Goal: Task Accomplishment & Management: Manage account settings

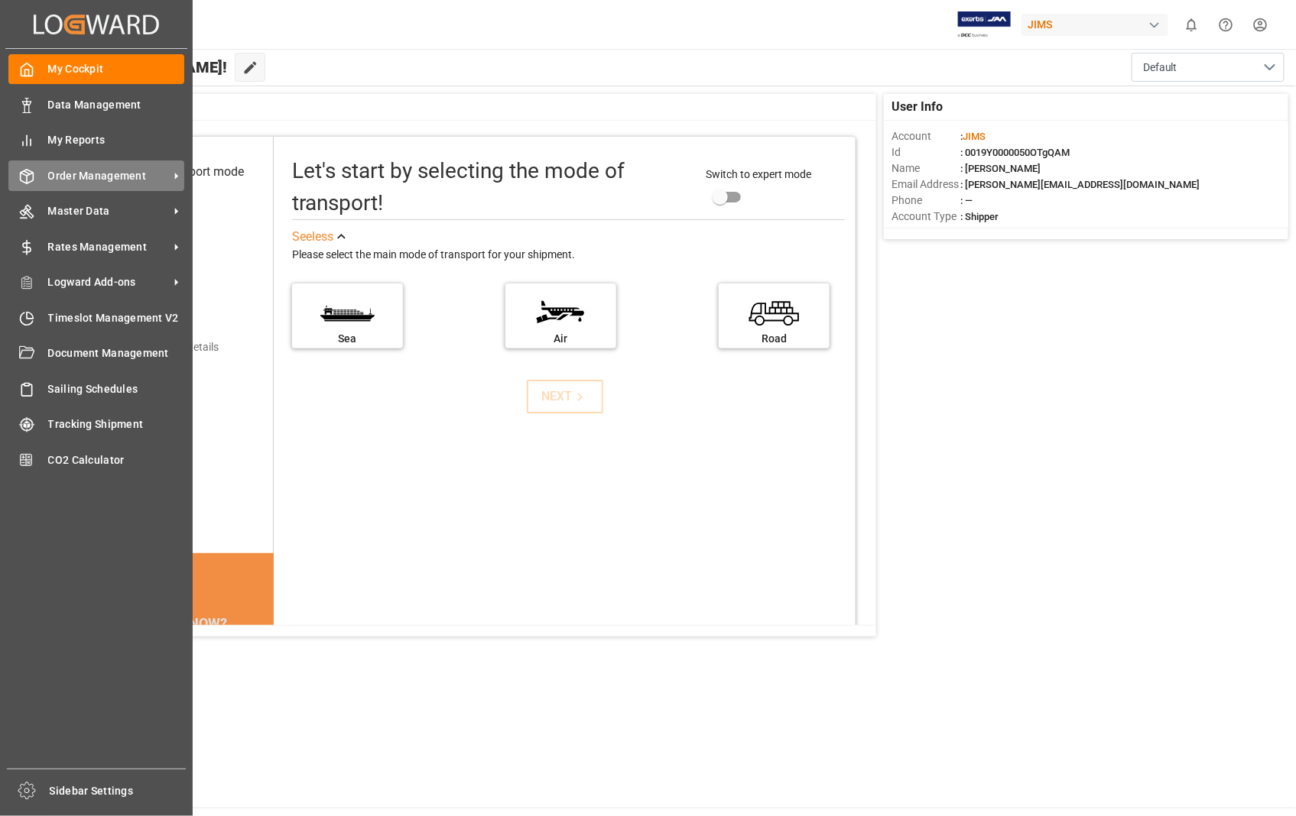
click at [148, 180] on span "Order Management" at bounding box center [108, 176] width 121 height 16
click at [148, 179] on span "Order Management" at bounding box center [108, 176] width 121 height 16
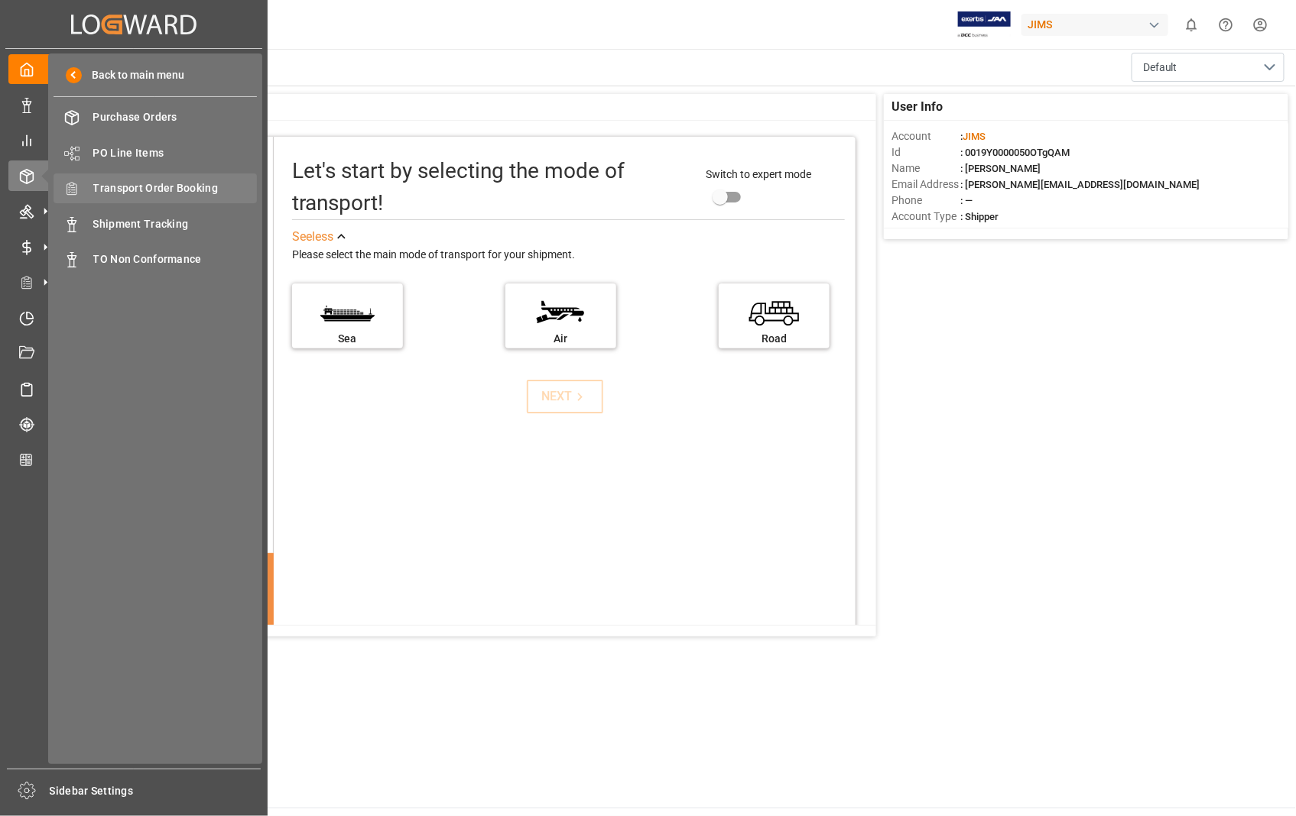
click at [178, 182] on span "Transport Order Booking" at bounding box center [175, 188] width 164 height 16
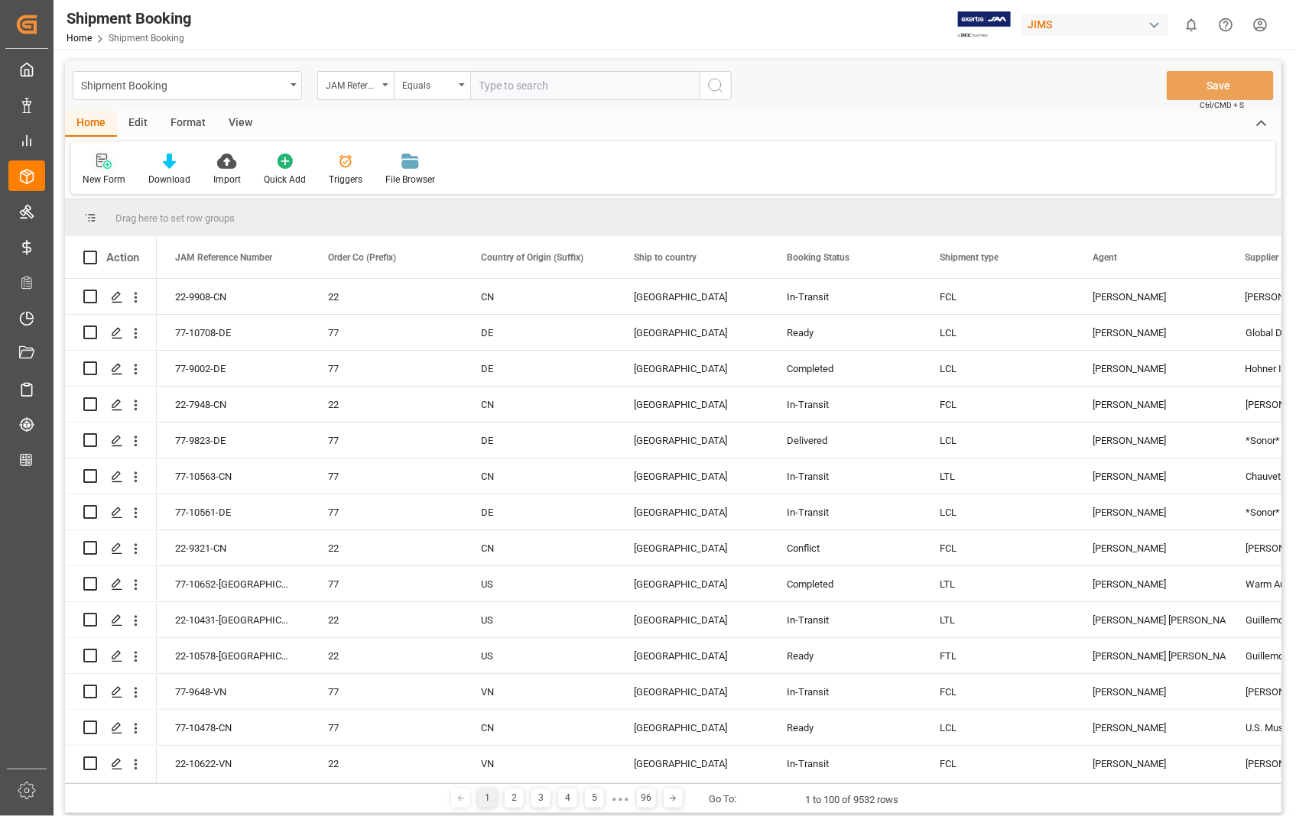
click at [96, 157] on icon at bounding box center [101, 161] width 11 height 14
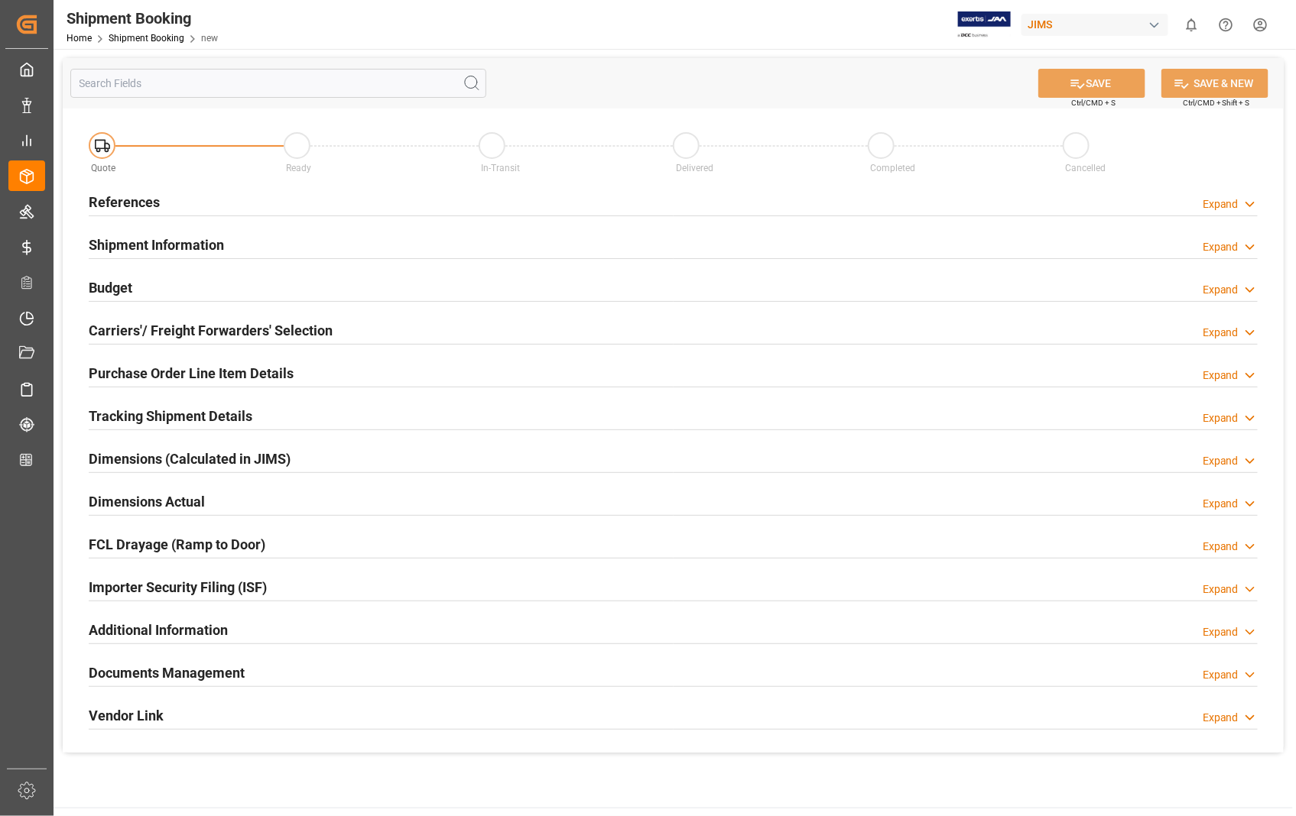
click at [97, 203] on h2 "References" at bounding box center [124, 202] width 71 height 21
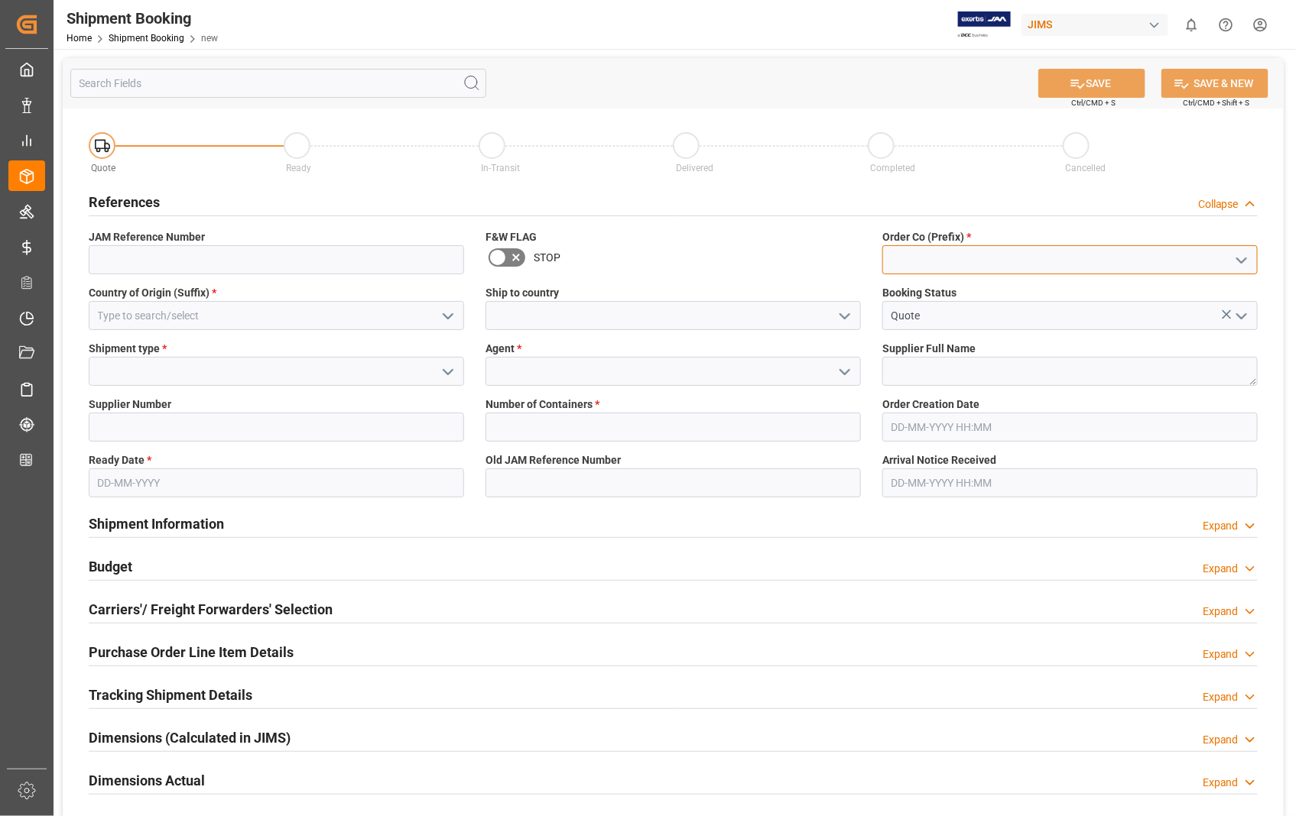
click at [894, 258] on input at bounding box center [1069, 259] width 375 height 29
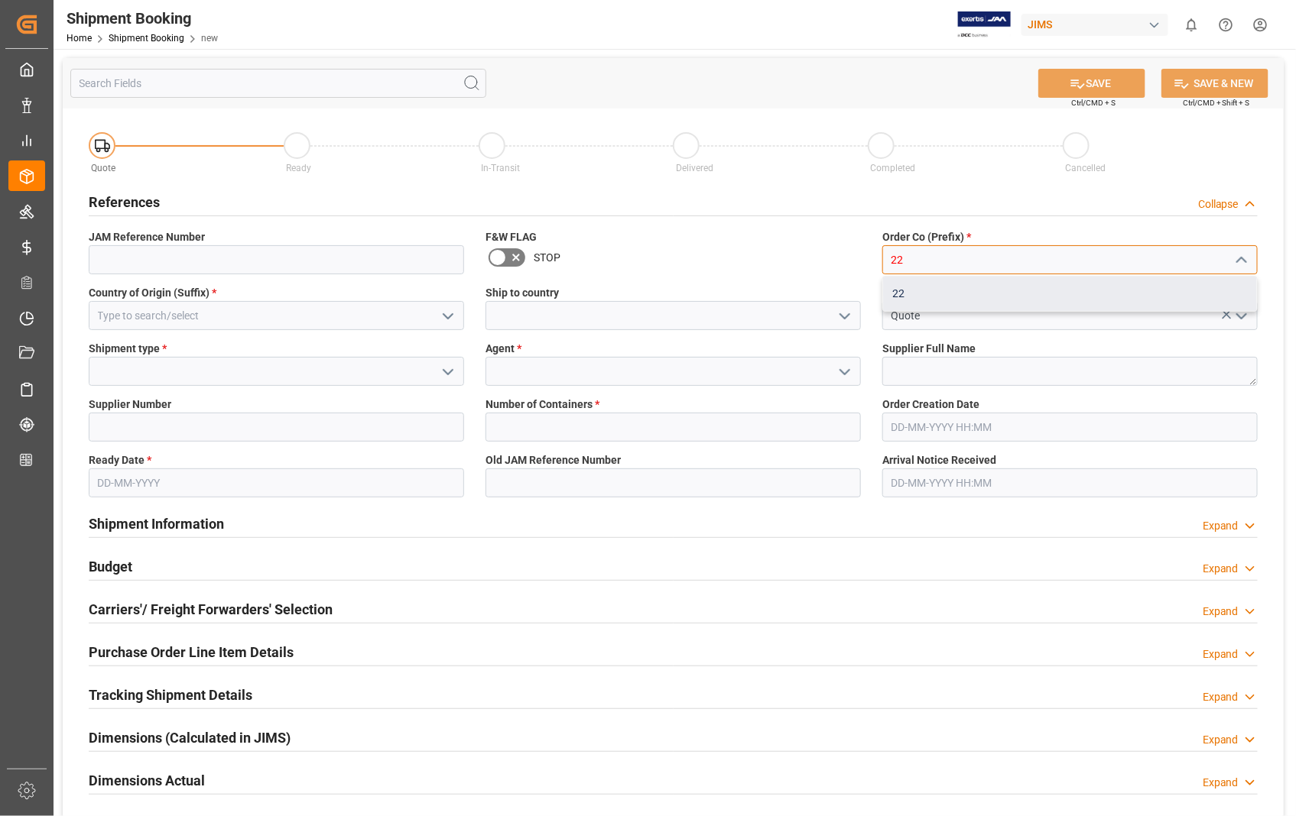
click at [904, 299] on div "22" at bounding box center [1070, 294] width 374 height 34
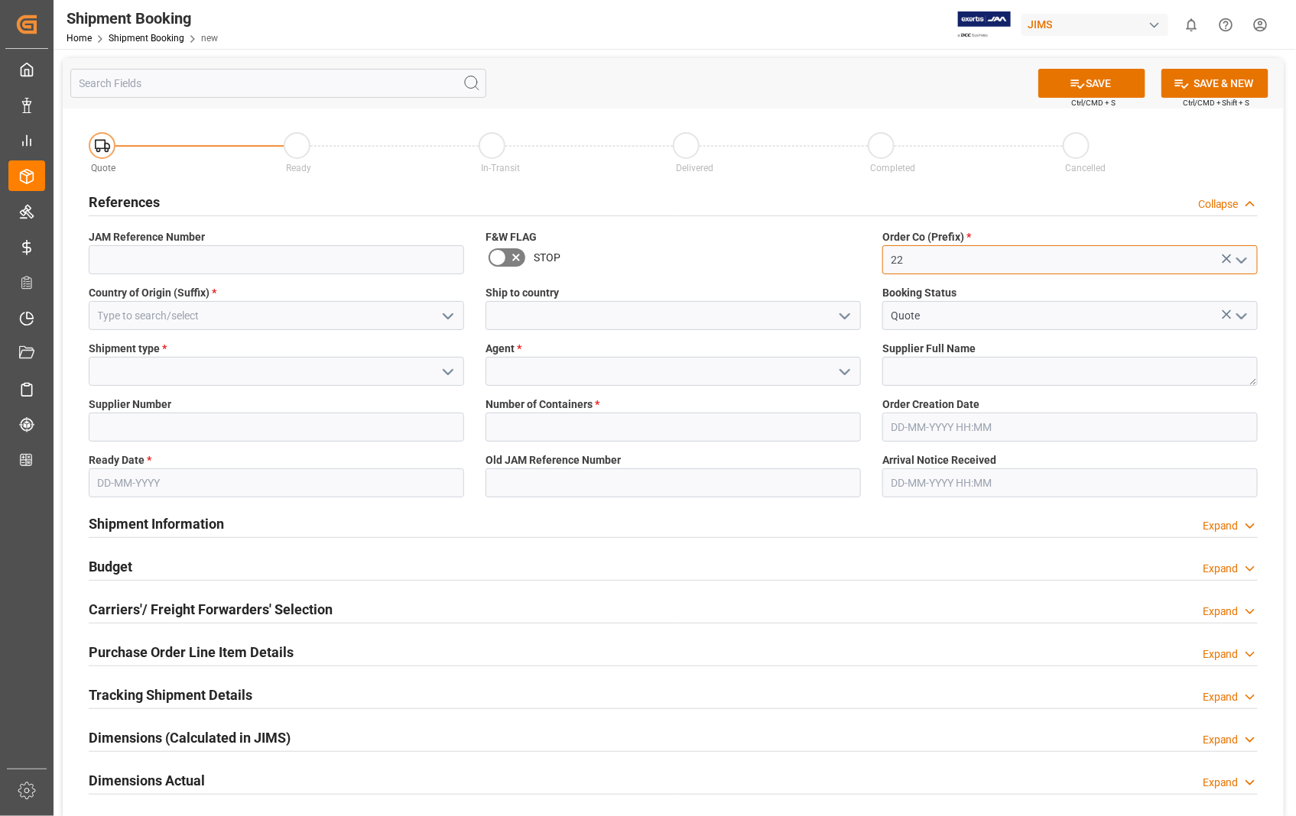
type input "22"
click at [216, 320] on input at bounding box center [276, 315] width 375 height 29
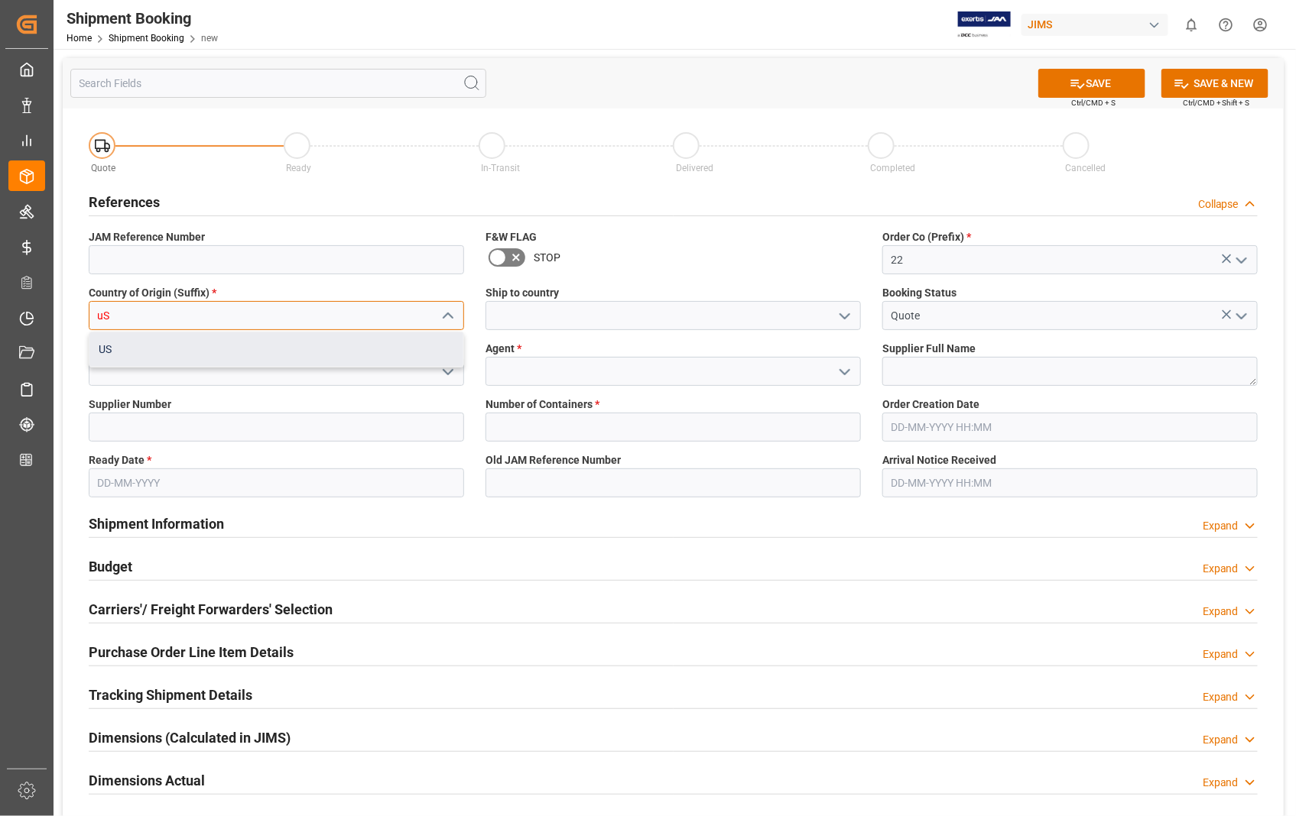
click at [125, 353] on div "US" at bounding box center [276, 350] width 374 height 34
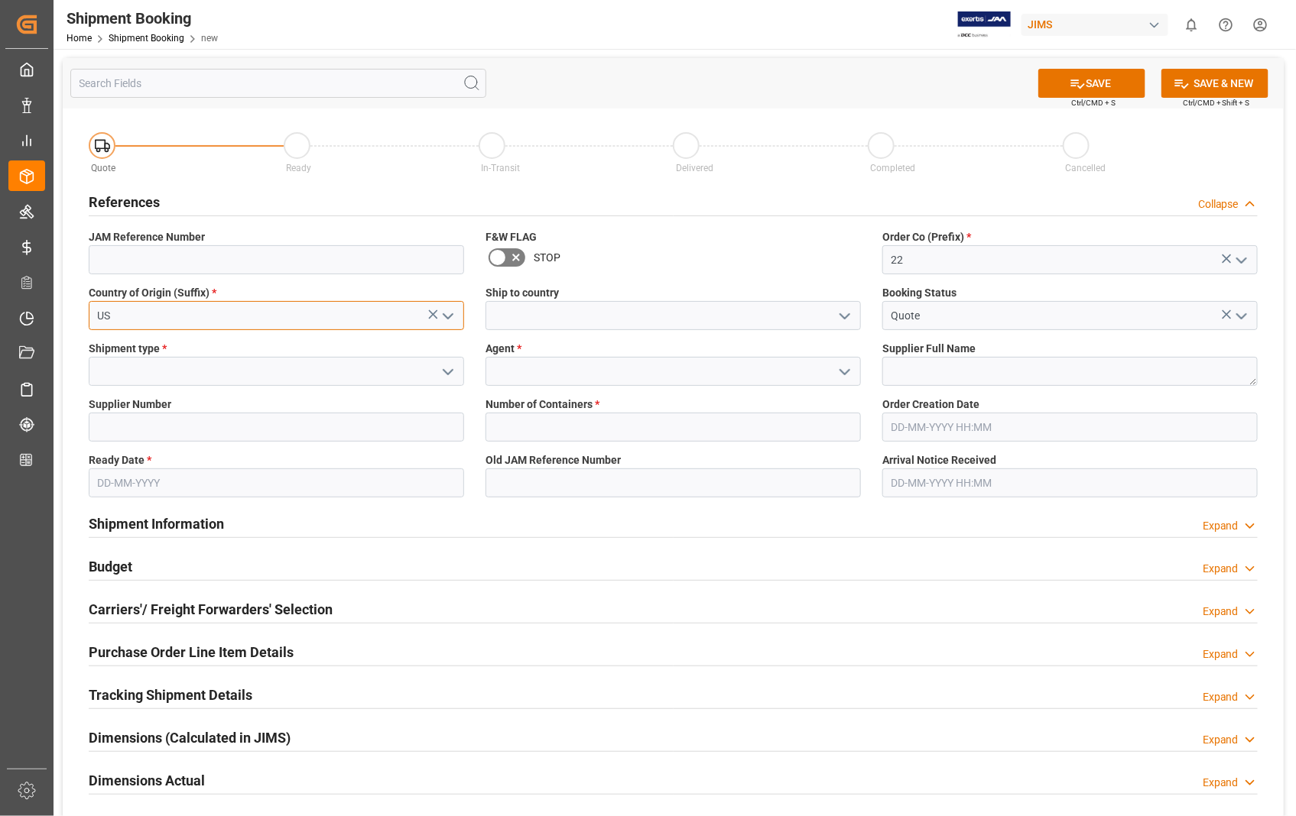
type input "US"
click at [531, 318] on input at bounding box center [672, 315] width 375 height 29
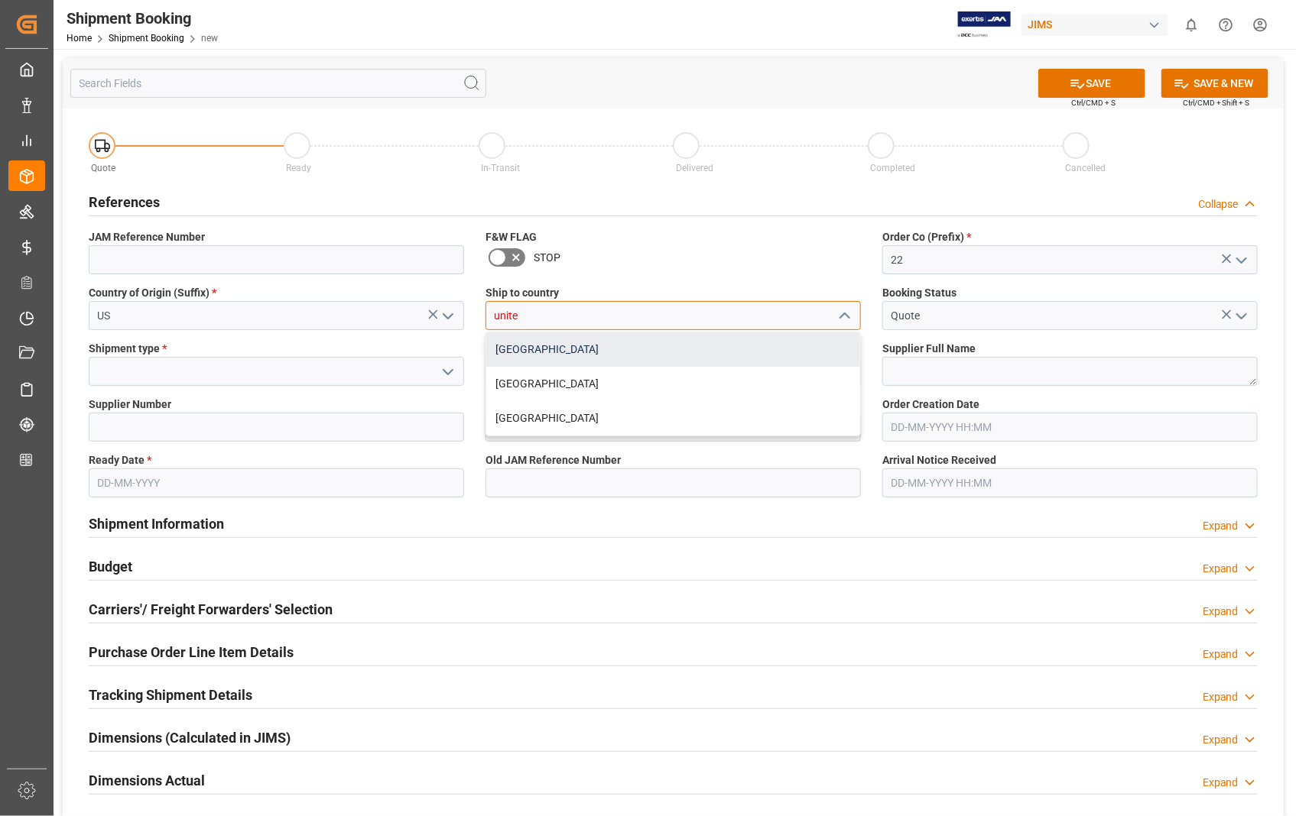
click at [522, 342] on div "[GEOGRAPHIC_DATA]" at bounding box center [673, 350] width 374 height 34
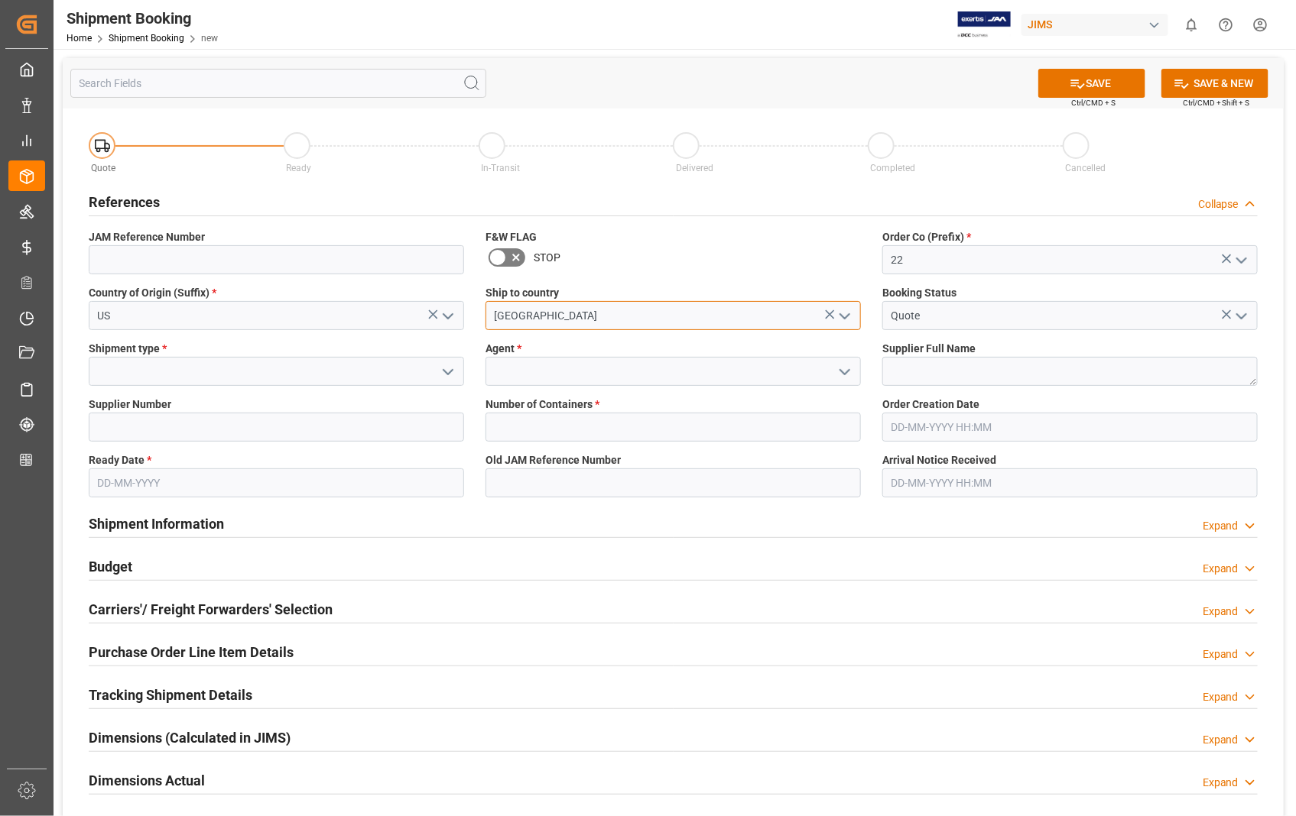
type input "[GEOGRAPHIC_DATA]"
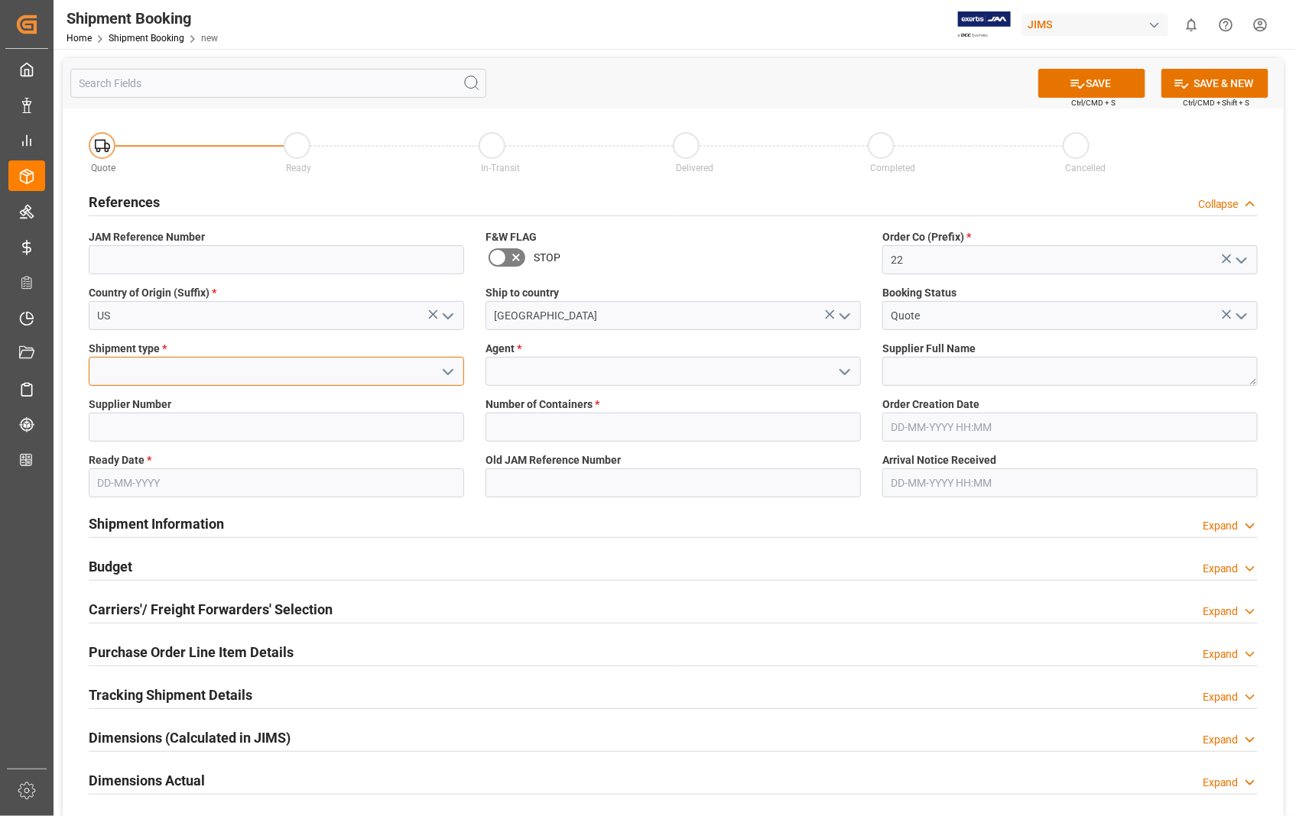
click at [245, 379] on input at bounding box center [276, 371] width 375 height 29
click at [117, 469] on div "LTL" at bounding box center [276, 474] width 374 height 34
type input "LTL"
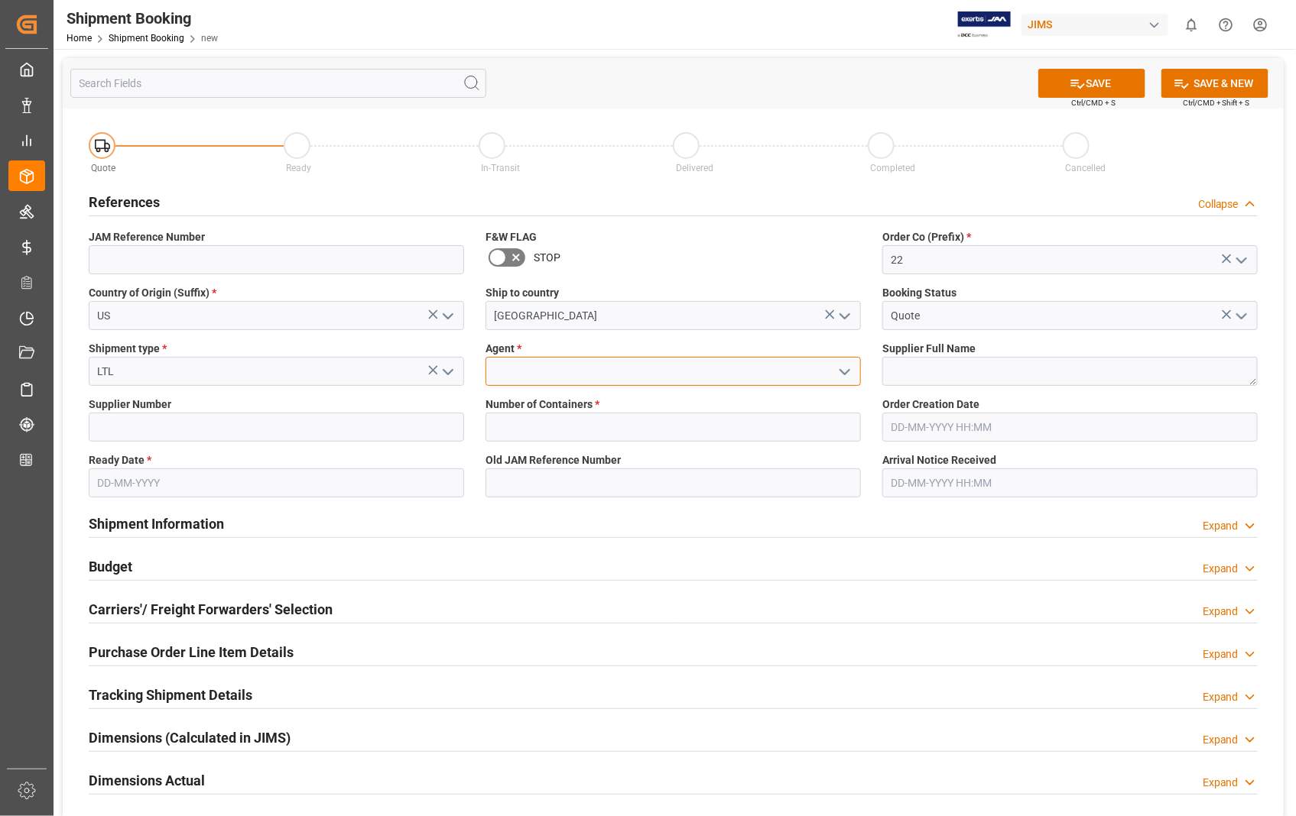
click at [537, 365] on input at bounding box center [672, 371] width 375 height 29
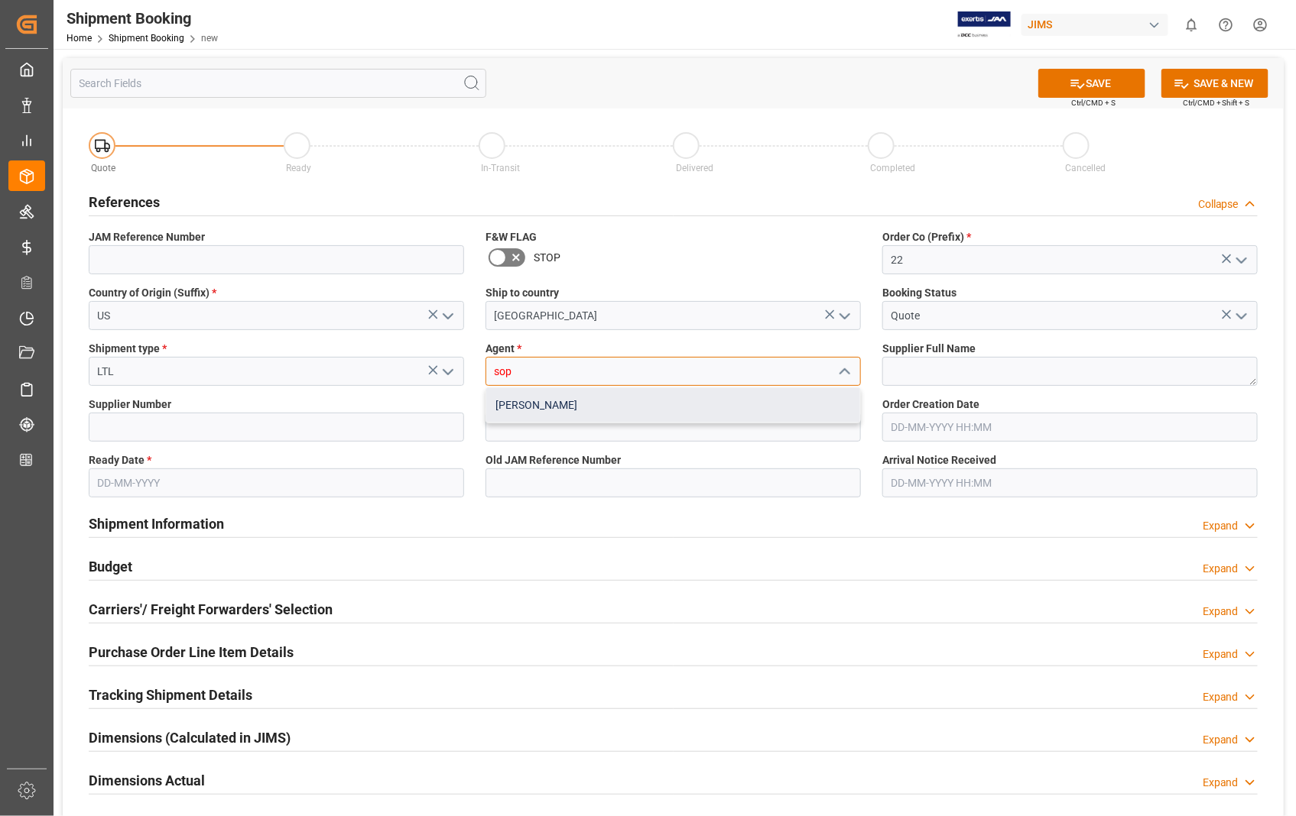
click at [547, 411] on div "[PERSON_NAME]" at bounding box center [673, 405] width 374 height 34
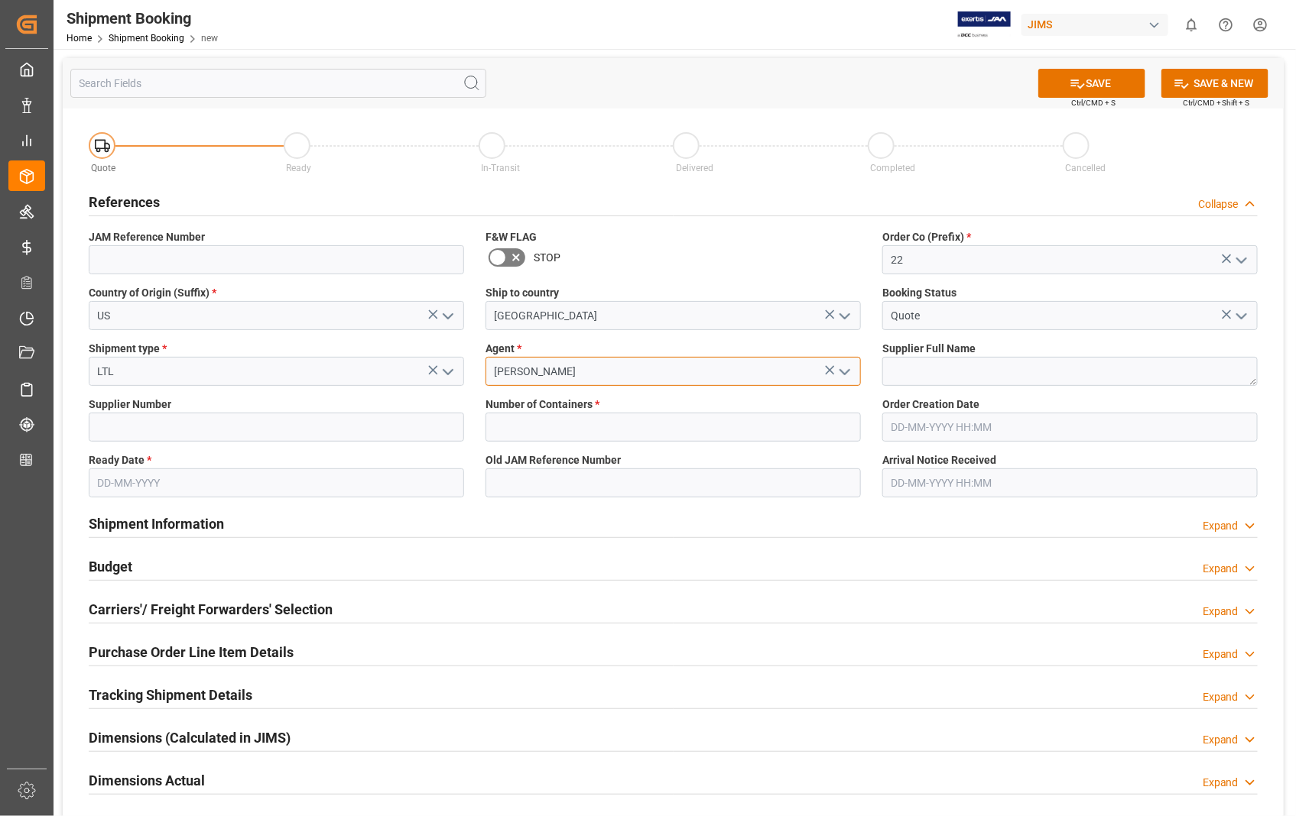
type input "[PERSON_NAME]"
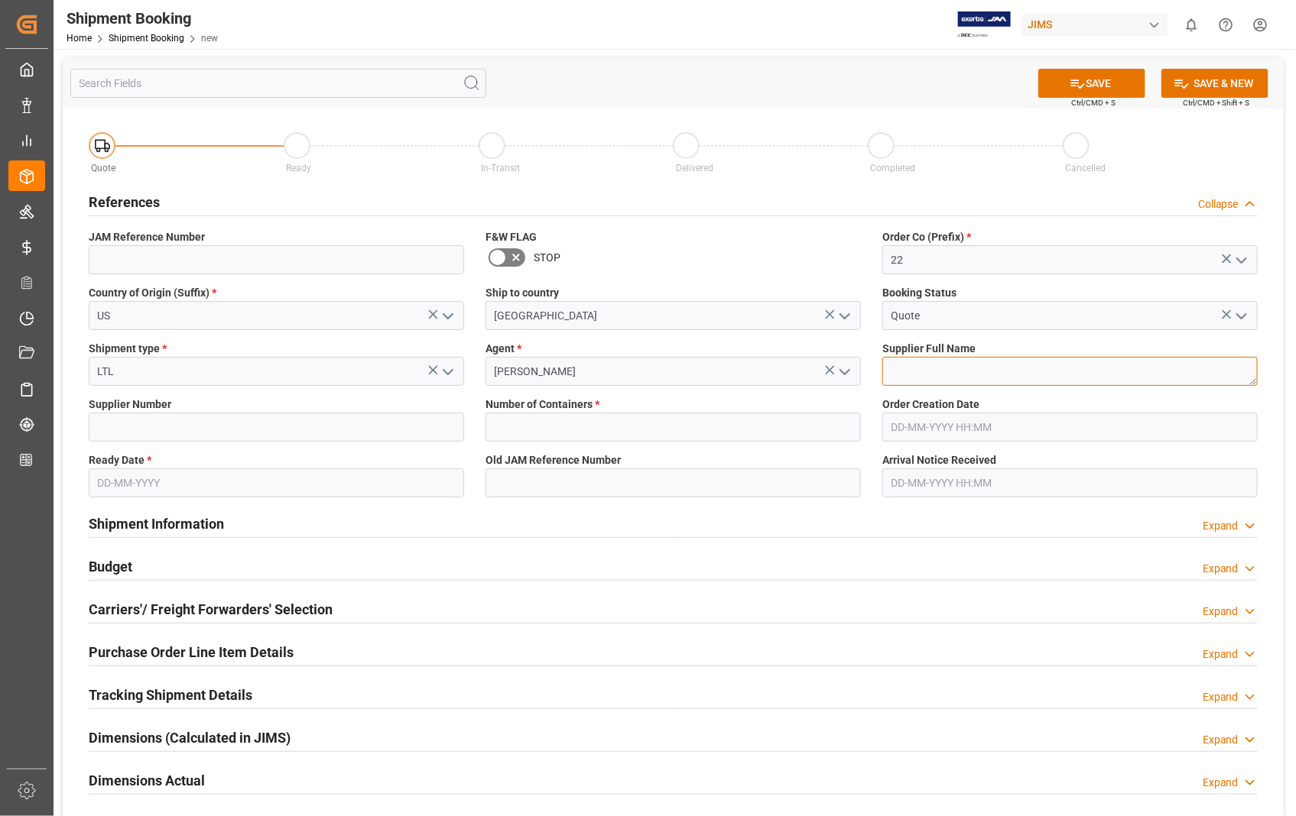
click at [910, 376] on textarea at bounding box center [1069, 371] width 375 height 29
paste textarea "Shure Incorporated"
type textarea "Shure Incorporated"
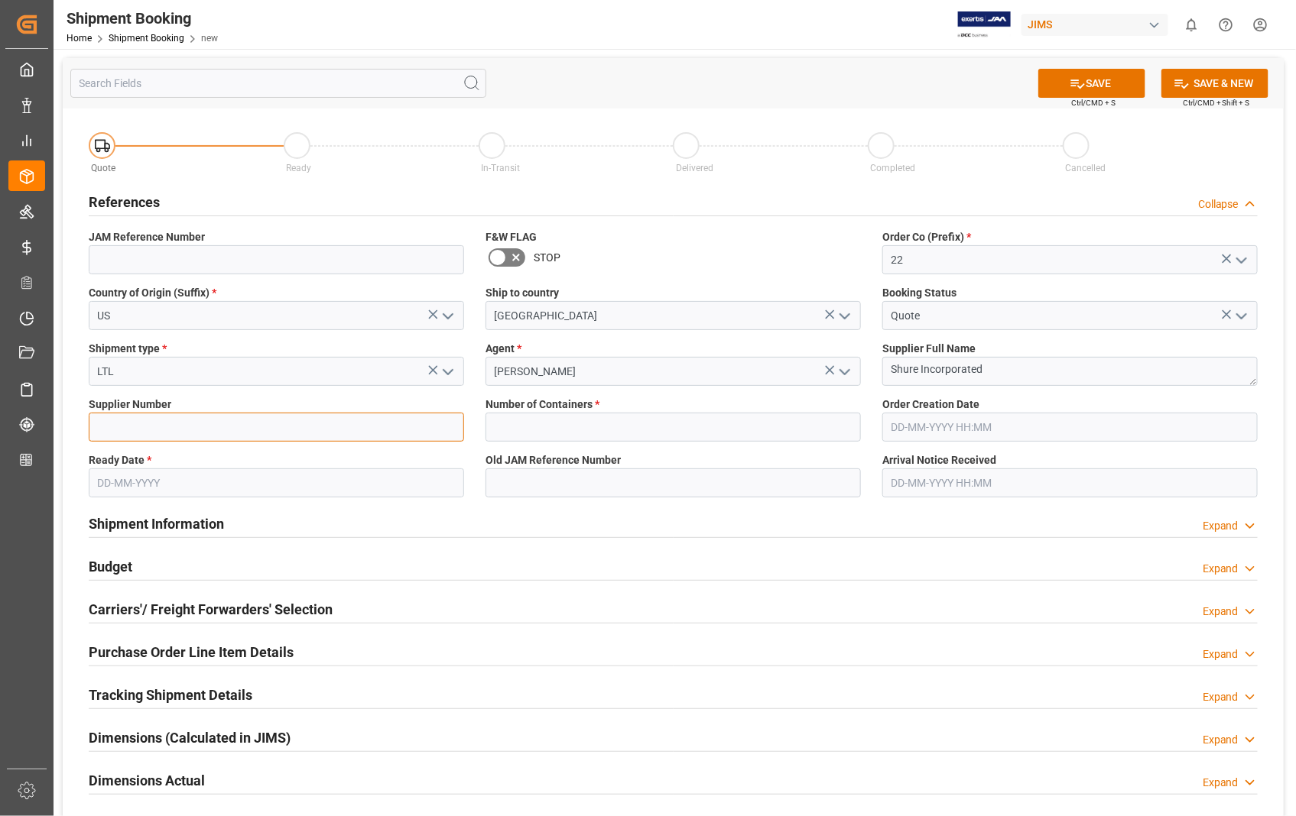
click at [354, 426] on input at bounding box center [276, 427] width 375 height 29
type input "404679"
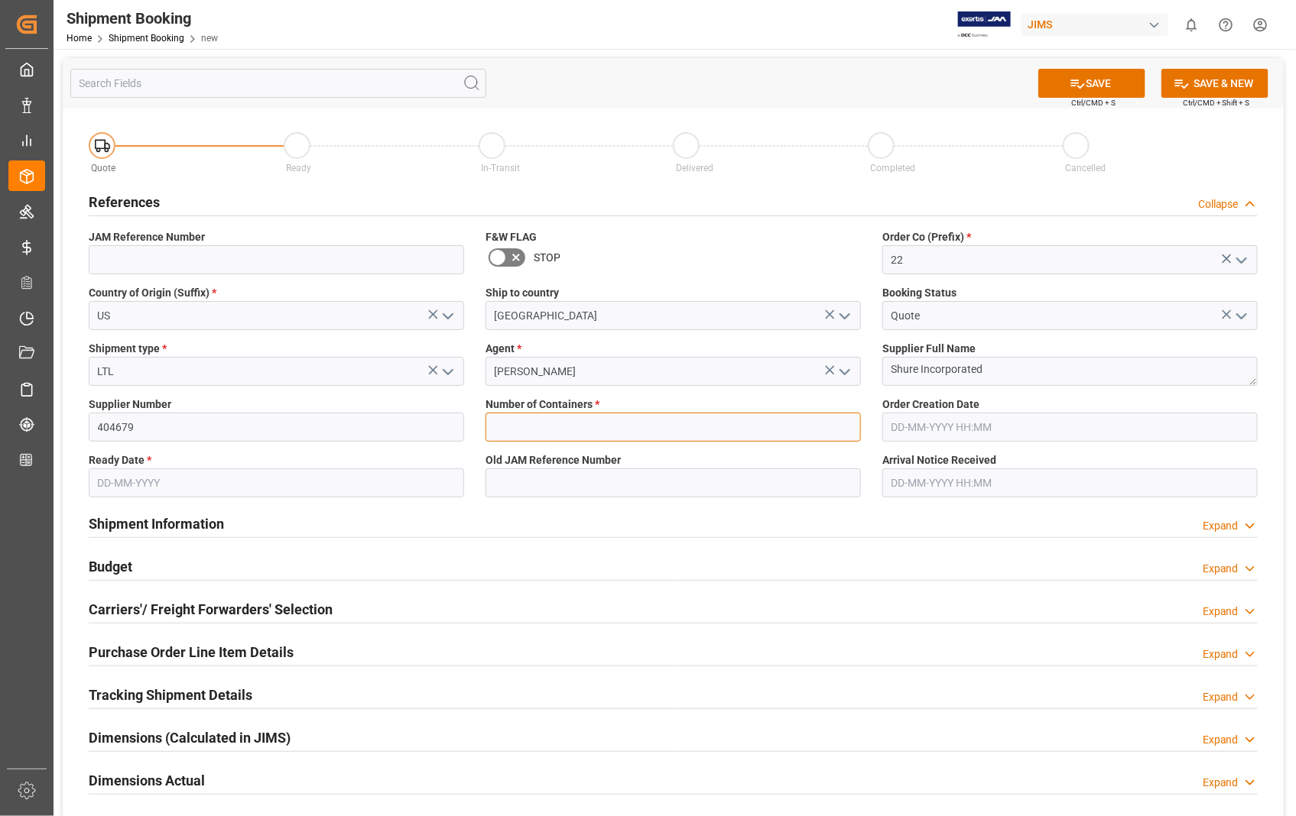
click at [582, 427] on input "text" at bounding box center [672, 427] width 375 height 29
type input "0"
type input "22-10642-US"
type input "15-08-2025 00:00"
type input "29-08-2025"
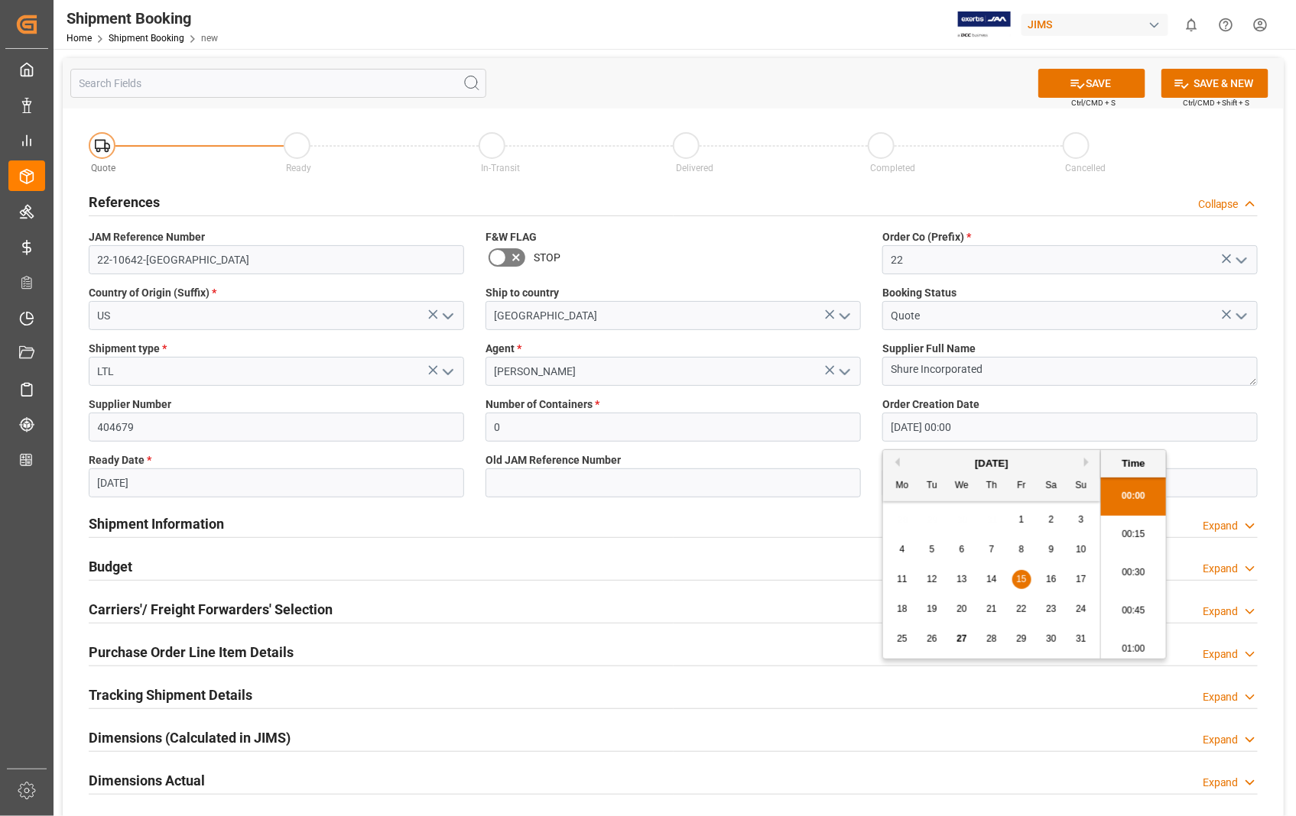
click at [1007, 428] on input "15-08-2025 00:00" at bounding box center [1069, 427] width 375 height 29
drag, startPoint x: 1007, startPoint y: 428, endPoint x: 810, endPoint y: 427, distance: 196.5
click at [810, 427] on div "Quote Ready In-Transit Delivered Completed Cancelled References Collapse JAM Re…" at bounding box center [673, 570] width 1221 height 923
type input "11-12-2024 00:00"
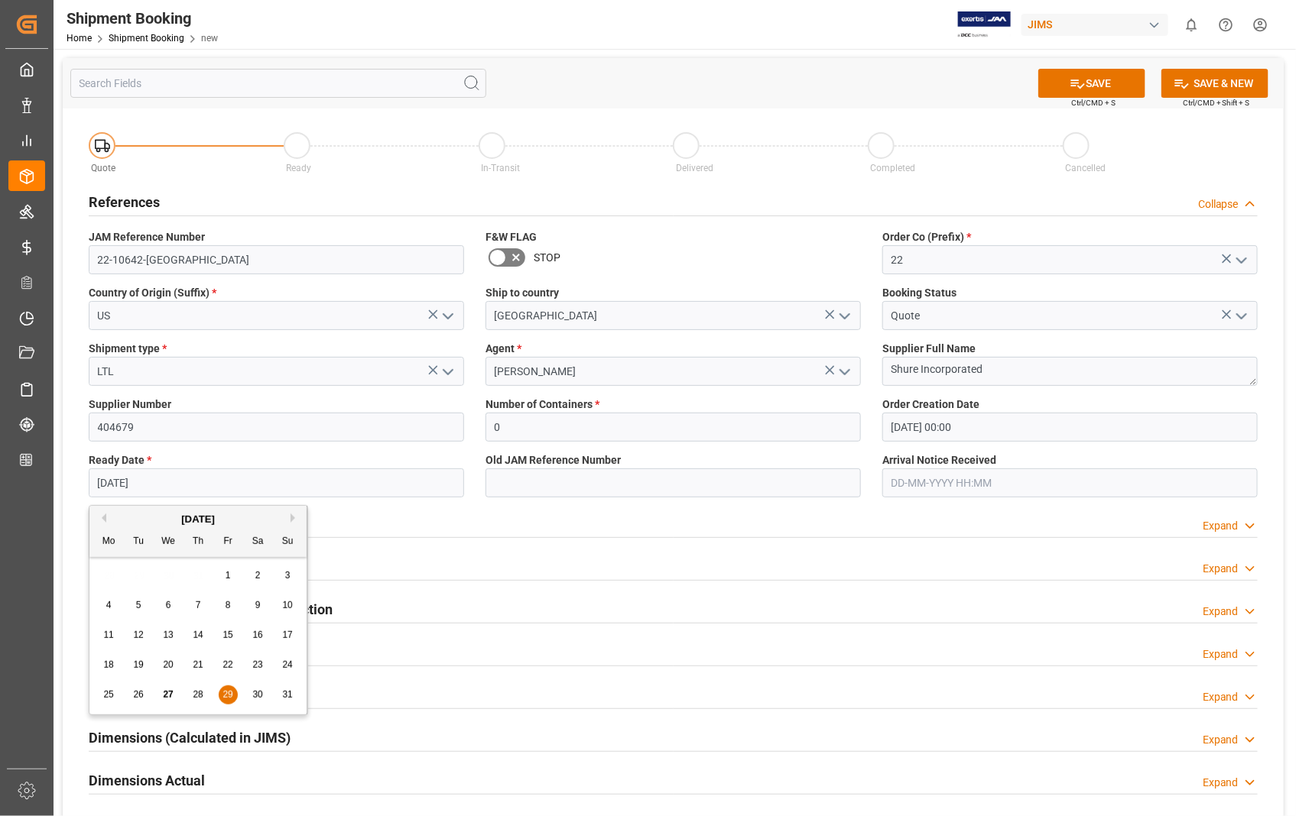
click at [247, 485] on input "29-08-2025" at bounding box center [276, 483] width 375 height 29
click at [136, 694] on span "26" at bounding box center [138, 694] width 10 height 11
type input "[DATE]"
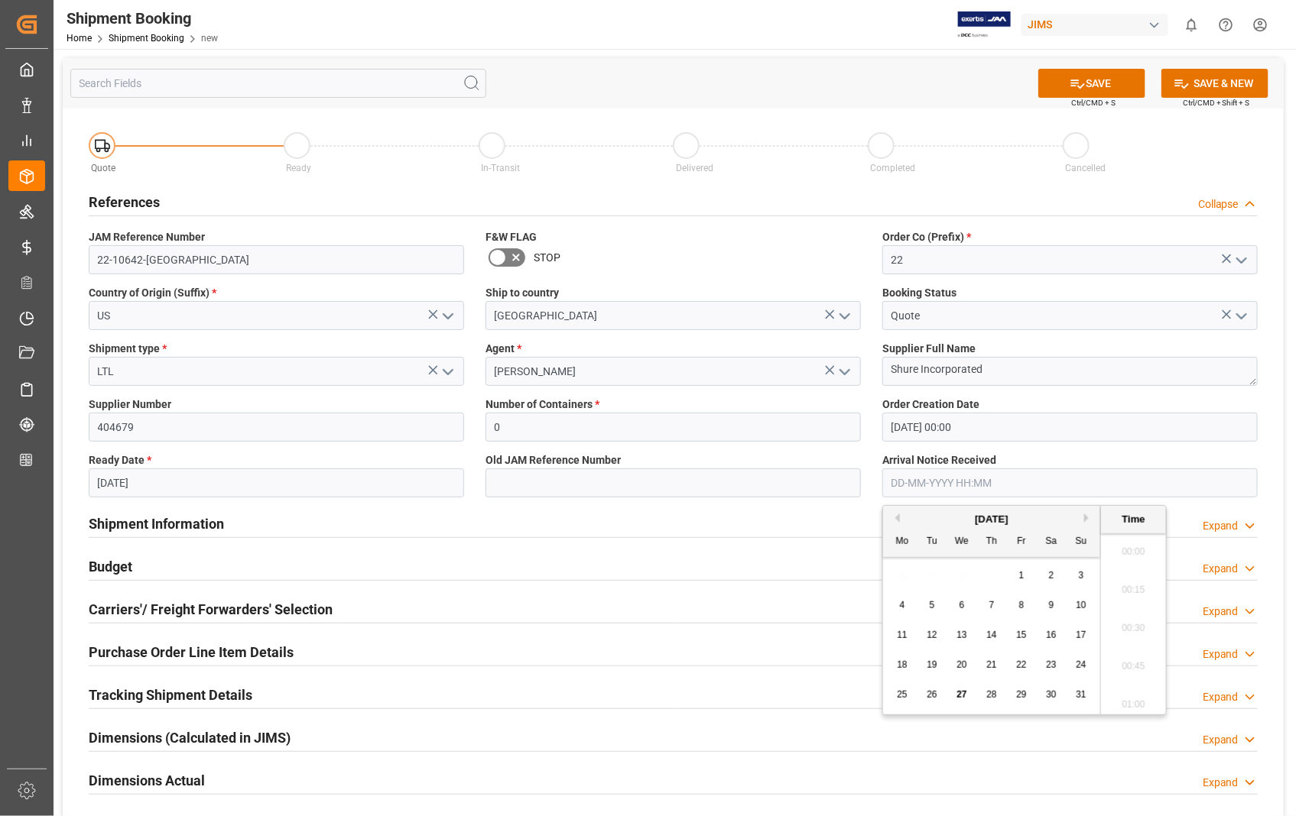
scroll to position [1228, 0]
click at [1007, 482] on input "text" at bounding box center [1069, 483] width 375 height 29
click at [956, 693] on div "27" at bounding box center [961, 695] width 19 height 18
type input "27-08-2025 00:00"
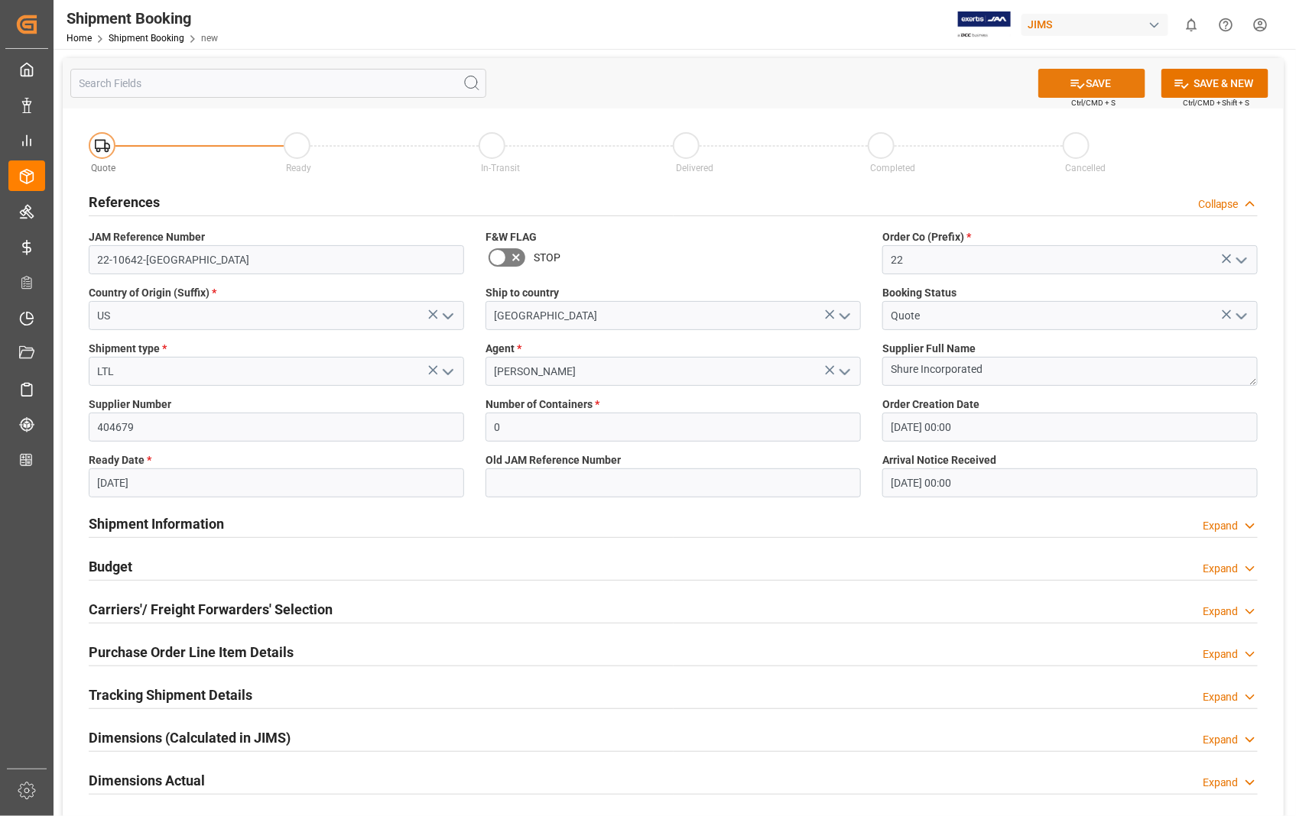
click at [1098, 77] on button "SAVE" at bounding box center [1091, 83] width 107 height 29
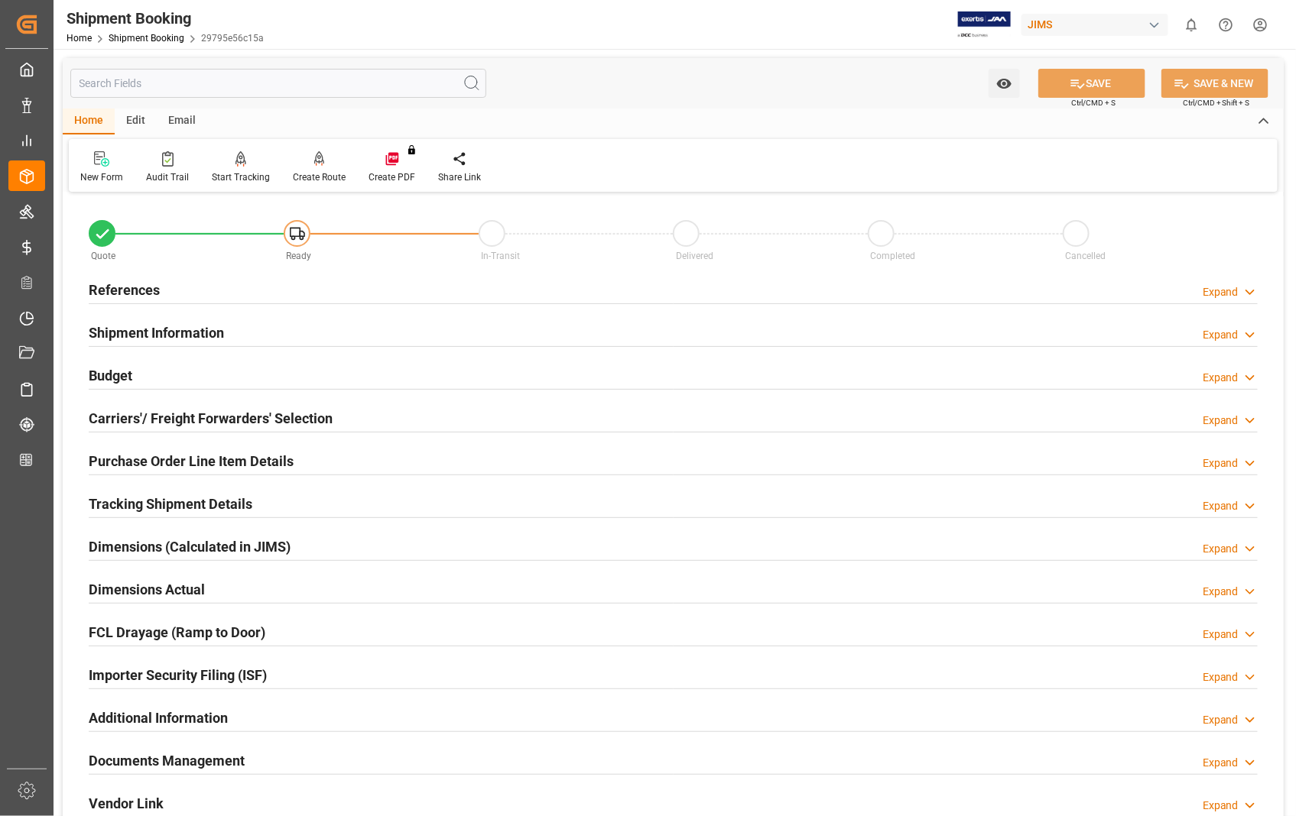
click at [146, 423] on h2 "Carriers'/ Freight Forwarders' Selection" at bounding box center [211, 418] width 244 height 21
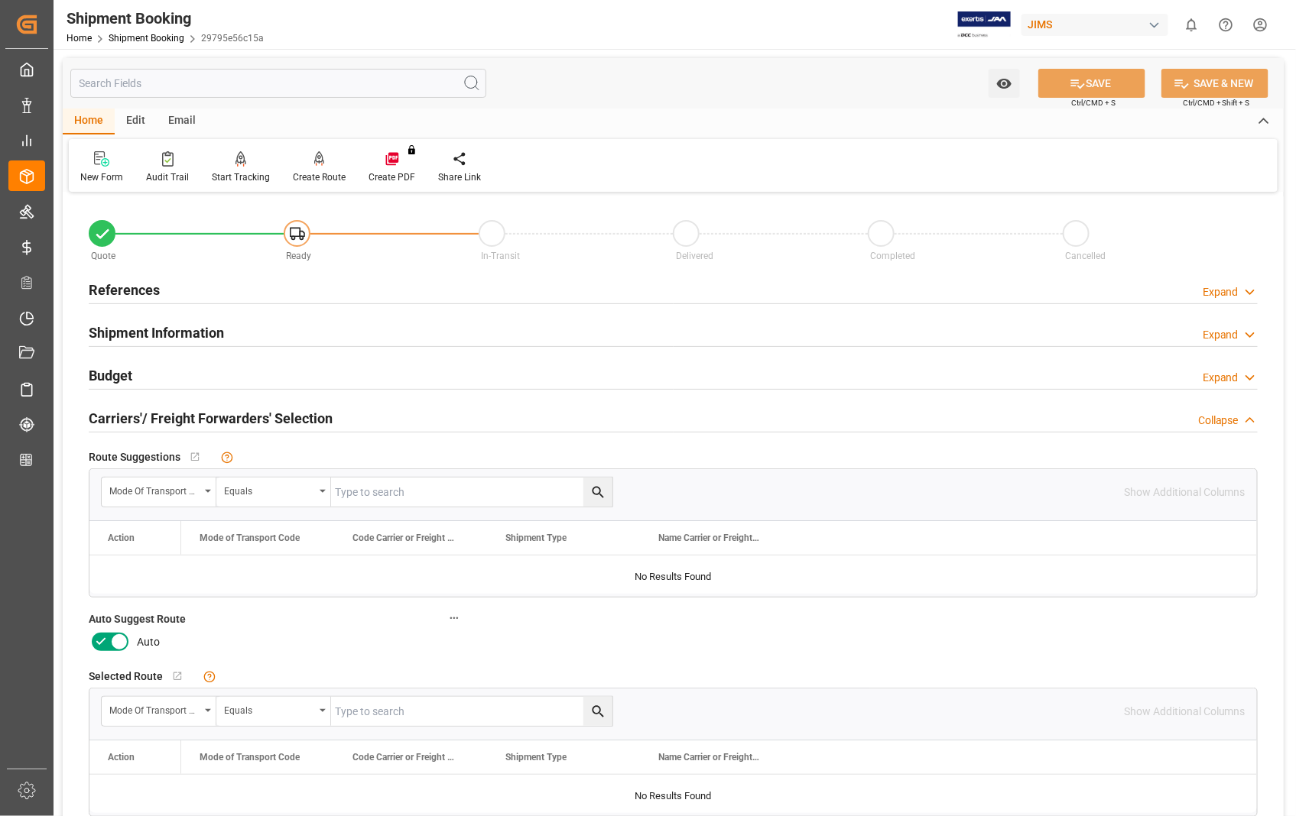
click at [118, 638] on icon at bounding box center [119, 642] width 18 height 18
click at [0, 0] on input "checkbox" at bounding box center [0, 0] width 0 height 0
click at [1091, 79] on button "SAVE" at bounding box center [1091, 83] width 107 height 29
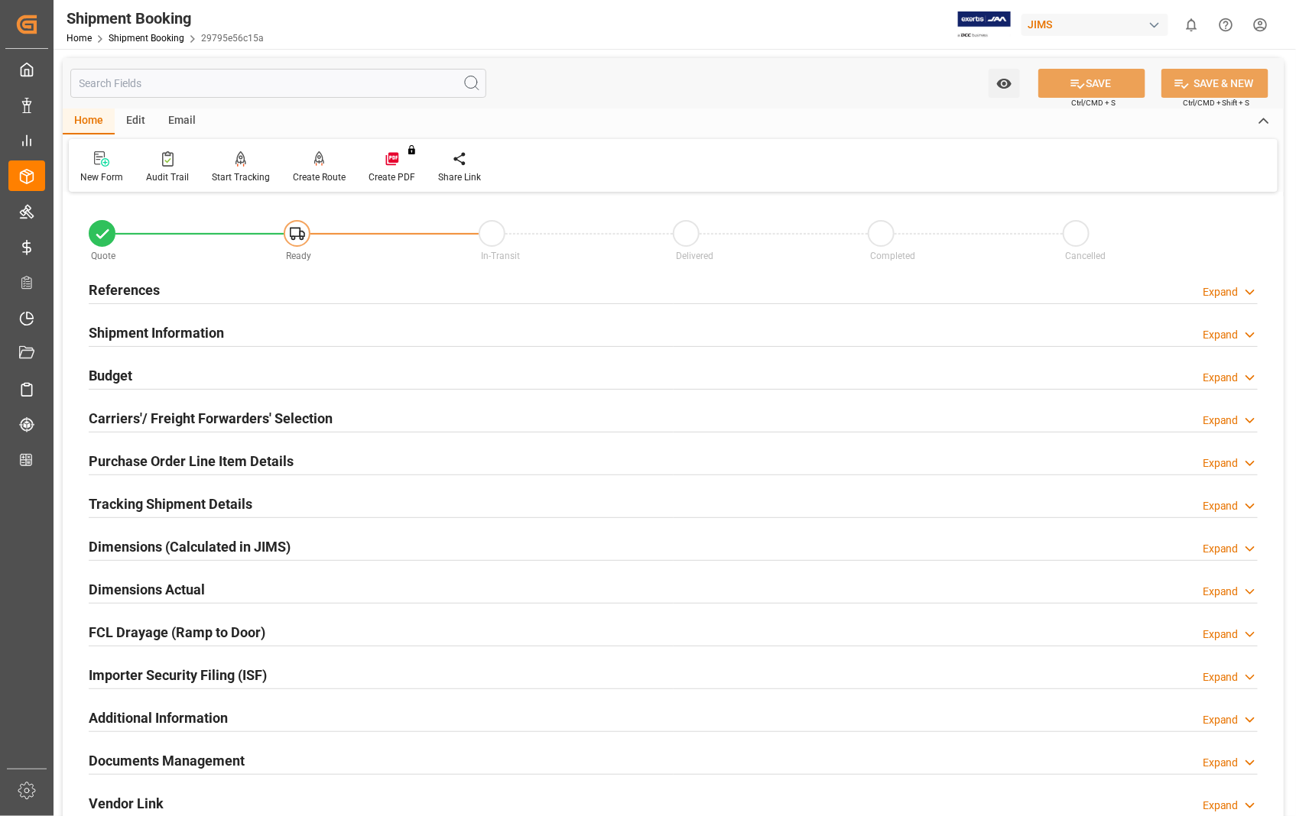
click at [142, 292] on h2 "References" at bounding box center [124, 290] width 71 height 21
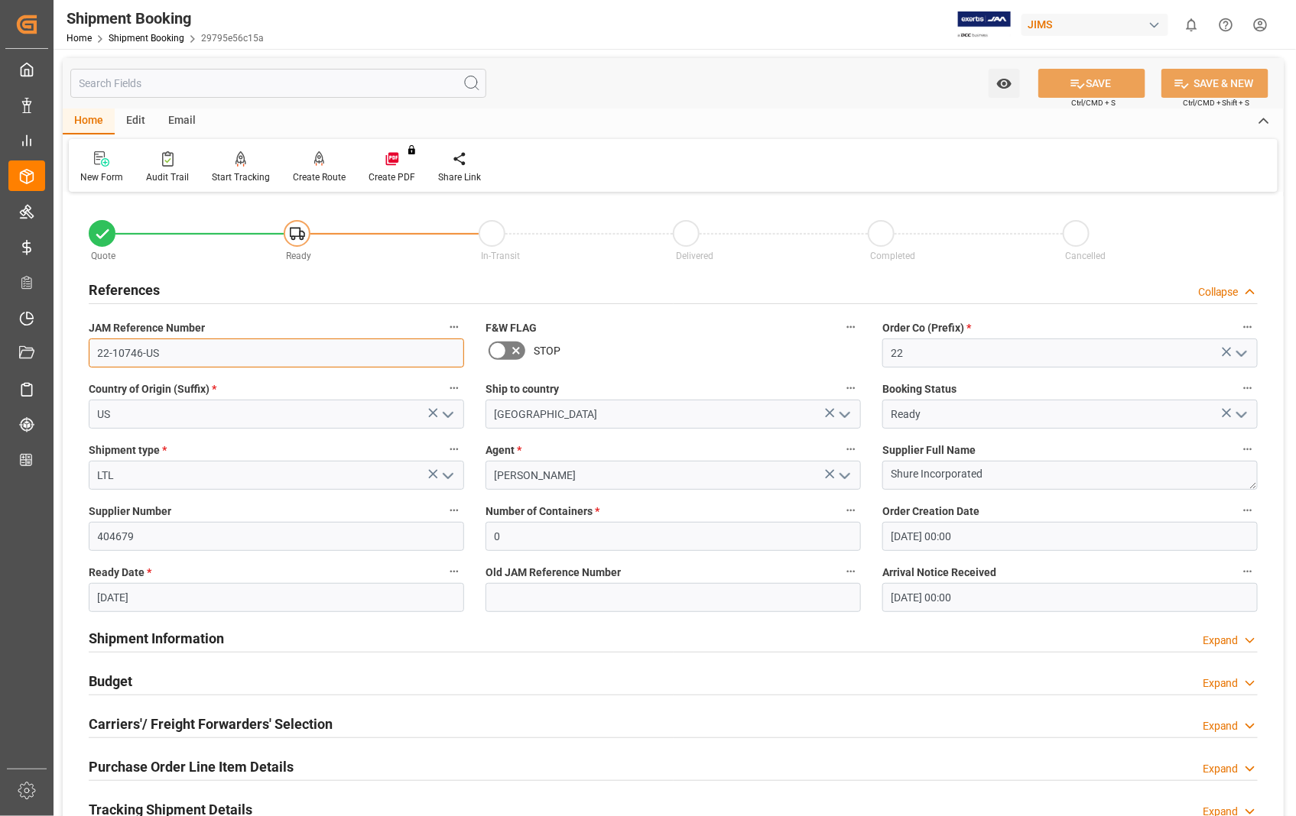
drag, startPoint x: 163, startPoint y: 346, endPoint x: 83, endPoint y: 349, distance: 80.3
click at [83, 349] on div "JAM Reference Number 22-10746-US" at bounding box center [276, 342] width 397 height 61
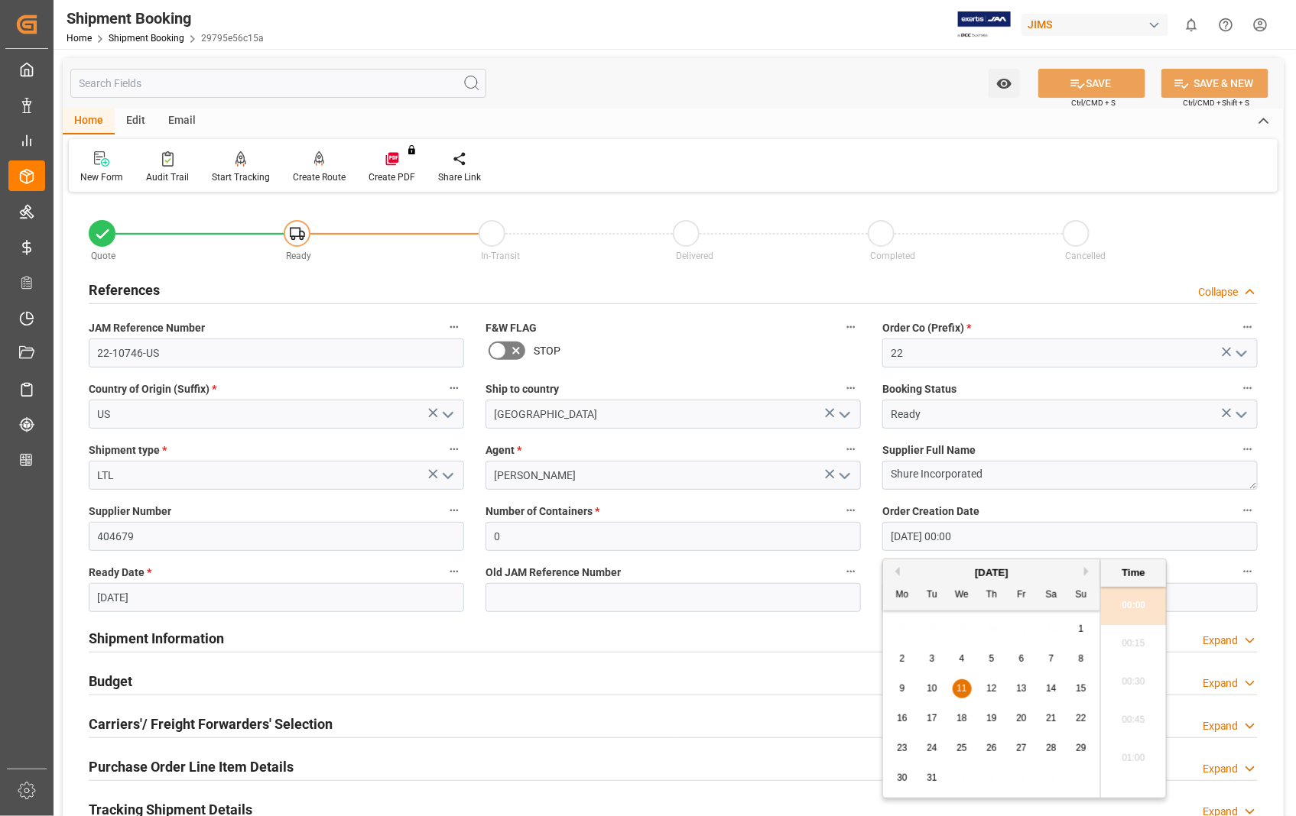
drag, startPoint x: 1012, startPoint y: 541, endPoint x: 845, endPoint y: 541, distance: 166.6
click at [845, 541] on div "Quote Ready In-Transit Delivered Completed Cancelled References Collapse JAM Re…" at bounding box center [673, 671] width 1221 height 950
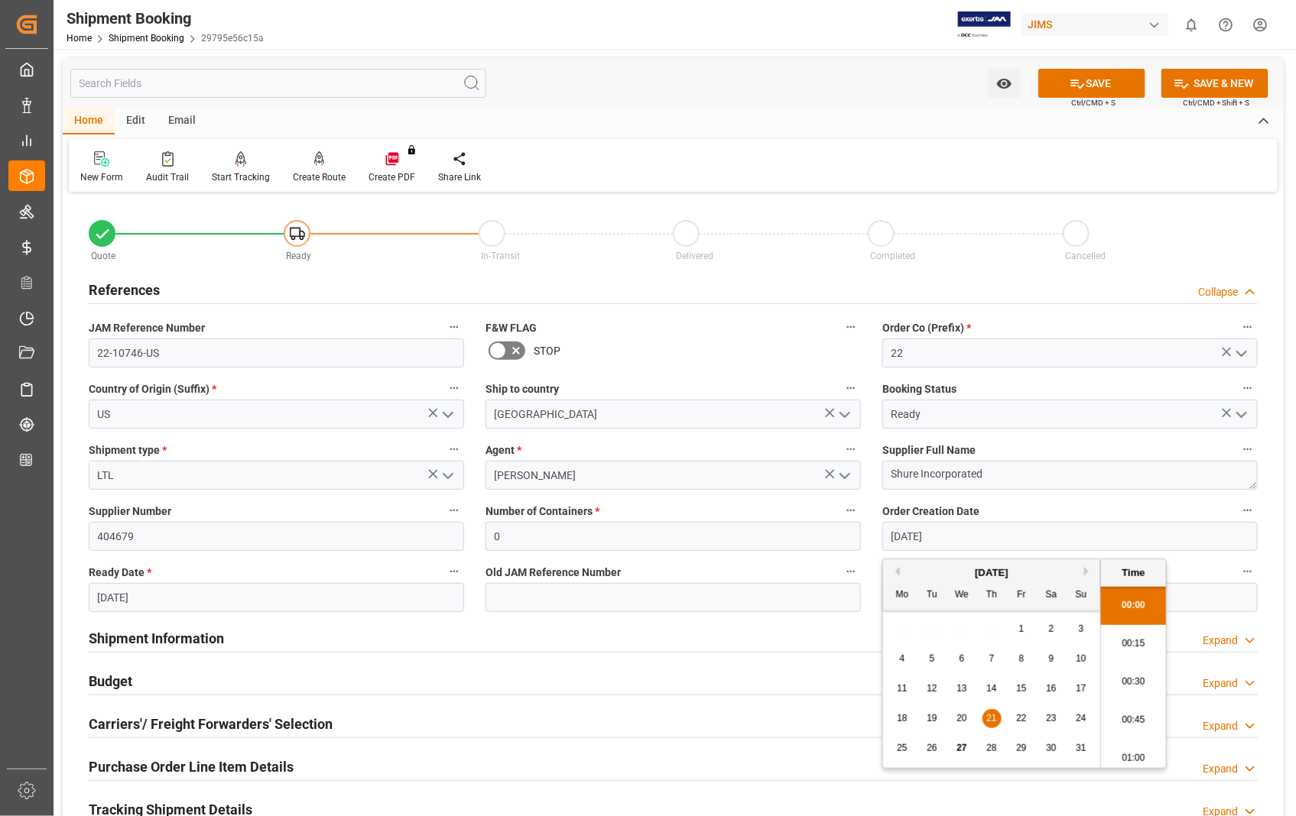
type input "21-08-2025 00:00"
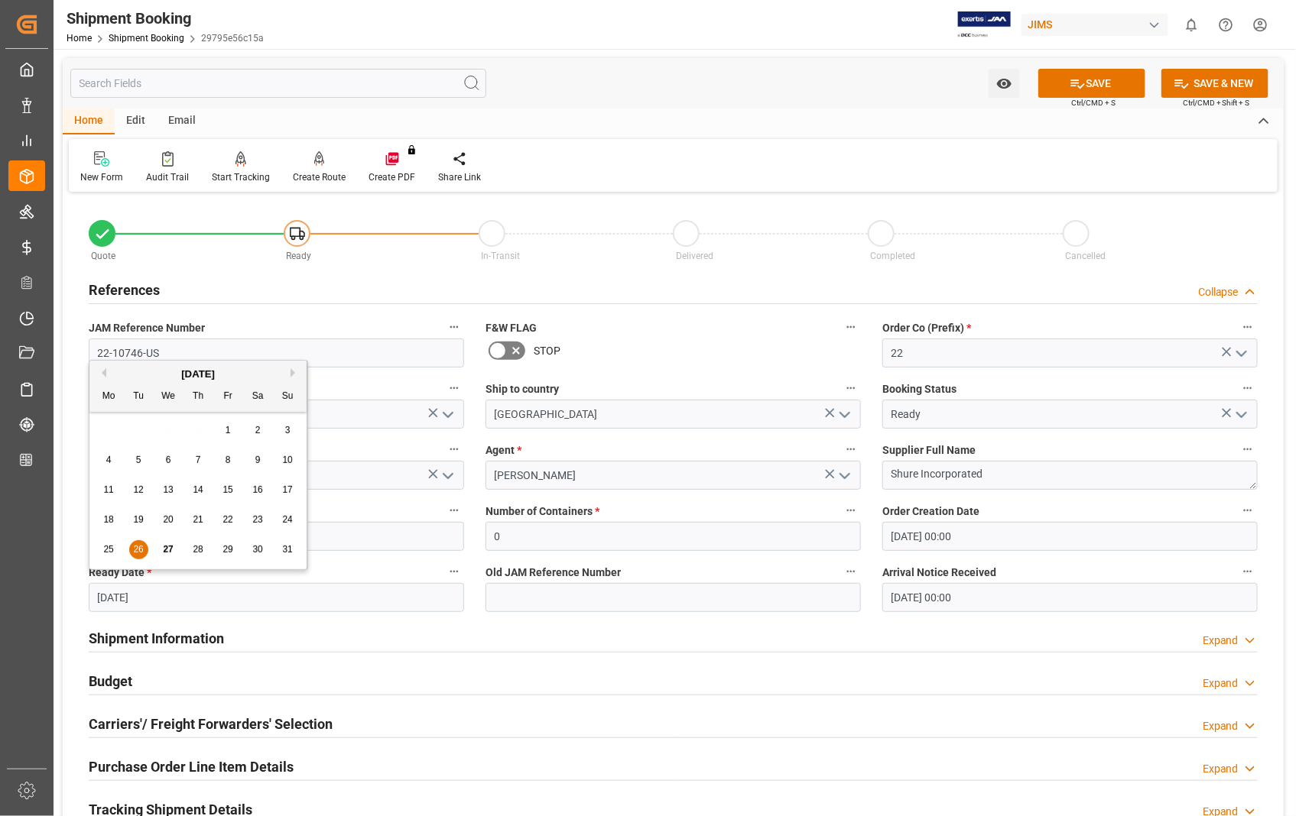
click at [200, 594] on input "[DATE]" at bounding box center [276, 597] width 375 height 29
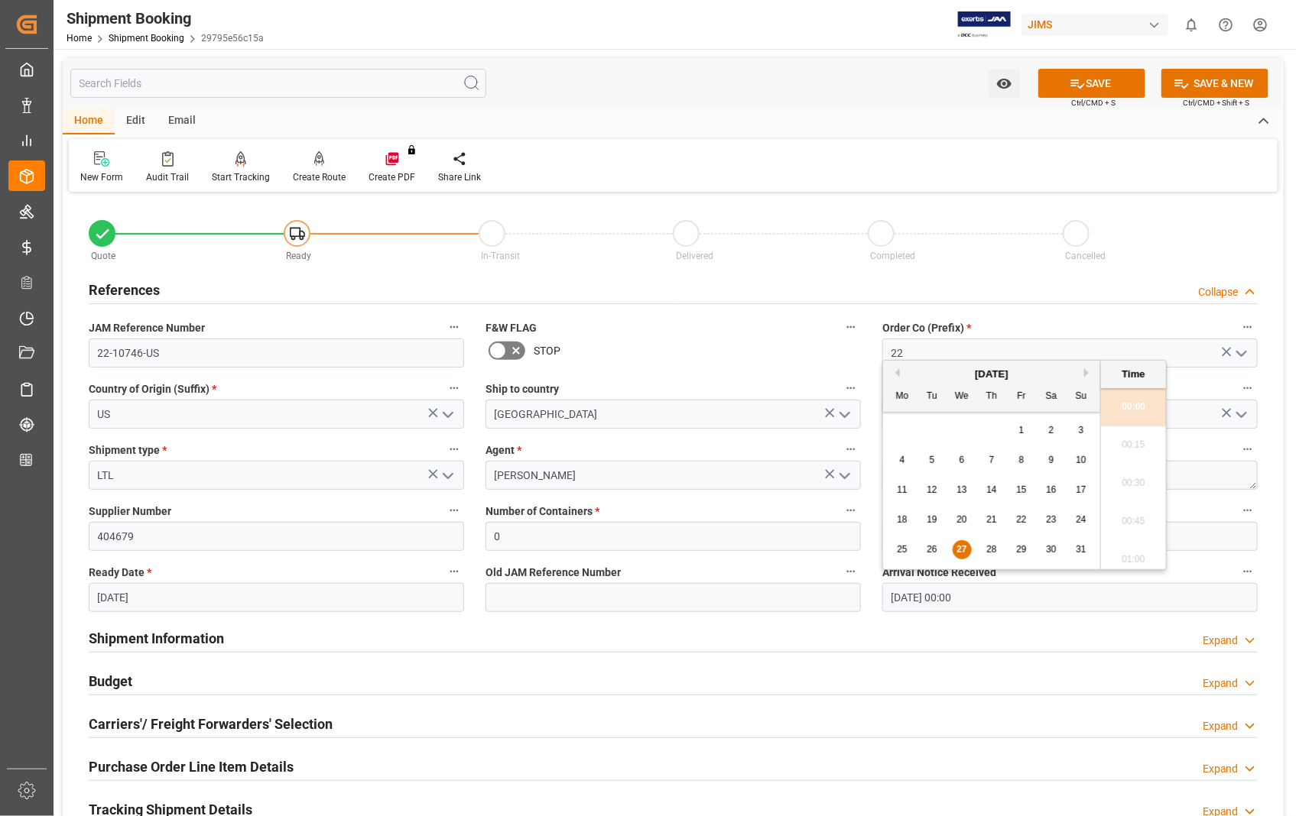
click at [1037, 604] on input "27-08-2025 00:00" at bounding box center [1069, 597] width 375 height 29
click at [1019, 552] on span "29" at bounding box center [1021, 549] width 10 height 11
type input "[DATE] 00:00"
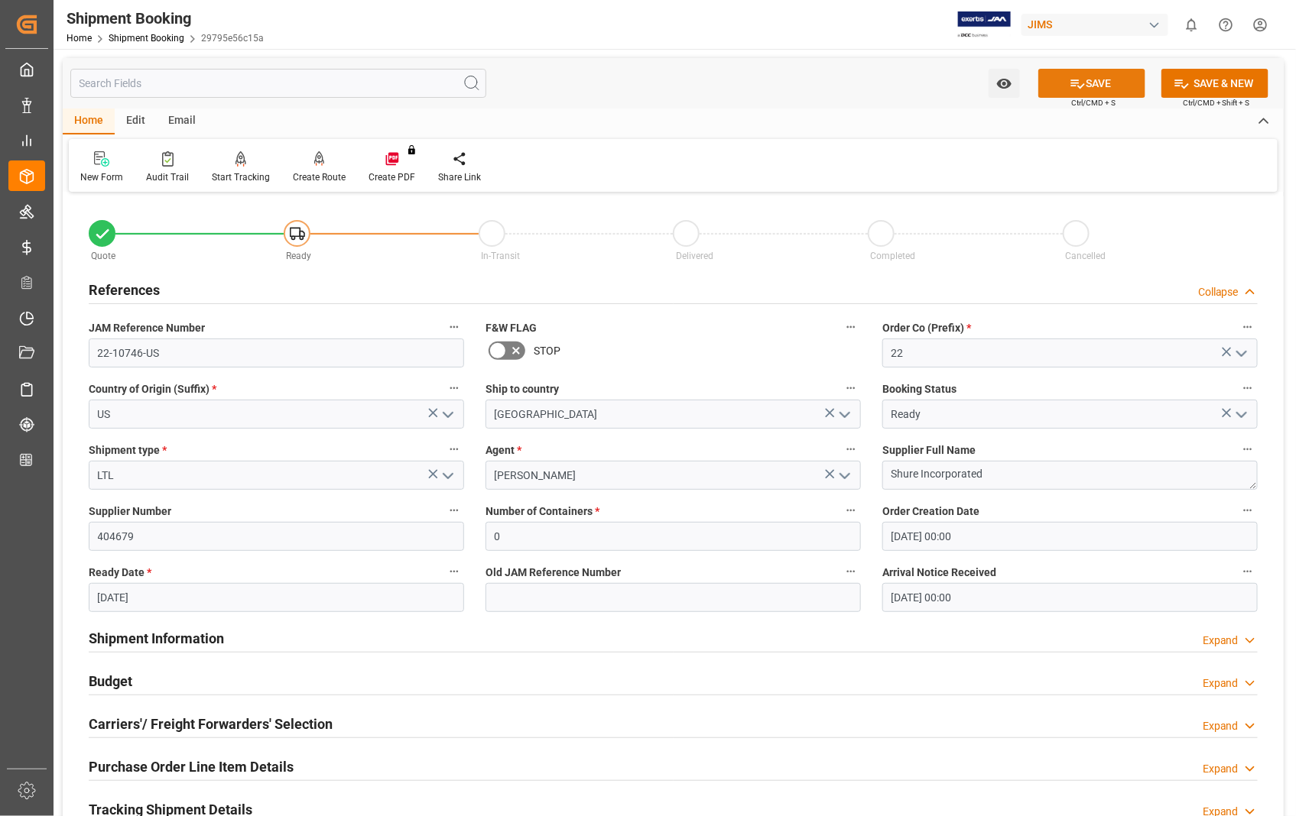
click at [1088, 71] on button "SAVE" at bounding box center [1091, 83] width 107 height 29
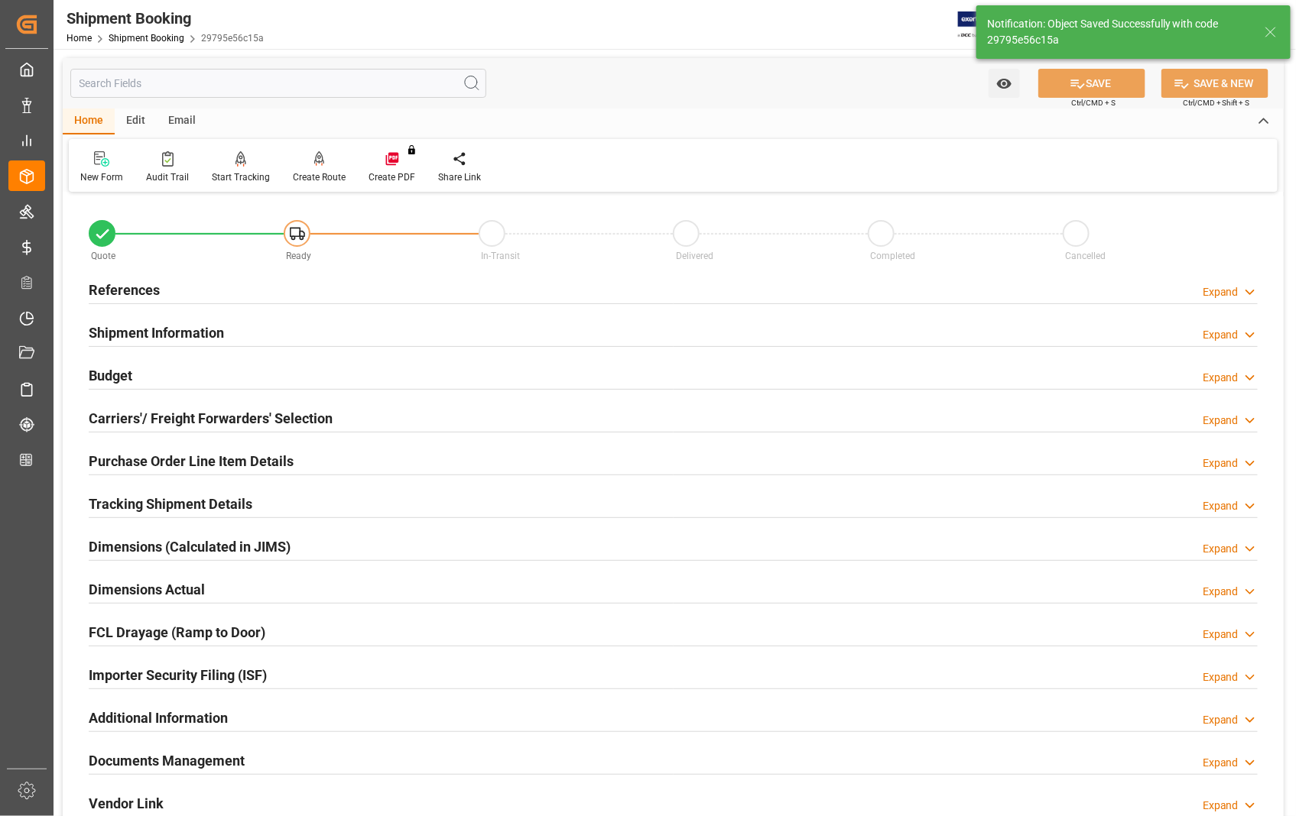
click at [154, 422] on h2 "Carriers'/ Freight Forwarders' Selection" at bounding box center [211, 418] width 244 height 21
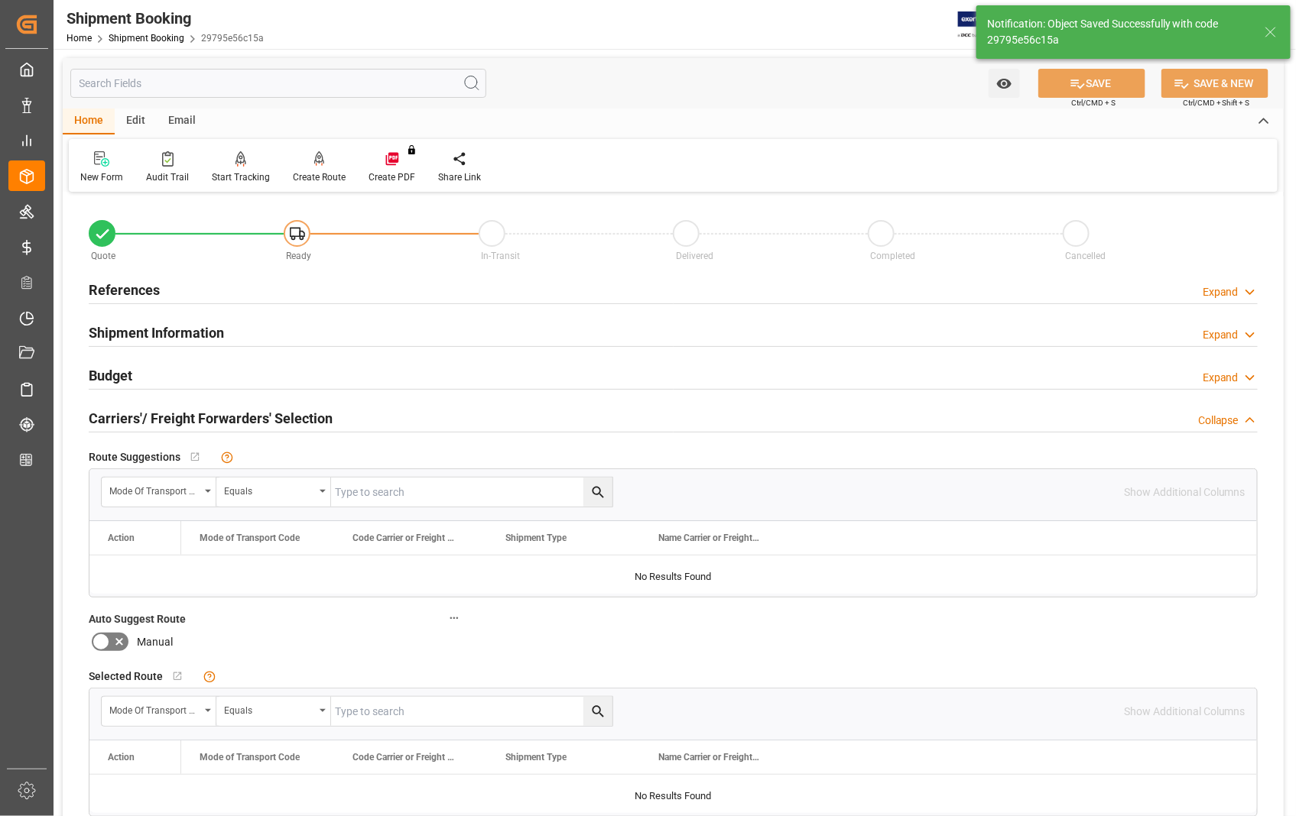
click at [154, 422] on h2 "Carriers'/ Freight Forwarders' Selection" at bounding box center [211, 418] width 244 height 21
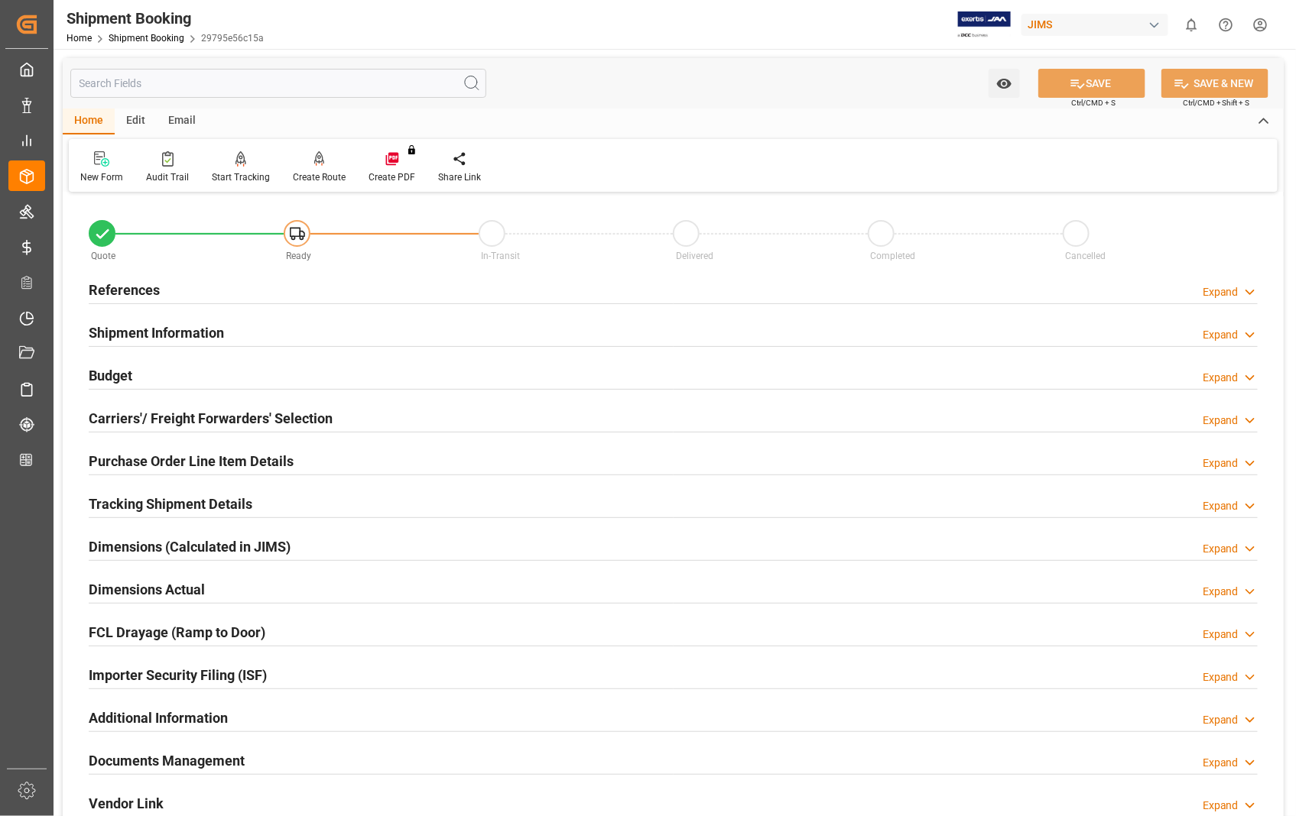
click at [128, 293] on h2 "References" at bounding box center [124, 290] width 71 height 21
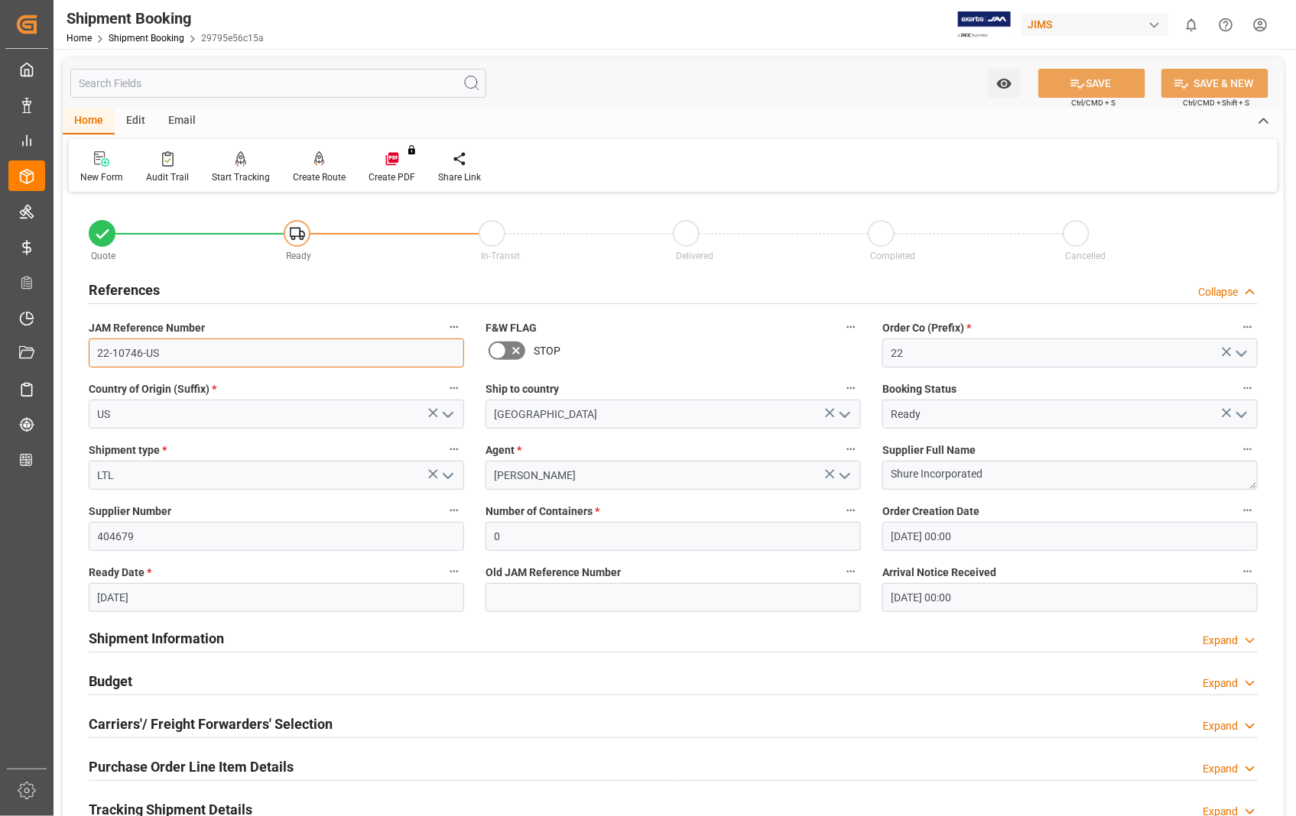
drag, startPoint x: 161, startPoint y: 356, endPoint x: 79, endPoint y: 358, distance: 81.8
click at [79, 358] on div "JAM Reference Number 22-10746-US" at bounding box center [276, 342] width 397 height 61
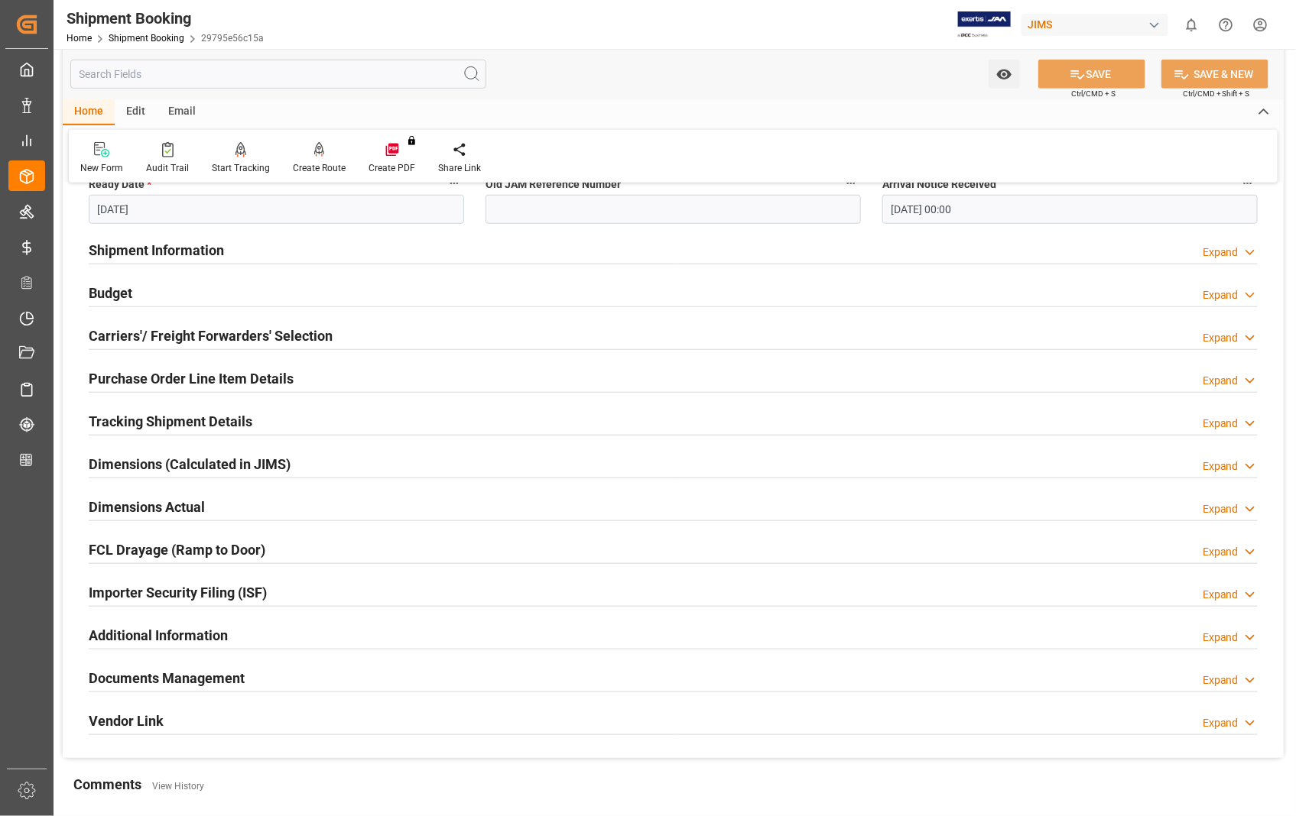
scroll to position [424, 0]
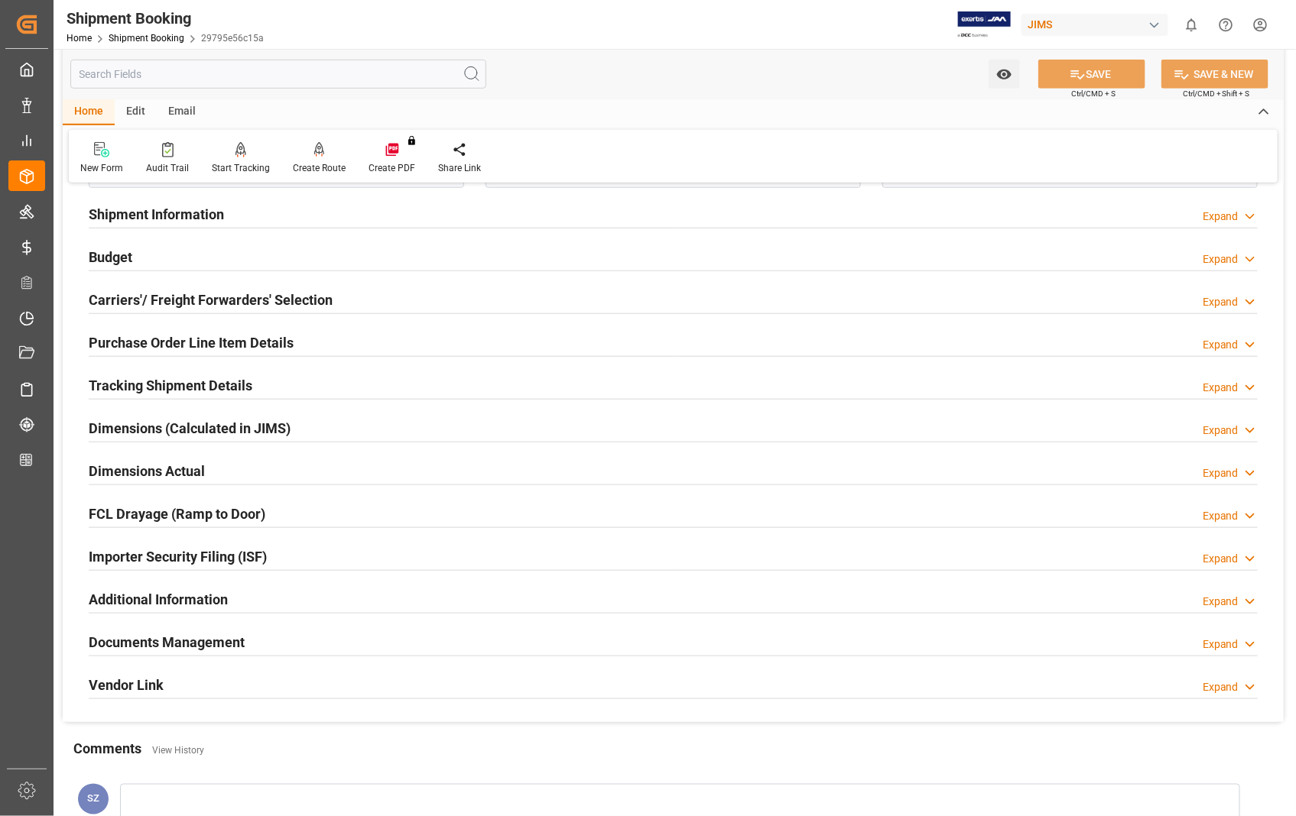
click at [209, 641] on h2 "Documents Management" at bounding box center [167, 642] width 156 height 21
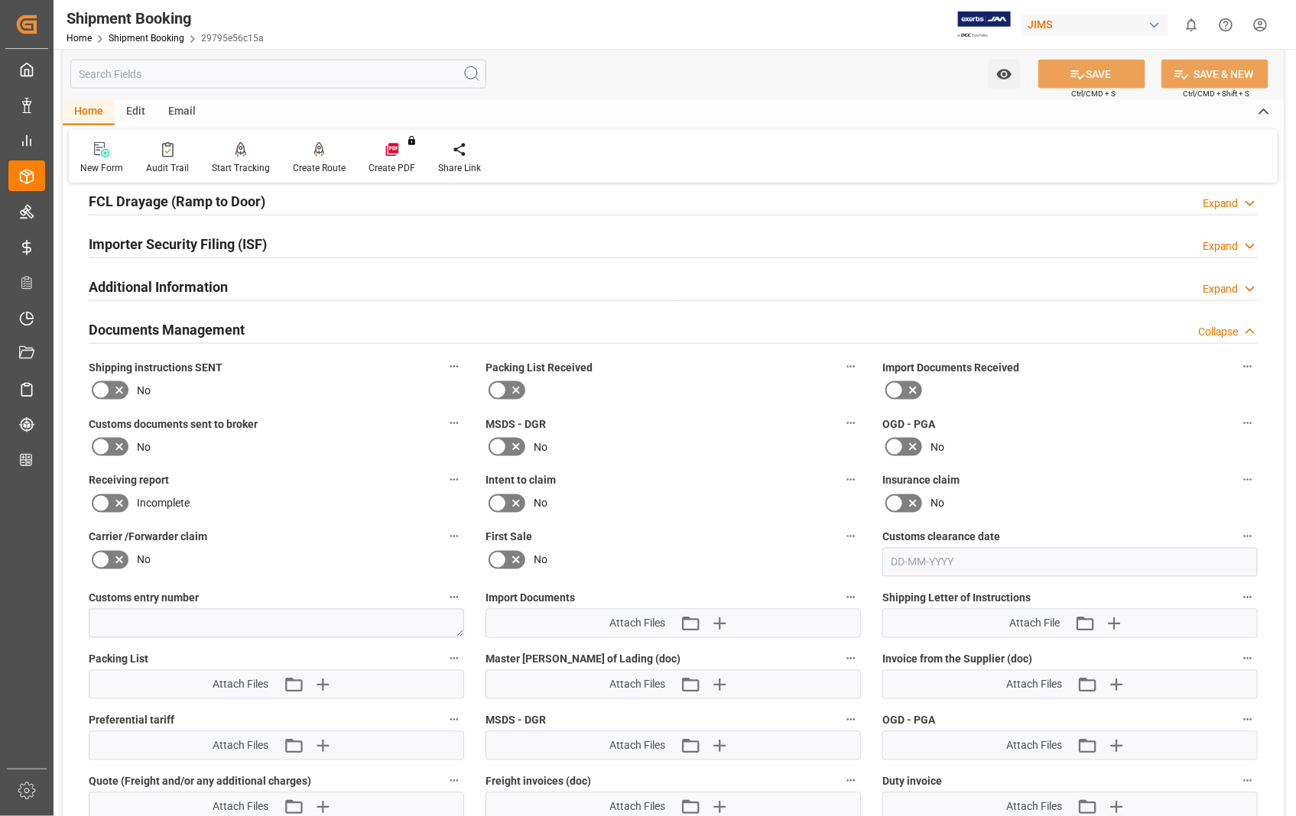
scroll to position [764, 0]
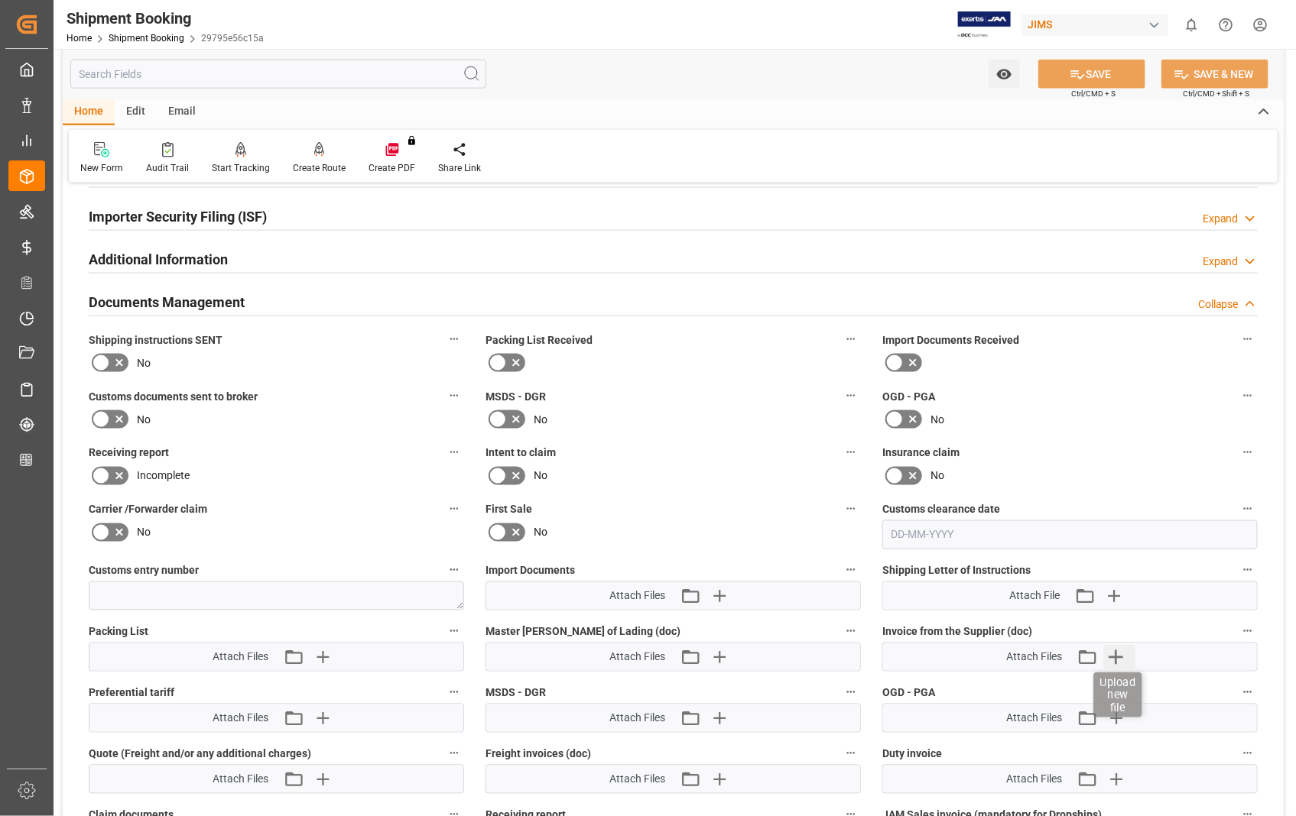
click at [1113, 656] on icon "button" at bounding box center [1116, 657] width 24 height 24
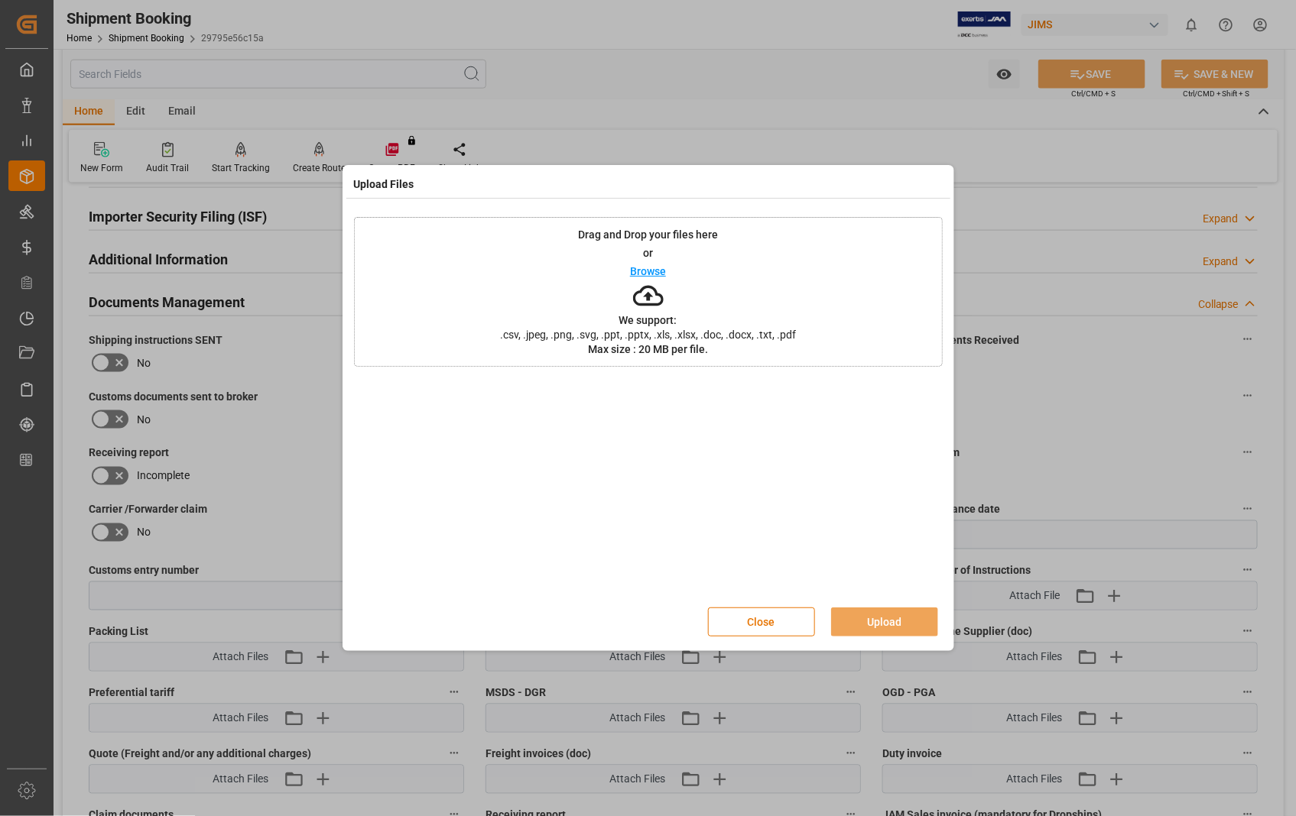
click at [631, 271] on p "Browse" at bounding box center [648, 271] width 36 height 11
click at [868, 621] on button "Upload" at bounding box center [884, 622] width 107 height 29
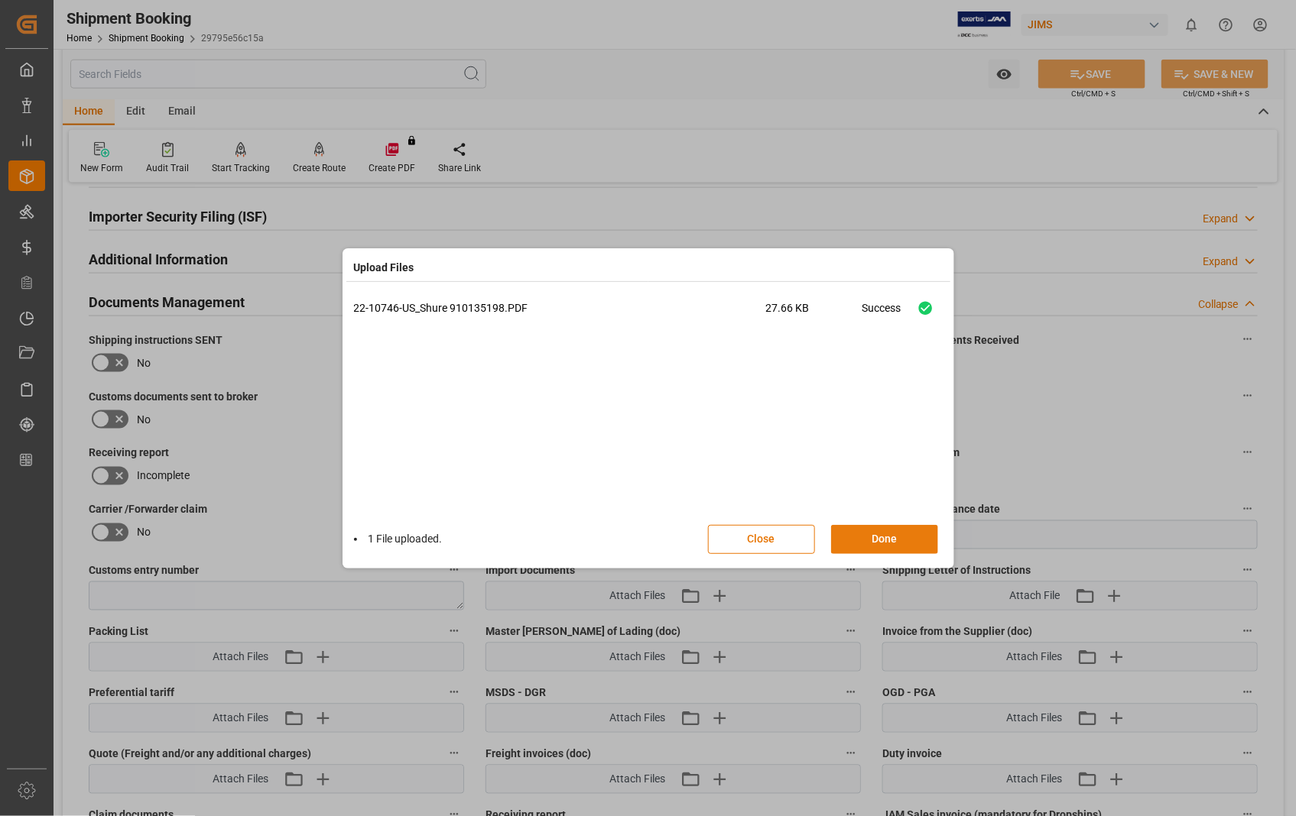
click at [882, 549] on button "Done" at bounding box center [884, 539] width 107 height 29
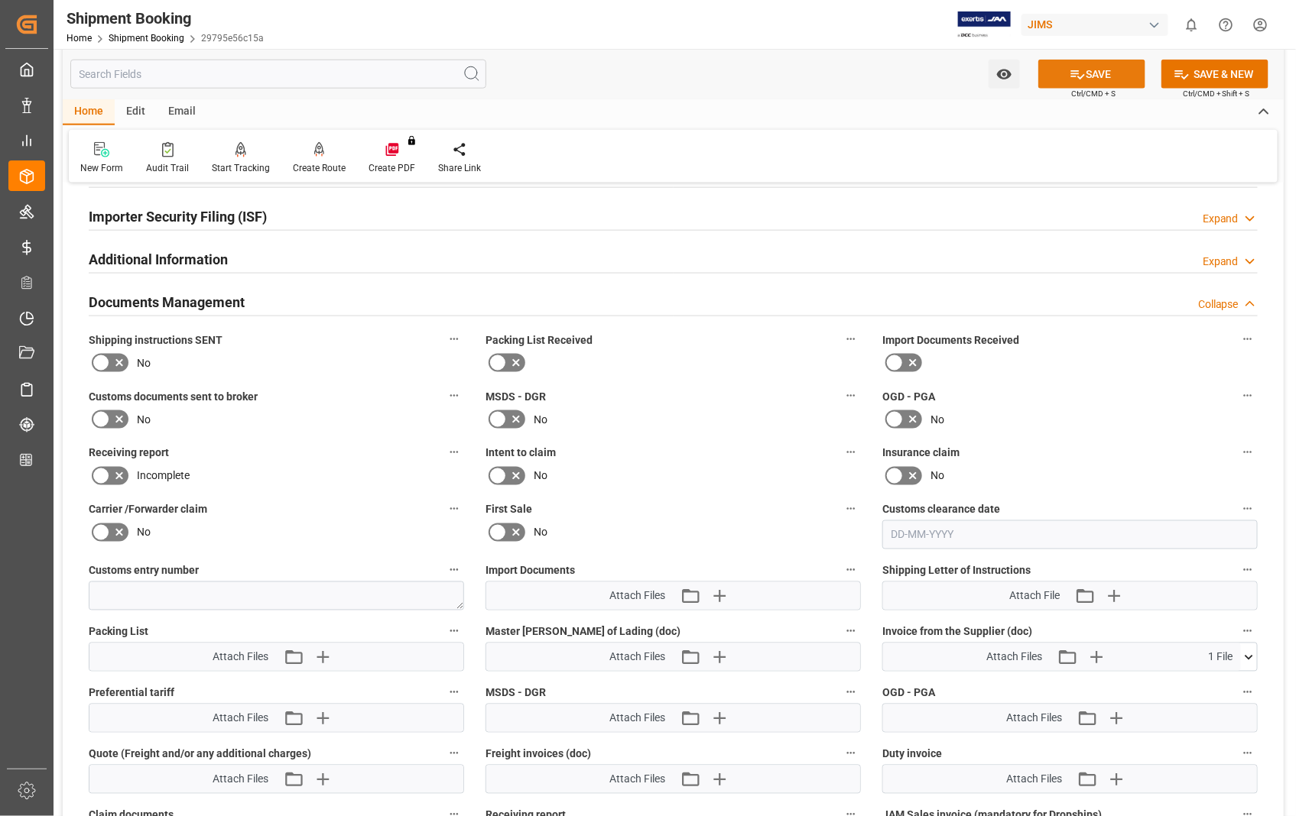
click at [1106, 70] on button "SAVE" at bounding box center [1091, 74] width 107 height 29
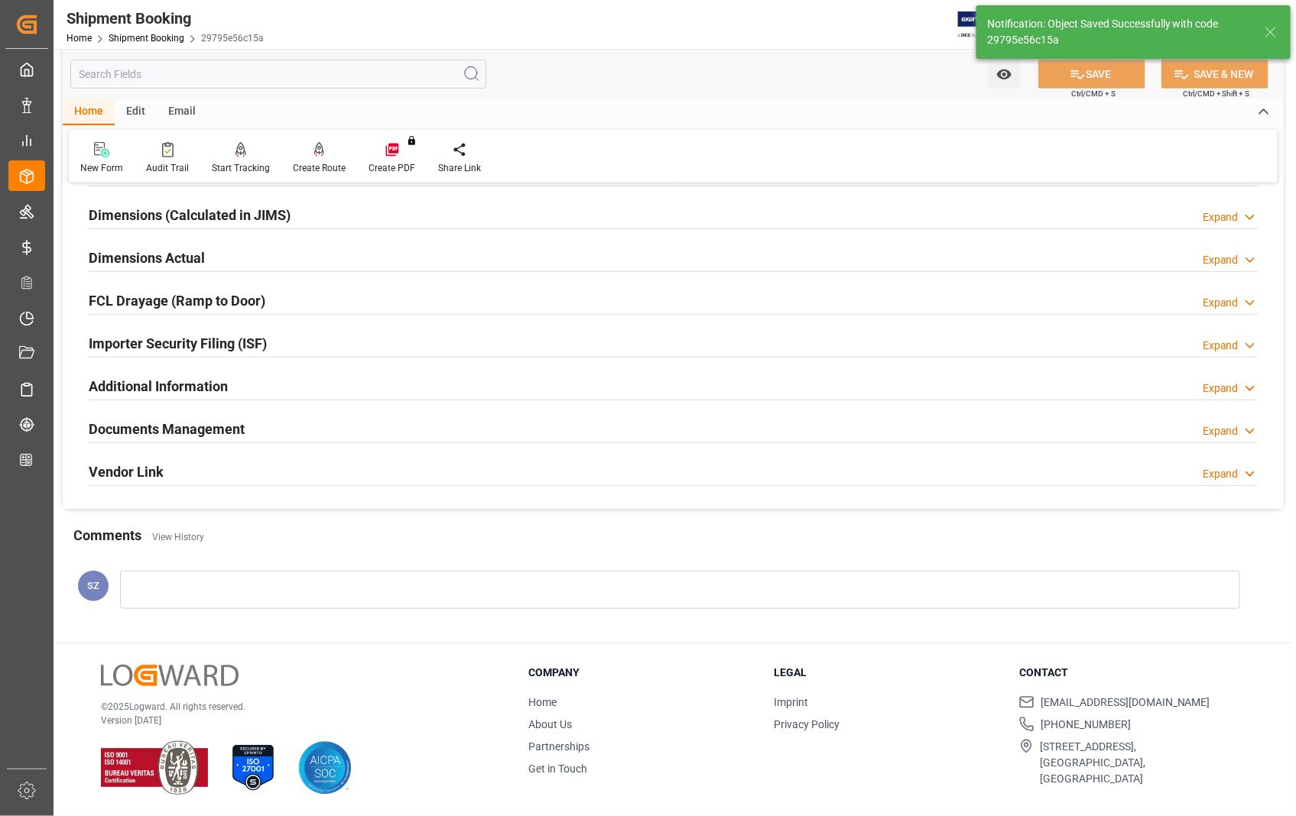
scroll to position [332, 0]
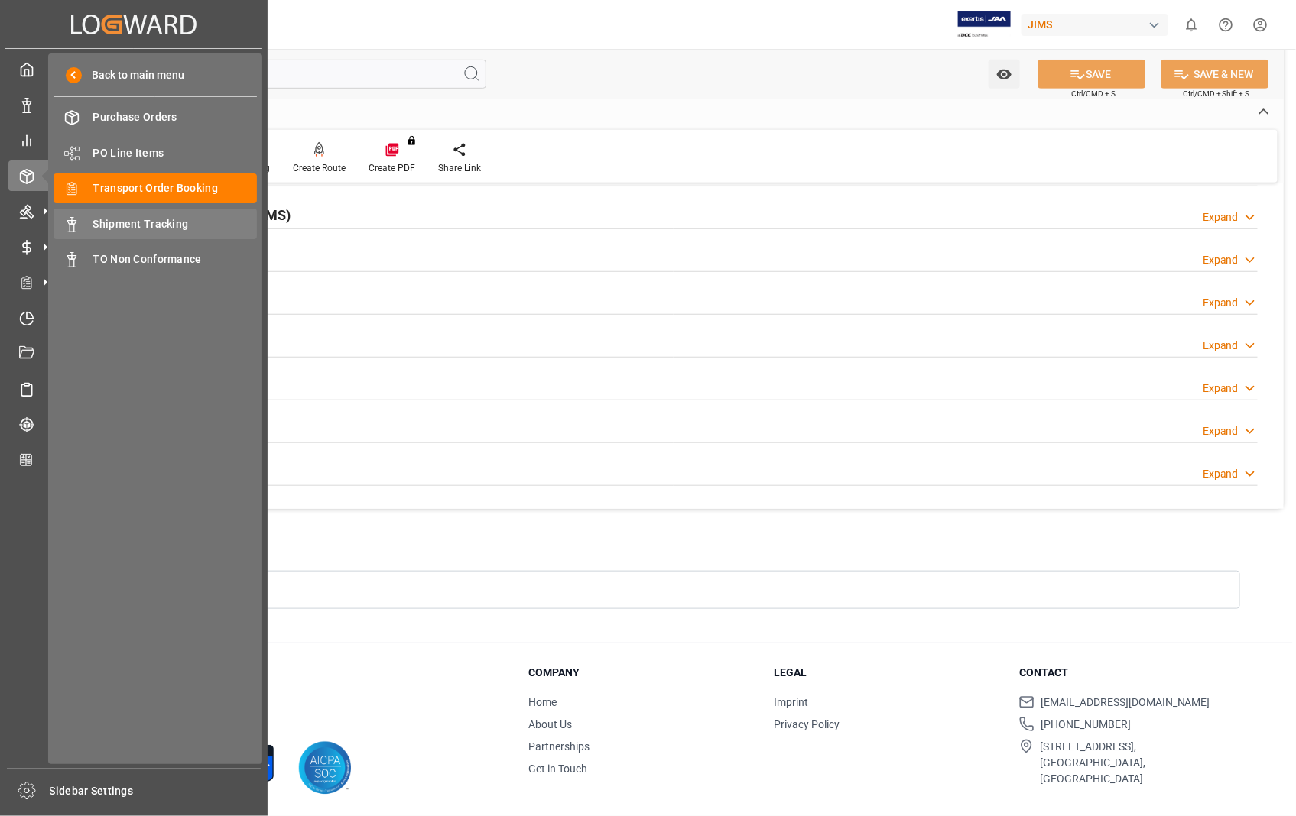
click at [127, 216] on span "Shipment Tracking" at bounding box center [175, 224] width 164 height 16
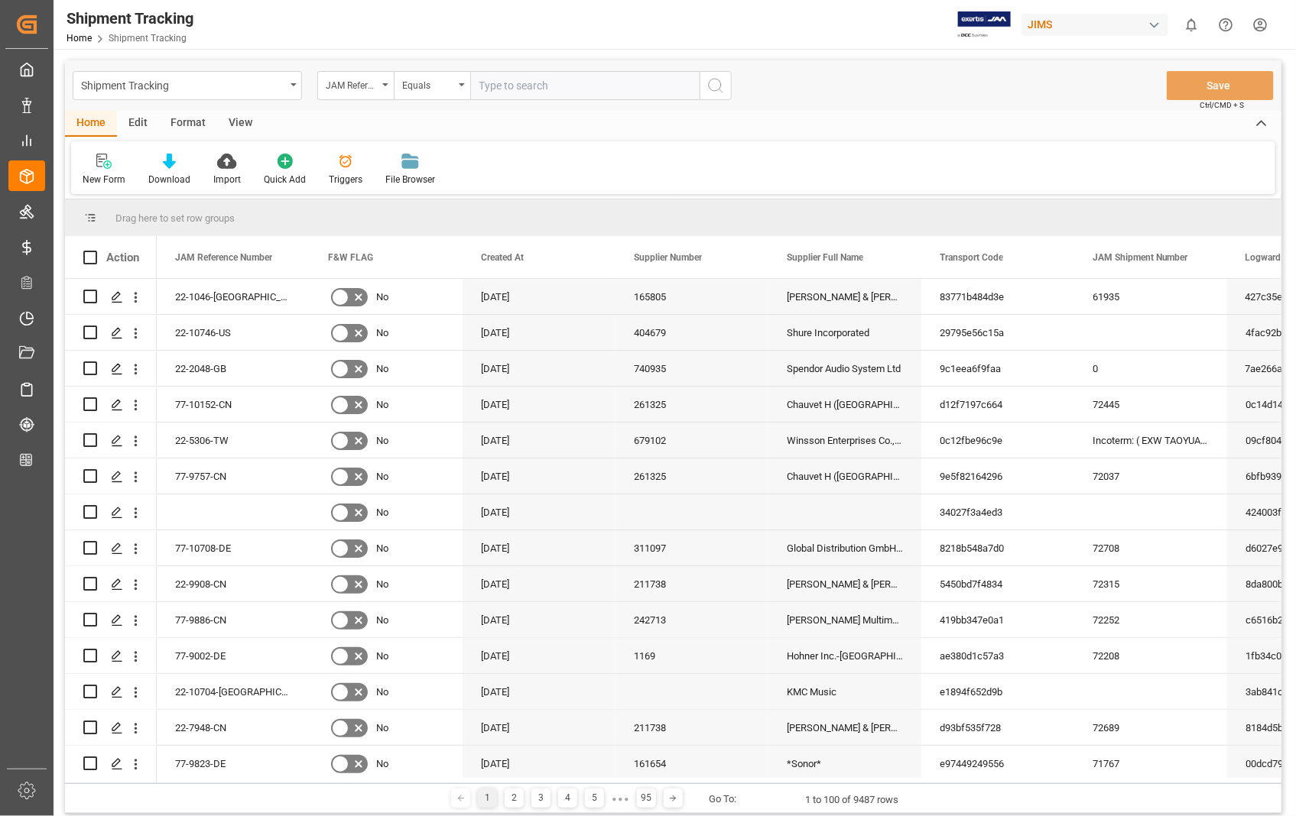
click at [615, 83] on input "text" at bounding box center [584, 85] width 229 height 29
type input "22-10746-US"
click at [715, 88] on icon "search button" at bounding box center [715, 85] width 18 height 18
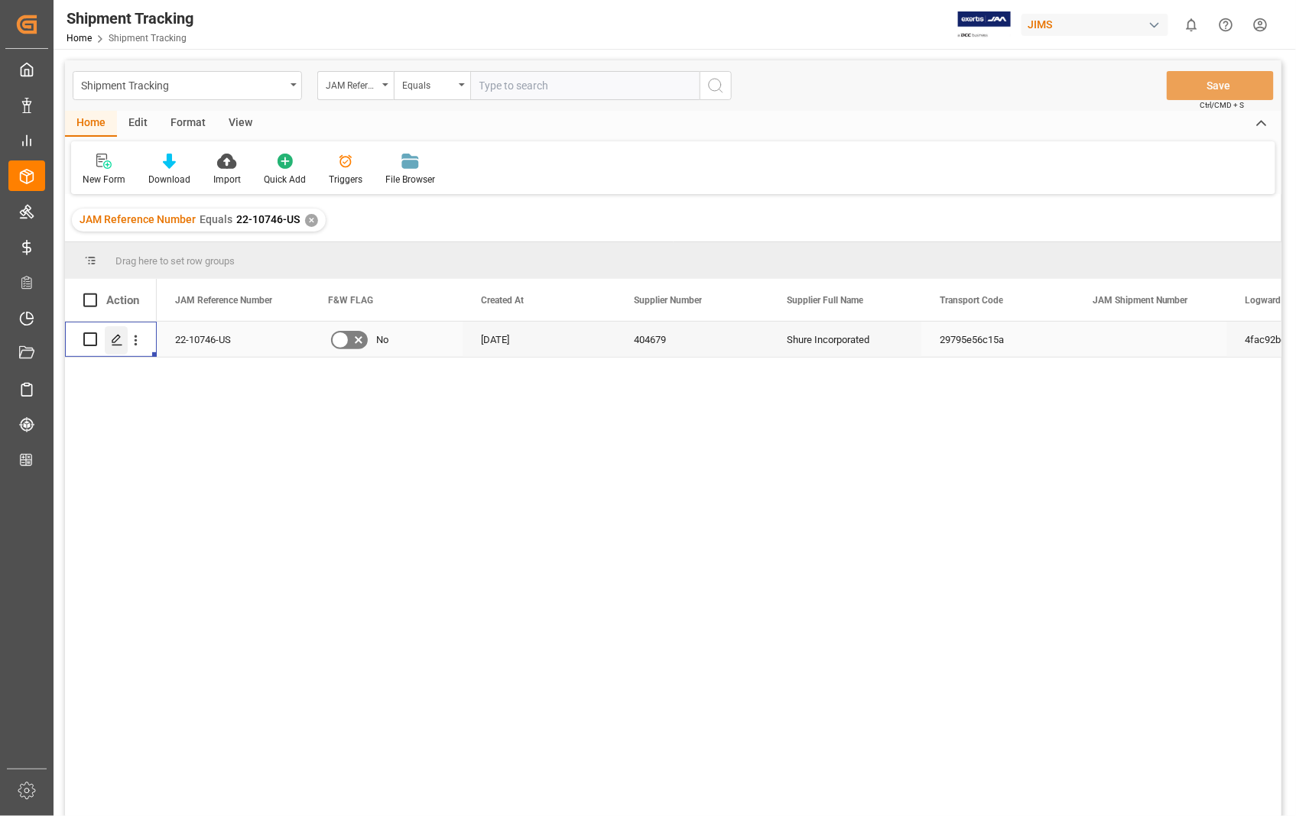
click at [120, 339] on icon "Press SPACE to select this row." at bounding box center [117, 340] width 12 height 12
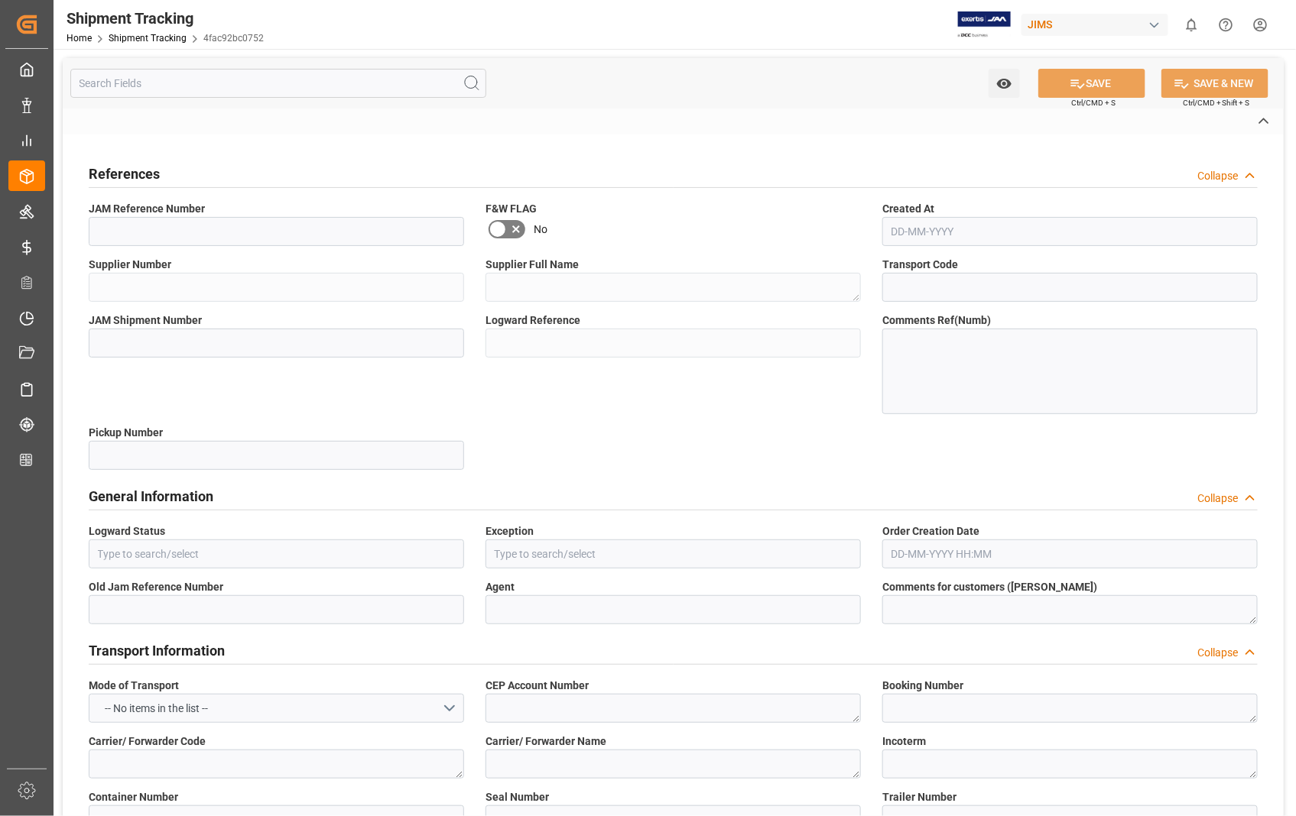
type input "22-10746-US"
type input "404679"
type textarea "Shure Incorporated"
type input "29795e56c15a"
type input "4fac92bc0752"
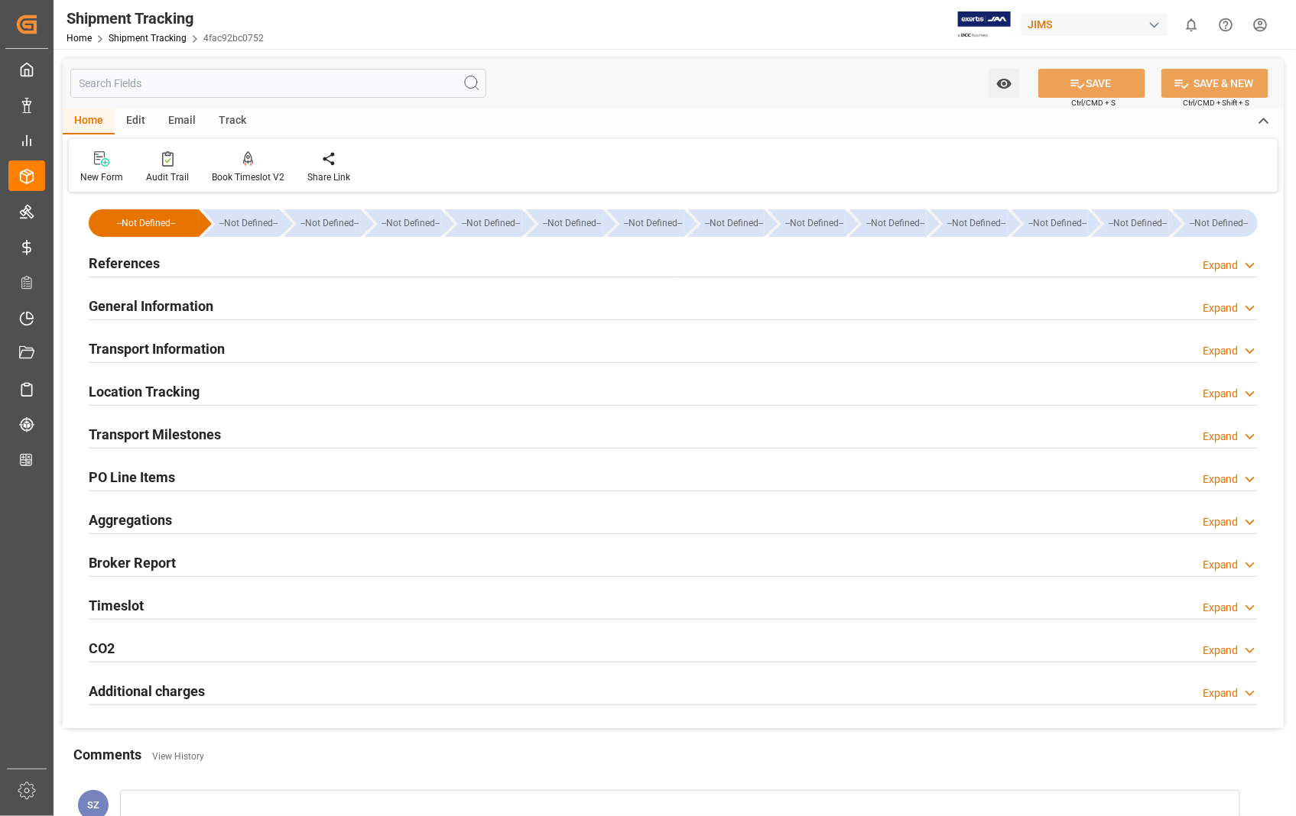
type input "27-08-2025"
click at [124, 268] on h2 "References" at bounding box center [124, 263] width 71 height 21
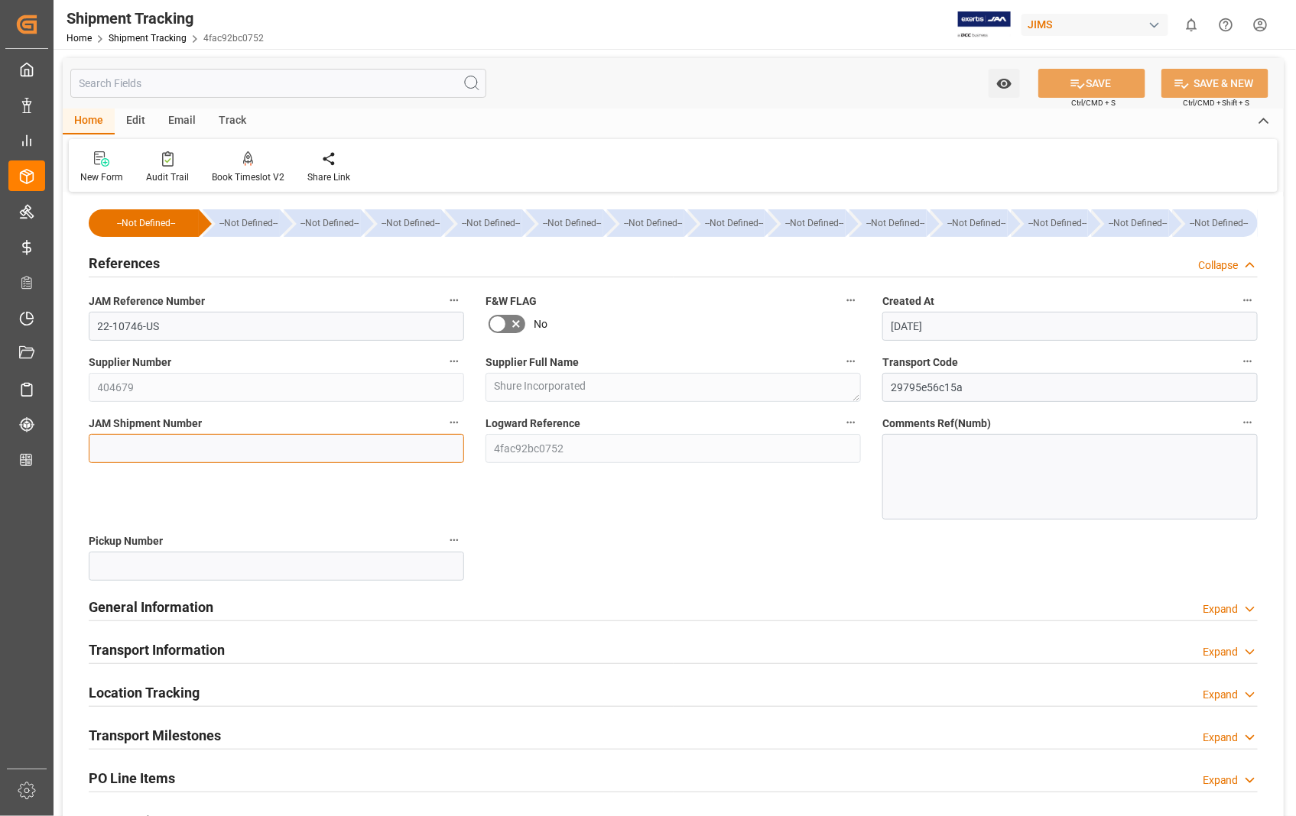
click at [293, 461] on input at bounding box center [276, 448] width 375 height 29
paste input "72746"
type input "72746"
click at [1099, 78] on button "SAVE" at bounding box center [1091, 83] width 107 height 29
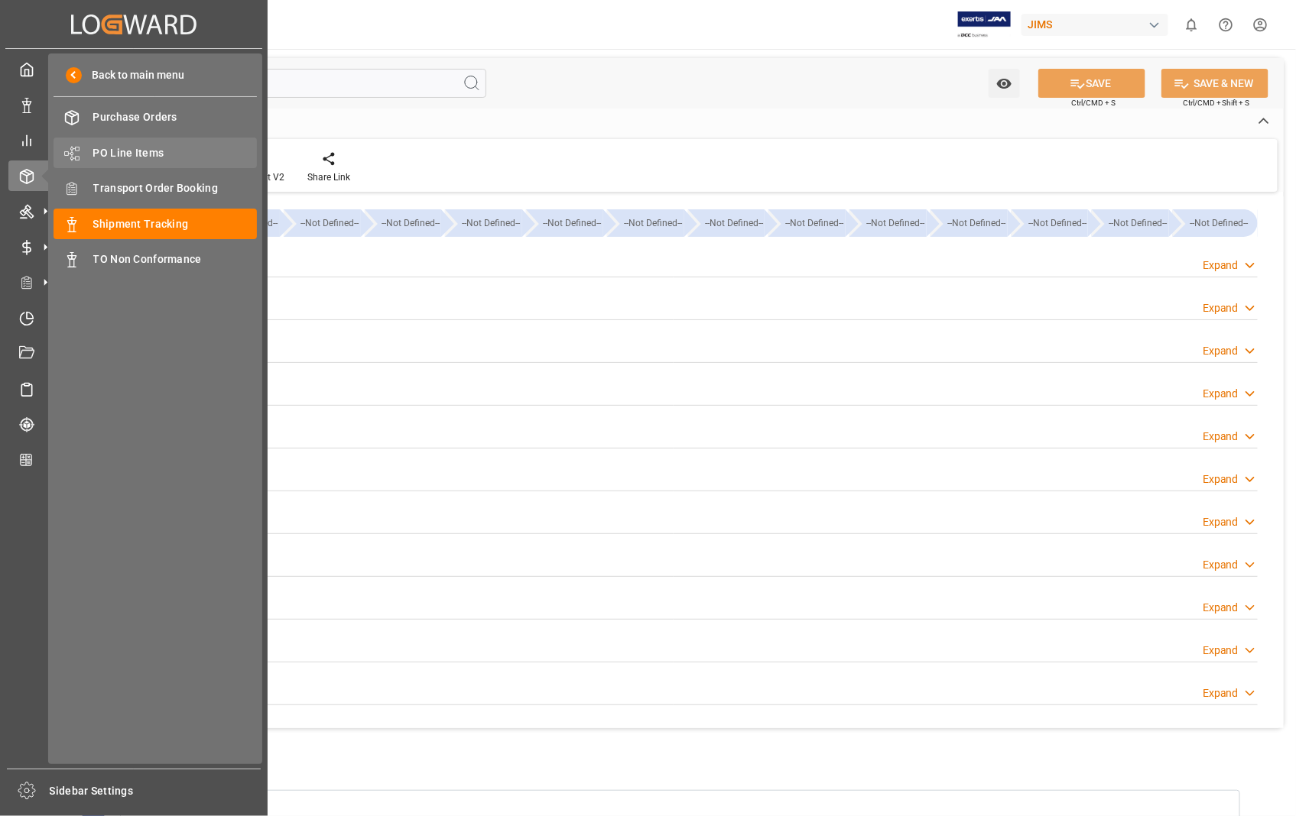
click at [124, 148] on span "PO Line Items" at bounding box center [175, 153] width 164 height 16
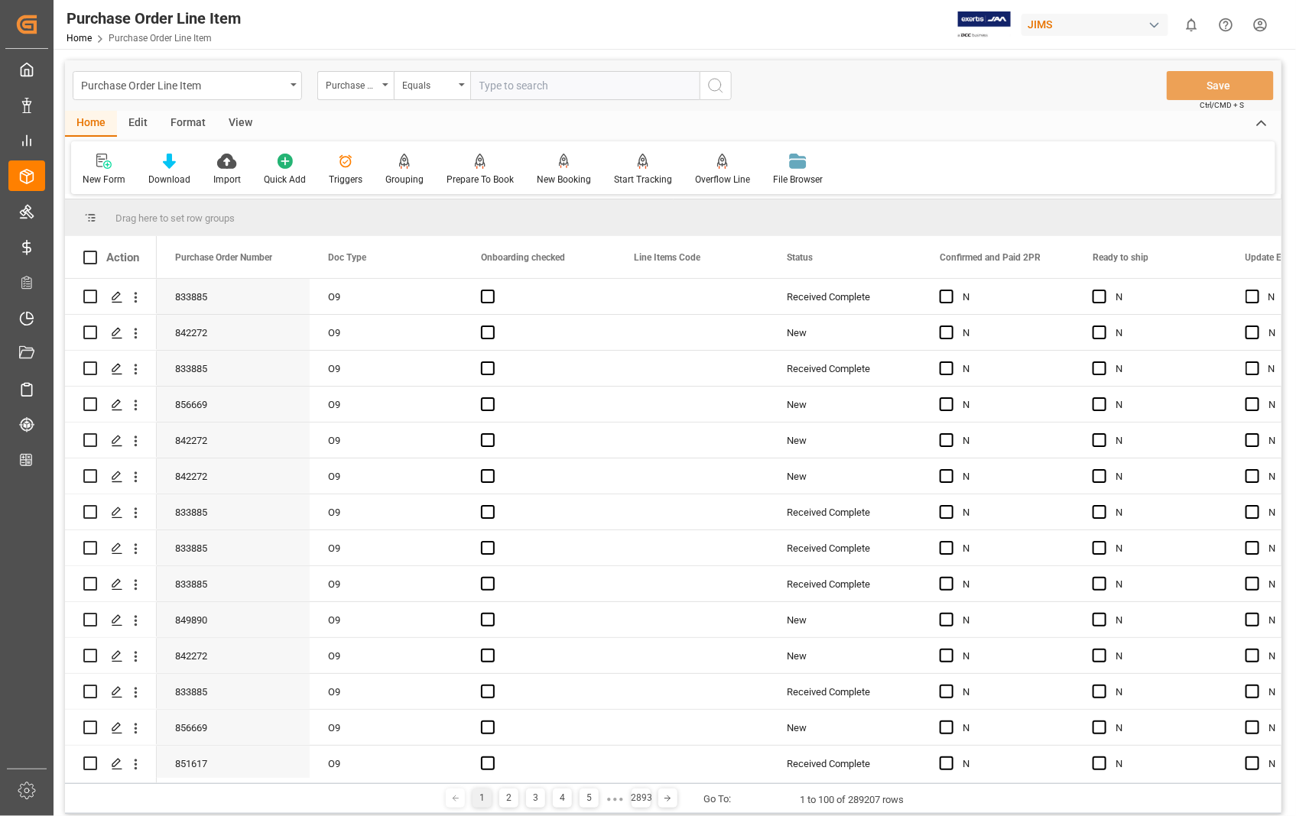
click at [543, 89] on input "text" at bounding box center [584, 85] width 229 height 29
type input "863676"
click at [712, 86] on icon "search button" at bounding box center [715, 85] width 18 height 18
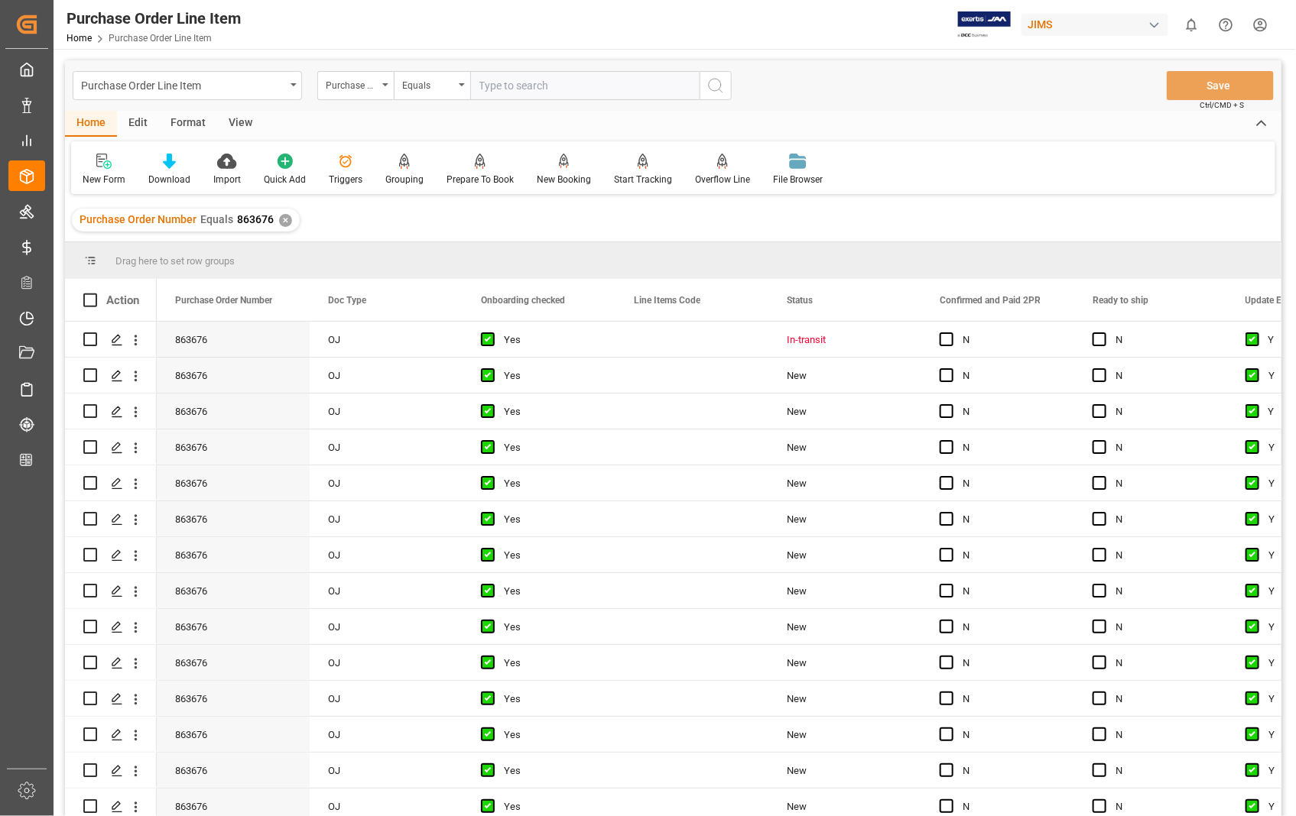
click at [242, 120] on div "View" at bounding box center [240, 124] width 47 height 26
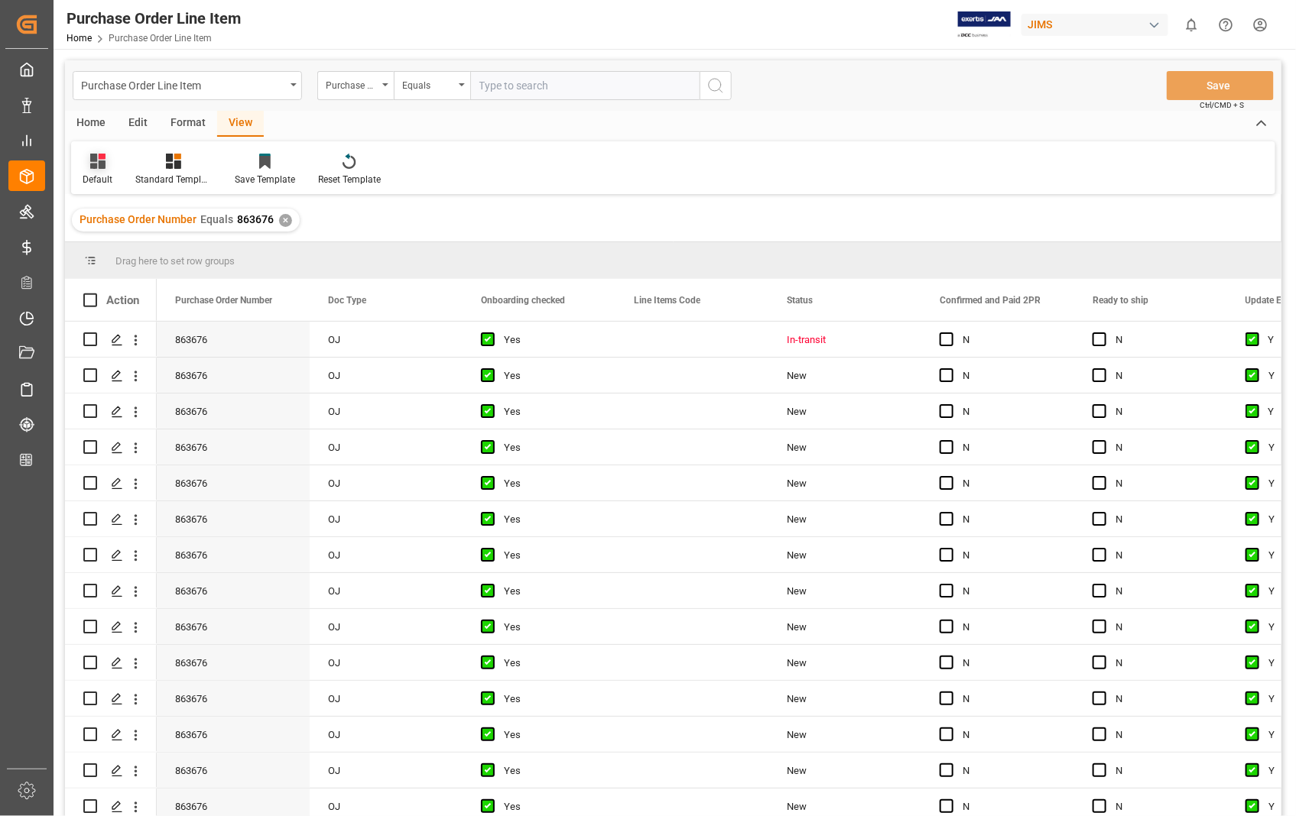
click at [90, 170] on div "Default" at bounding box center [97, 170] width 53 height 34
click at [107, 252] on div "Sophia setting." at bounding box center [157, 247] width 134 height 16
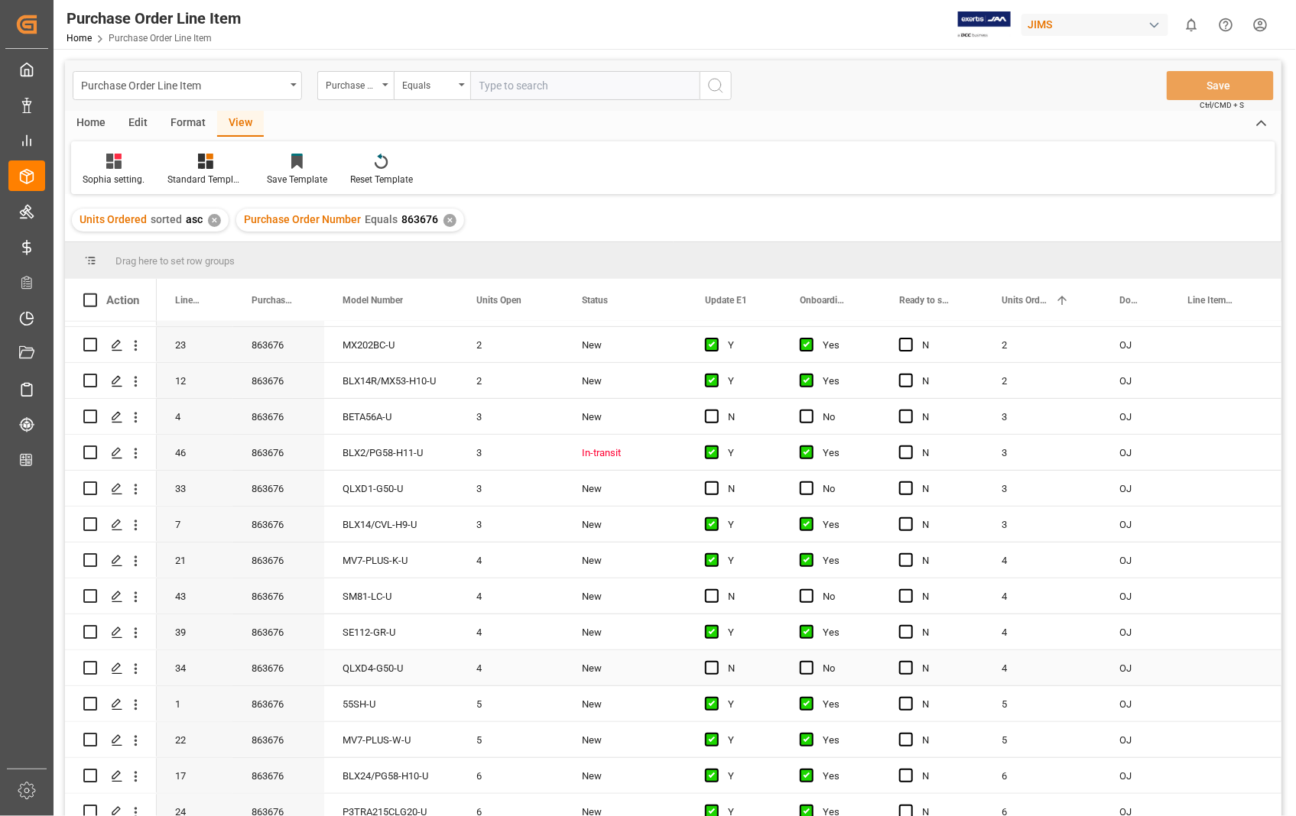
scroll to position [224, 0]
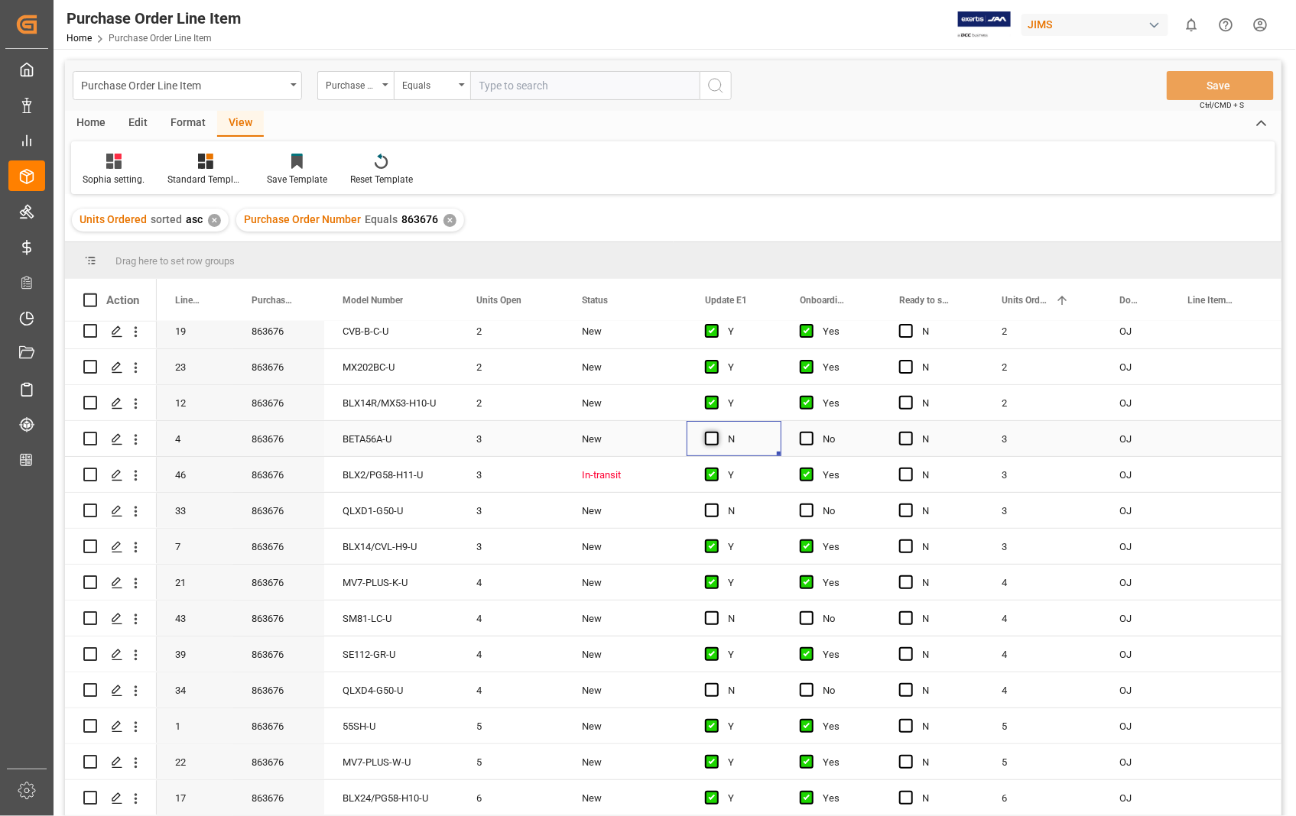
click at [707, 440] on span "Press SPACE to select this row." at bounding box center [712, 439] width 14 height 14
click at [716, 432] on input "Press SPACE to select this row." at bounding box center [716, 432] width 0 height 0
click at [806, 437] on span "Press SPACE to select this row." at bounding box center [807, 439] width 14 height 14
click at [811, 432] on input "Press SPACE to select this row." at bounding box center [811, 432] width 0 height 0
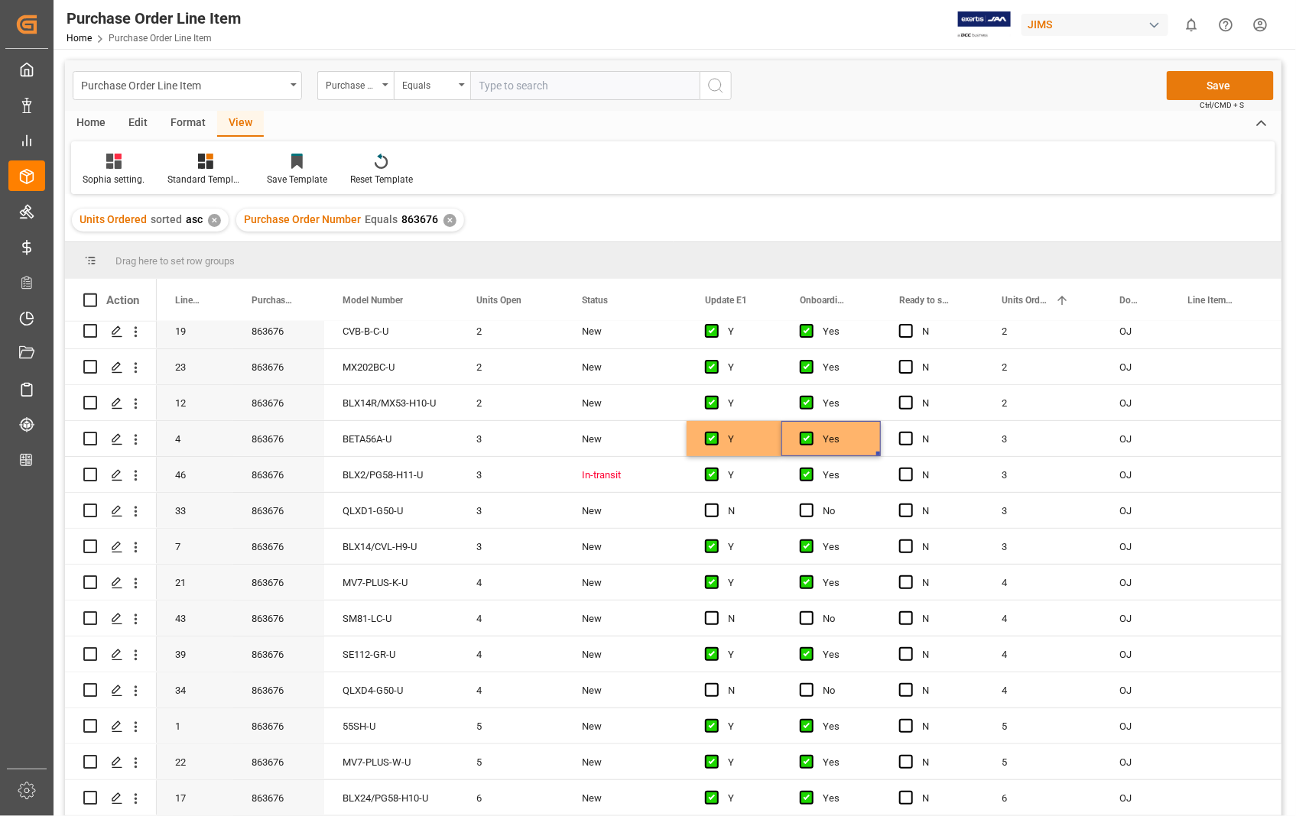
click at [1222, 87] on button "Save" at bounding box center [1219, 85] width 107 height 29
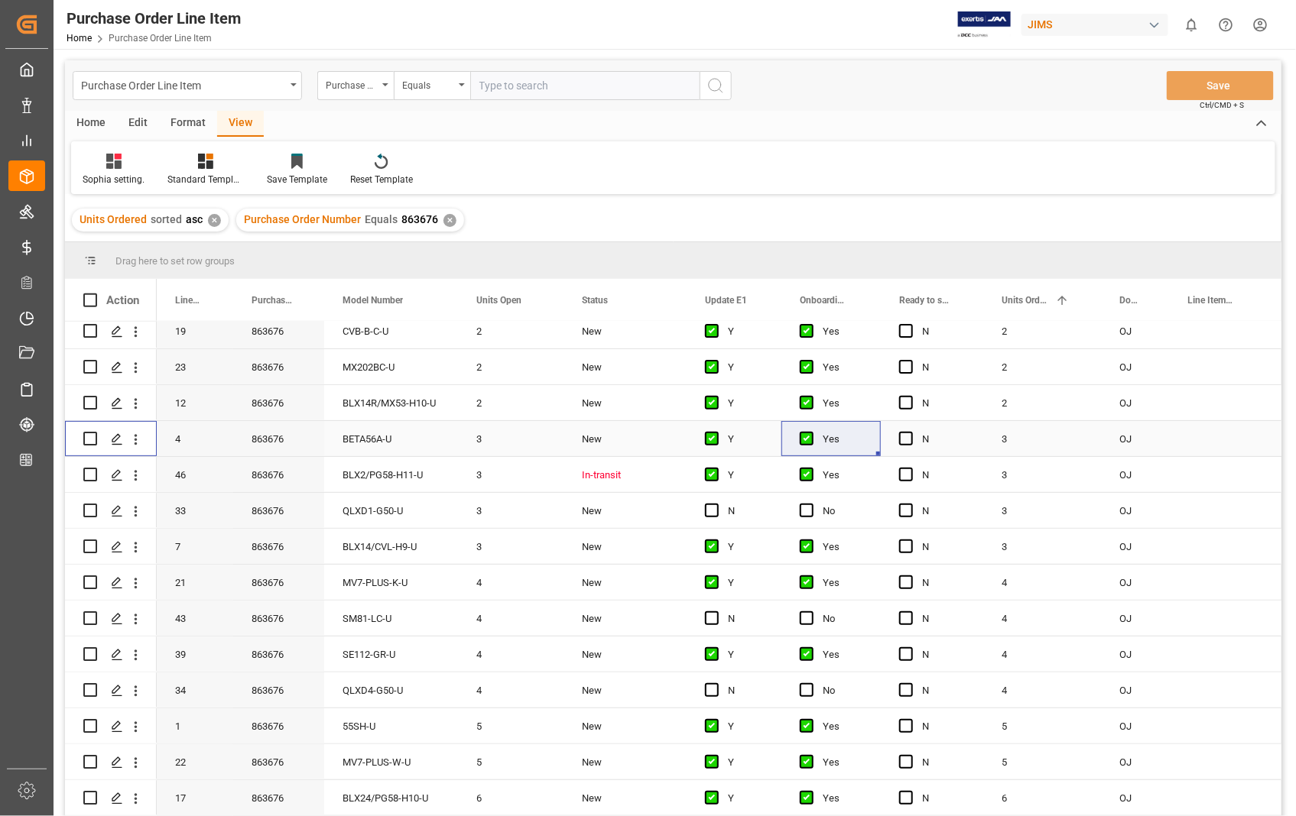
click at [88, 434] on input "Press Space to toggle row selection (unchecked)" at bounding box center [90, 439] width 14 height 14
checkbox input "true"
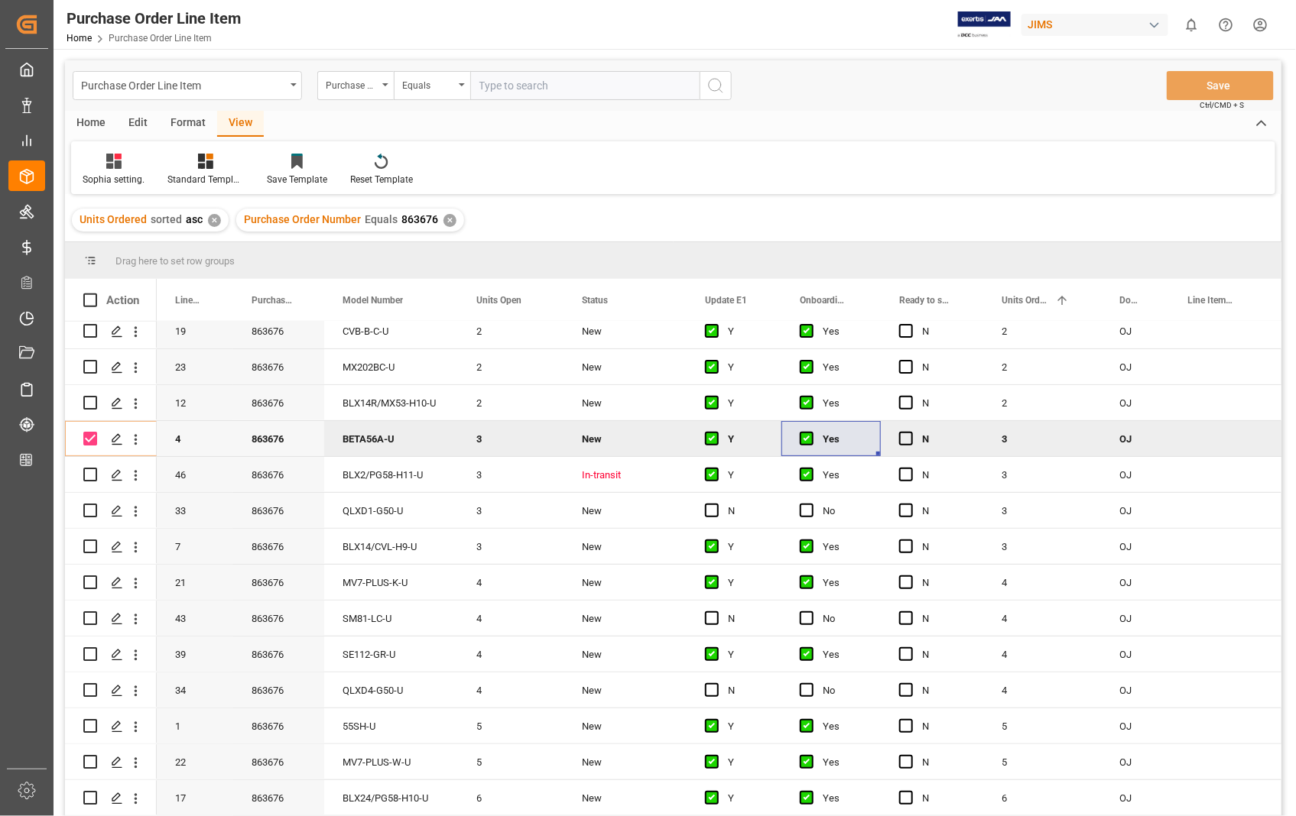
click at [100, 125] on div "Home" at bounding box center [91, 124] width 52 height 26
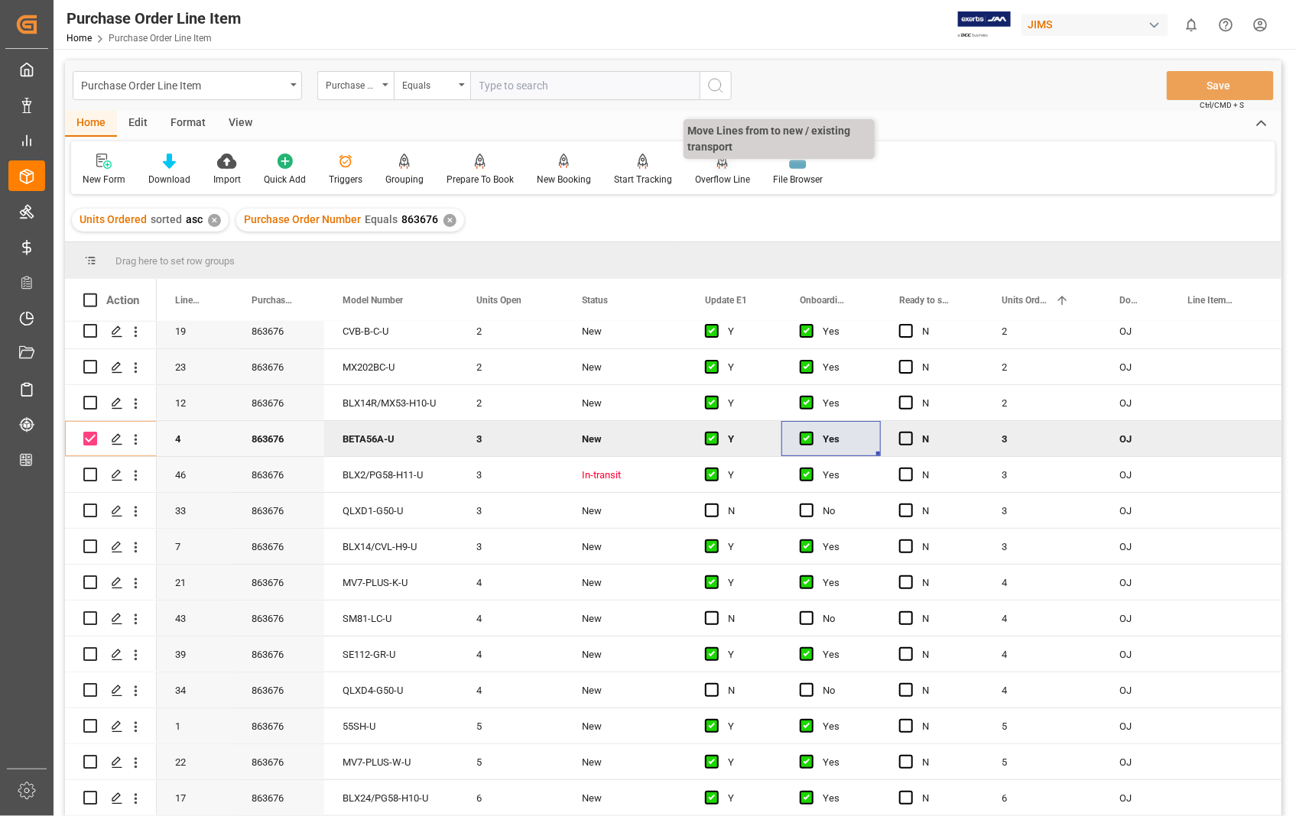
click at [712, 178] on div "Overflow Line" at bounding box center [722, 180] width 55 height 14
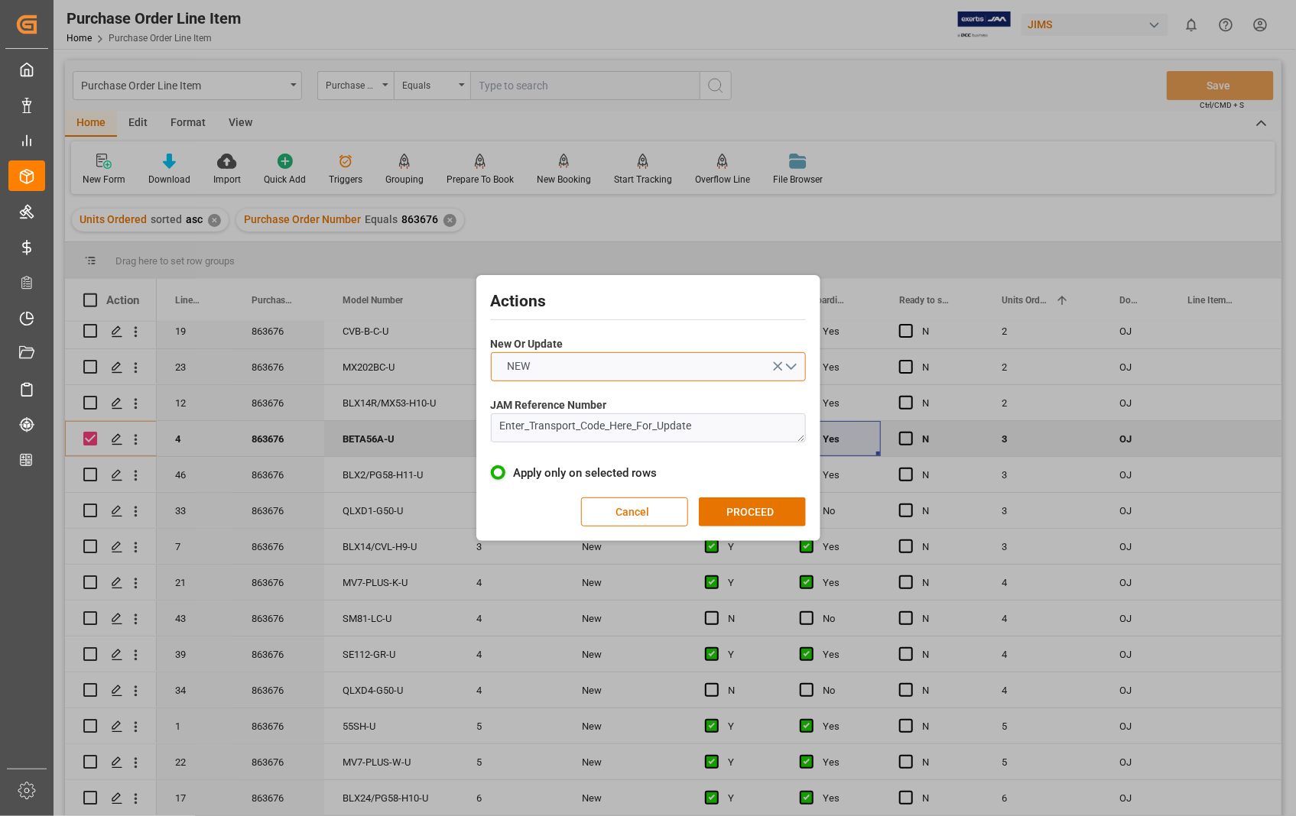
click at [790, 365] on button "NEW" at bounding box center [648, 366] width 315 height 29
click at [514, 407] on div "UPDATE" at bounding box center [648, 403] width 313 height 32
drag, startPoint x: 719, startPoint y: 430, endPoint x: 459, endPoint y: 433, distance: 259.9
click at [459, 433] on div "Actions New Or Update UPDATE JAM Reference Number Enter_Transport_Code_Here_For…" at bounding box center [648, 408] width 1296 height 816
paste textarea "22-10746-US"
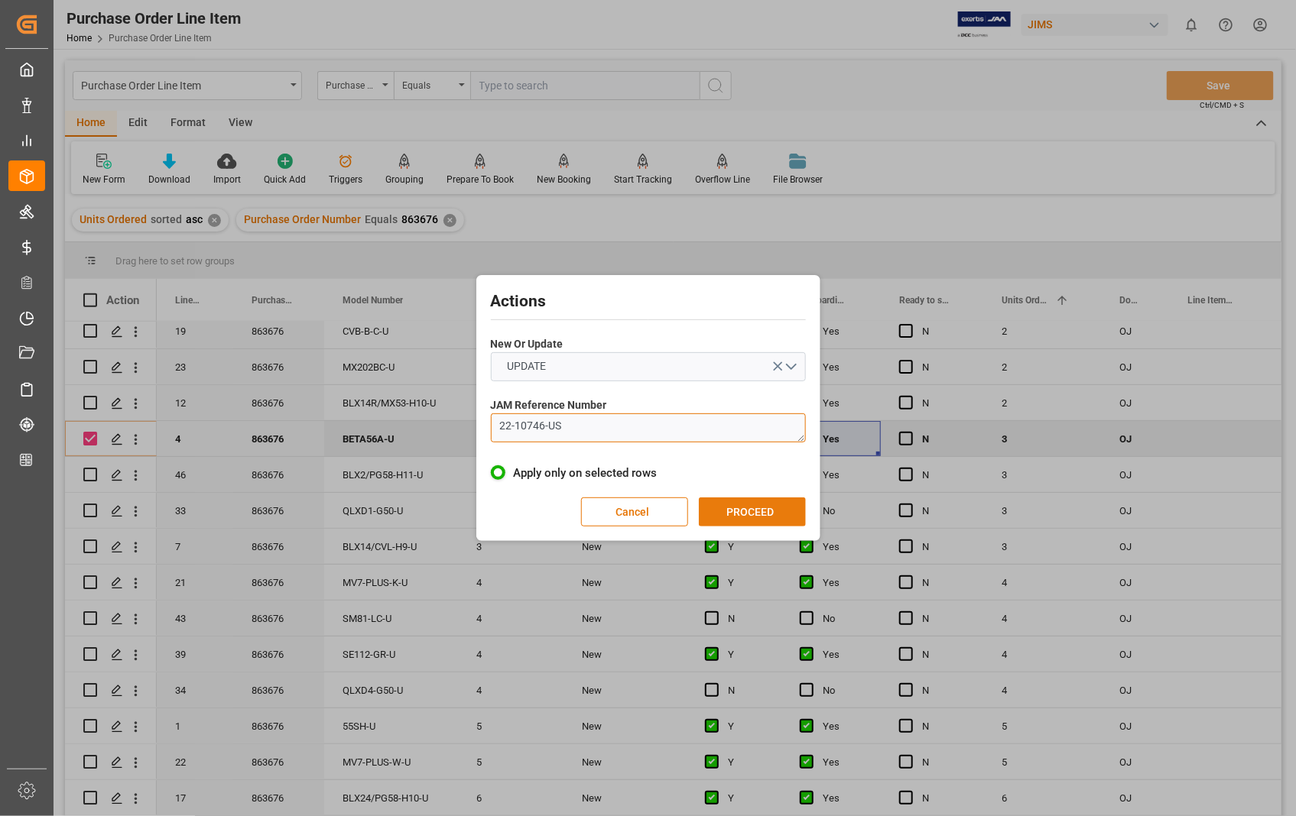
type textarea "22-10746-US"
click at [761, 514] on button "PROCEED" at bounding box center [752, 512] width 107 height 29
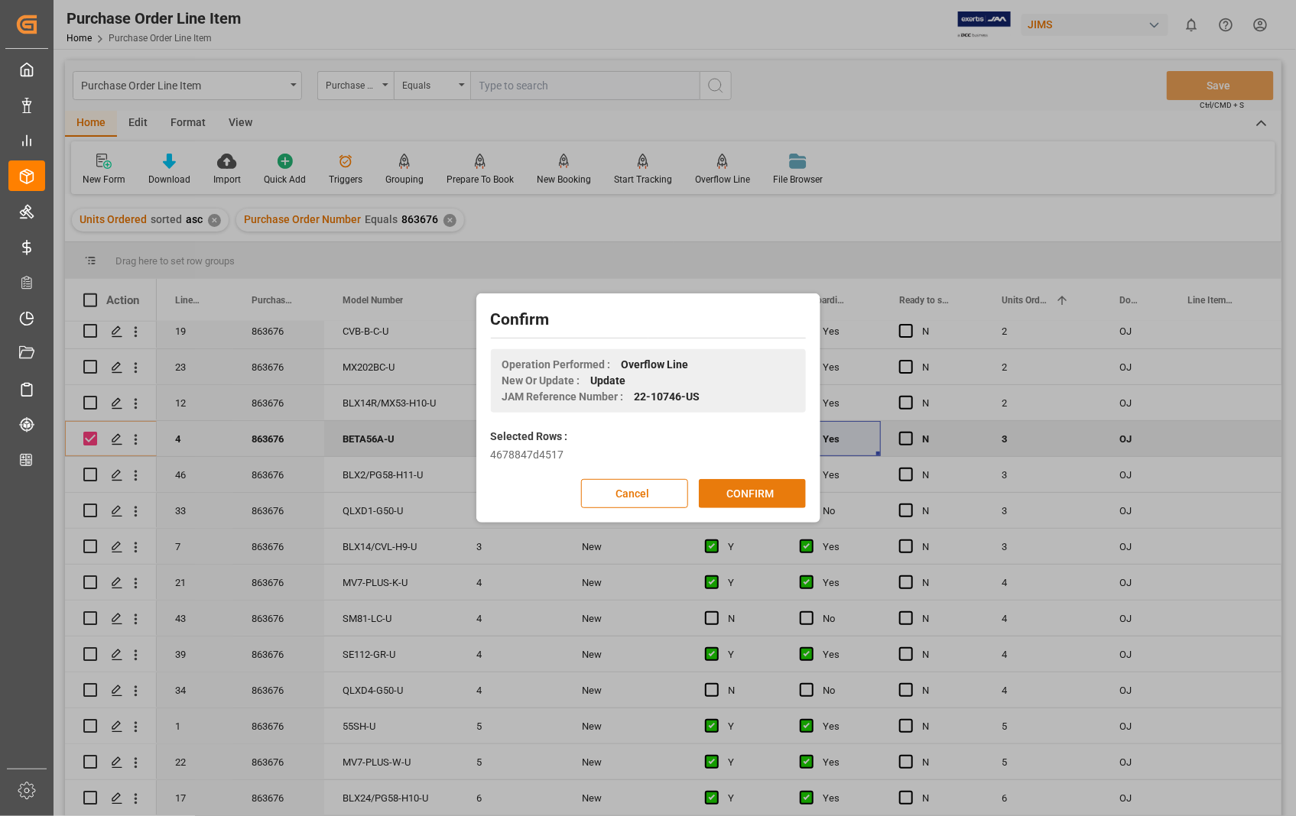
click at [749, 492] on button "CONFIRM" at bounding box center [752, 493] width 107 height 29
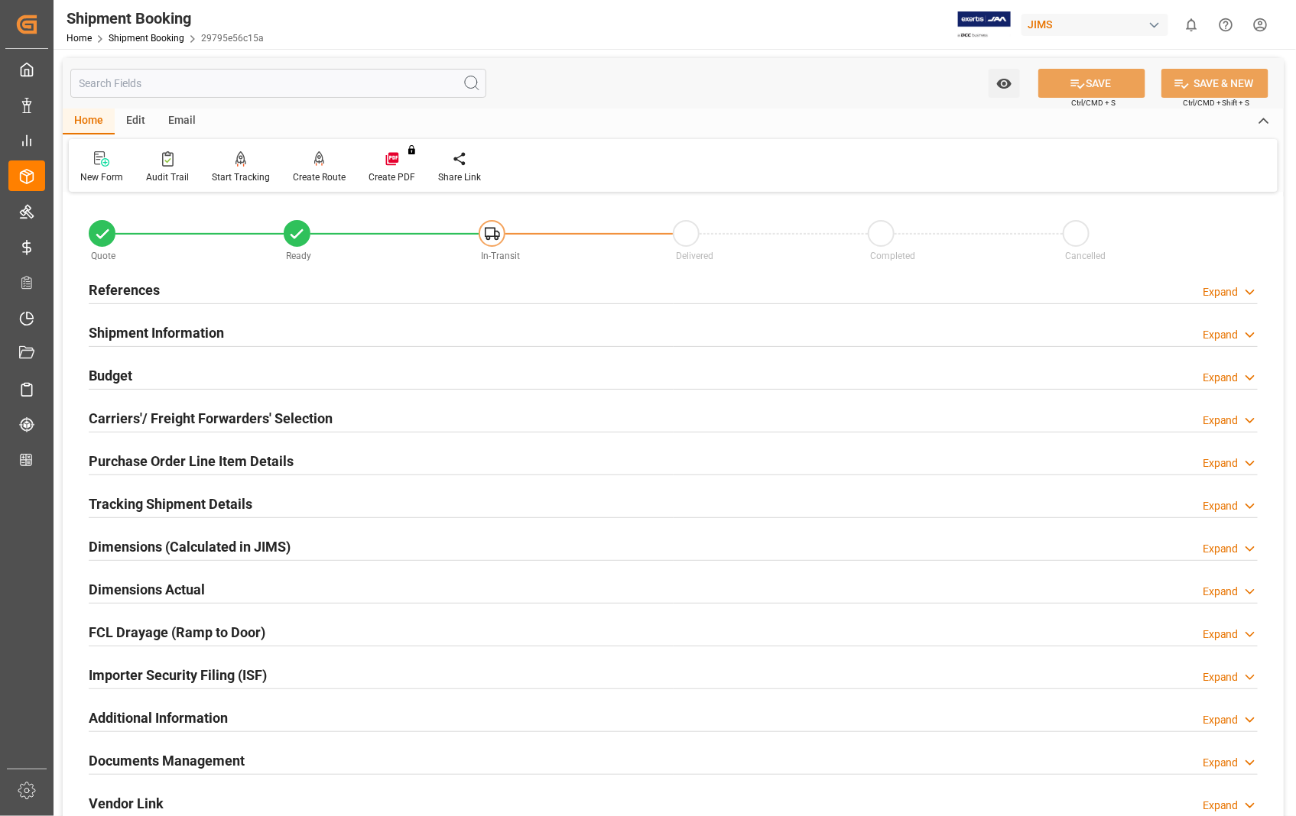
click at [128, 415] on h2 "Carriers'/ Freight Forwarders' Selection" at bounding box center [211, 418] width 244 height 21
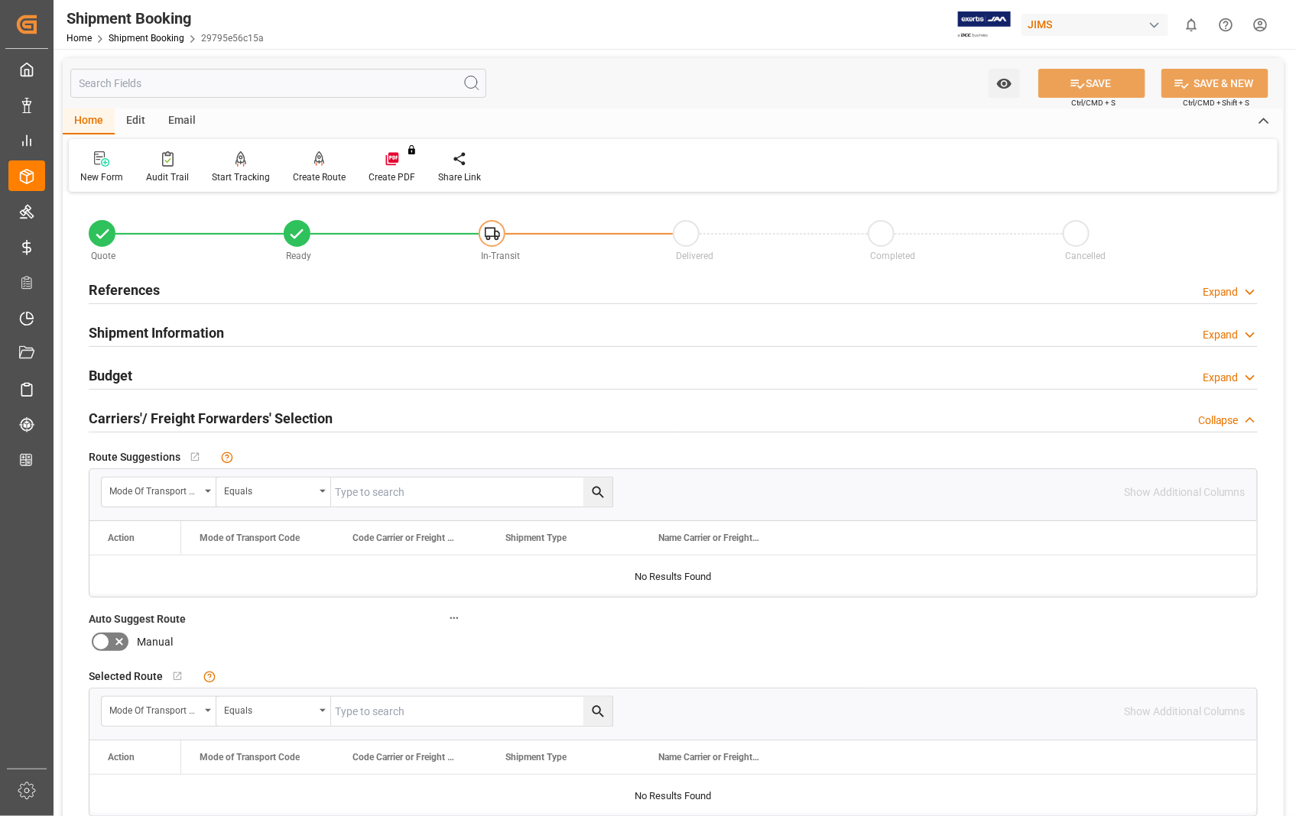
click at [128, 415] on h2 "Carriers'/ Freight Forwarders' Selection" at bounding box center [211, 418] width 244 height 21
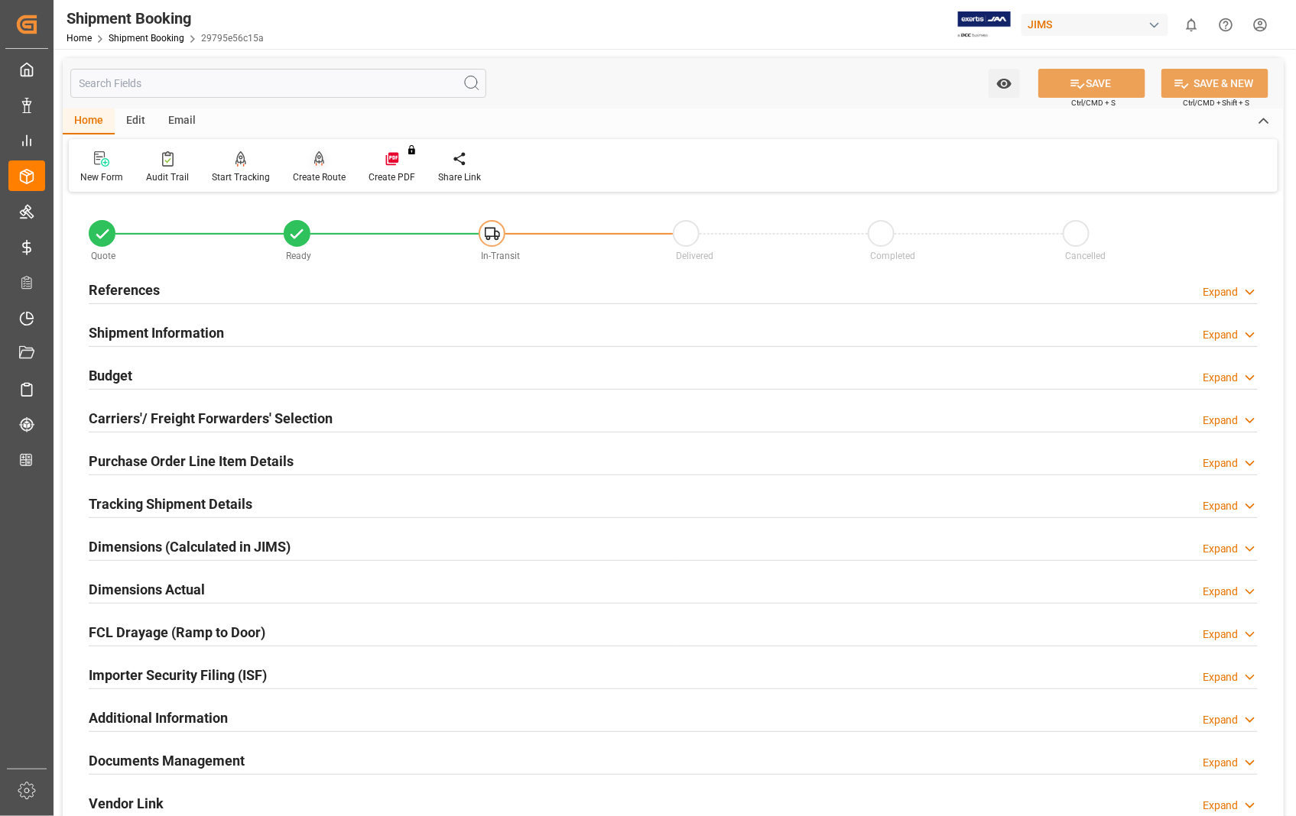
click at [314, 157] on icon at bounding box center [319, 158] width 11 height 15
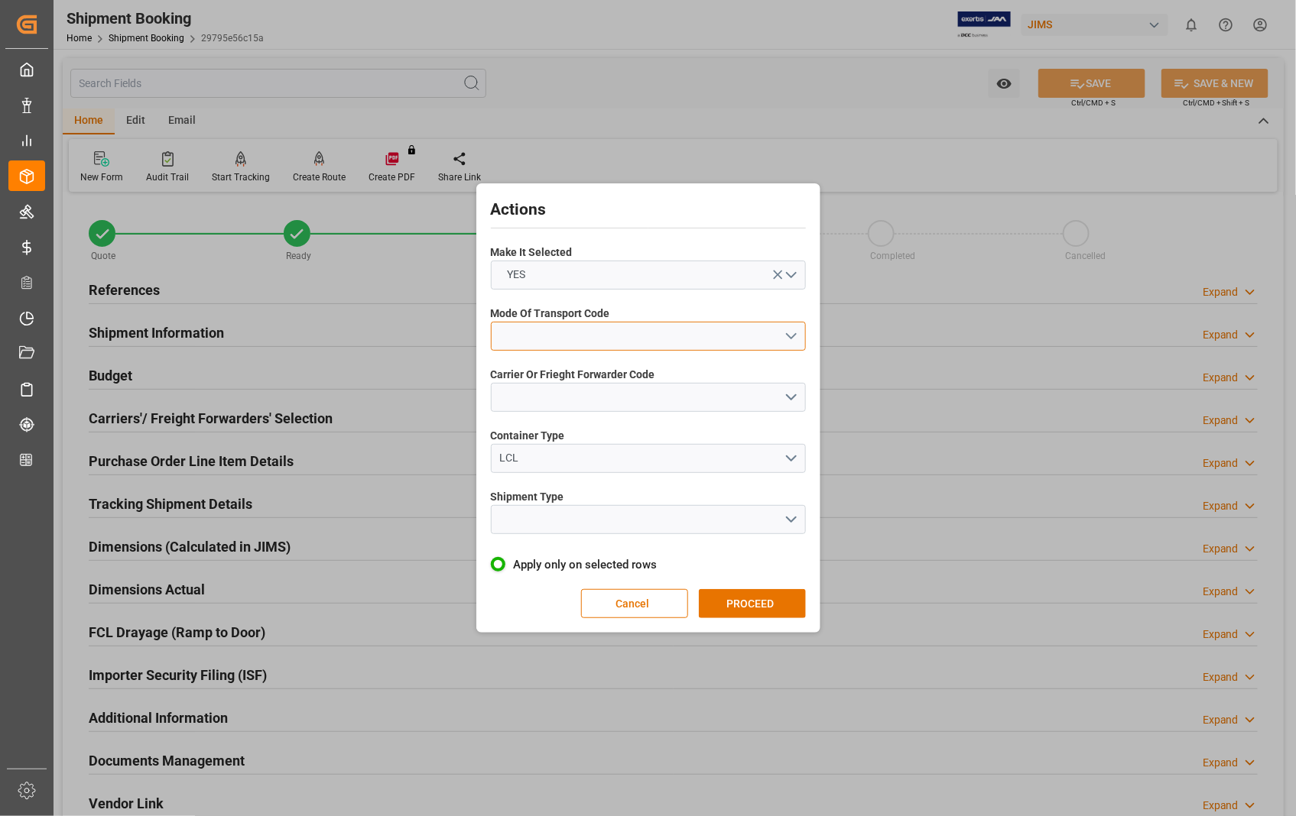
click at [787, 338] on button "open menu" at bounding box center [648, 336] width 315 height 29
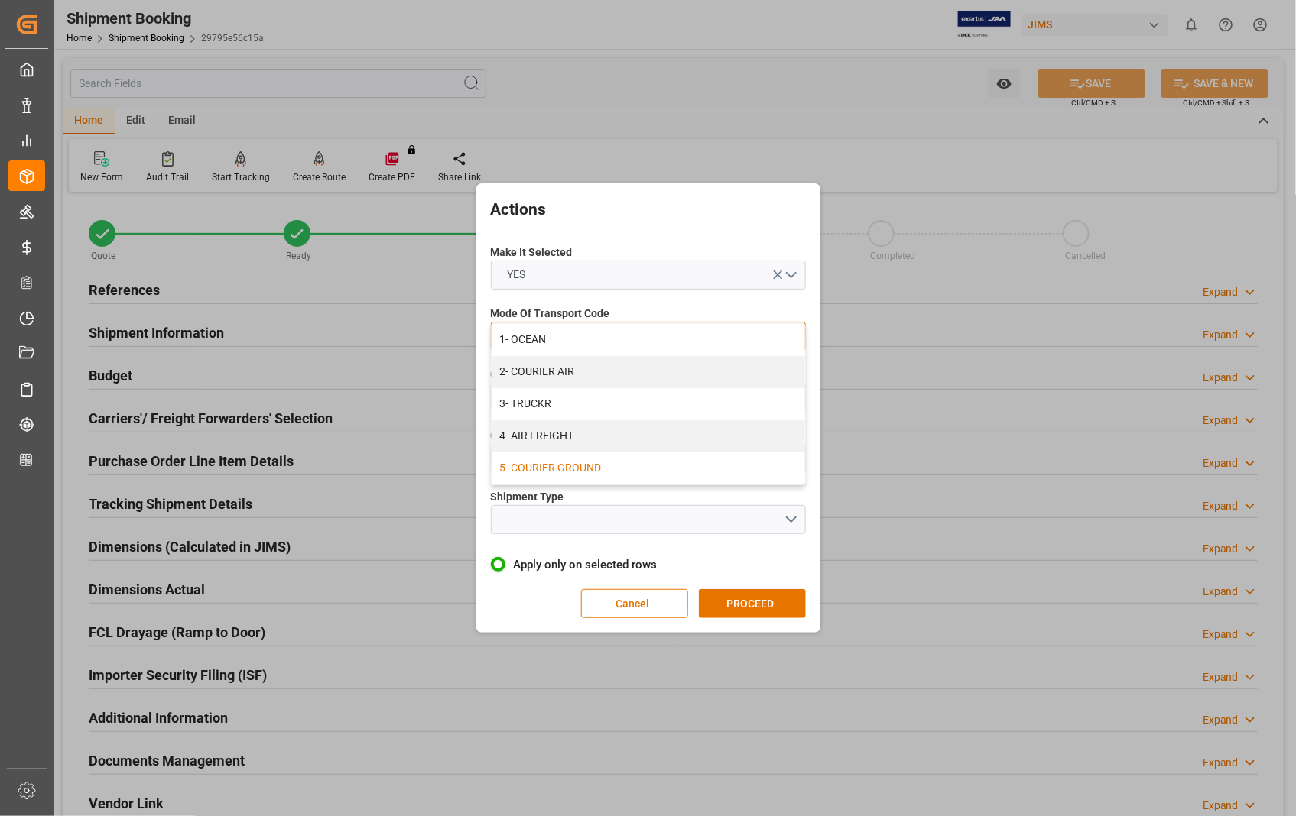
click at [554, 472] on div "5- COURIER GROUND" at bounding box center [648, 469] width 313 height 32
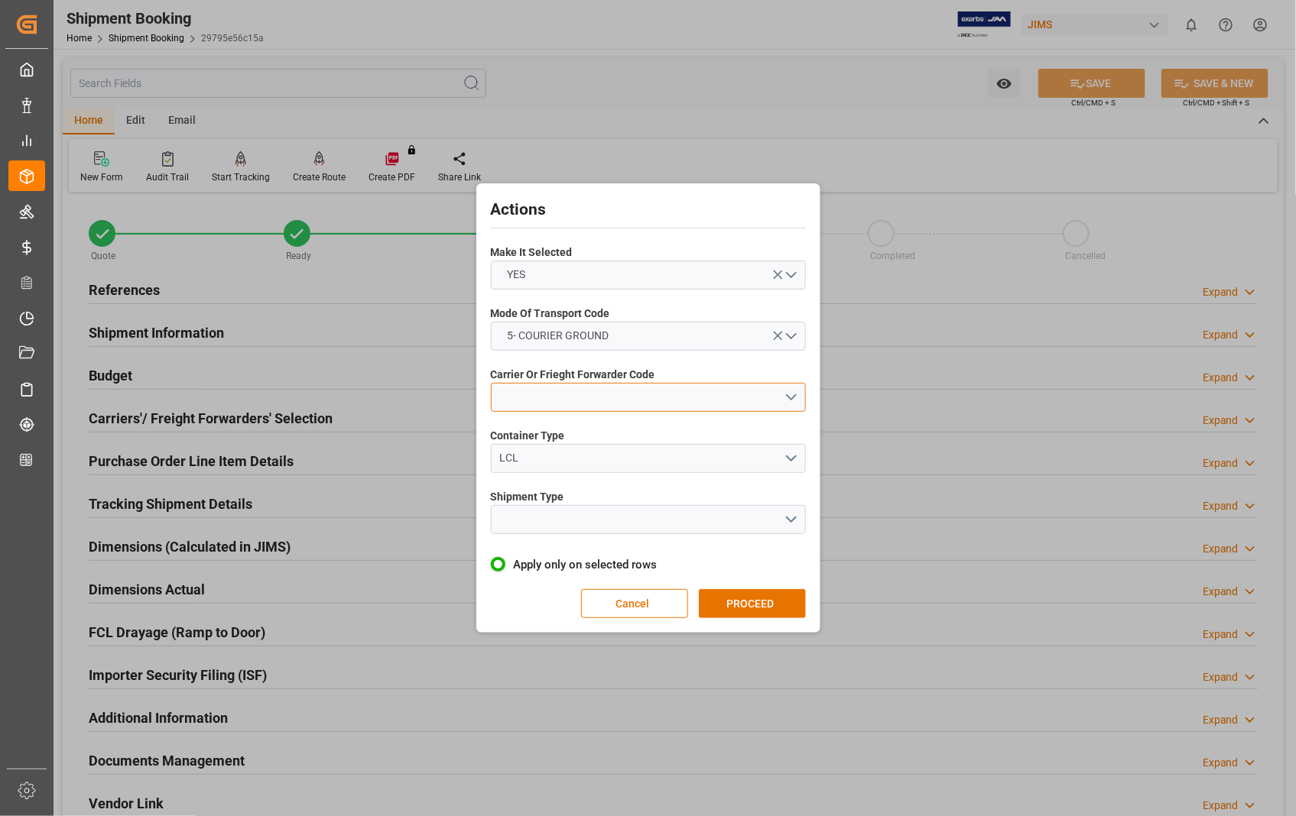
click at [792, 396] on button "open menu" at bounding box center [648, 397] width 315 height 29
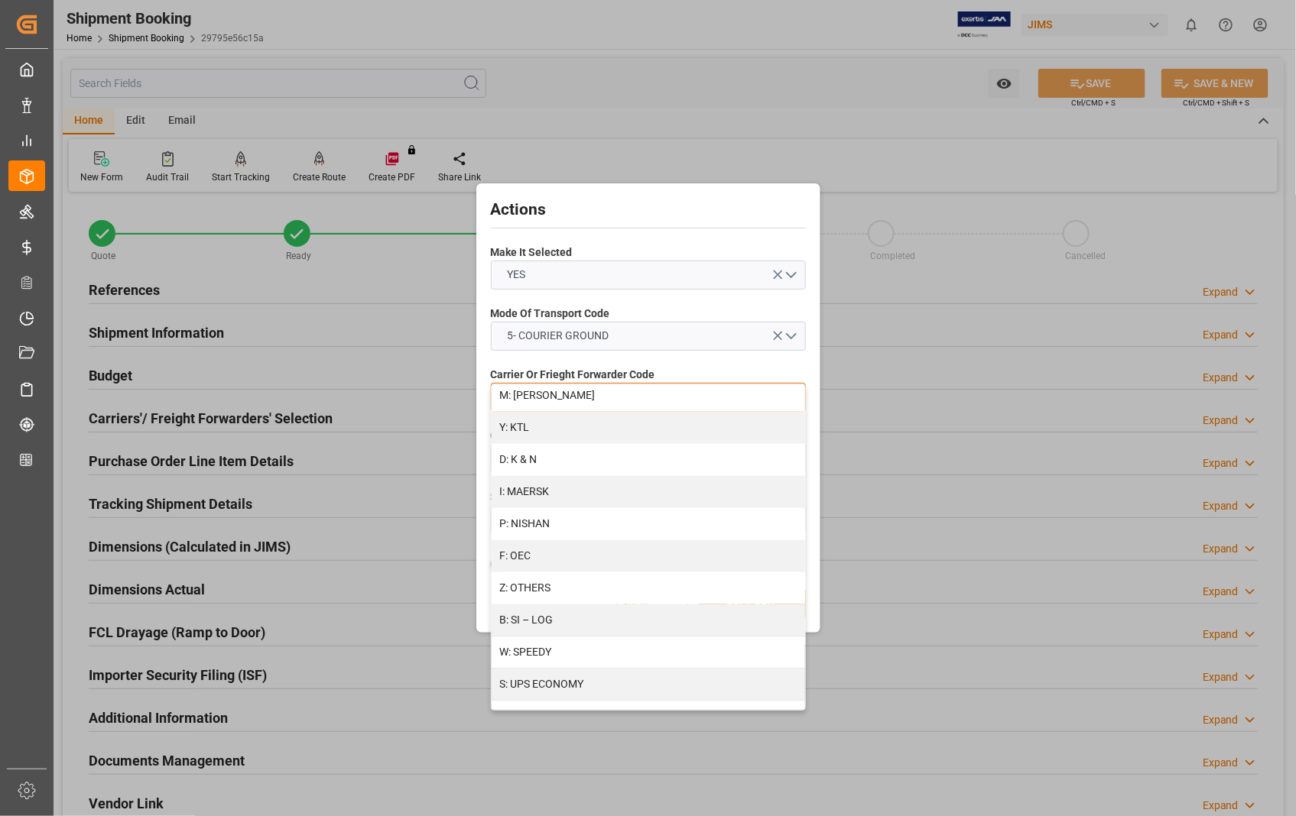
scroll to position [764, 0]
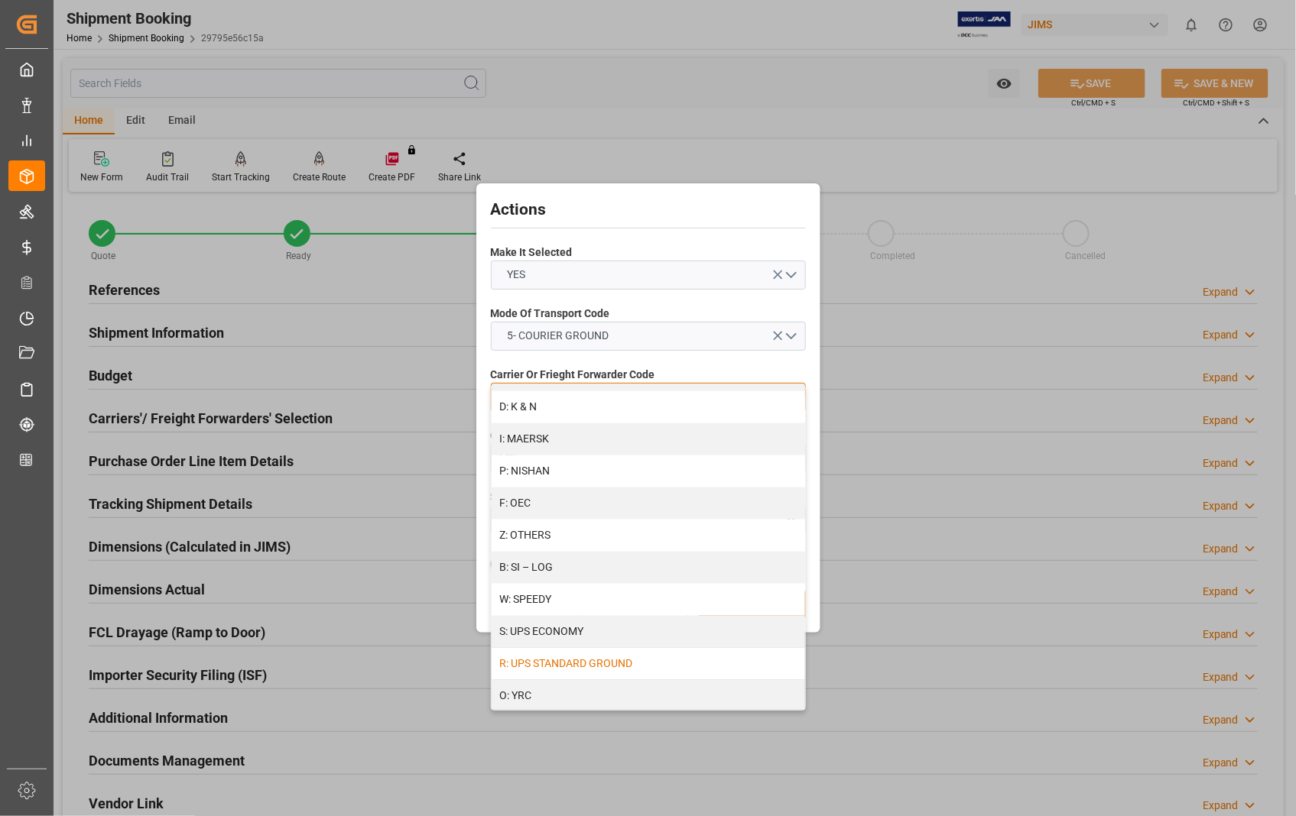
click at [564, 666] on div "R: UPS STANDARD GROUND" at bounding box center [648, 664] width 313 height 32
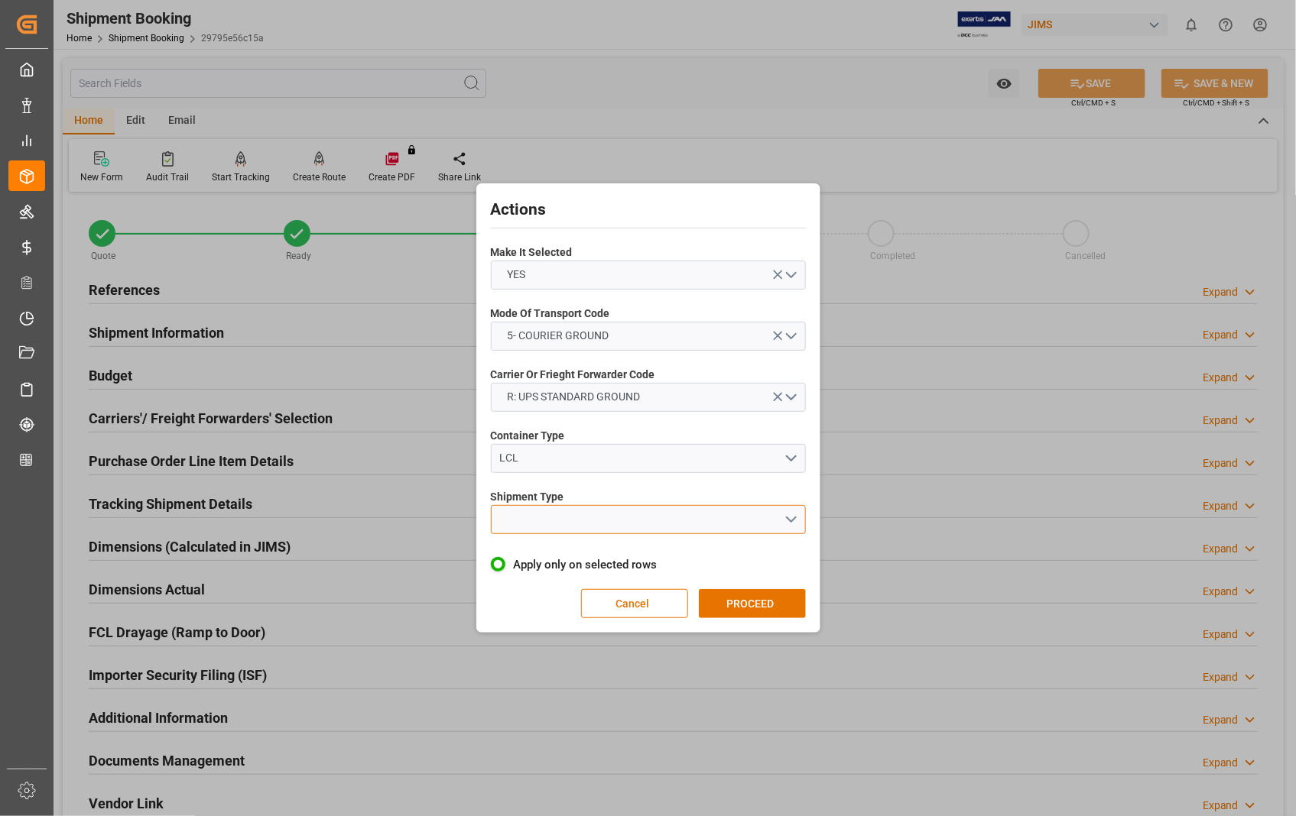
click at [793, 517] on button "open menu" at bounding box center [648, 519] width 315 height 29
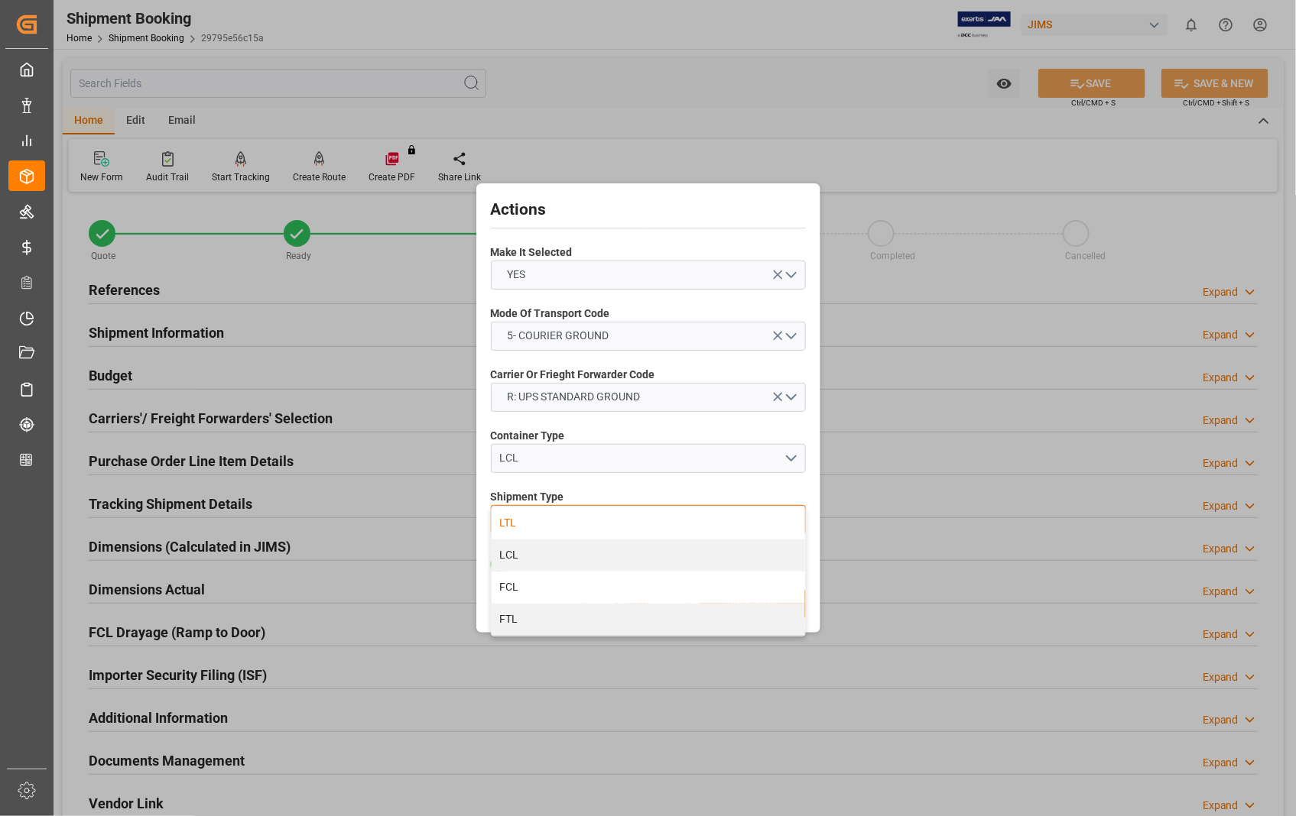
click at [545, 516] on div "LTL" at bounding box center [648, 524] width 313 height 32
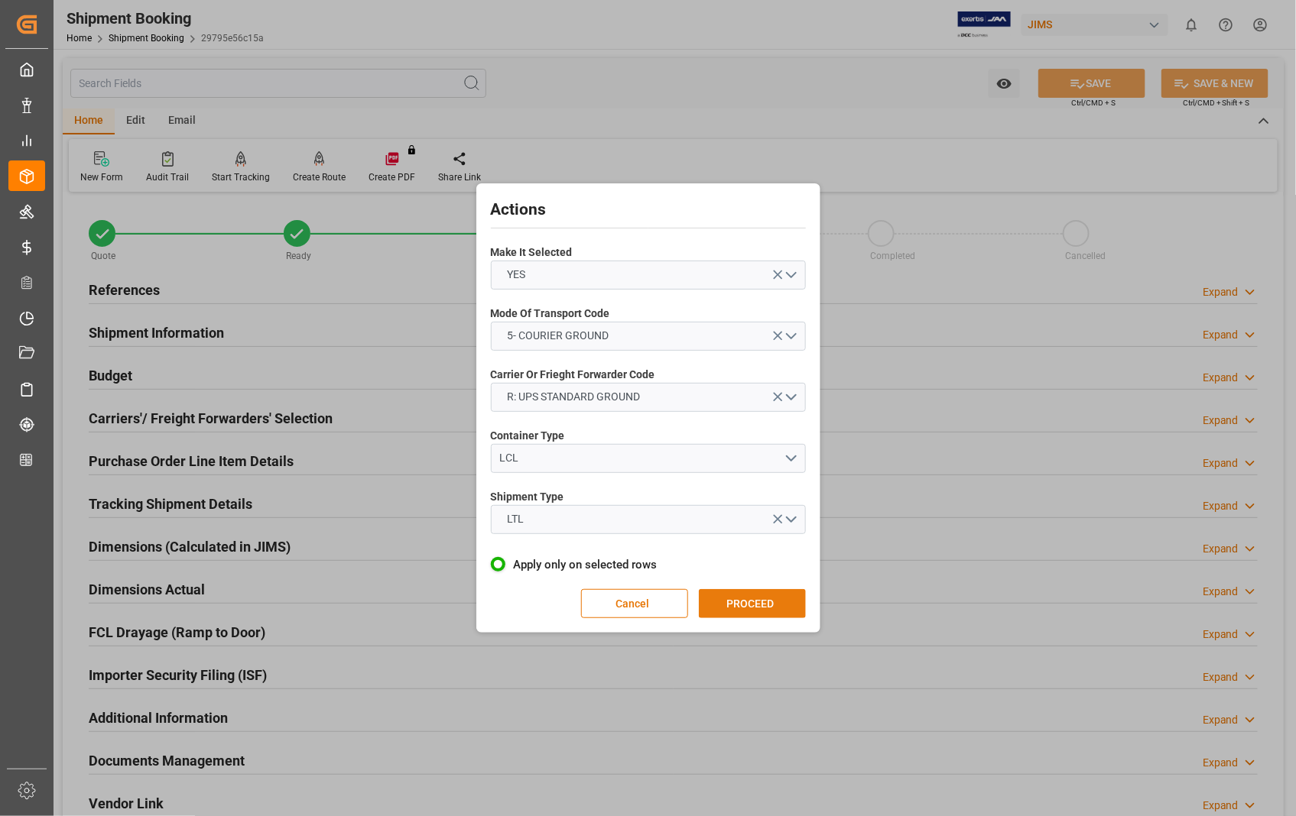
click at [748, 605] on button "PROCEED" at bounding box center [752, 603] width 107 height 29
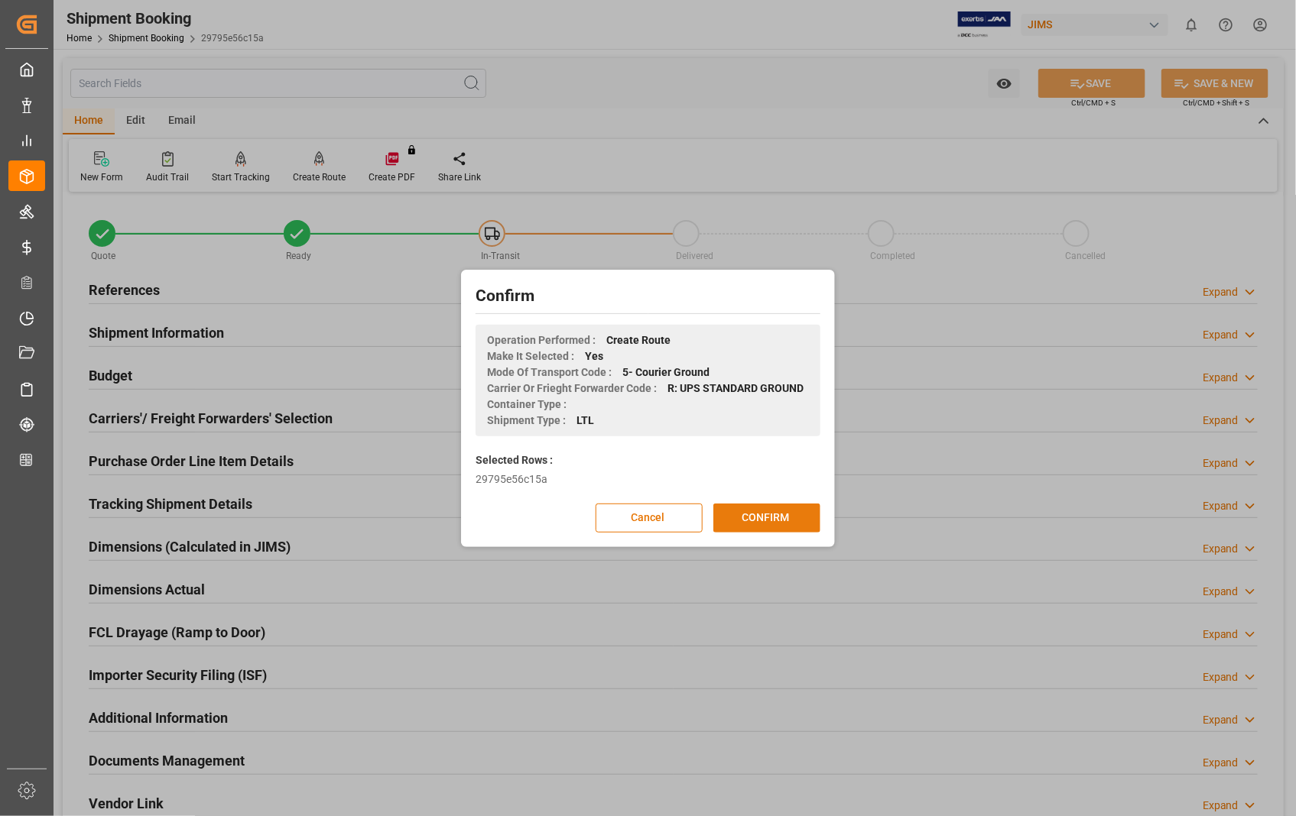
click at [757, 521] on button "CONFIRM" at bounding box center [766, 518] width 107 height 29
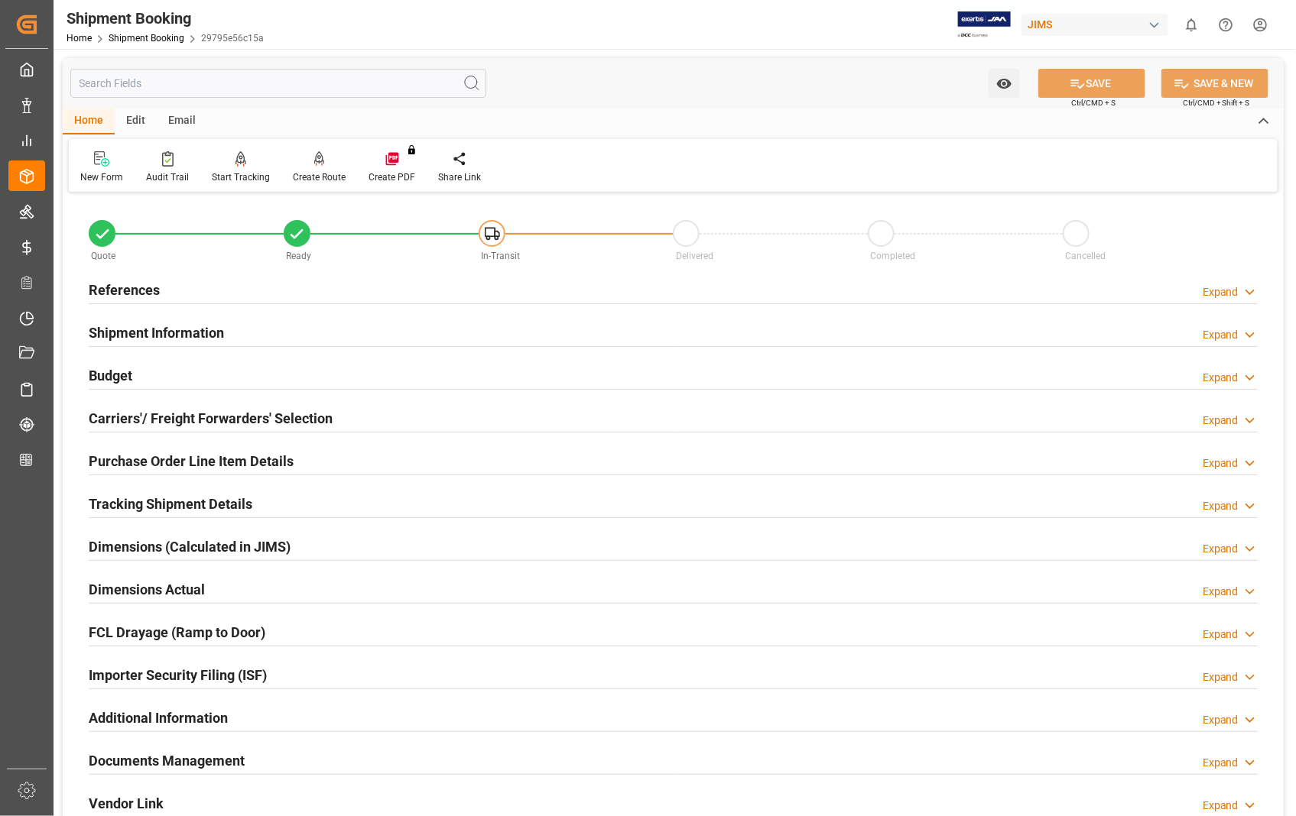
scroll to position [85, 0]
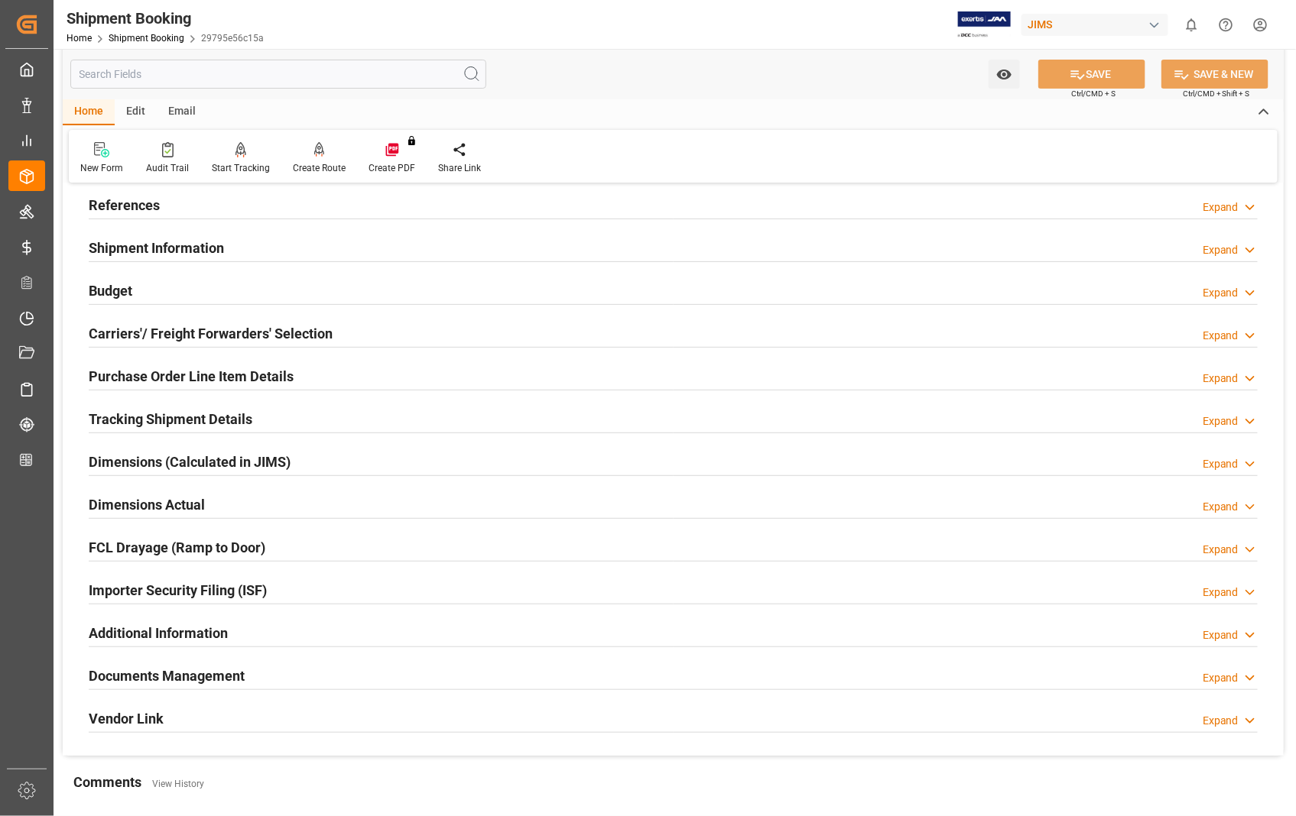
click at [135, 505] on h2 "Dimensions Actual" at bounding box center [147, 505] width 116 height 21
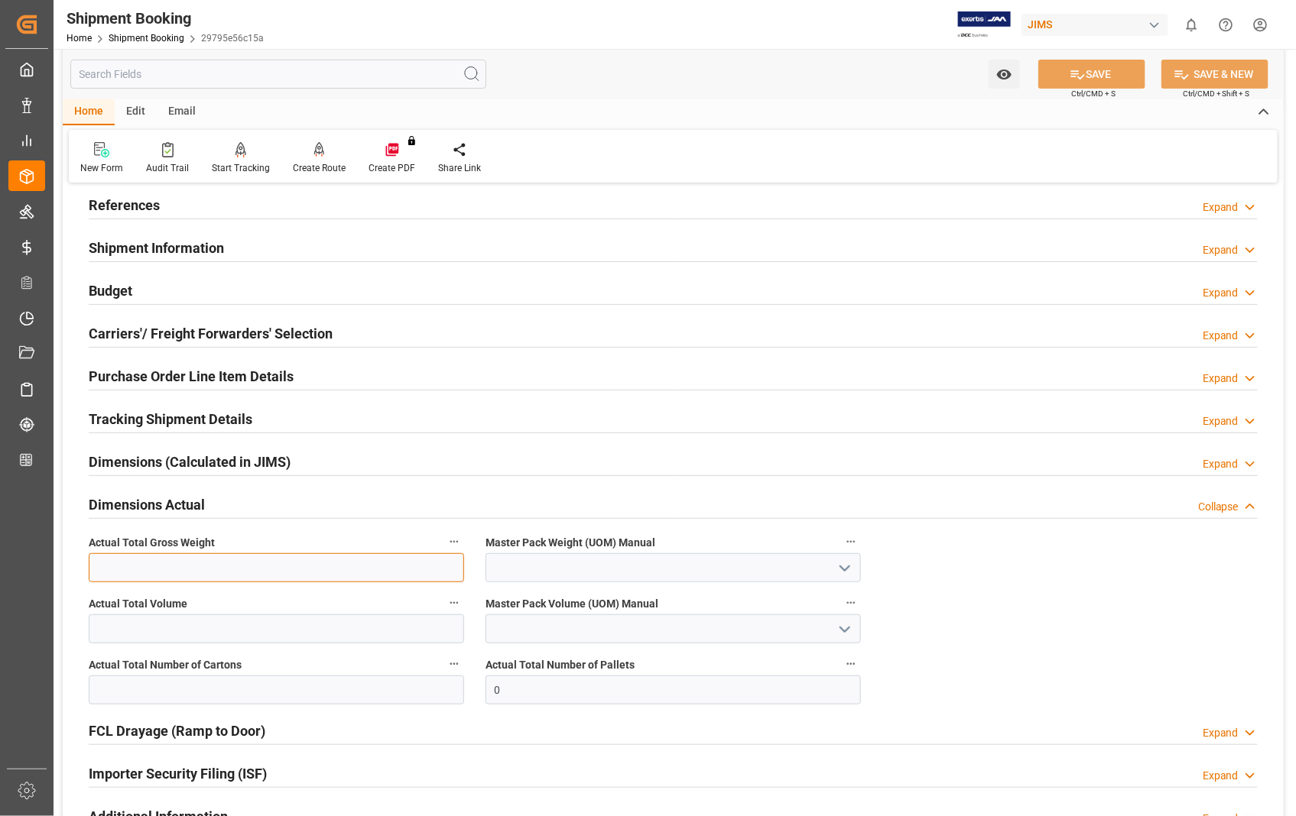
click at [197, 568] on input "text" at bounding box center [276, 567] width 375 height 29
click at [94, 694] on input "text" at bounding box center [276, 690] width 375 height 29
type input "1"
click at [845, 570] on polyline "open menu" at bounding box center [844, 568] width 9 height 5
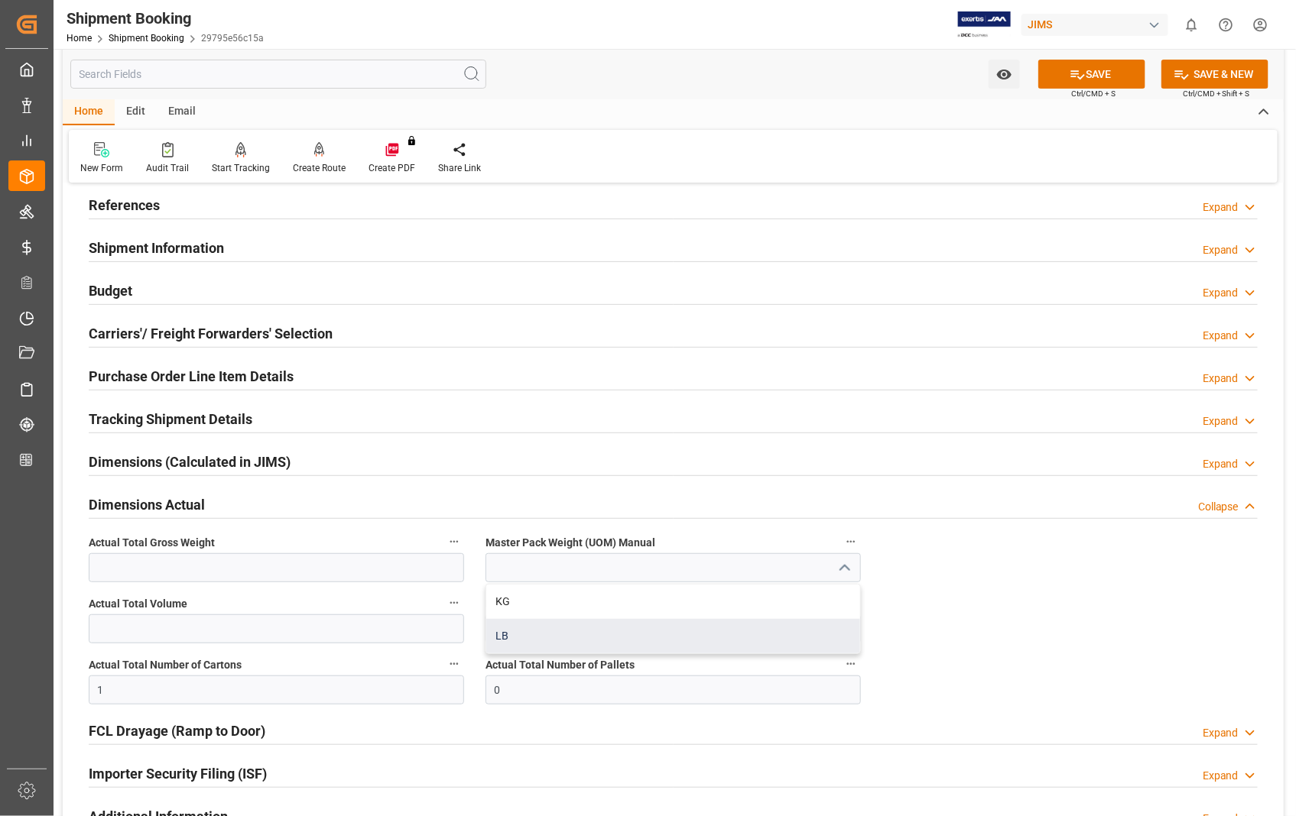
click at [541, 641] on div "LB" at bounding box center [673, 636] width 374 height 34
type input "LB"
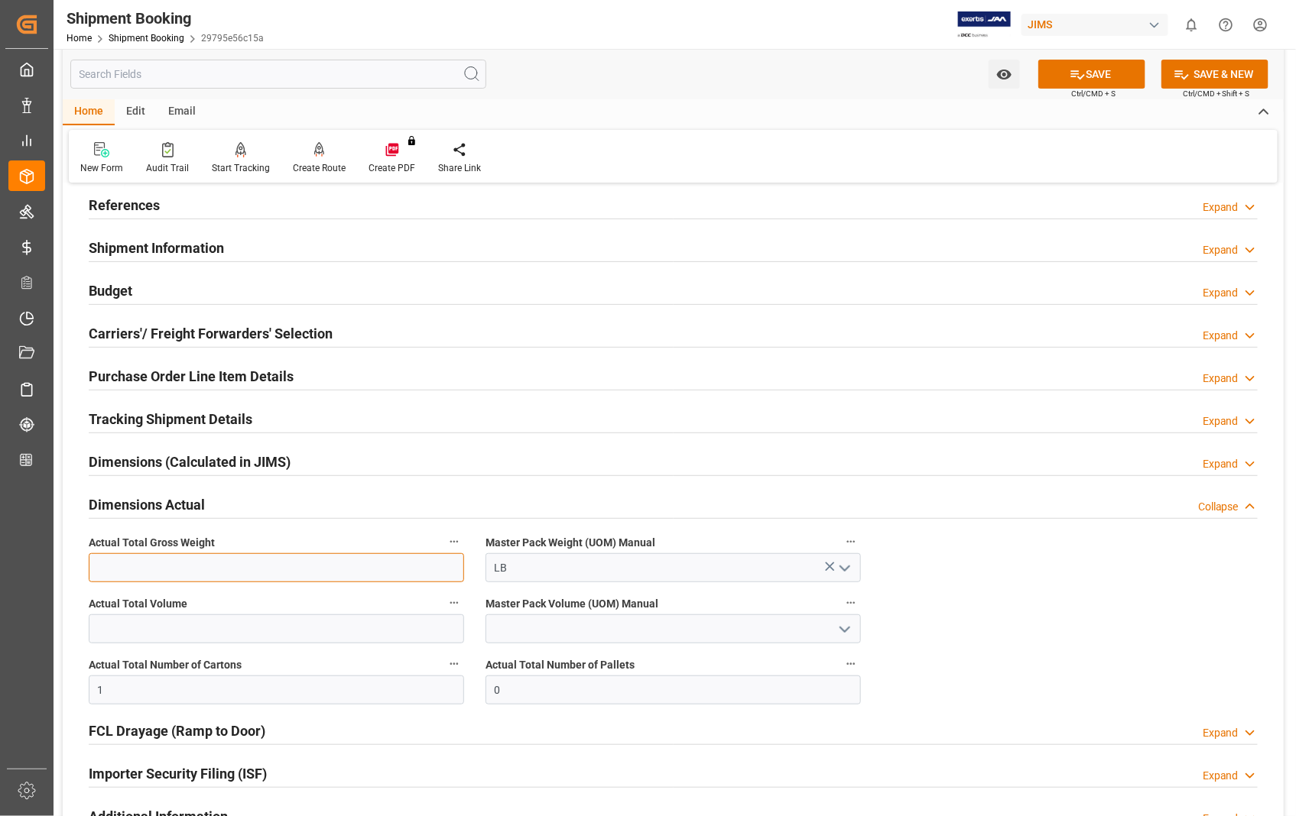
click at [197, 559] on input "text" at bounding box center [276, 567] width 375 height 29
type input "6.6"
click at [1096, 73] on button "SAVE" at bounding box center [1091, 74] width 107 height 29
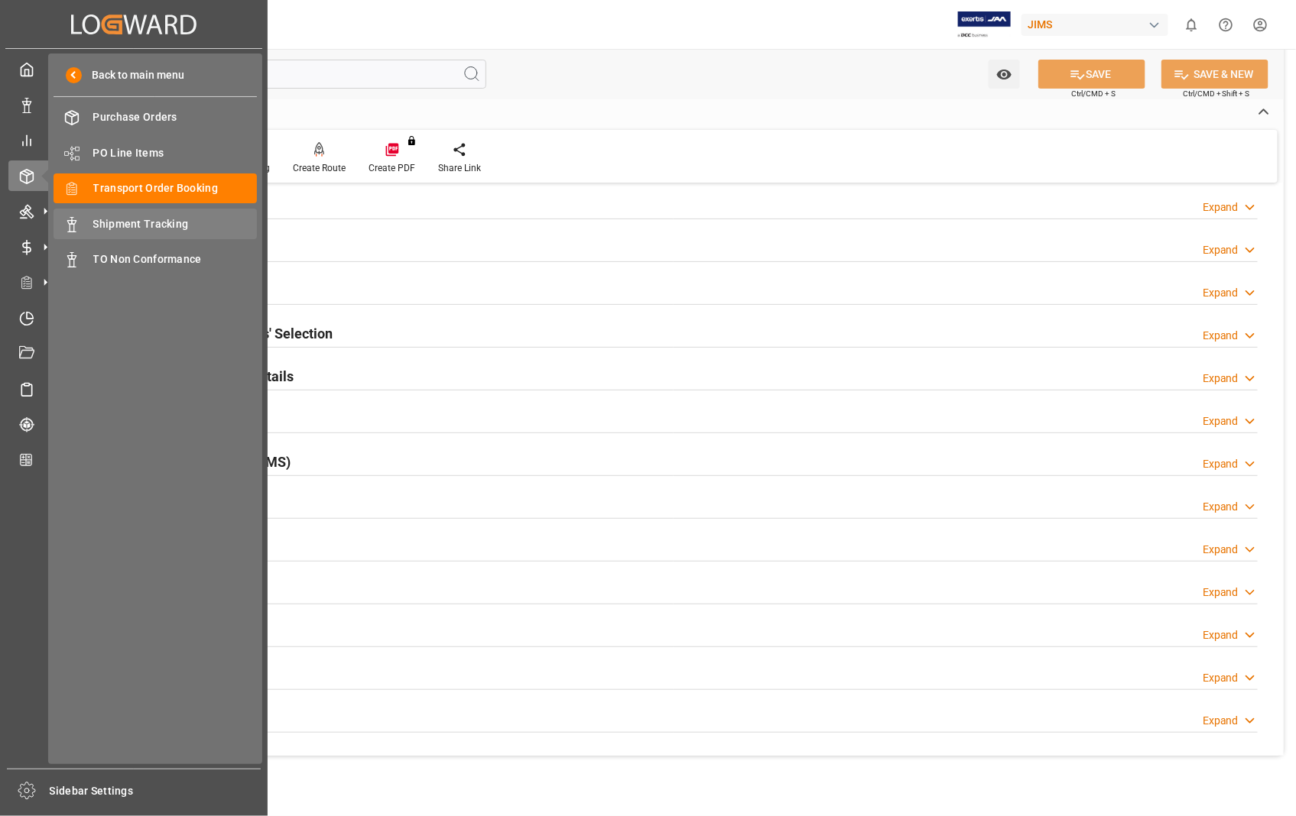
click at [148, 223] on span "Shipment Tracking" at bounding box center [175, 224] width 164 height 16
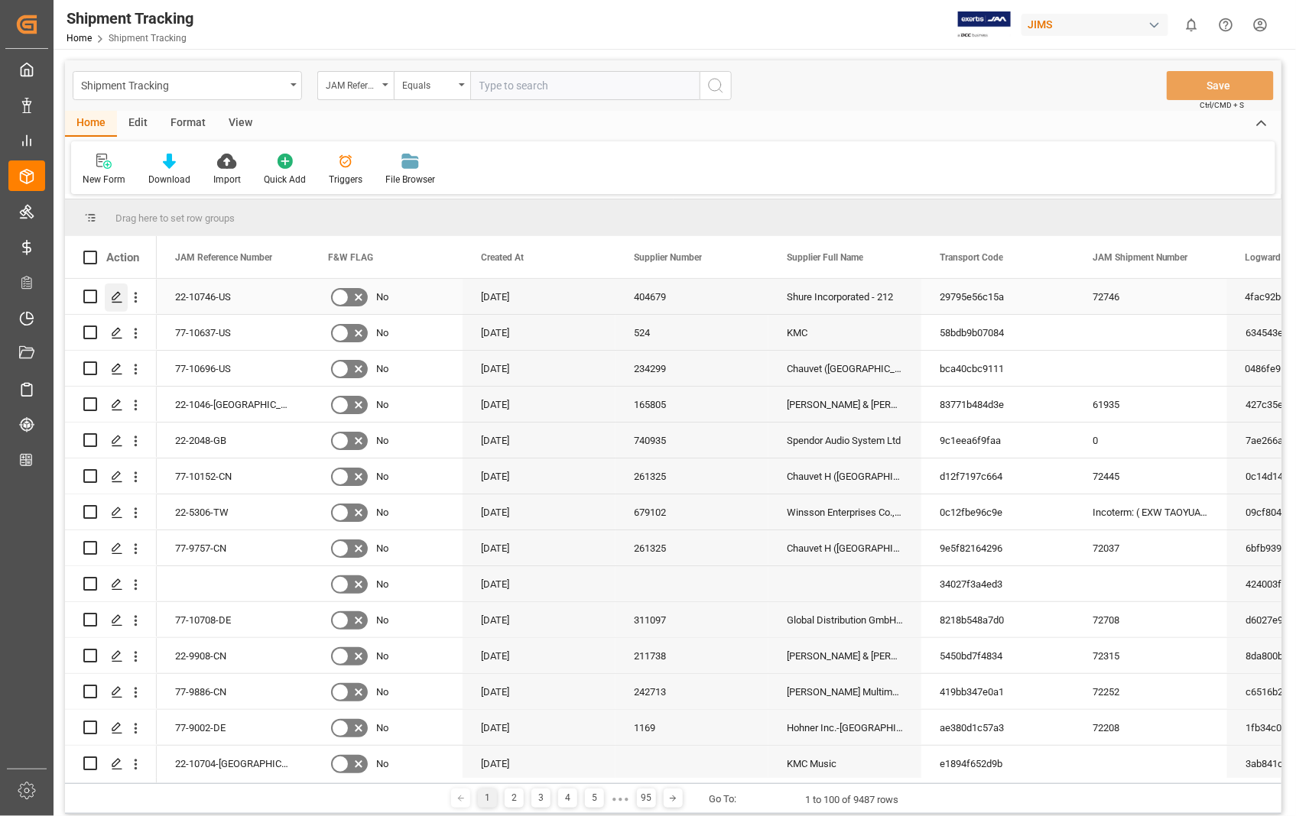
click at [117, 302] on line "Press SPACE to select this row." at bounding box center [116, 302] width 9 height 0
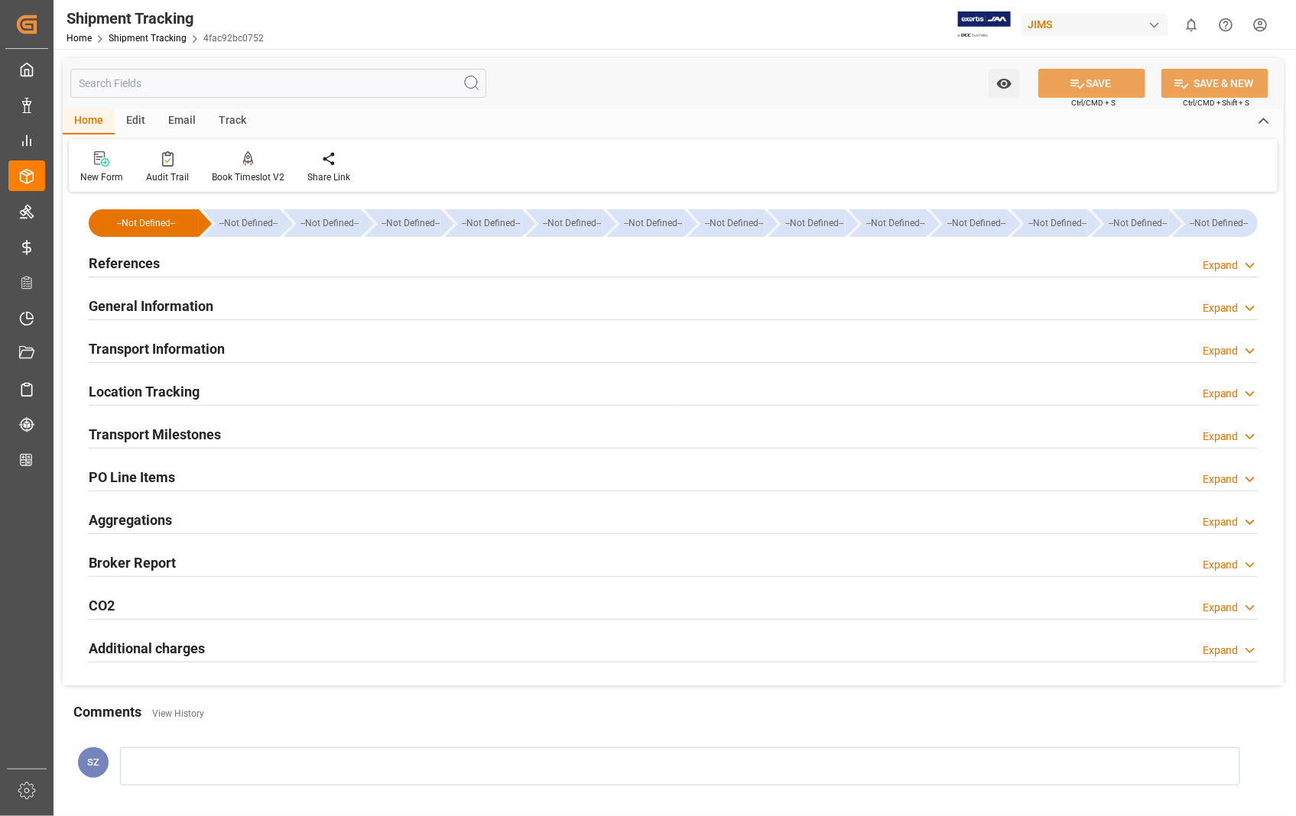
click at [191, 347] on h2 "Transport Information" at bounding box center [157, 349] width 136 height 21
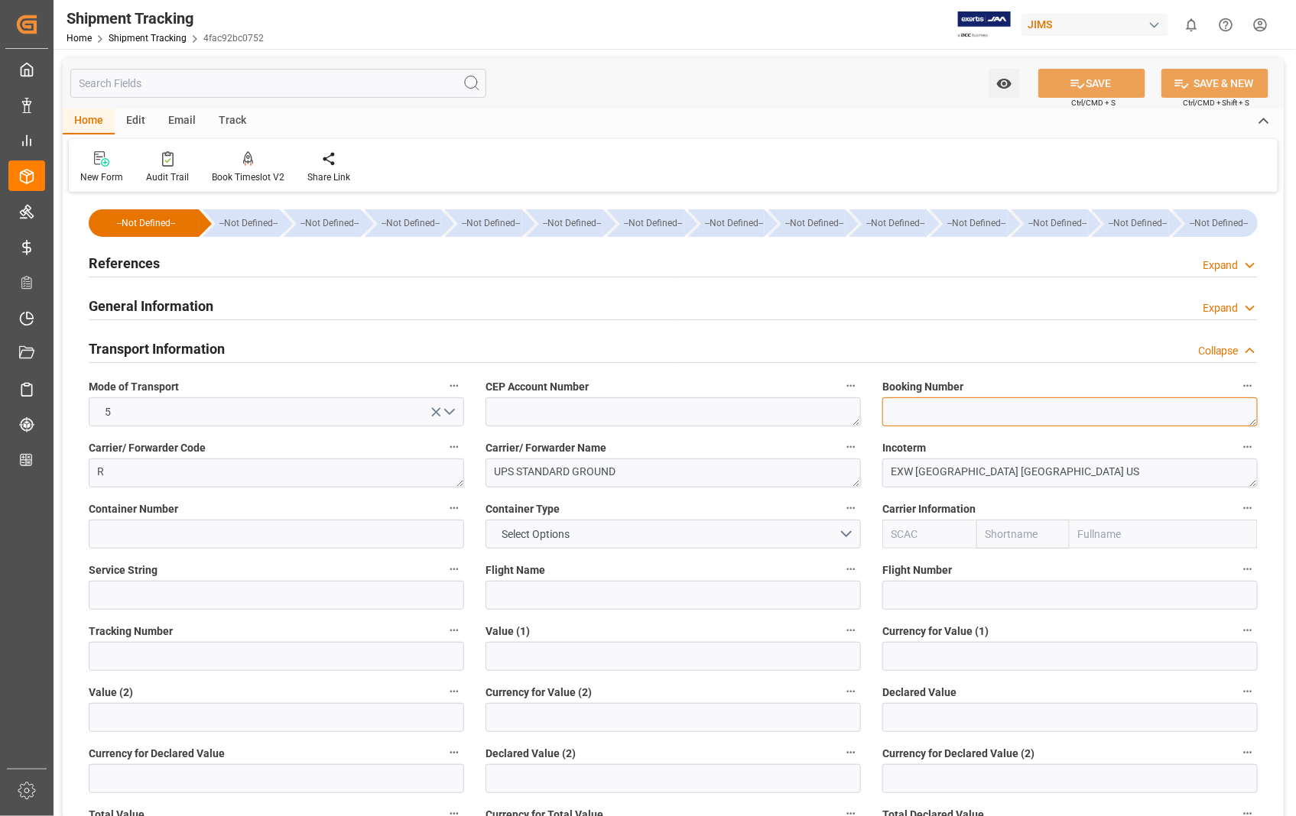
click at [977, 414] on textarea at bounding box center [1069, 411] width 375 height 29
paste textarea "1Z6100650391717834"
type textarea "1Z6100650391717834"
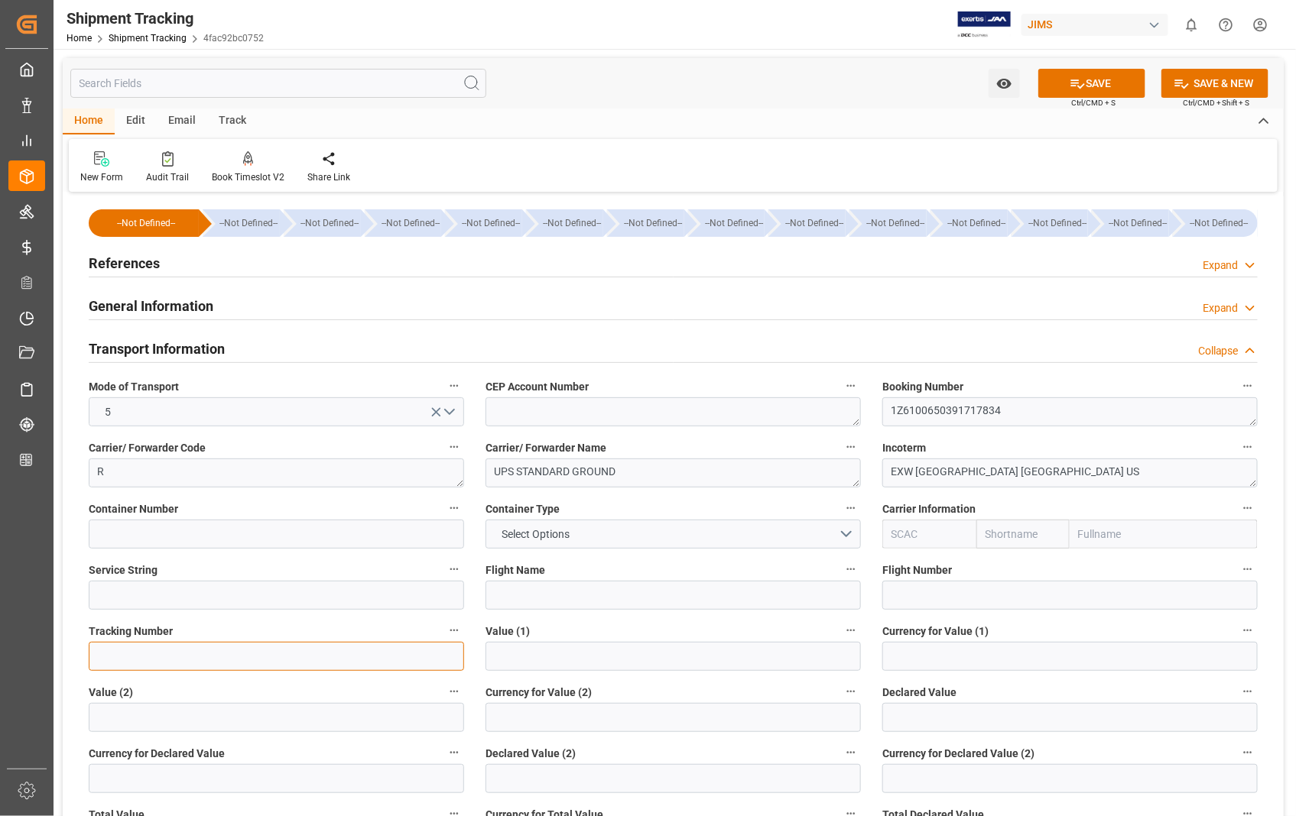
click at [248, 663] on input at bounding box center [276, 656] width 375 height 29
paste input "1Z6100650391717834"
type input "1Z6100650391717834"
click at [1104, 75] on button "SAVE" at bounding box center [1091, 83] width 107 height 29
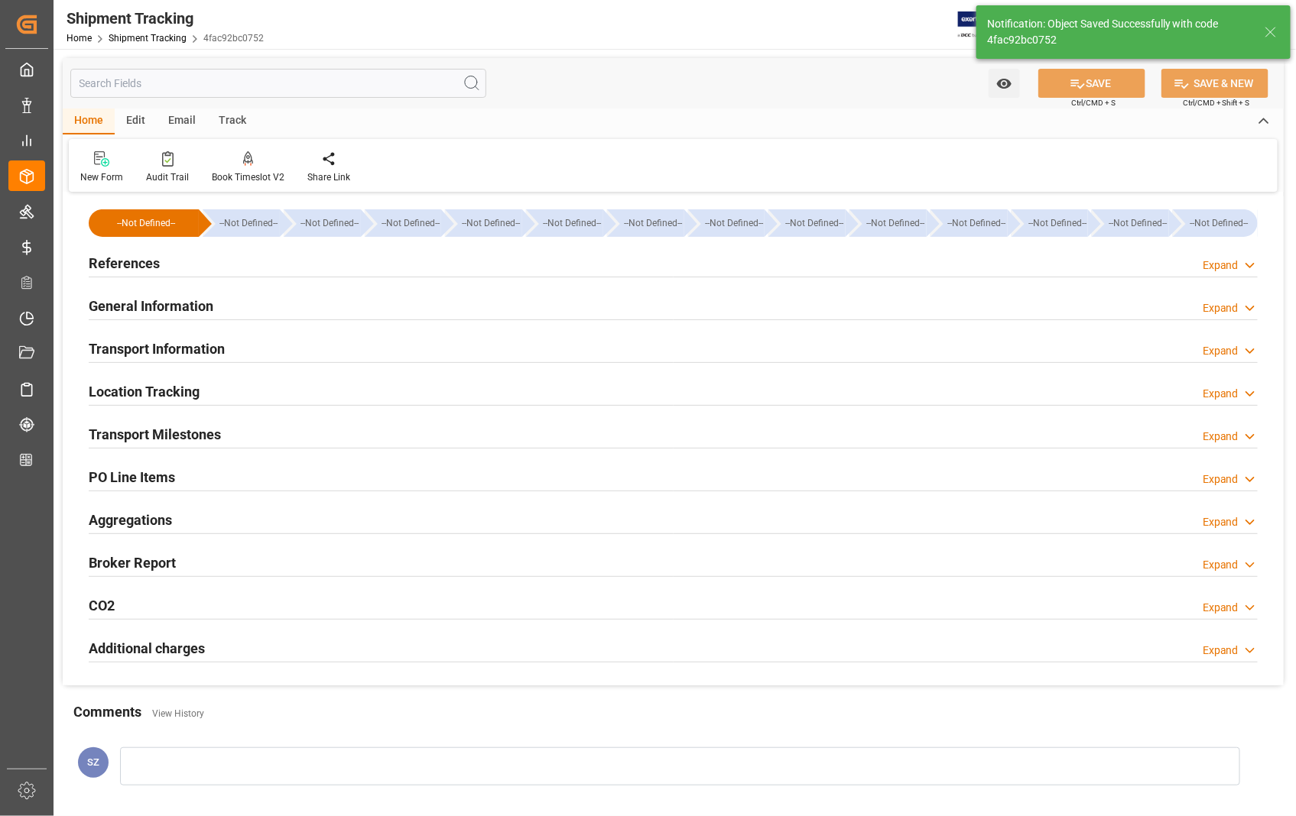
click at [158, 433] on h2 "Transport Milestones" at bounding box center [155, 434] width 132 height 21
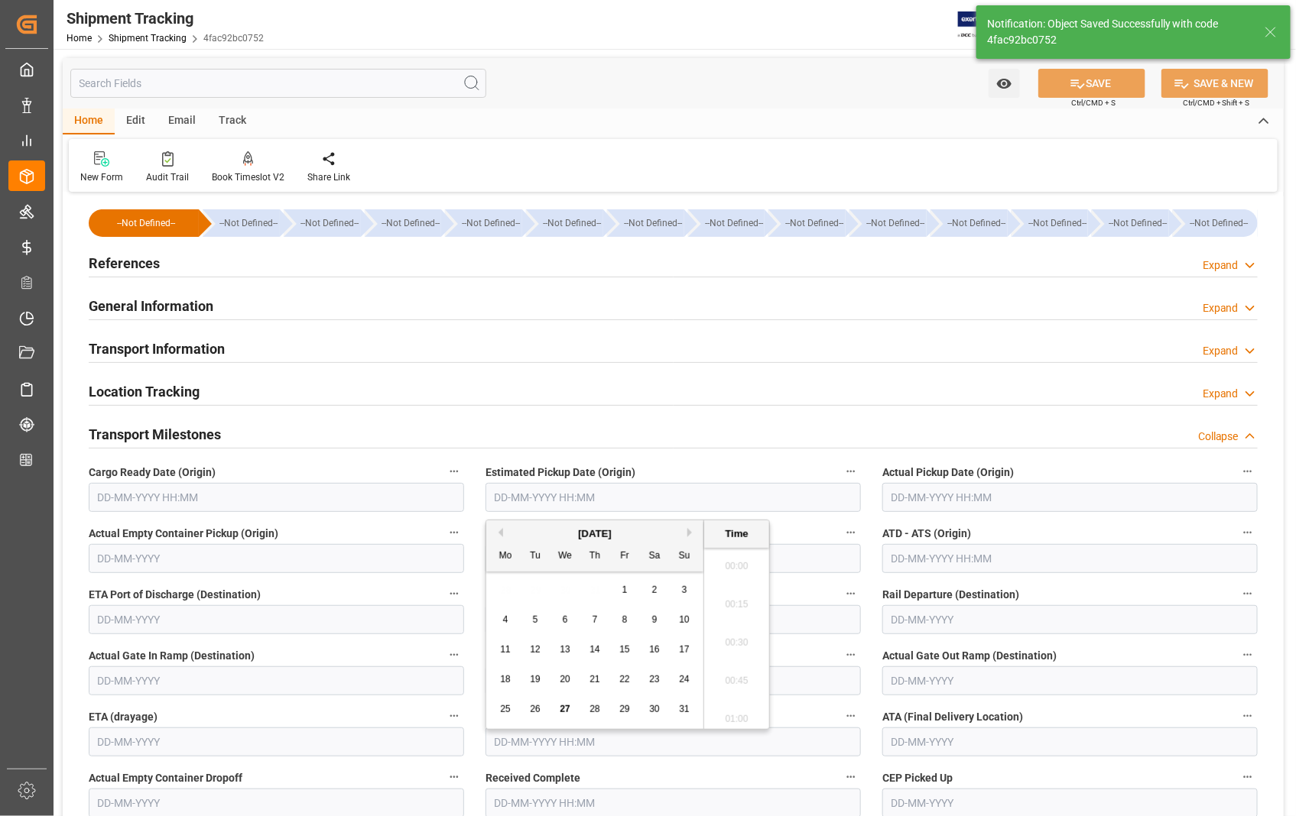
click at [620, 498] on input "text" at bounding box center [672, 497] width 375 height 29
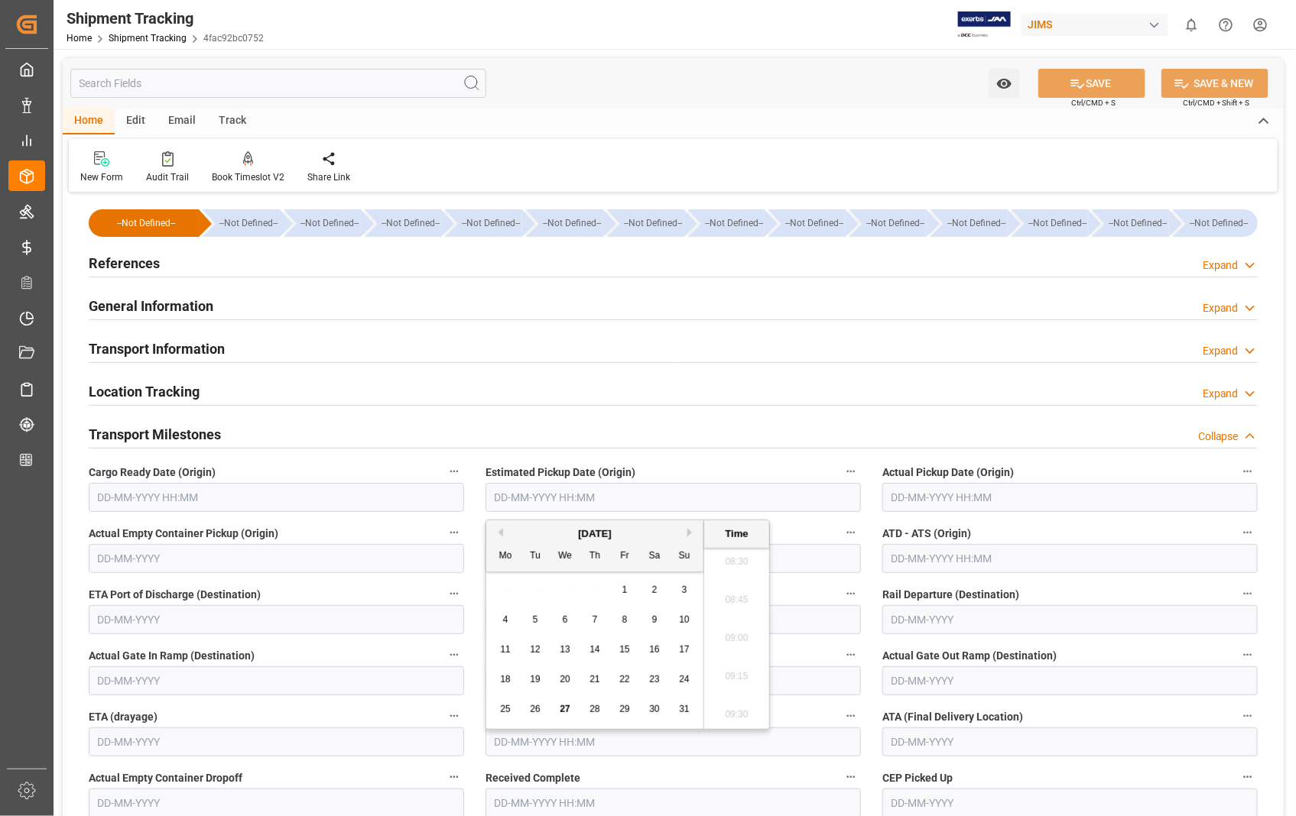
click at [539, 713] on span "26" at bounding box center [535, 709] width 10 height 11
type input "26-08-2025 00:00"
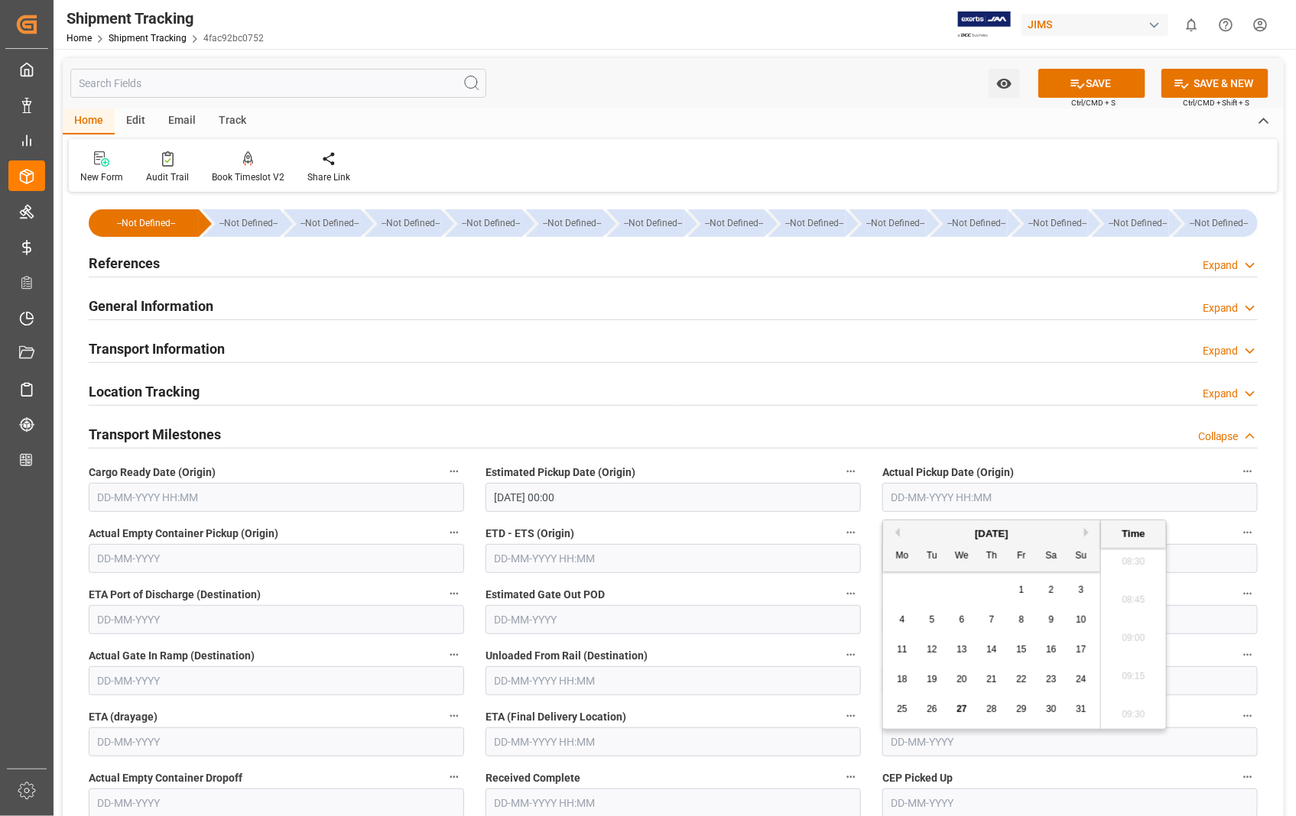
click at [1018, 497] on input "text" at bounding box center [1069, 497] width 375 height 29
click at [928, 708] on span "26" at bounding box center [931, 709] width 10 height 11
type input "26-08-2025 00:00"
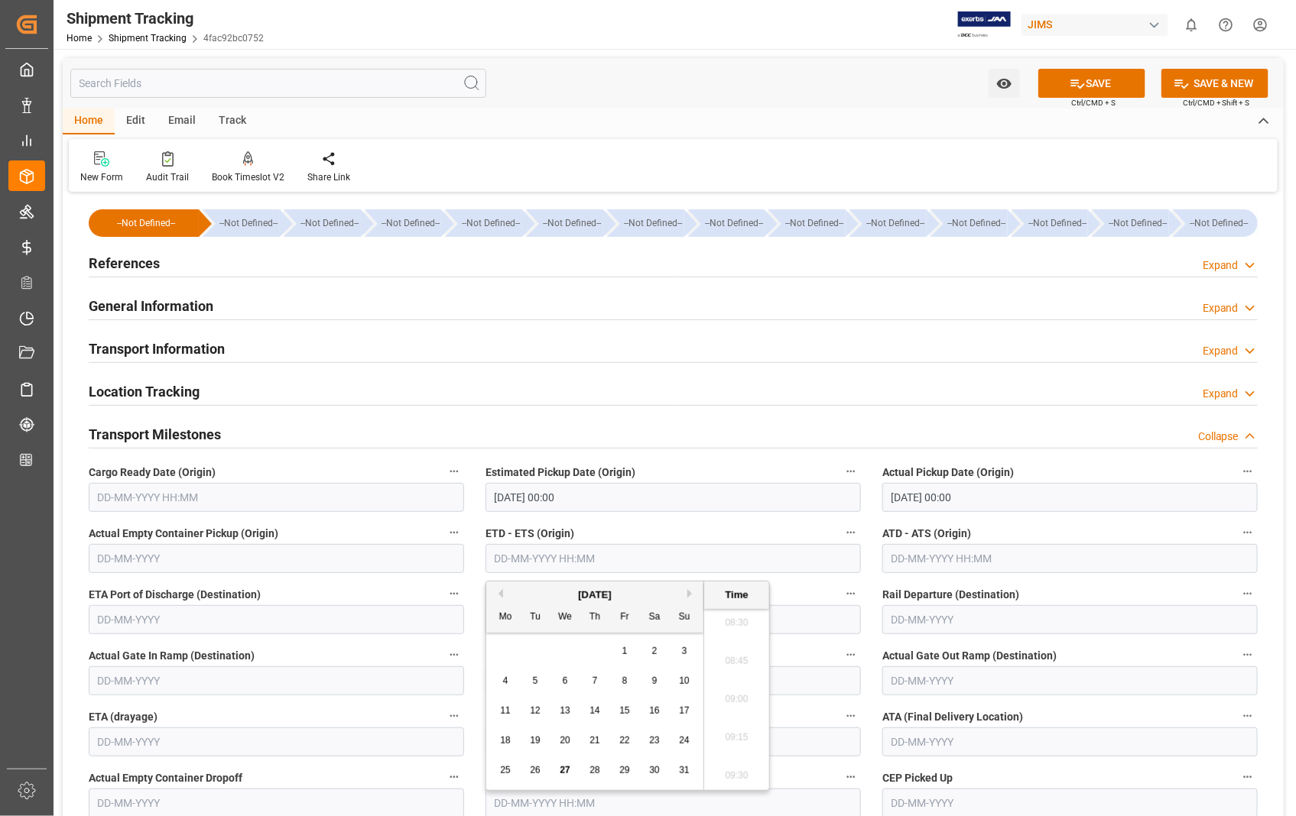
click at [645, 560] on input "text" at bounding box center [672, 558] width 375 height 29
click at [539, 771] on span "26" at bounding box center [535, 770] width 10 height 11
type input "26-08-2025 00:00"
click at [1139, 561] on input "text" at bounding box center [1069, 558] width 375 height 29
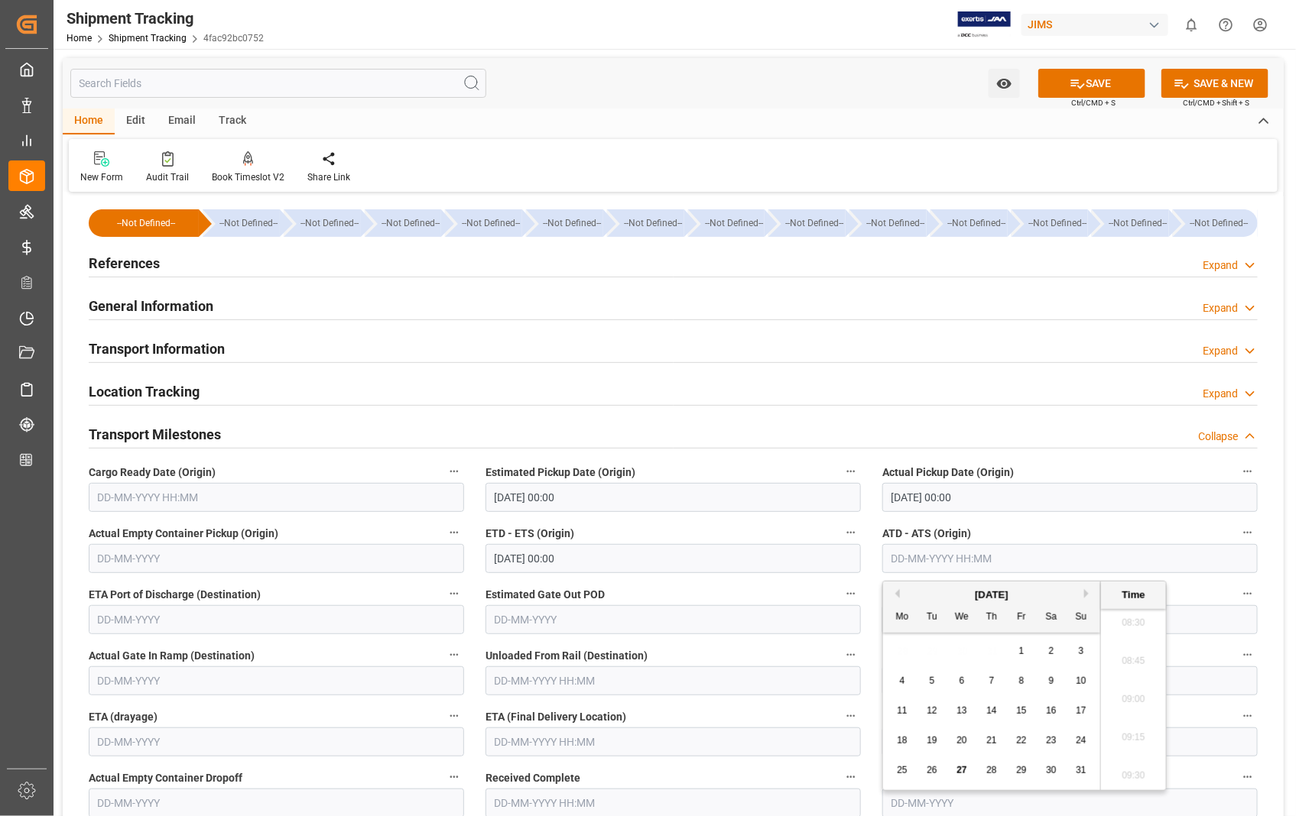
click at [933, 769] on span "26" at bounding box center [931, 770] width 10 height 11
type input "[DATE] 00:00"
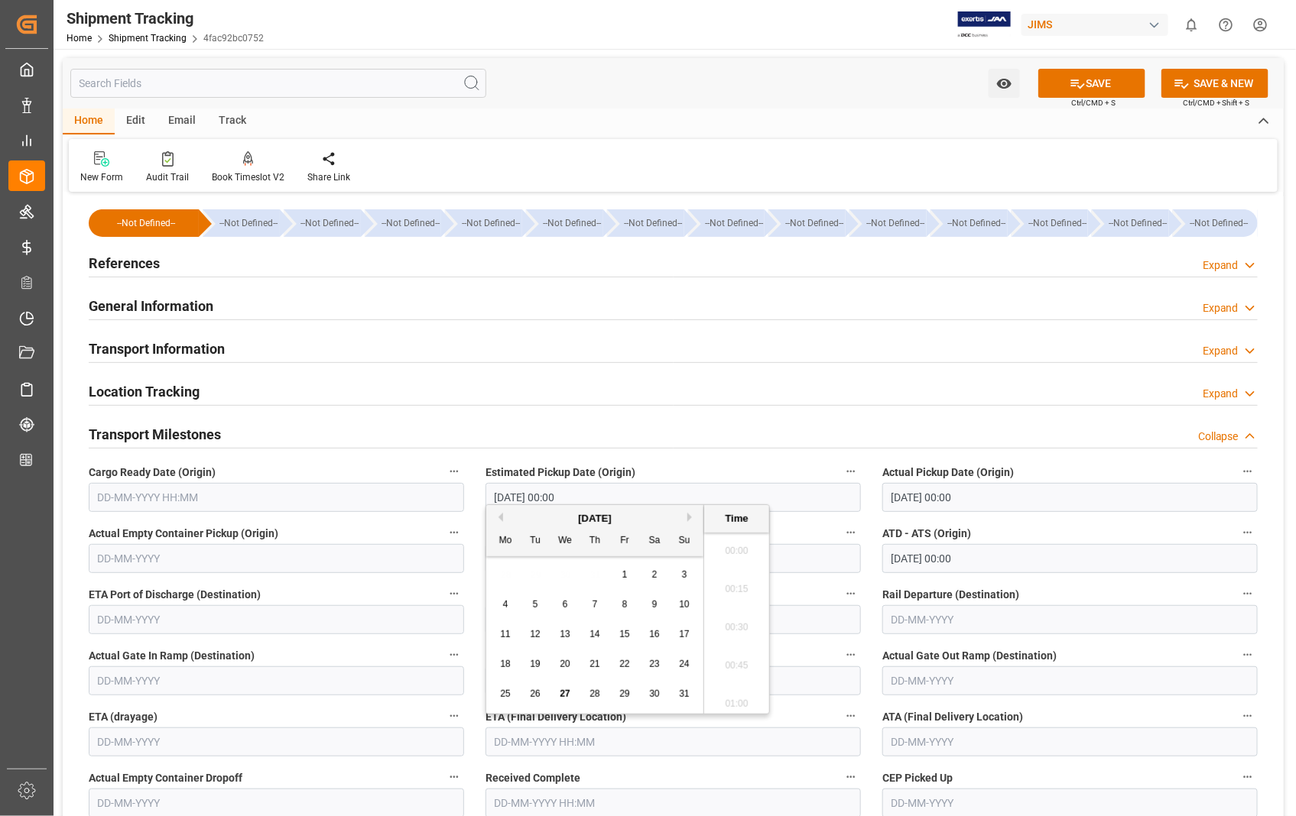
click at [667, 745] on input "text" at bounding box center [672, 742] width 375 height 29
click at [625, 697] on span "29" at bounding box center [624, 694] width 10 height 11
type input "[DATE] 00:00"
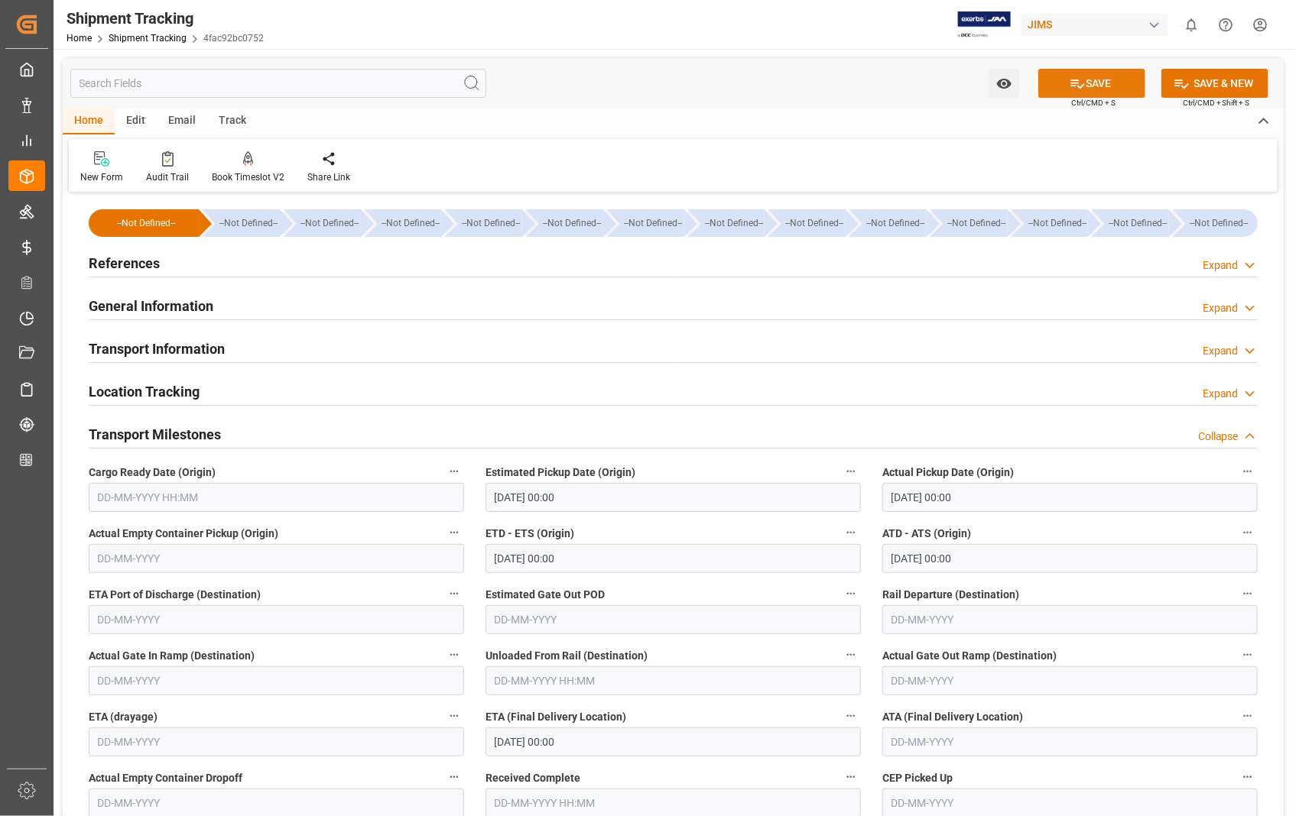
click at [1108, 88] on button "SAVE" at bounding box center [1091, 83] width 107 height 29
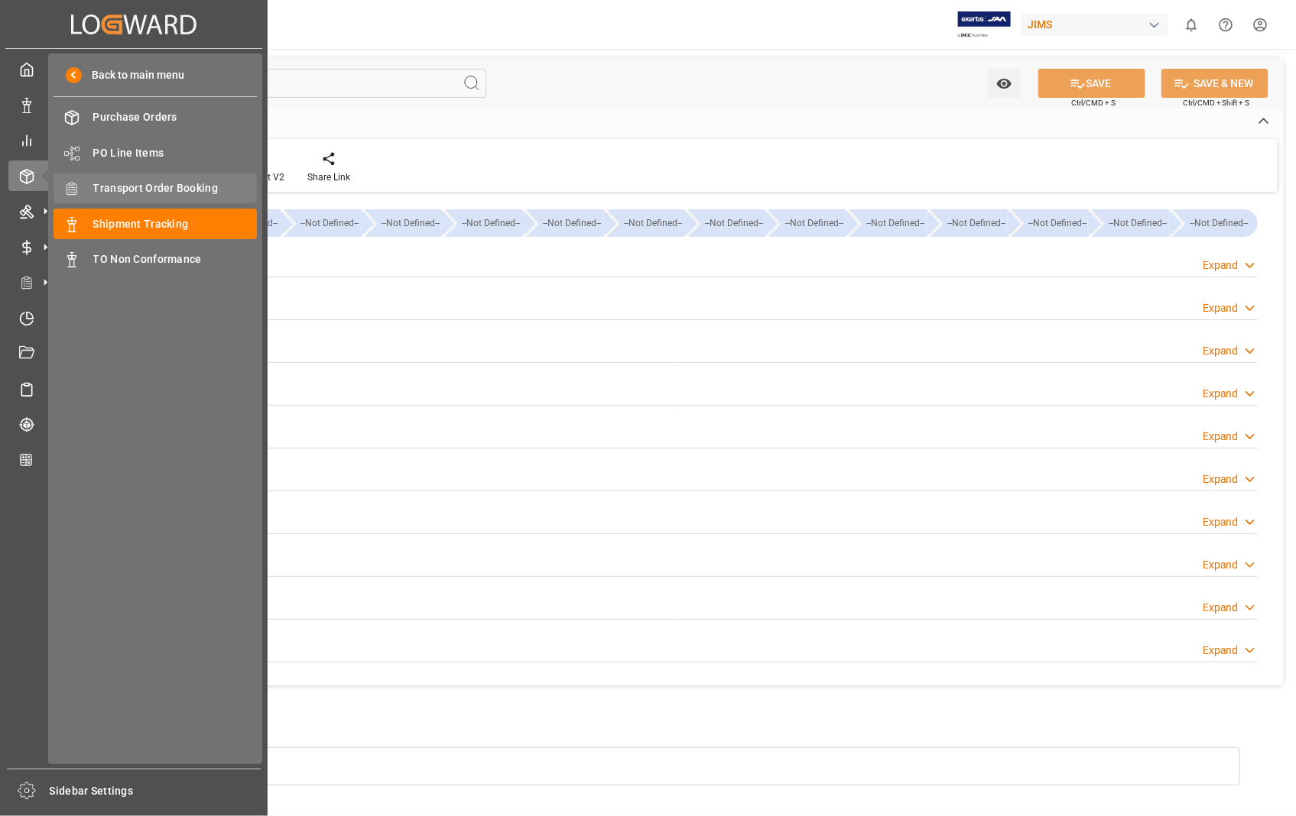
click at [145, 182] on span "Transport Order Booking" at bounding box center [175, 188] width 164 height 16
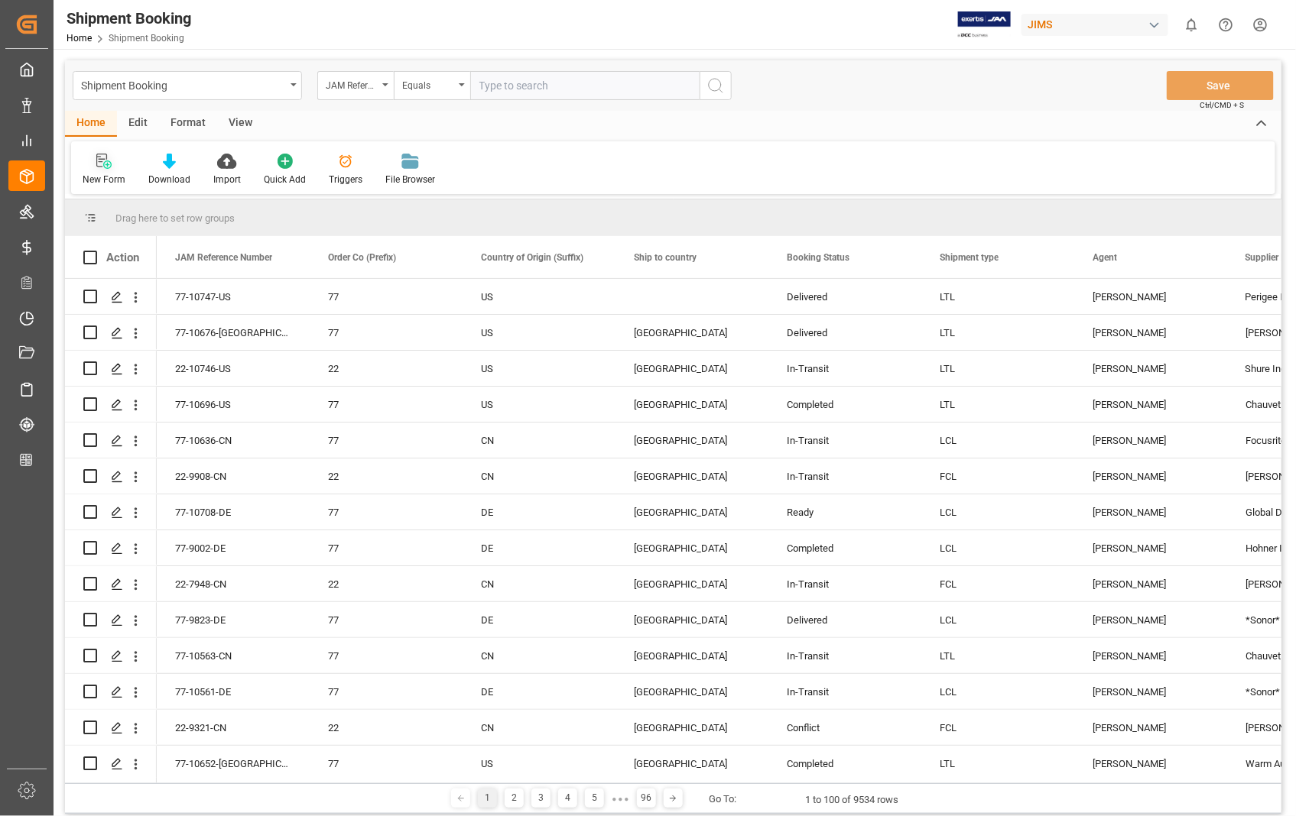
click at [105, 164] on icon at bounding box center [107, 165] width 8 height 8
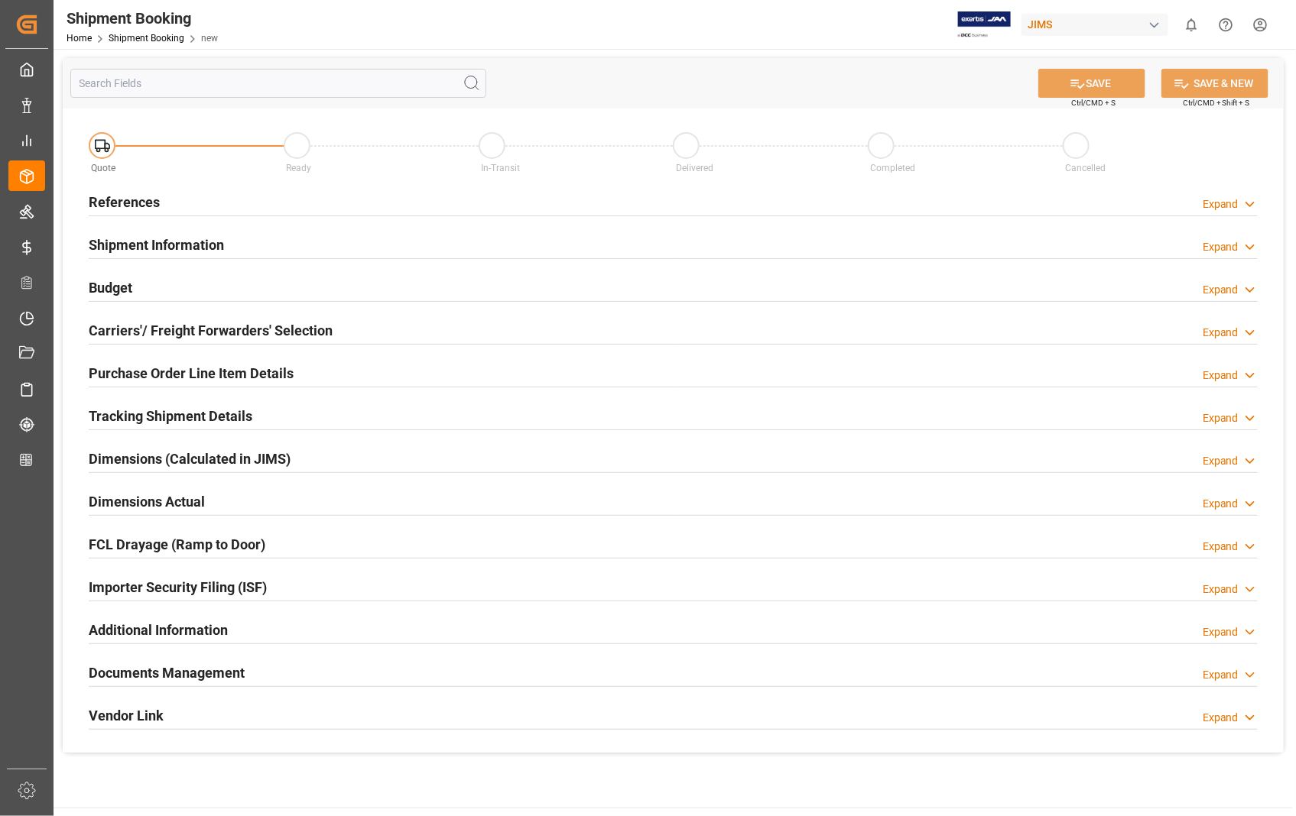
click at [126, 197] on h2 "References" at bounding box center [124, 202] width 71 height 21
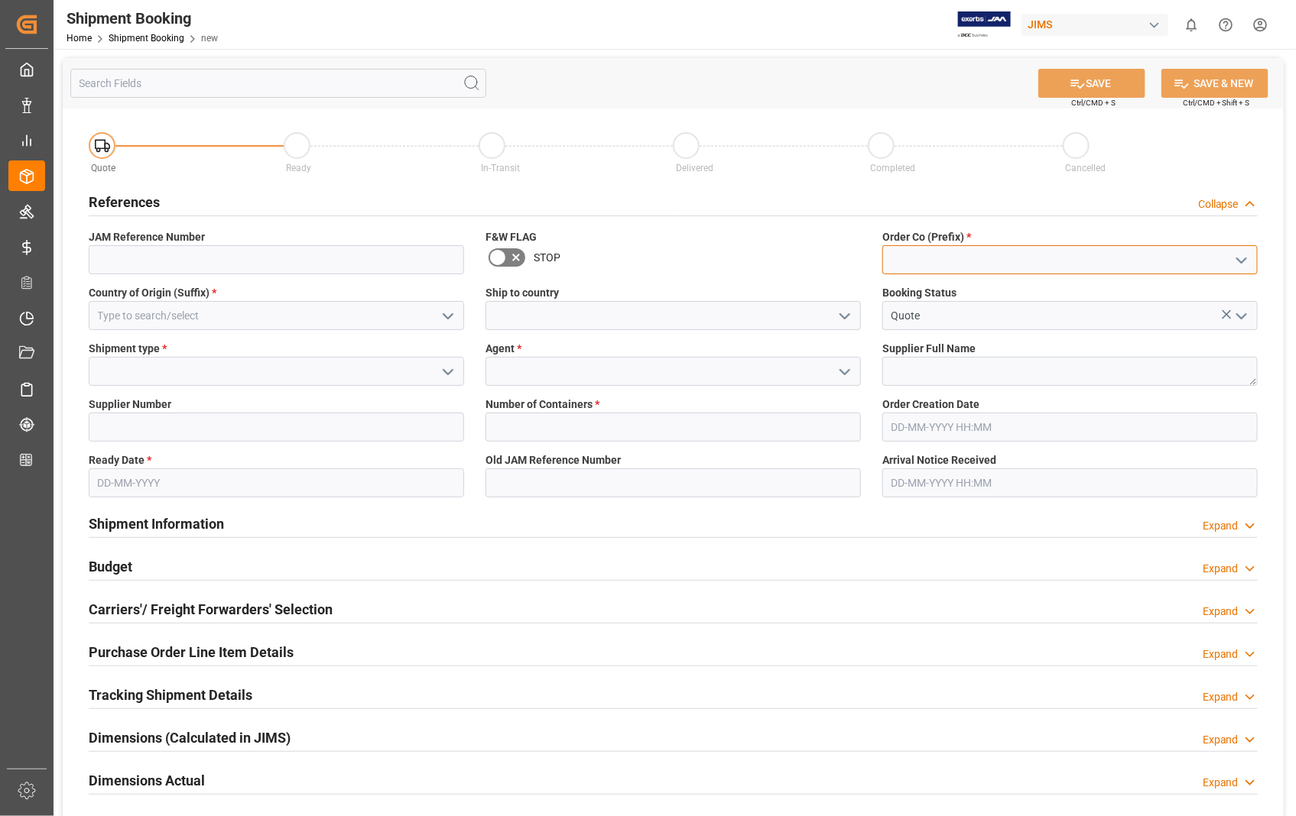
click at [965, 264] on input at bounding box center [1069, 259] width 375 height 29
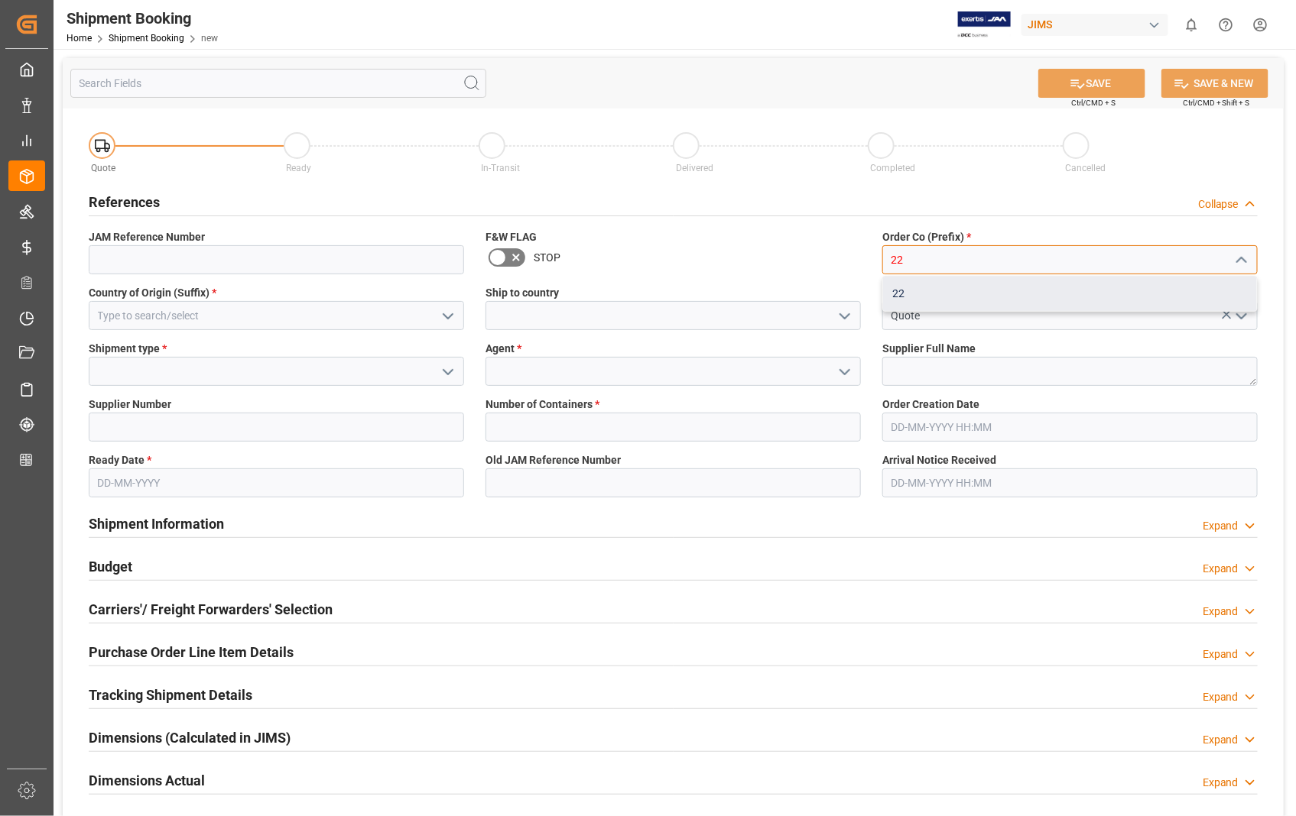
click at [900, 289] on div "22" at bounding box center [1070, 294] width 374 height 34
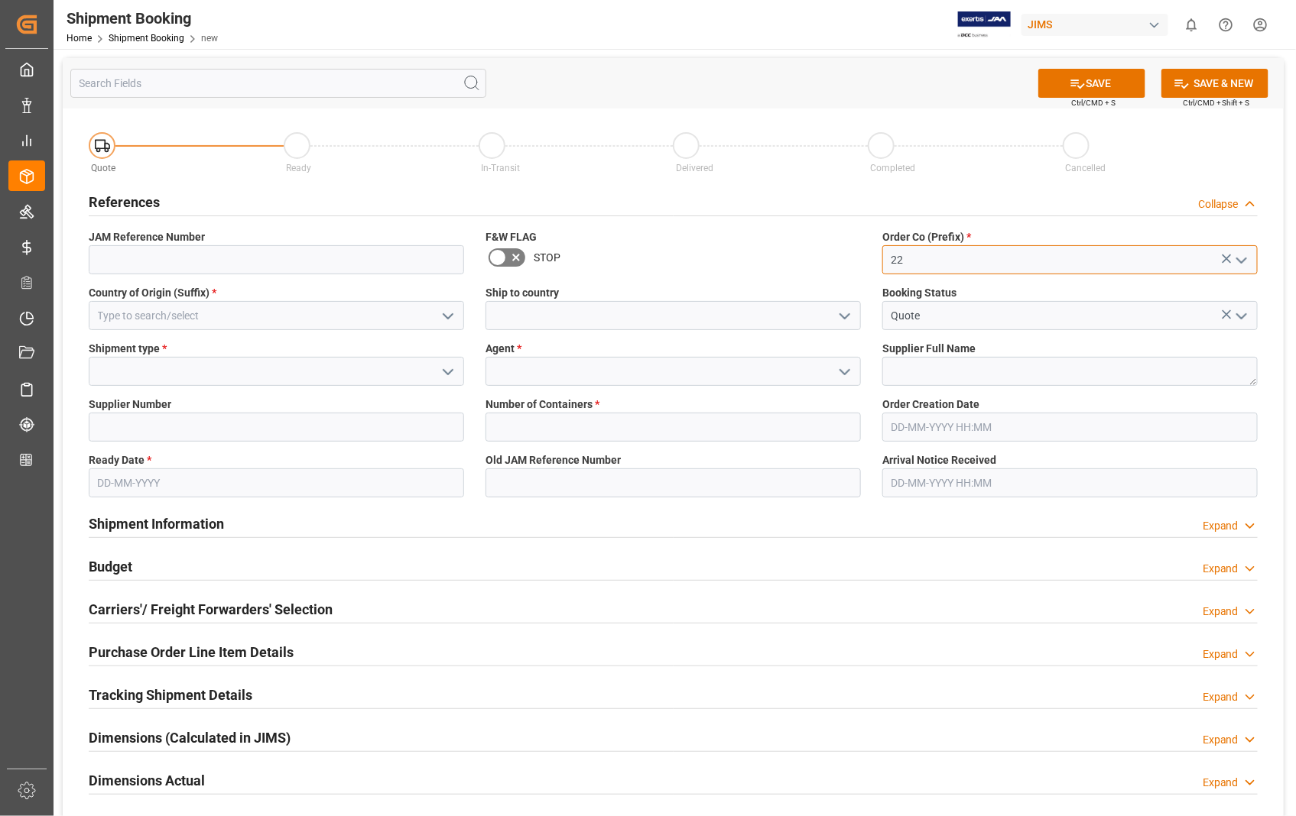
type input "22"
click at [283, 318] on input at bounding box center [276, 315] width 375 height 29
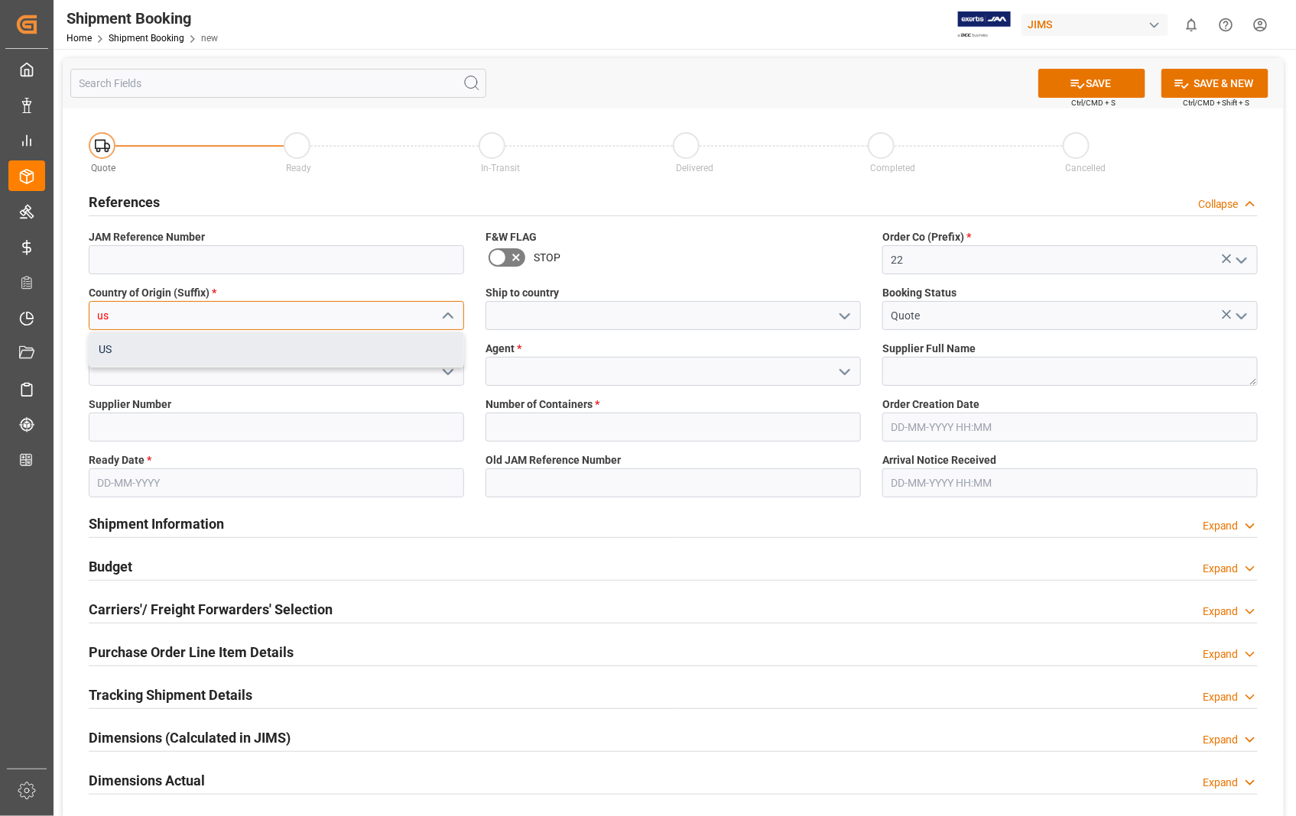
click at [111, 339] on div "US" at bounding box center [276, 350] width 374 height 34
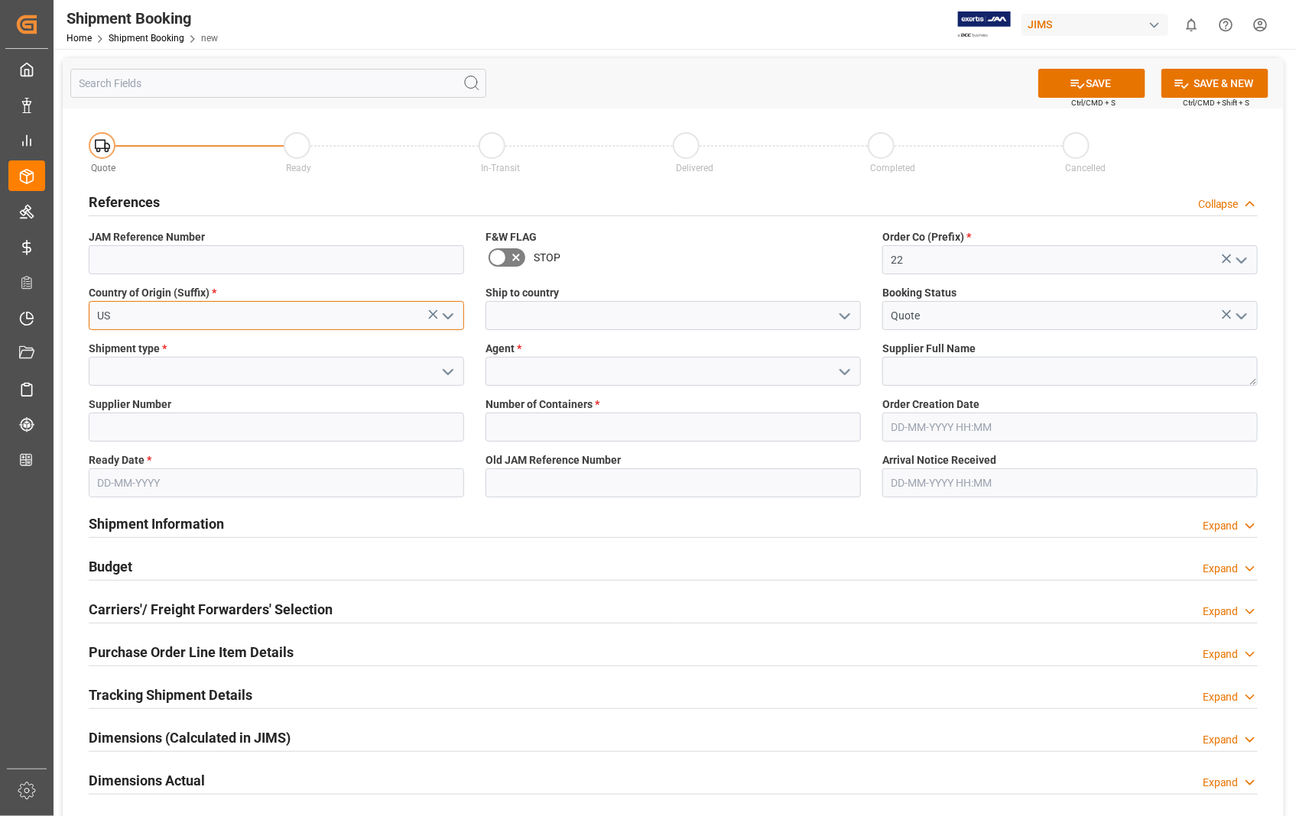
type input "US"
click at [499, 312] on input at bounding box center [672, 315] width 375 height 29
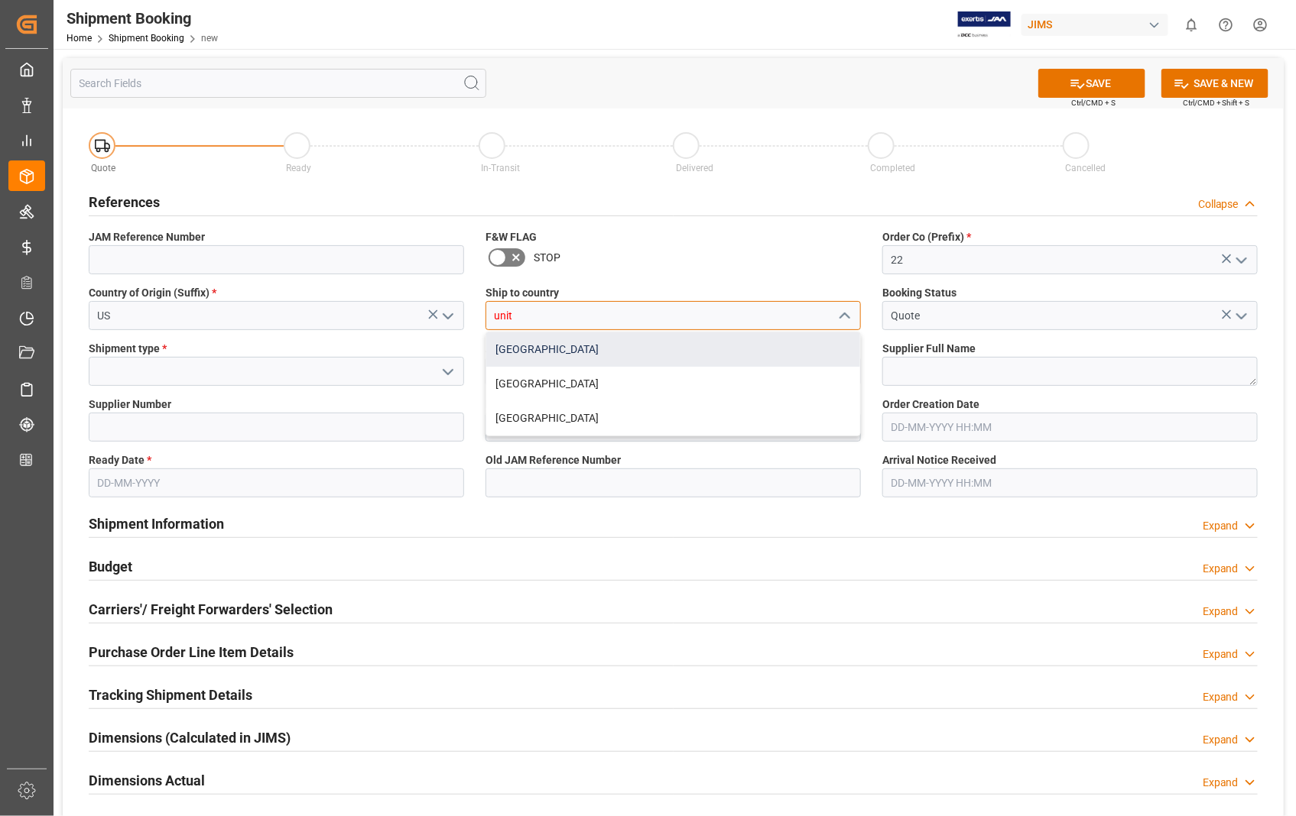
click at [511, 344] on div "[GEOGRAPHIC_DATA]" at bounding box center [673, 350] width 374 height 34
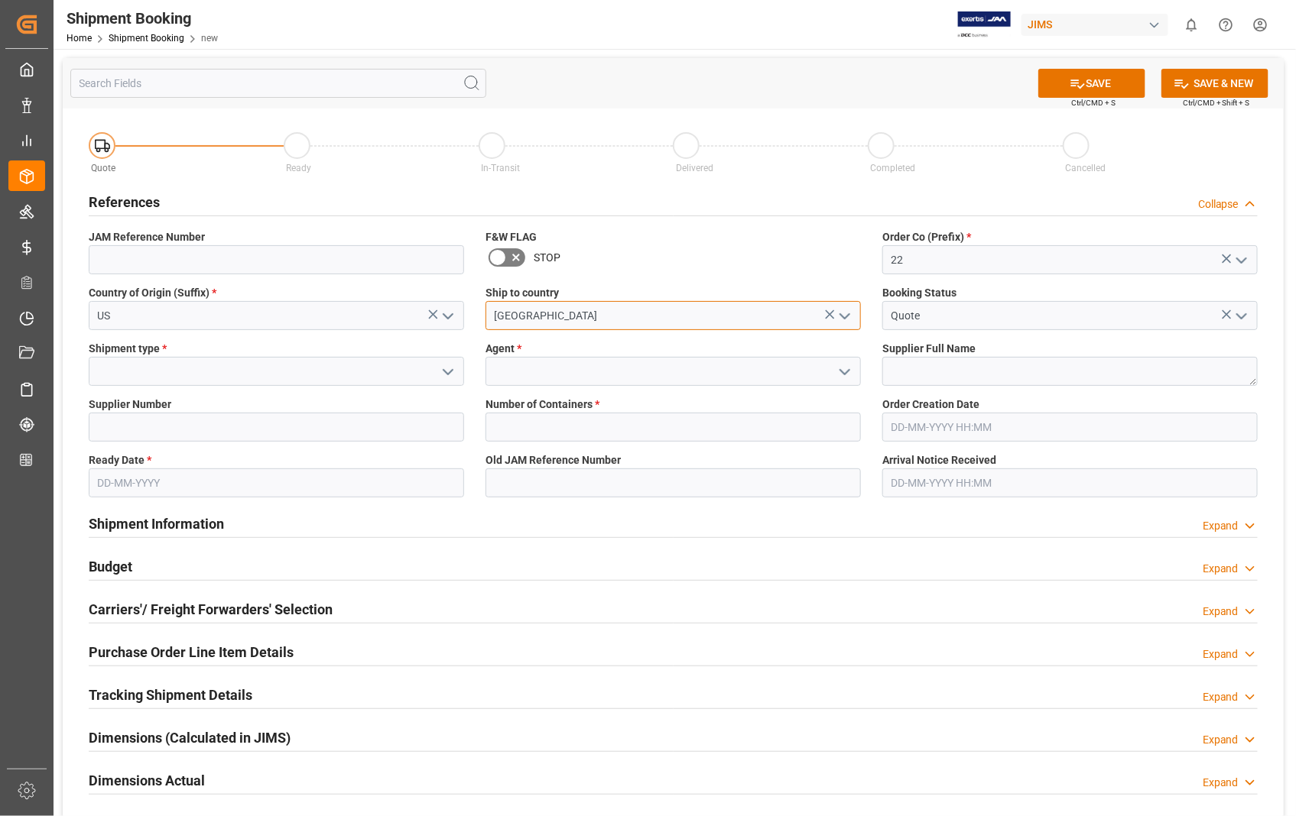
type input "[GEOGRAPHIC_DATA]"
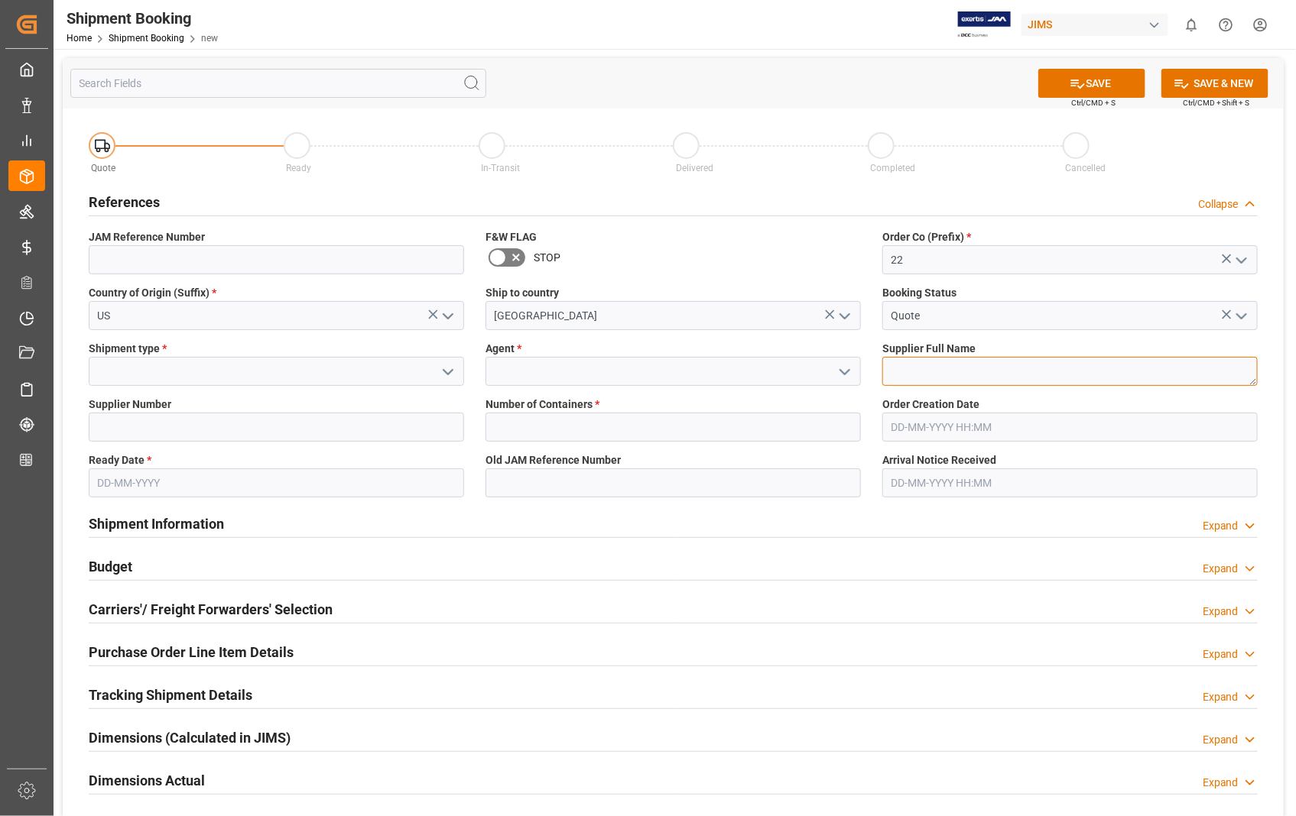
click at [910, 371] on textarea at bounding box center [1069, 371] width 375 height 29
paste textarea "Audio-Technica US"
type textarea "Audio-Technica US"
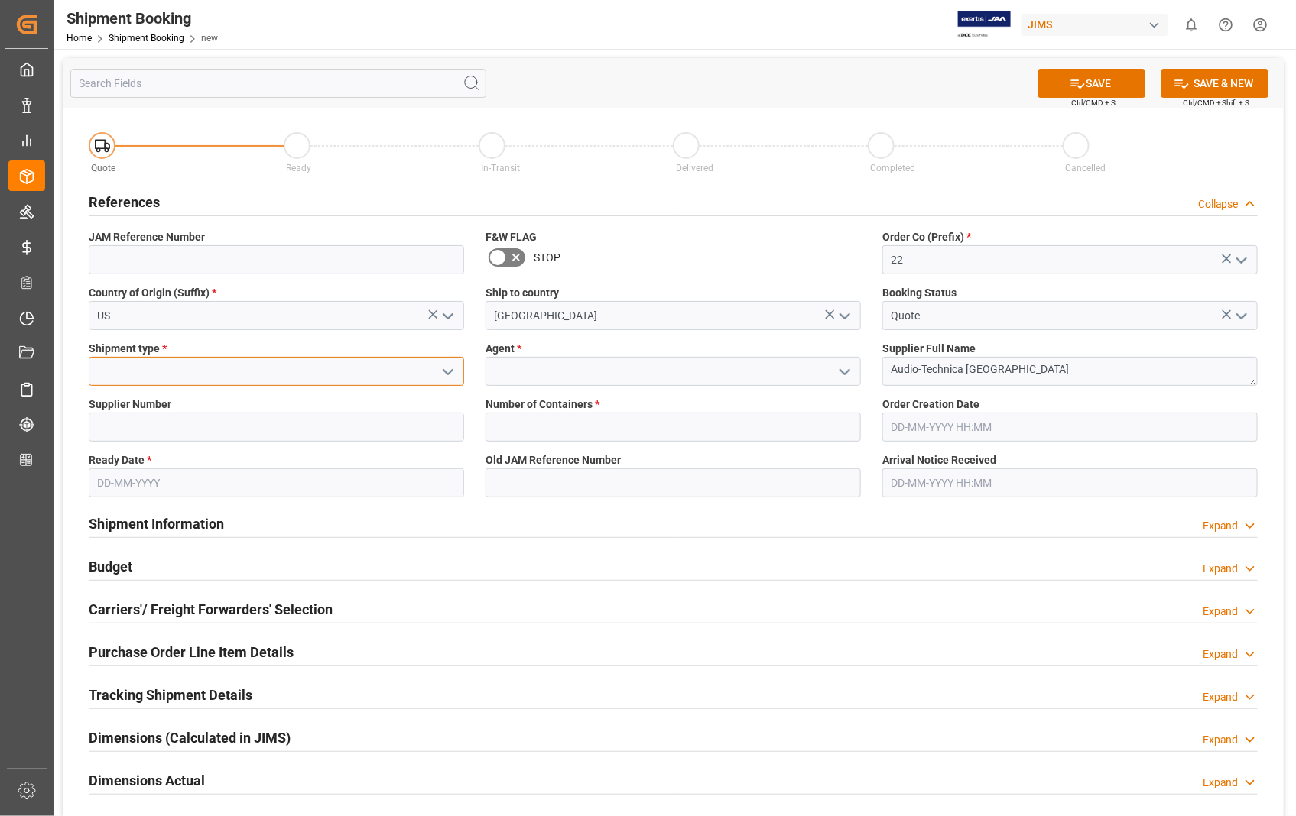
click at [180, 375] on input at bounding box center [276, 371] width 375 height 29
click at [105, 469] on div "LTL" at bounding box center [276, 474] width 374 height 34
type input "LTL"
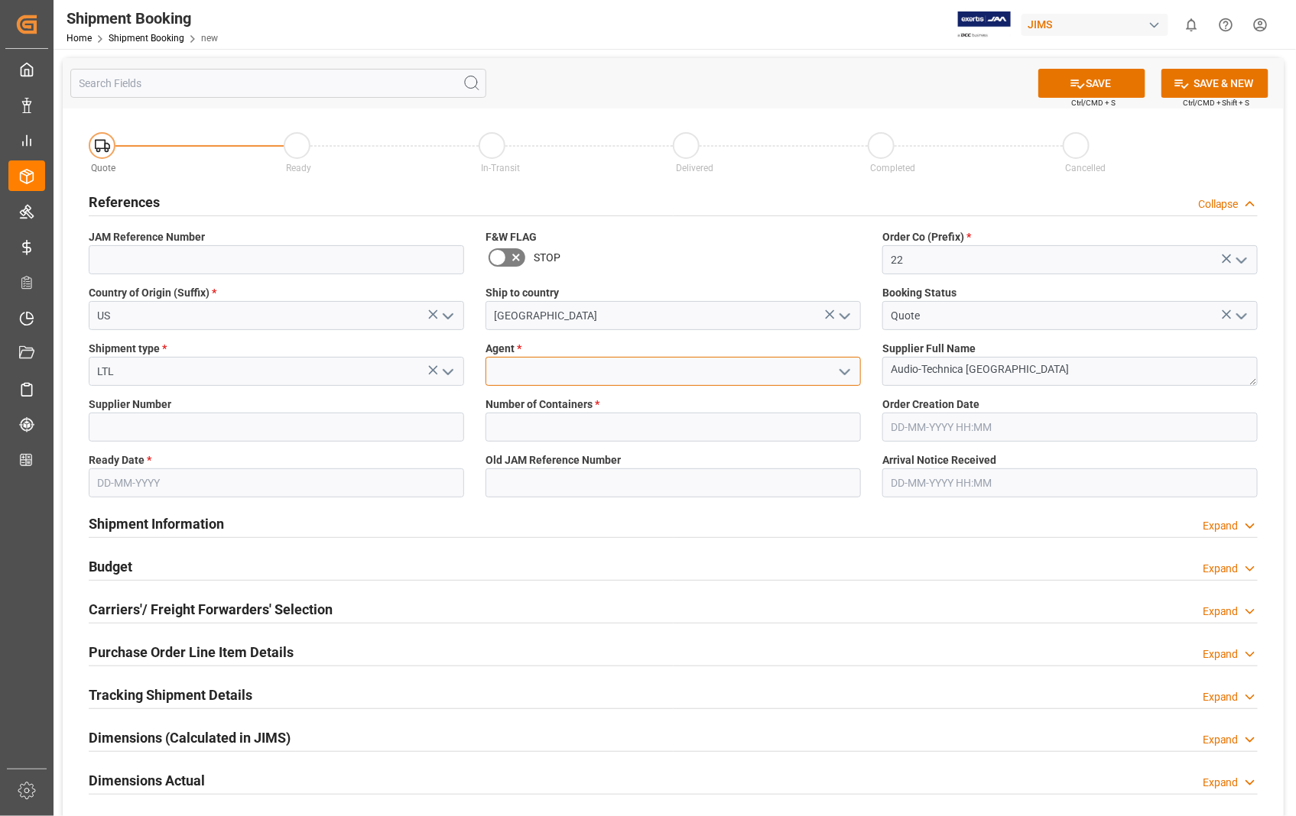
click at [517, 370] on input at bounding box center [672, 371] width 375 height 29
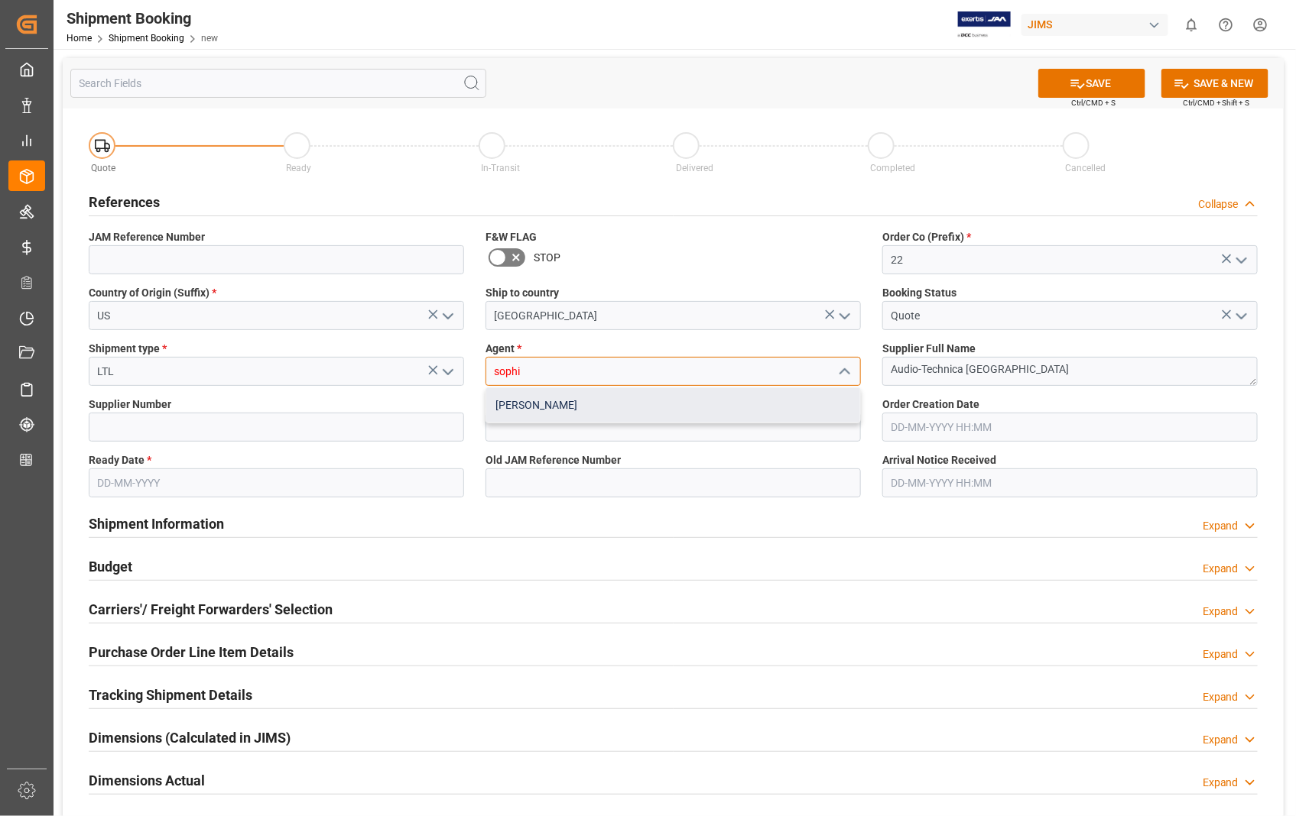
click at [506, 399] on div "[PERSON_NAME]" at bounding box center [673, 405] width 374 height 34
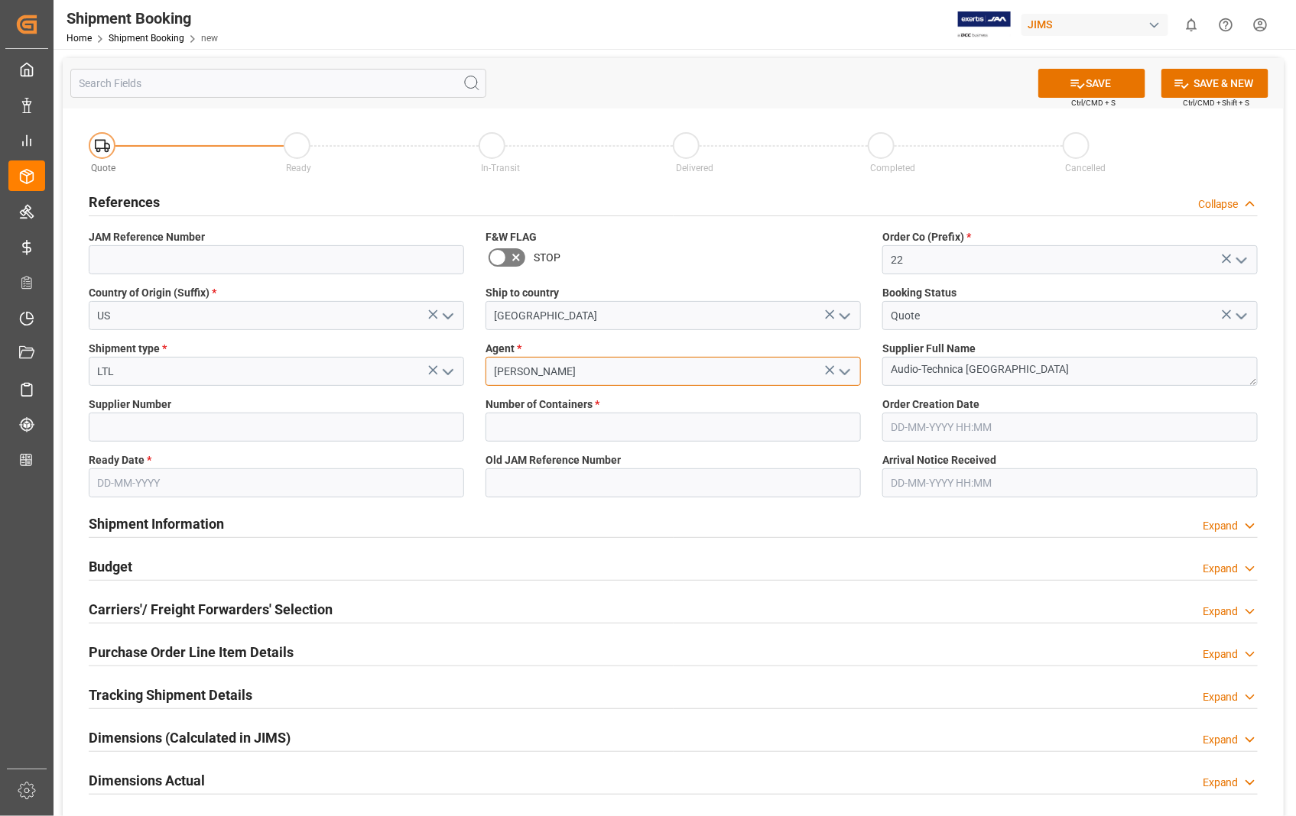
type input "[PERSON_NAME]"
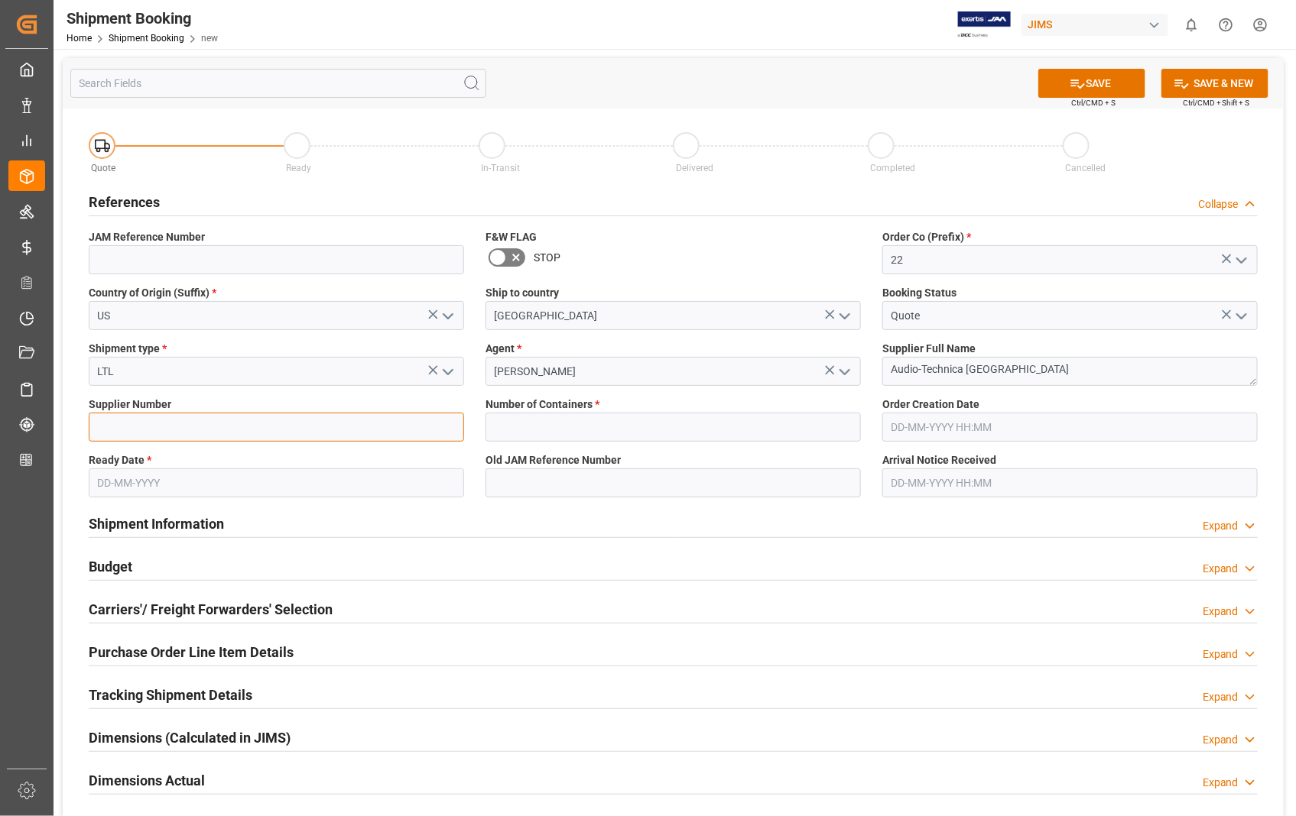
drag, startPoint x: 273, startPoint y: 430, endPoint x: 262, endPoint y: 418, distance: 15.7
click at [273, 430] on input at bounding box center [276, 427] width 375 height 29
type input "404539"
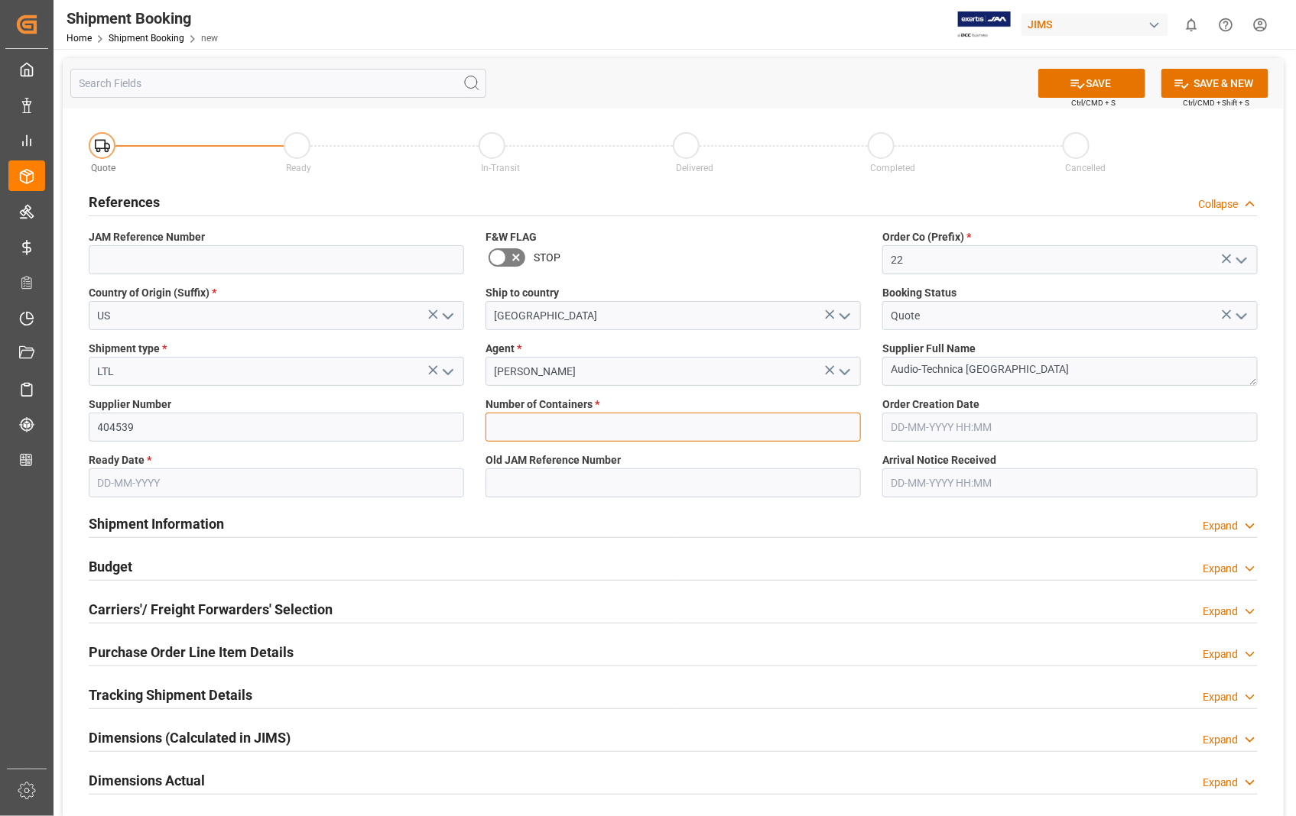
click at [513, 425] on input "text" at bounding box center [672, 427] width 375 height 29
type input "0"
type input "22-10746-US"
type input "21-08-2025 00:00"
type input "[DATE]"
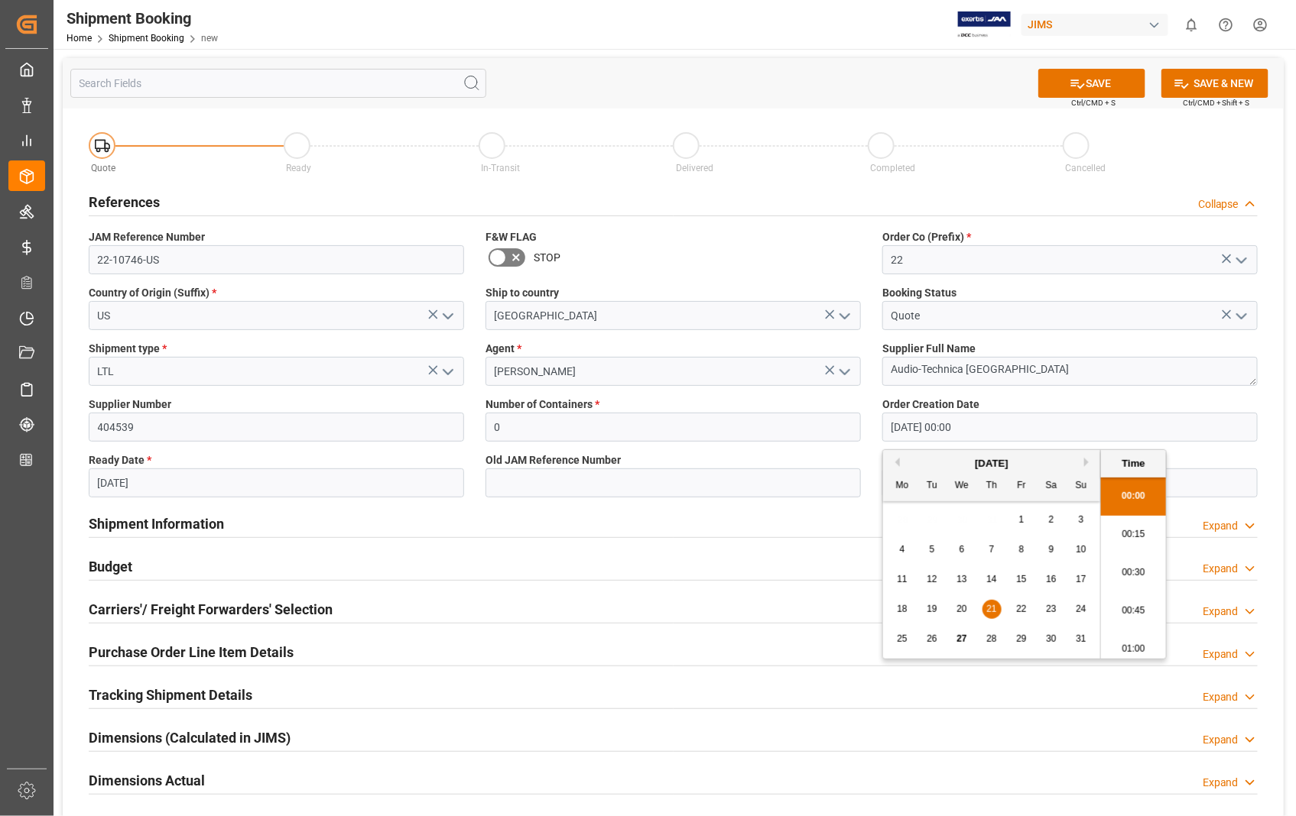
click at [1018, 433] on input "21-08-2025 00:00" at bounding box center [1069, 427] width 375 height 29
click at [1025, 613] on span "22" at bounding box center [1021, 609] width 10 height 11
type input "22-08-2025 00:00"
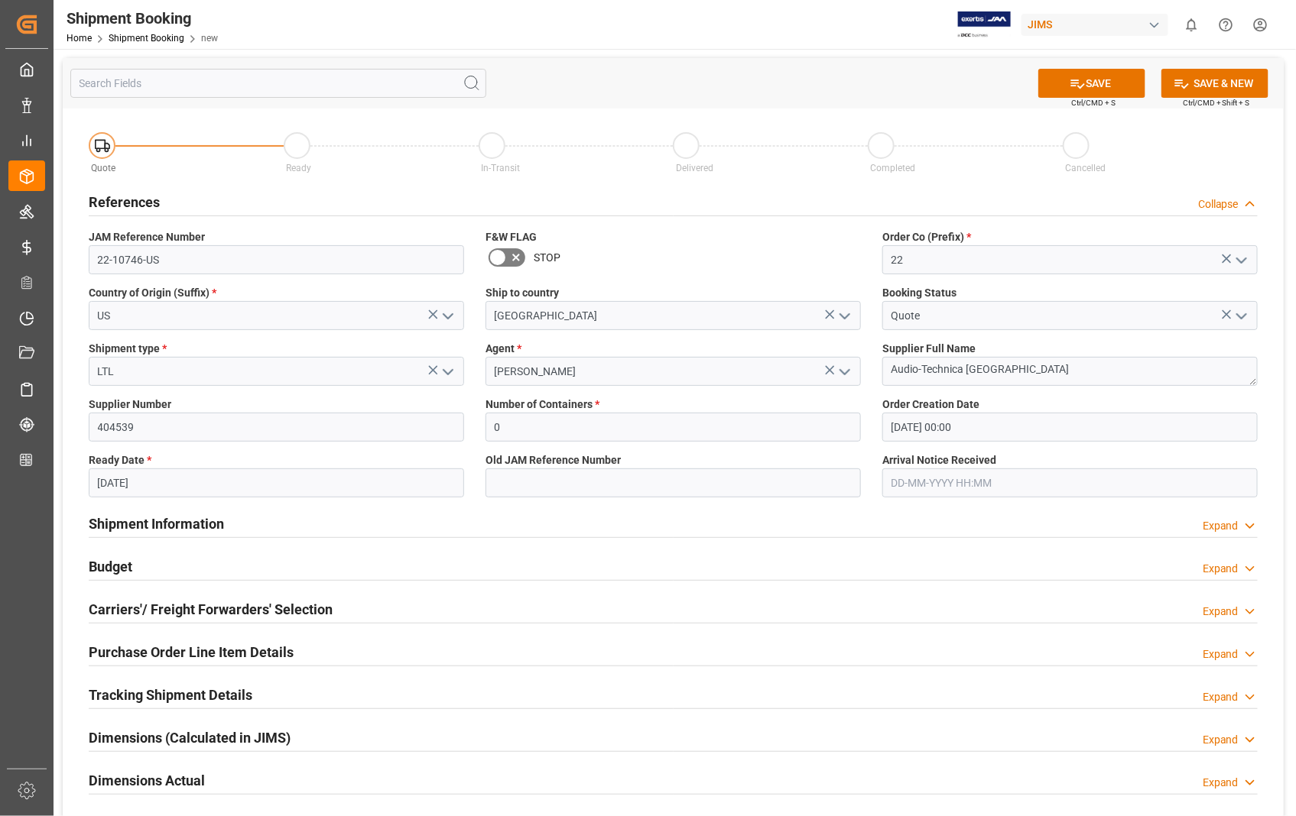
click at [742, 521] on div "Shipment Information Expand" at bounding box center [673, 522] width 1169 height 29
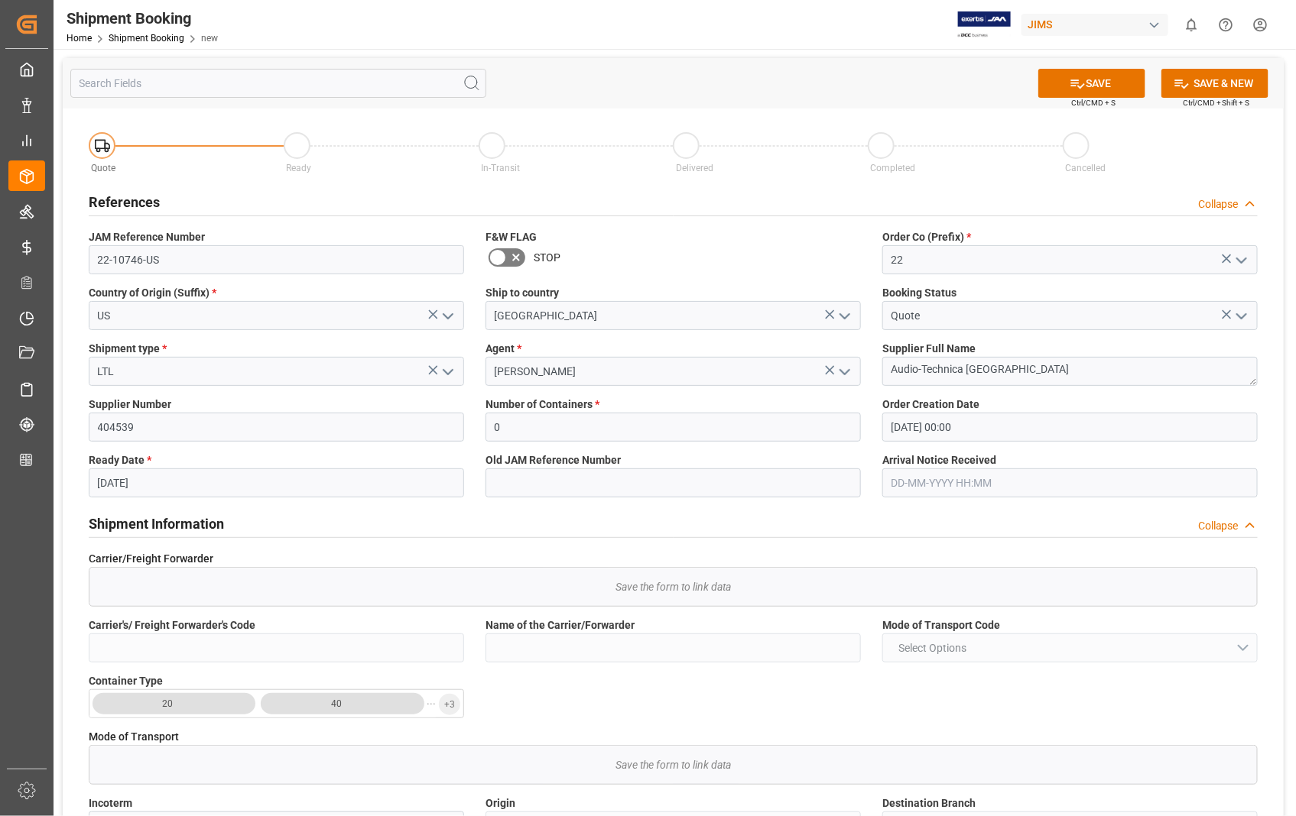
click at [995, 485] on input "text" at bounding box center [1069, 483] width 375 height 29
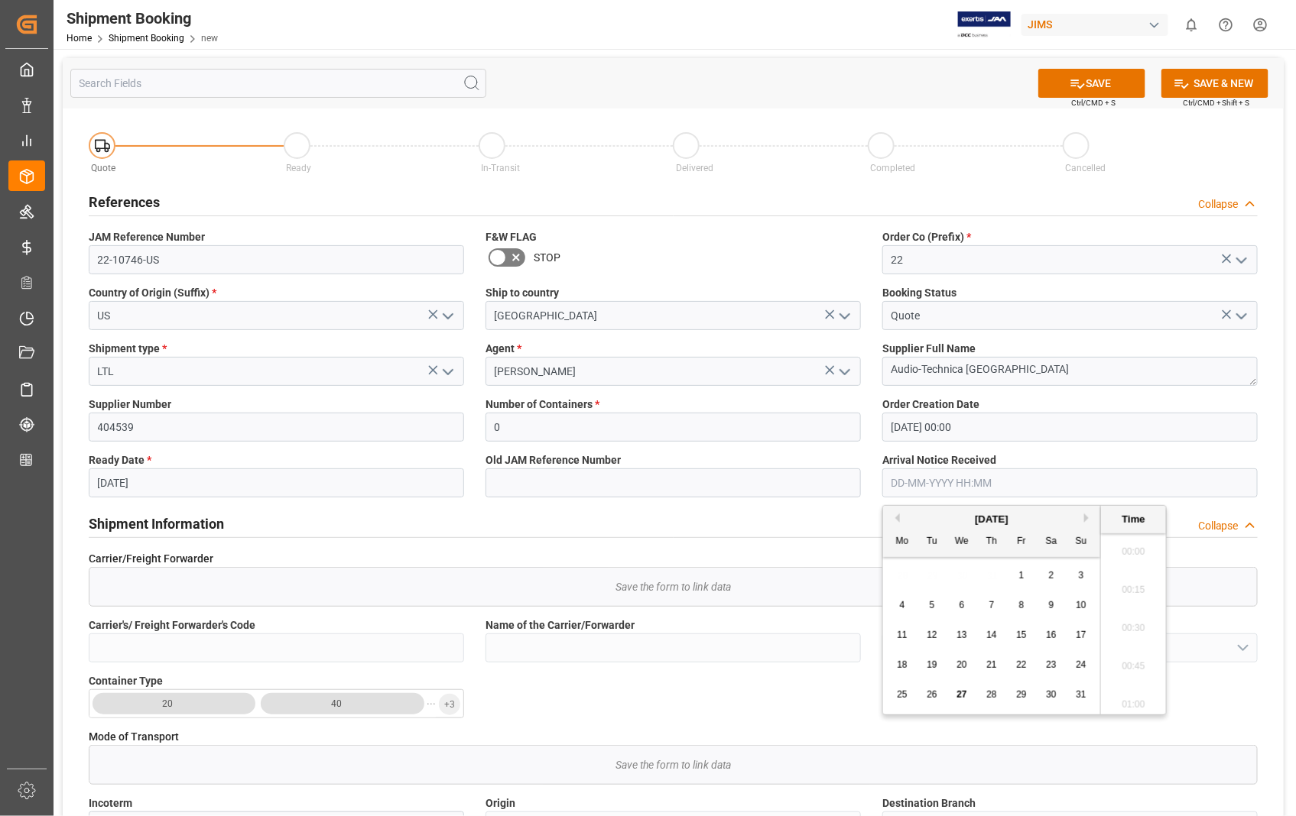
scroll to position [1304, 0]
click at [995, 696] on span "28" at bounding box center [991, 694] width 10 height 11
type input "[DATE] 00:00"
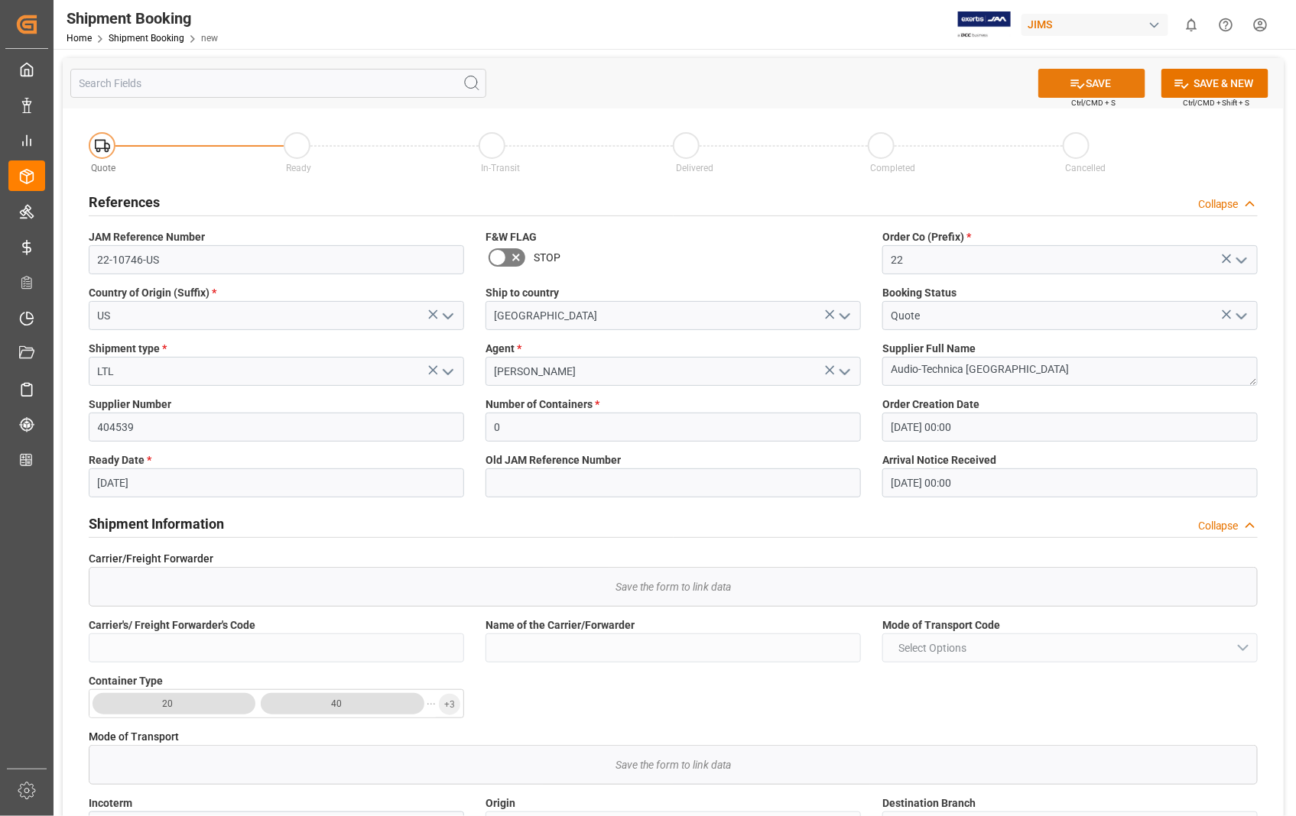
click at [1102, 83] on button "SAVE" at bounding box center [1091, 83] width 107 height 29
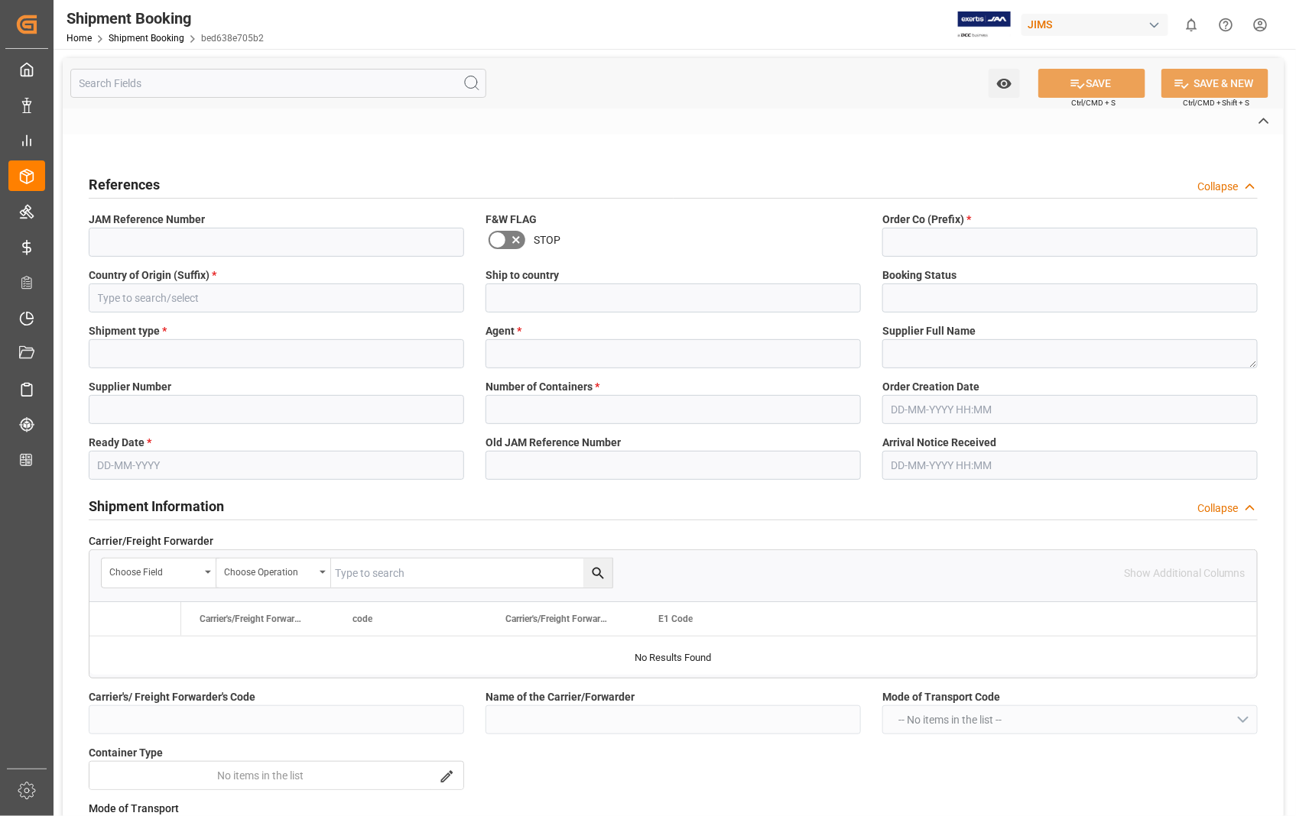
type input "22-10748-[GEOGRAPHIC_DATA]"
type input "22"
type input "US"
type input "[GEOGRAPHIC_DATA]"
type input "Quote"
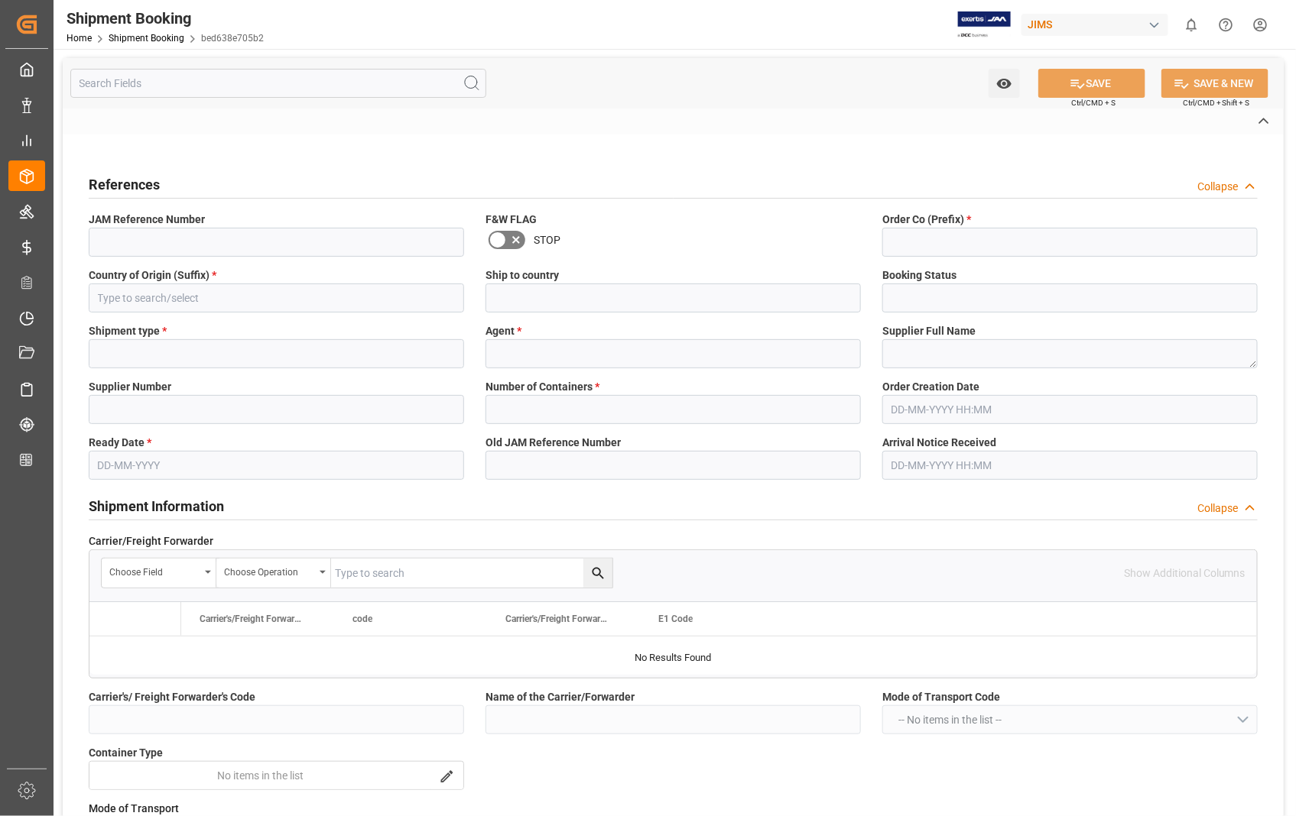
type input "LTL"
type input "[PERSON_NAME]"
type textarea "Audio-Technica [GEOGRAPHIC_DATA]"
type input "404539"
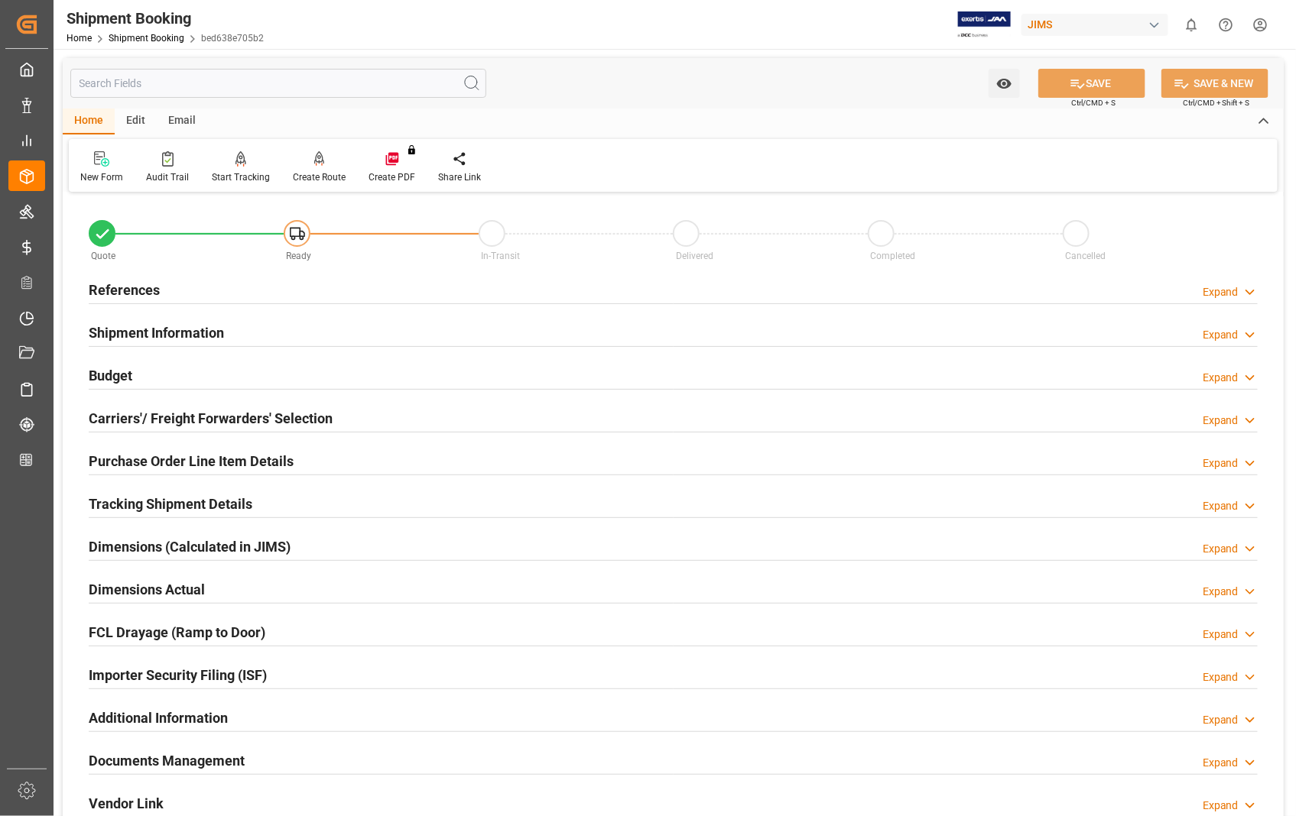
type input "0"
type input "[DATE] 00:00"
type input "[DATE]"
type input "[DATE] 00:00"
click at [141, 293] on h2 "References" at bounding box center [124, 290] width 71 height 21
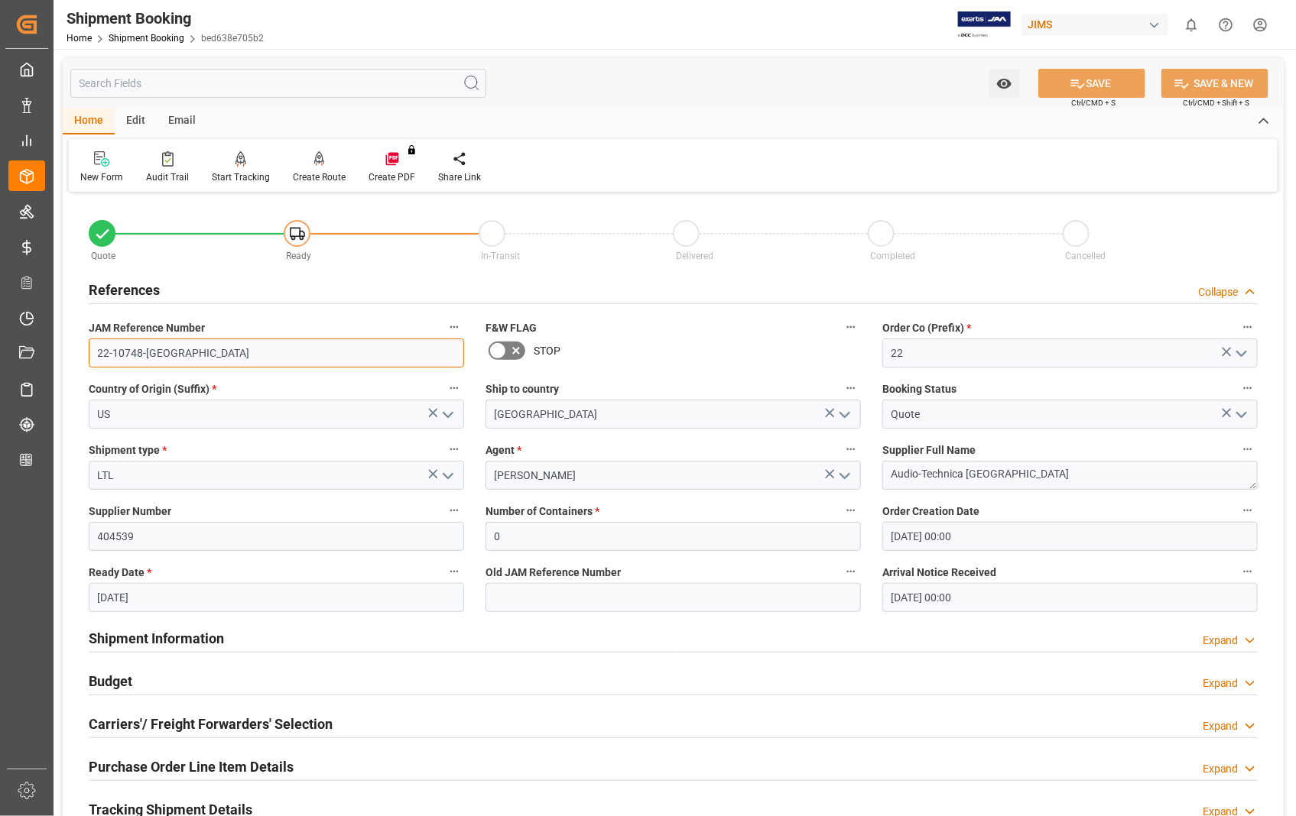
drag, startPoint x: 162, startPoint y: 355, endPoint x: 98, endPoint y: 355, distance: 64.2
click at [98, 355] on input "22-10748-[GEOGRAPHIC_DATA]" at bounding box center [276, 353] width 375 height 29
click at [134, 724] on h2 "Carriers'/ Freight Forwarders' Selection" at bounding box center [211, 724] width 244 height 21
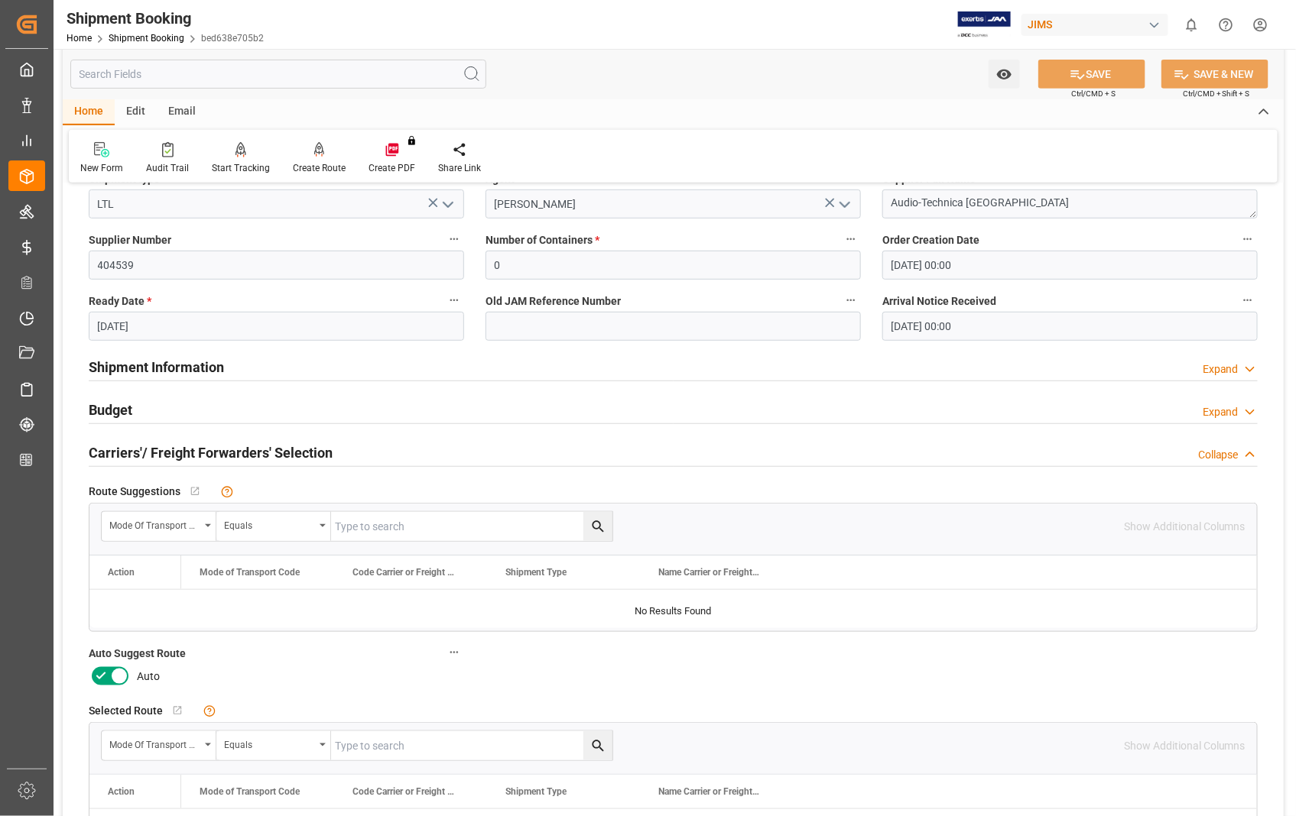
scroll to position [339, 0]
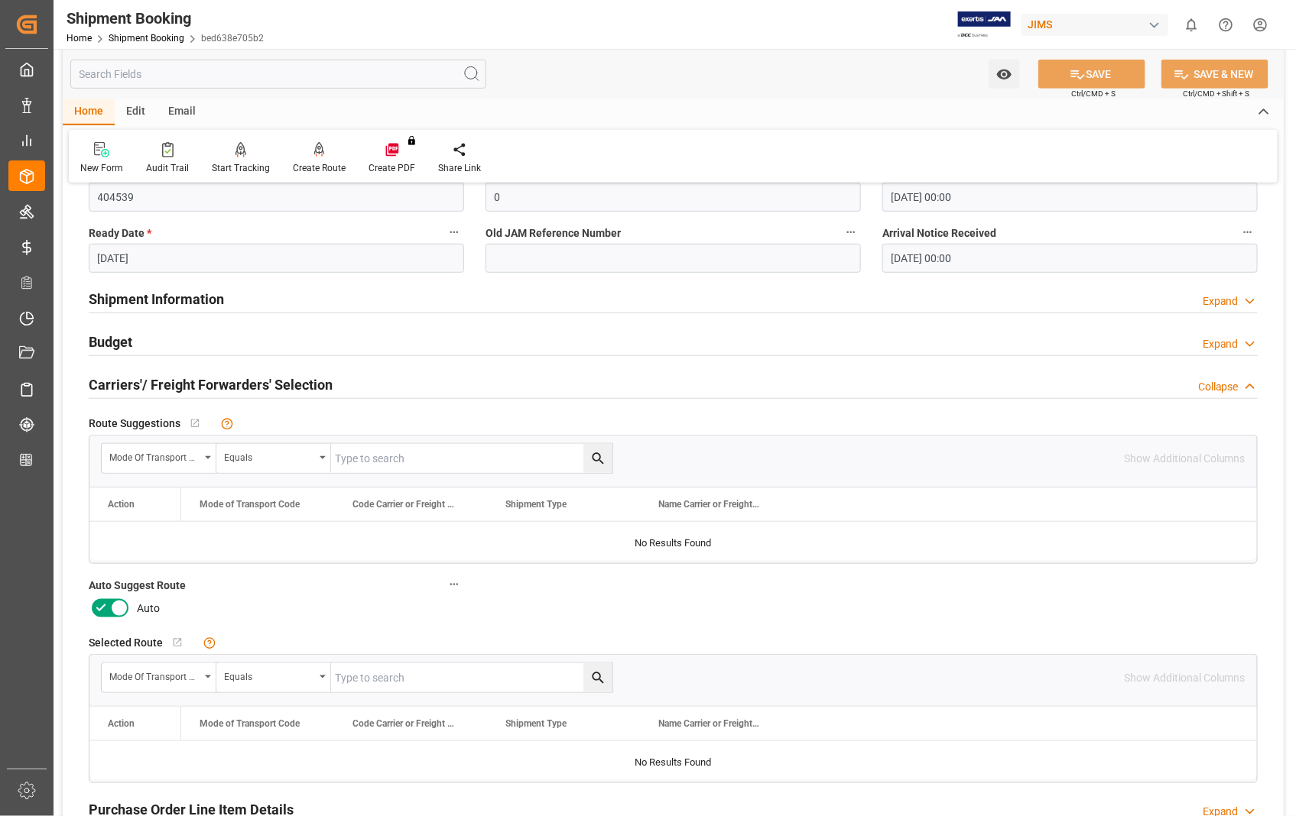
click at [117, 607] on icon at bounding box center [119, 609] width 8 height 8
click at [0, 0] on input "checkbox" at bounding box center [0, 0] width 0 height 0
click at [1097, 66] on button "SAVE" at bounding box center [1091, 74] width 107 height 29
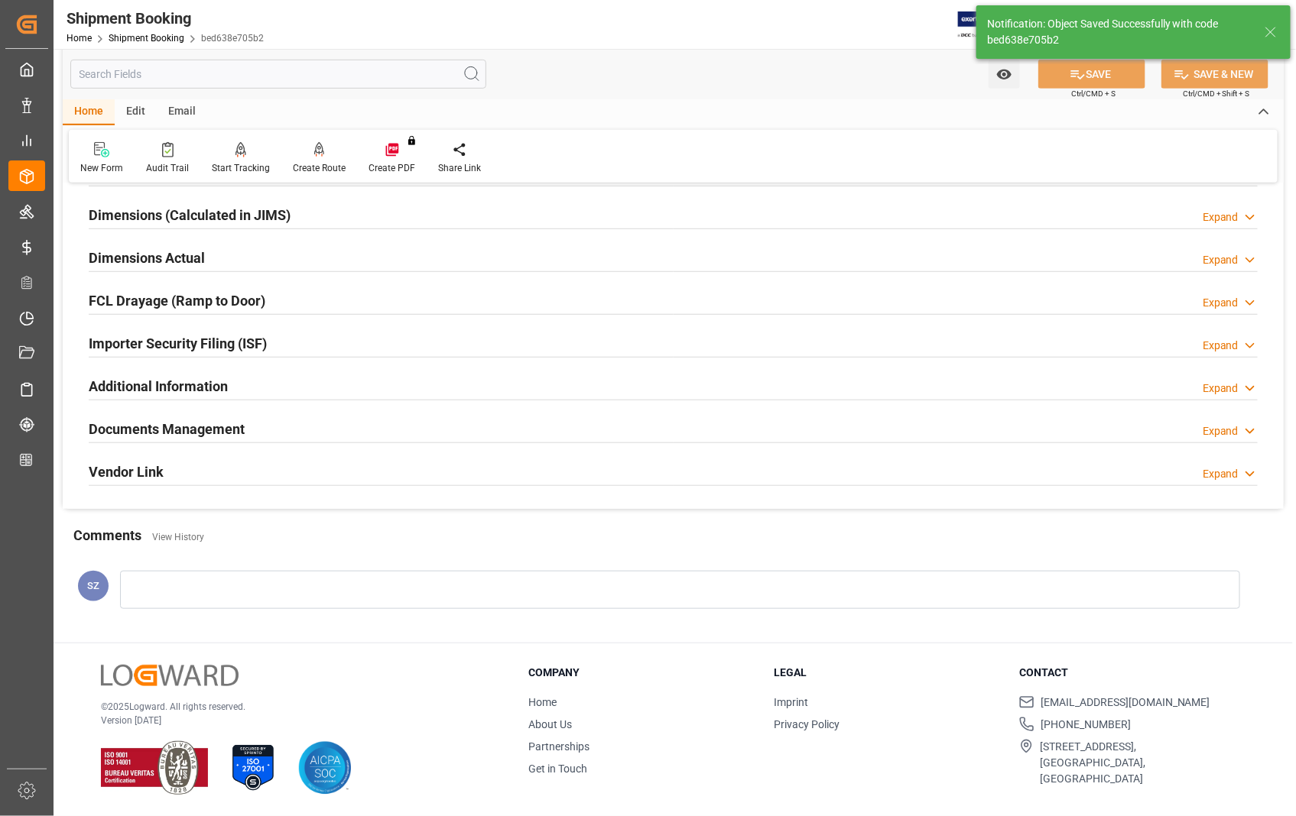
scroll to position [34, 0]
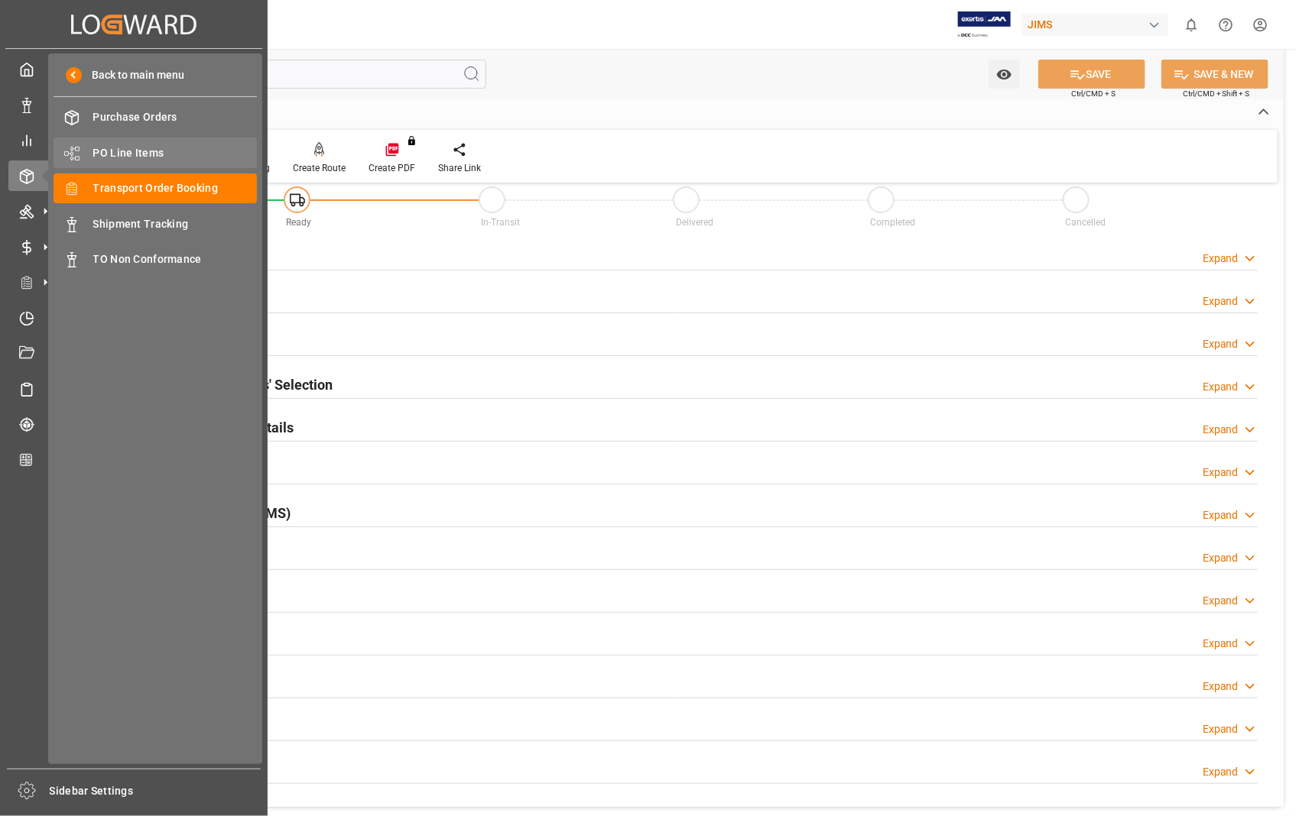
click at [153, 151] on span "PO Line Items" at bounding box center [175, 153] width 164 height 16
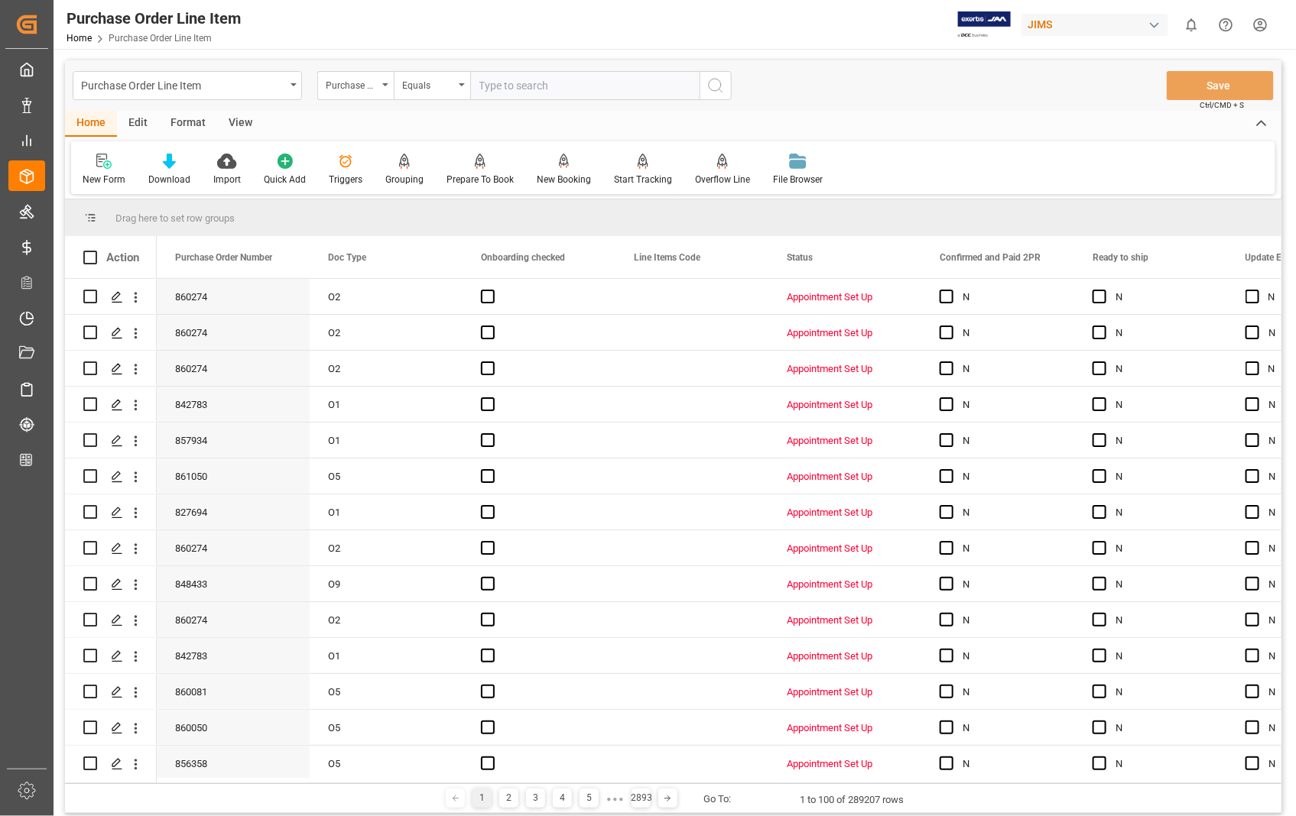
click at [568, 87] on input "text" at bounding box center [584, 85] width 229 height 29
type input "863772"
click at [717, 86] on icon "search button" at bounding box center [715, 85] width 18 height 18
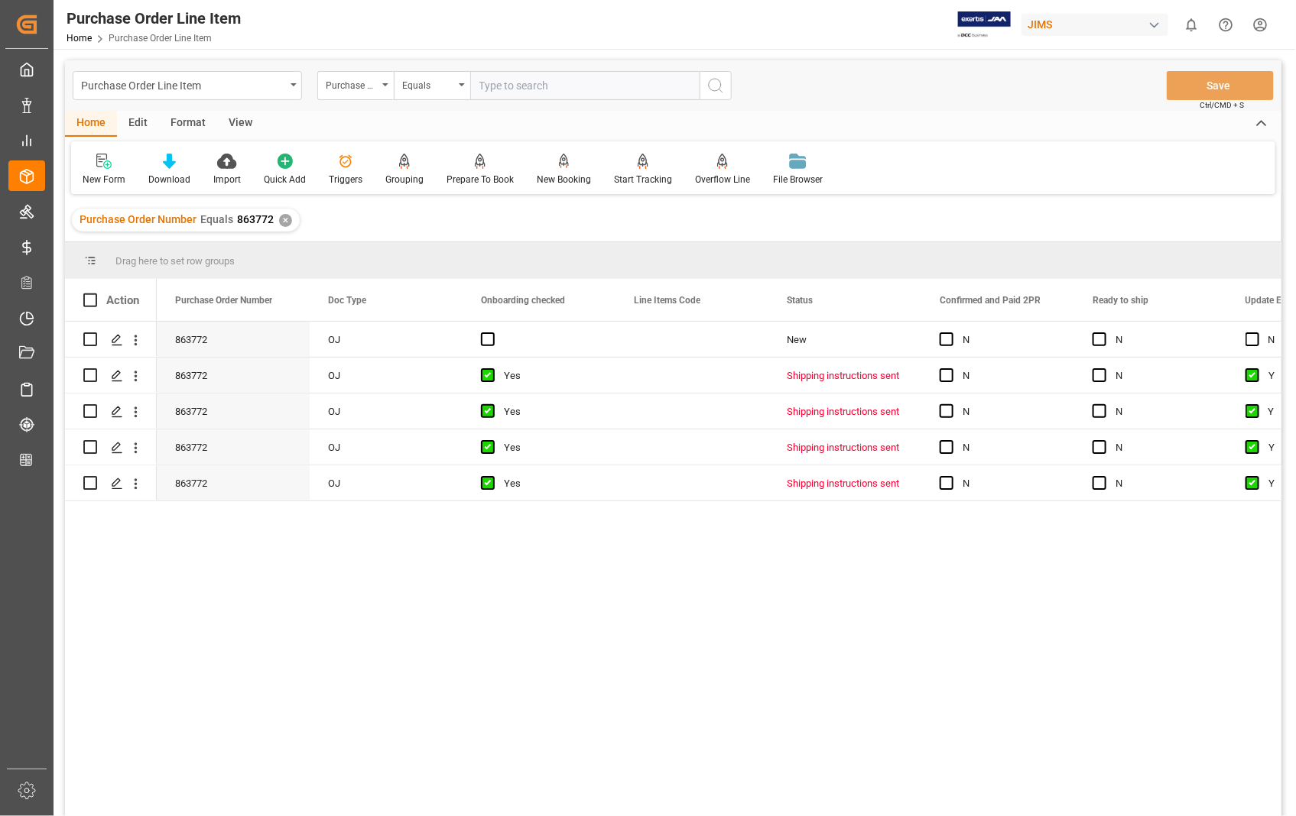
click at [246, 123] on div "View" at bounding box center [240, 124] width 47 height 26
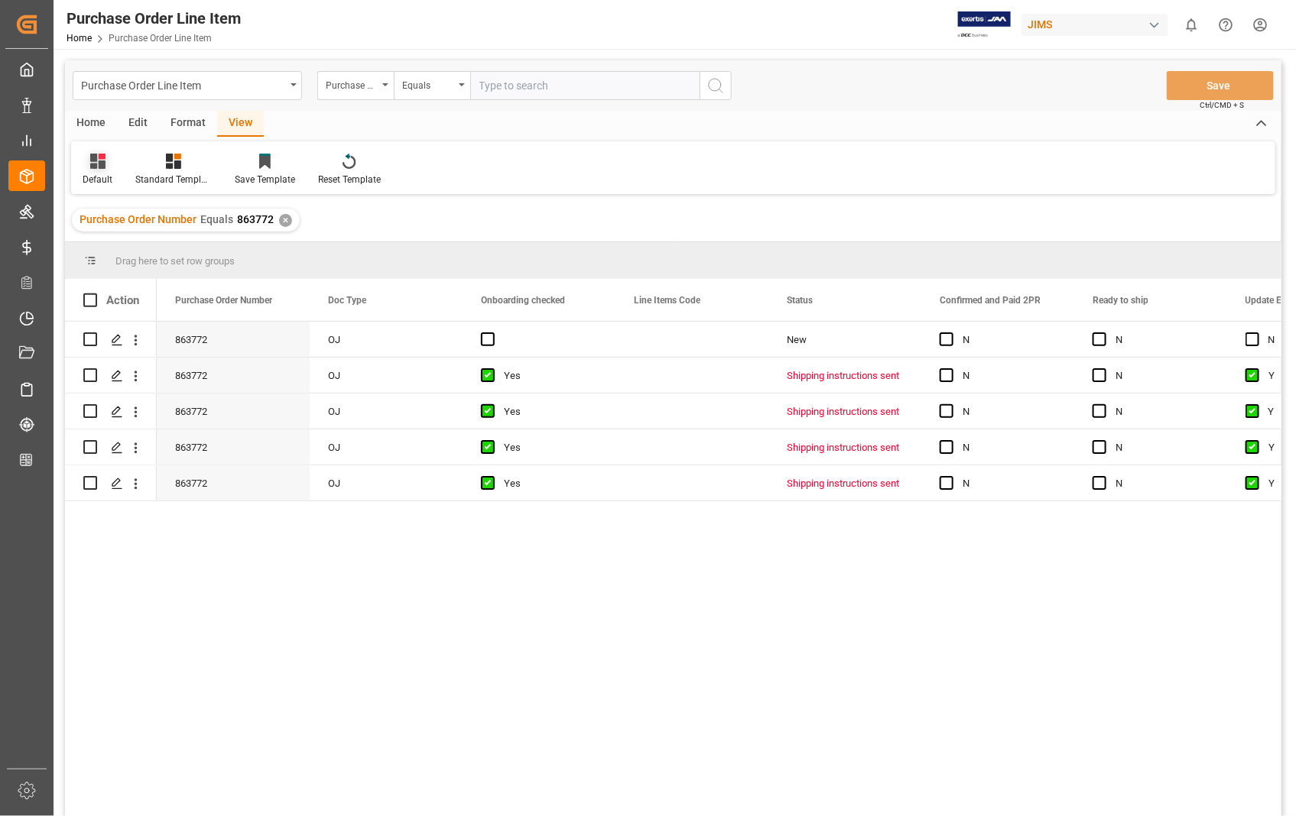
click at [94, 177] on div "Default" at bounding box center [98, 180] width 30 height 14
click at [128, 248] on div "Sophia setting." at bounding box center [157, 247] width 134 height 16
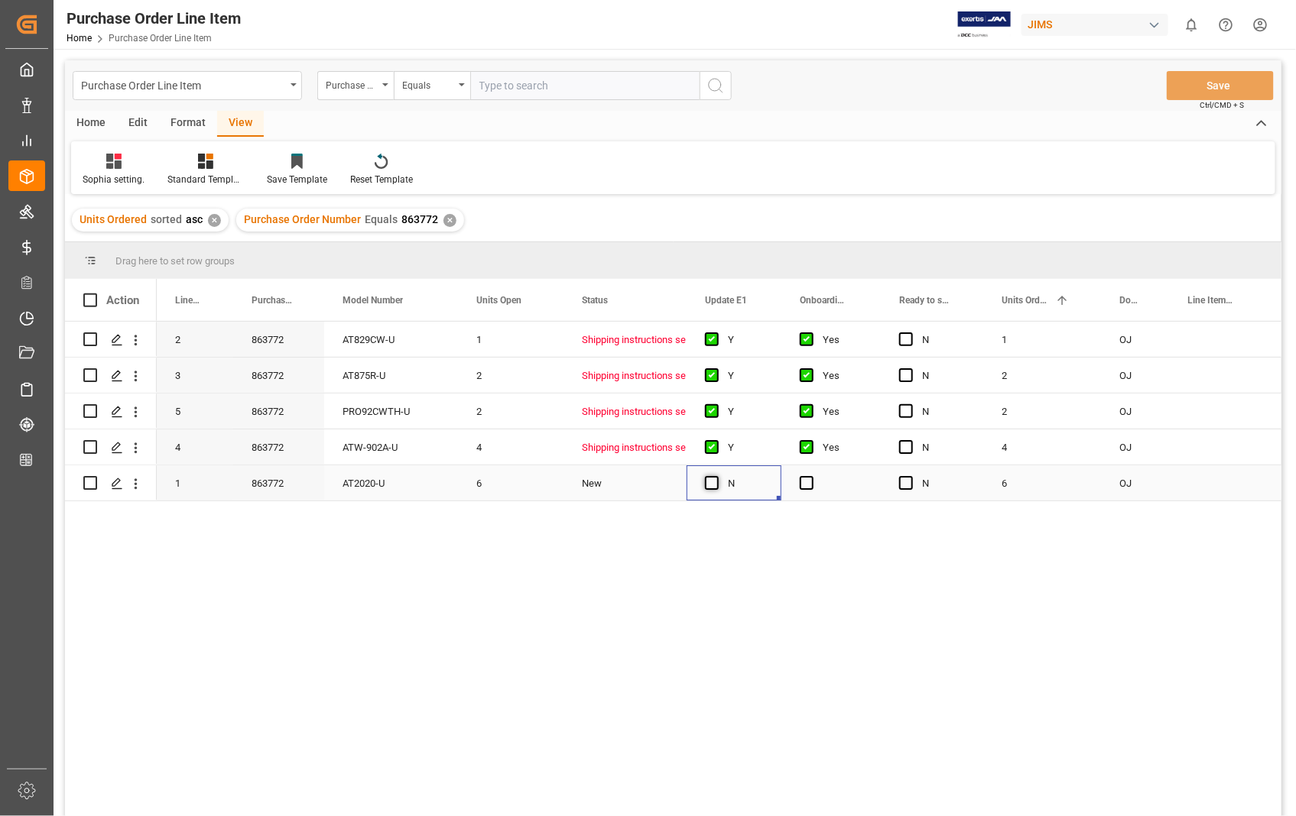
click at [711, 487] on span "Press SPACE to select this row." at bounding box center [712, 483] width 14 height 14
click at [716, 476] on input "Press SPACE to select this row." at bounding box center [716, 476] width 0 height 0
click at [801, 485] on span "Press SPACE to select this row." at bounding box center [807, 483] width 14 height 14
click at [811, 476] on input "Press SPACE to select this row." at bounding box center [811, 476] width 0 height 0
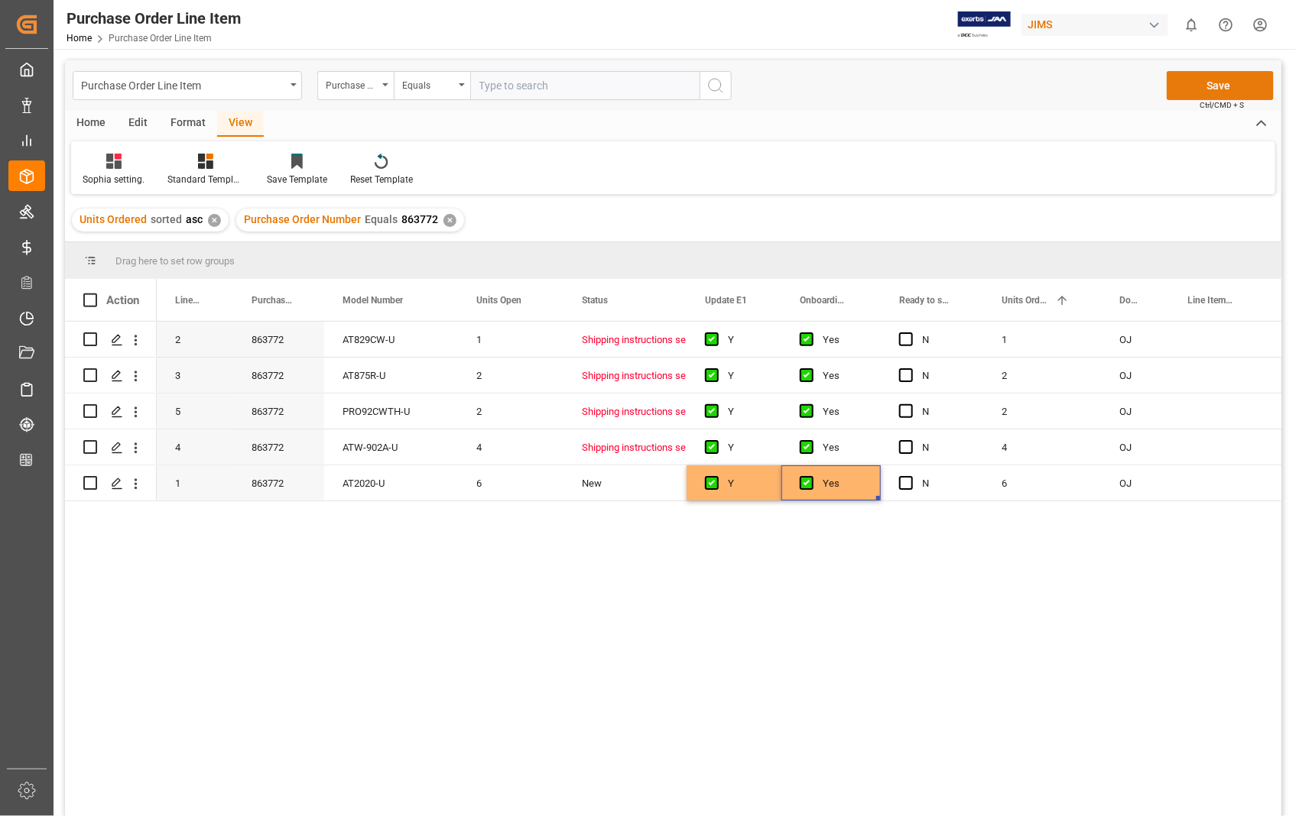
click at [1208, 81] on button "Save" at bounding box center [1219, 85] width 107 height 29
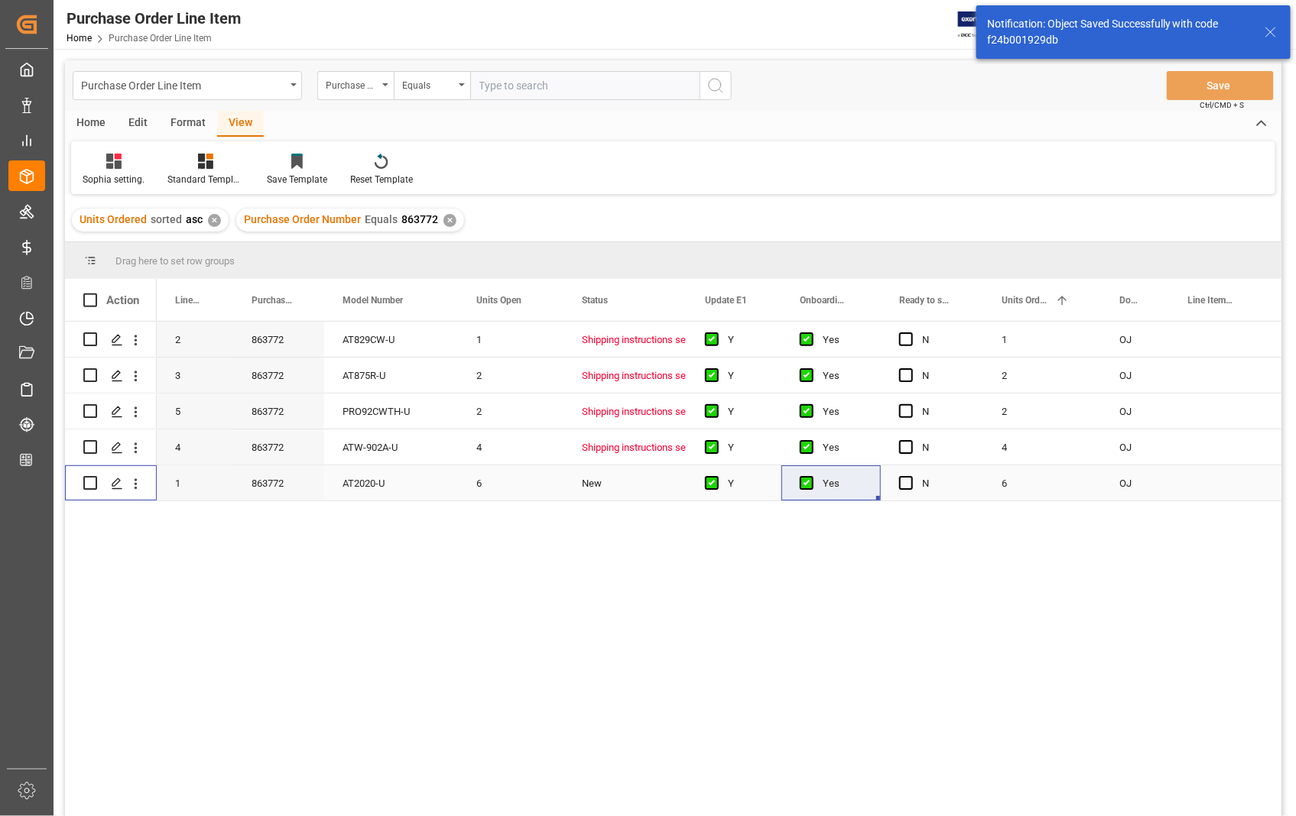
click at [89, 482] on input "Press Space to toggle row selection (unchecked)" at bounding box center [90, 483] width 14 height 14
checkbox input "true"
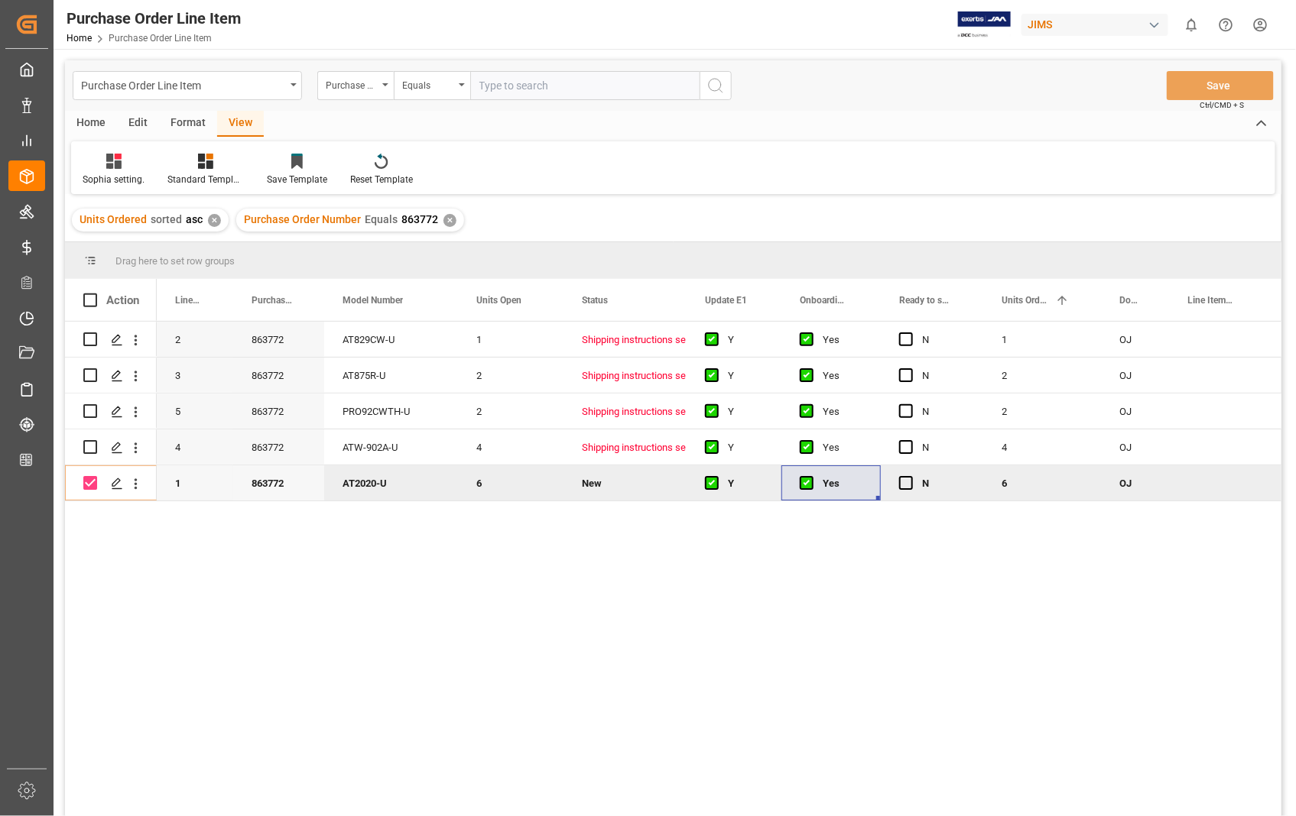
click at [81, 117] on div "Home" at bounding box center [91, 124] width 52 height 26
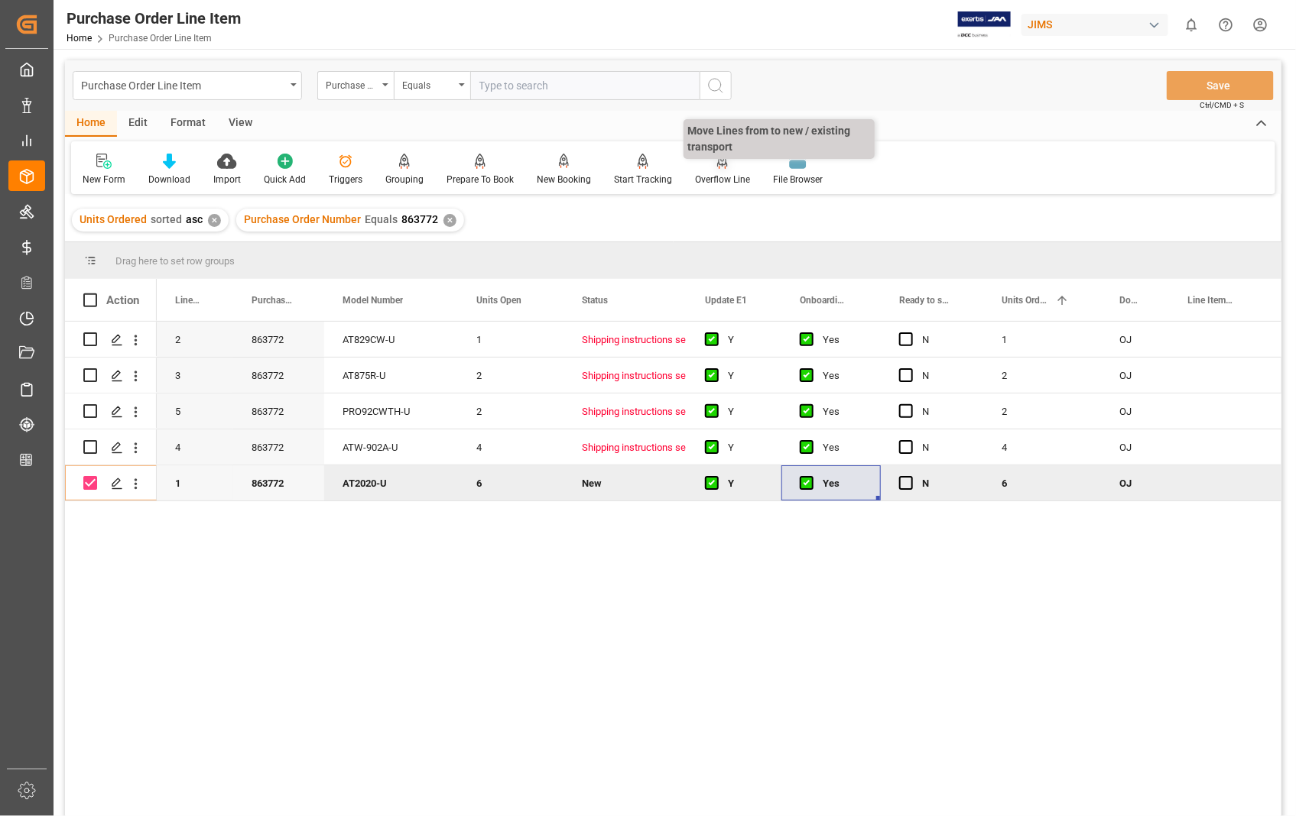
click at [722, 173] on div "Overflow Line" at bounding box center [722, 180] width 55 height 14
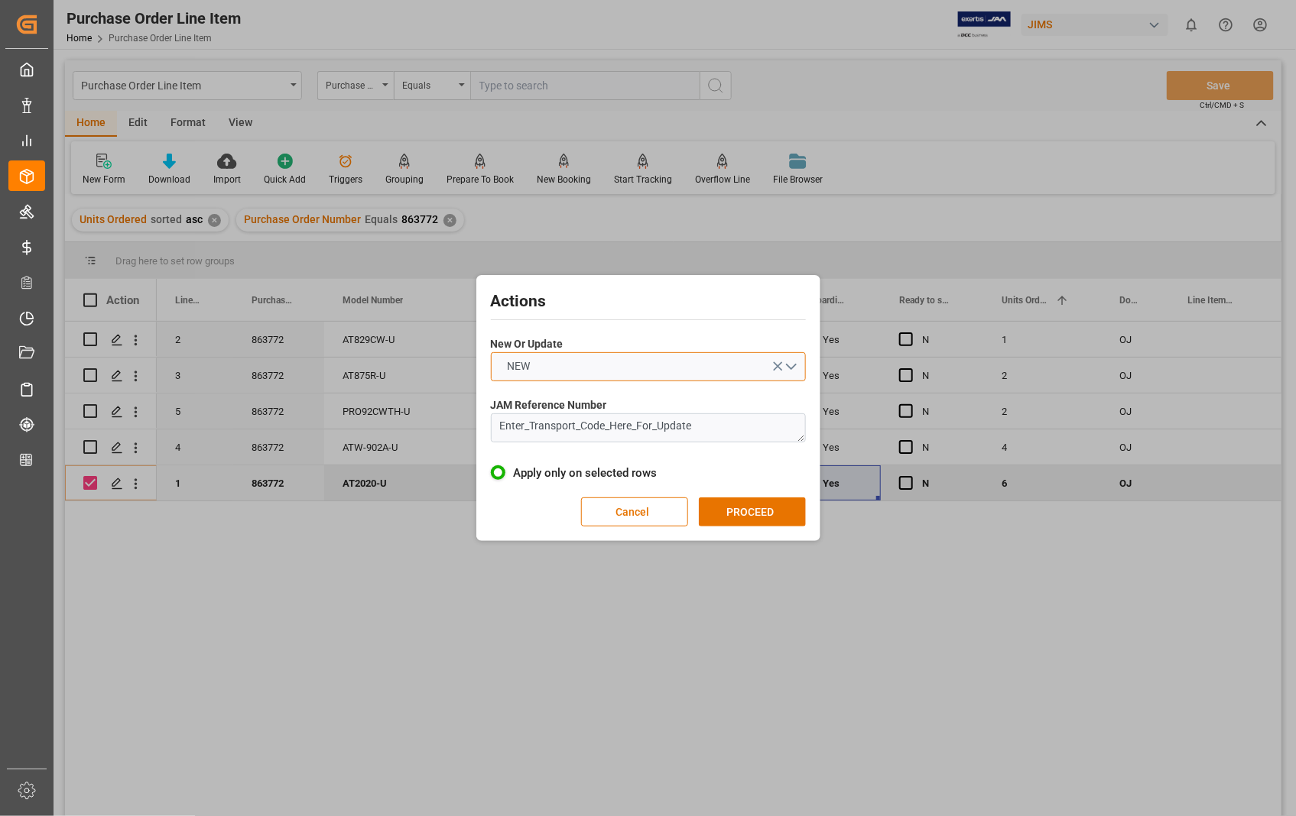
click at [785, 364] on button "NEW" at bounding box center [648, 366] width 315 height 29
click at [571, 404] on div "UPDATE" at bounding box center [648, 403] width 313 height 32
drag, startPoint x: 692, startPoint y: 417, endPoint x: 466, endPoint y: 420, distance: 225.5
click at [466, 420] on div "Actions New Or Update UPDATE JAM Reference Number Enter_Transport_Code_Here_For…" at bounding box center [648, 408] width 1296 height 816
paste textarea "22-10748-[GEOGRAPHIC_DATA]"
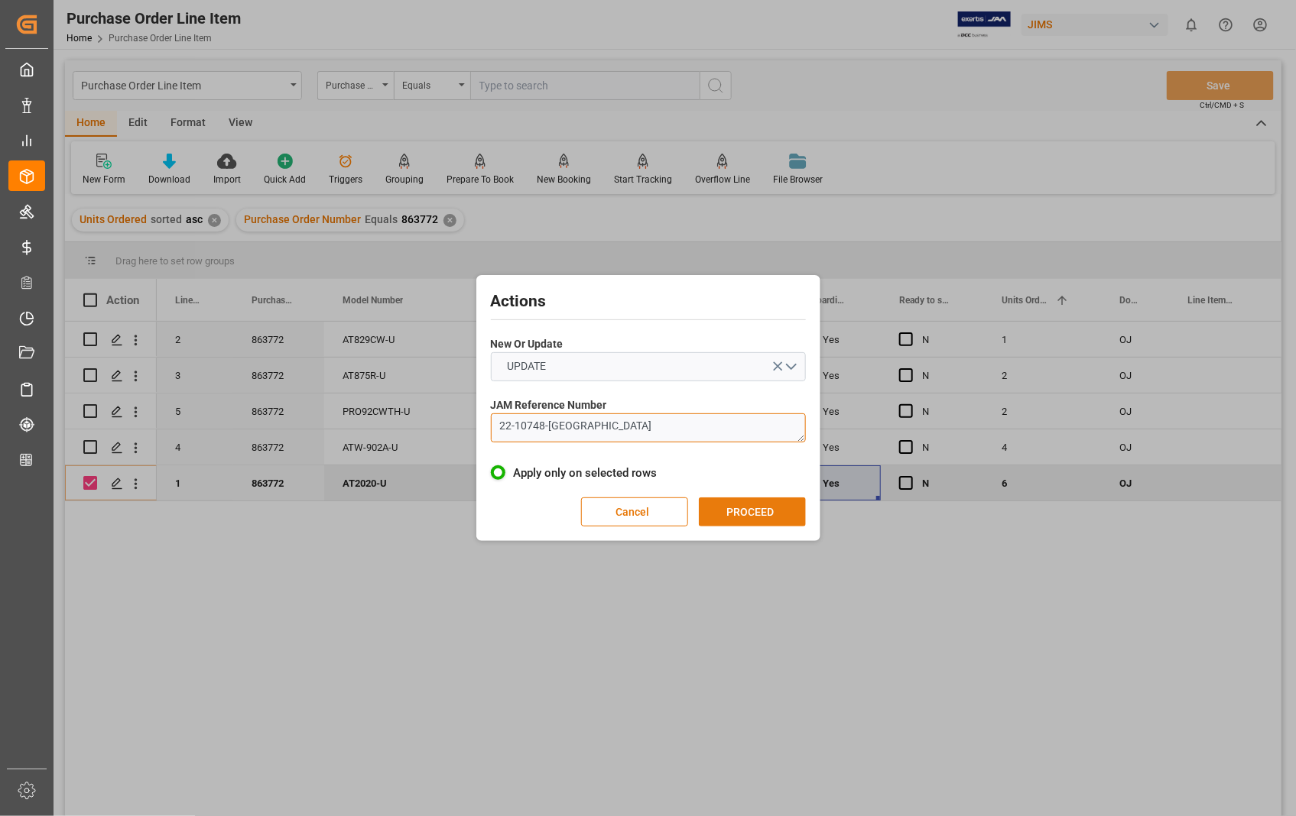
type textarea "22-10748-[GEOGRAPHIC_DATA]"
click at [754, 517] on button "PROCEED" at bounding box center [752, 512] width 107 height 29
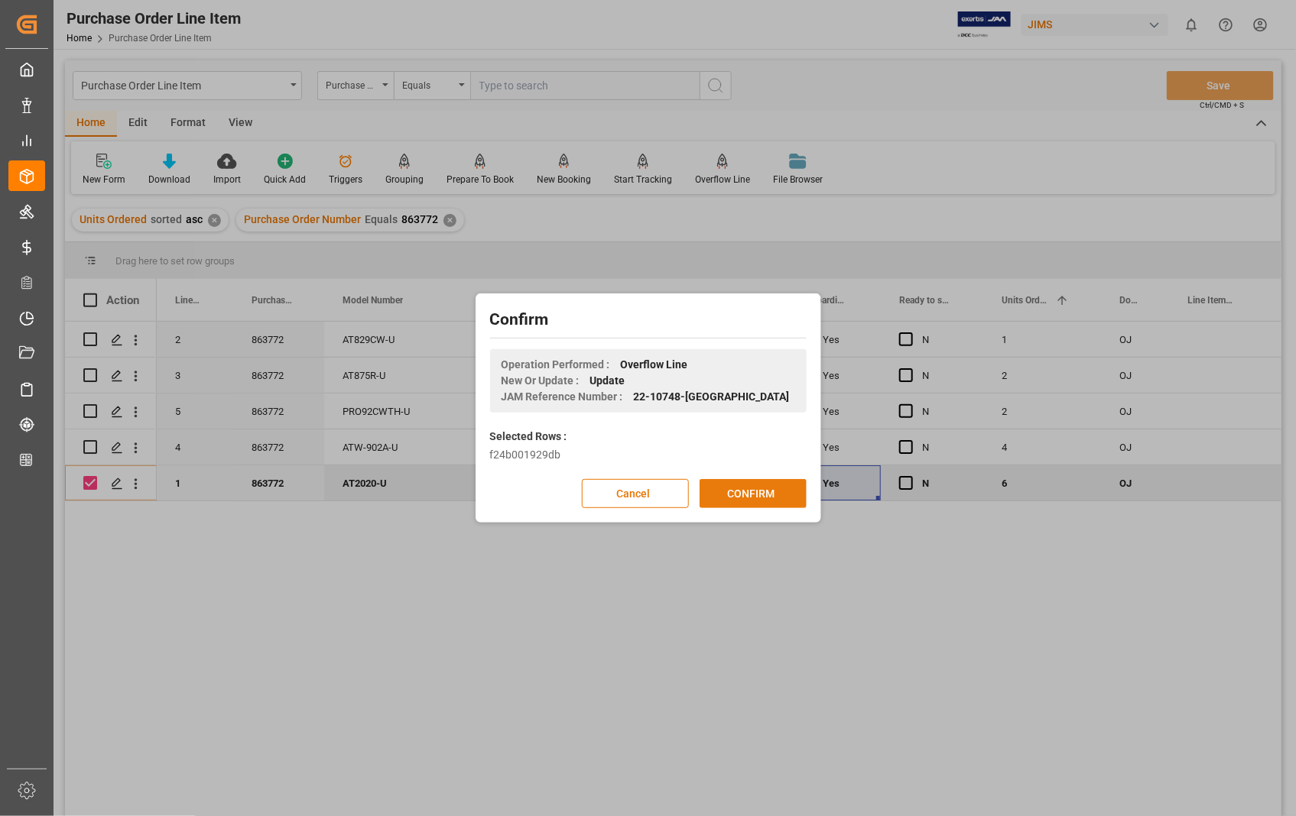
click at [745, 498] on button "CONFIRM" at bounding box center [752, 493] width 107 height 29
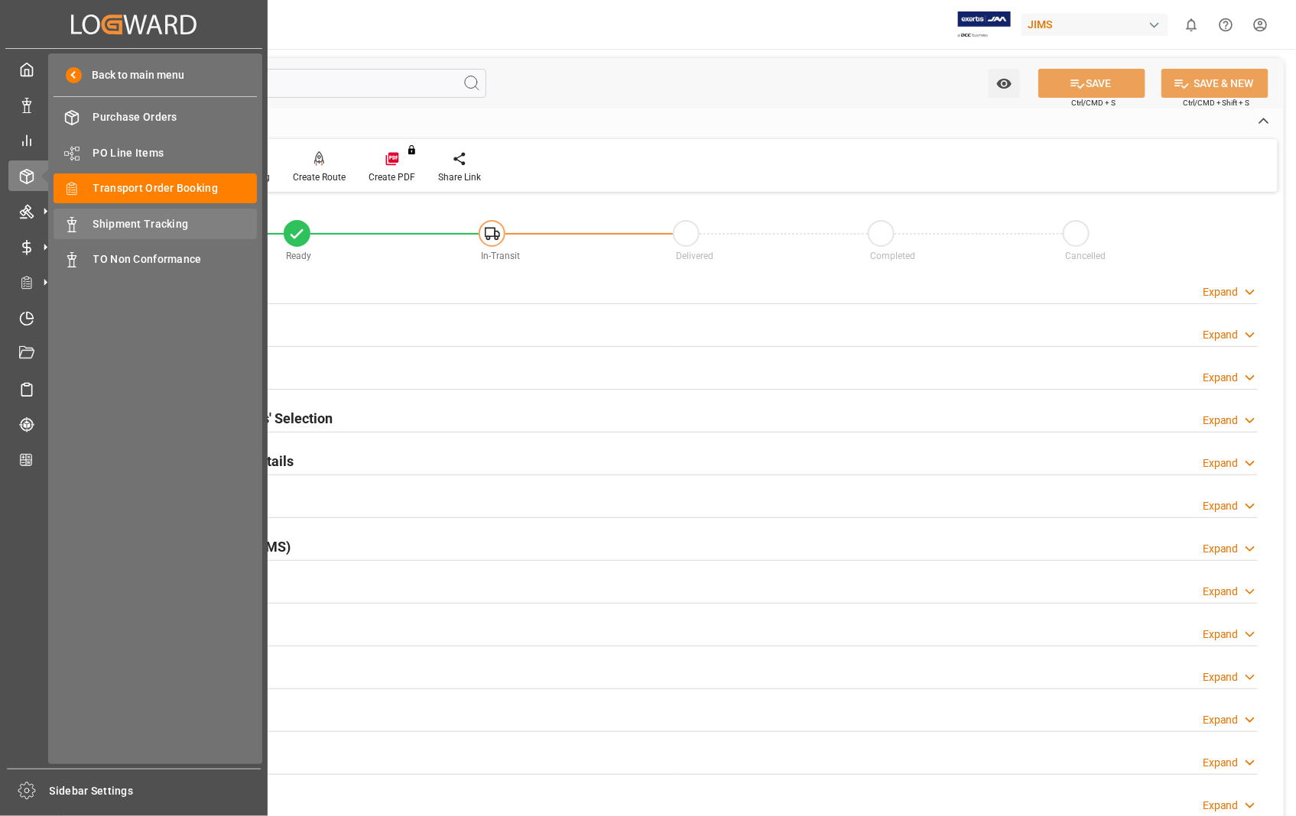
click at [128, 225] on span "Shipment Tracking" at bounding box center [175, 224] width 164 height 16
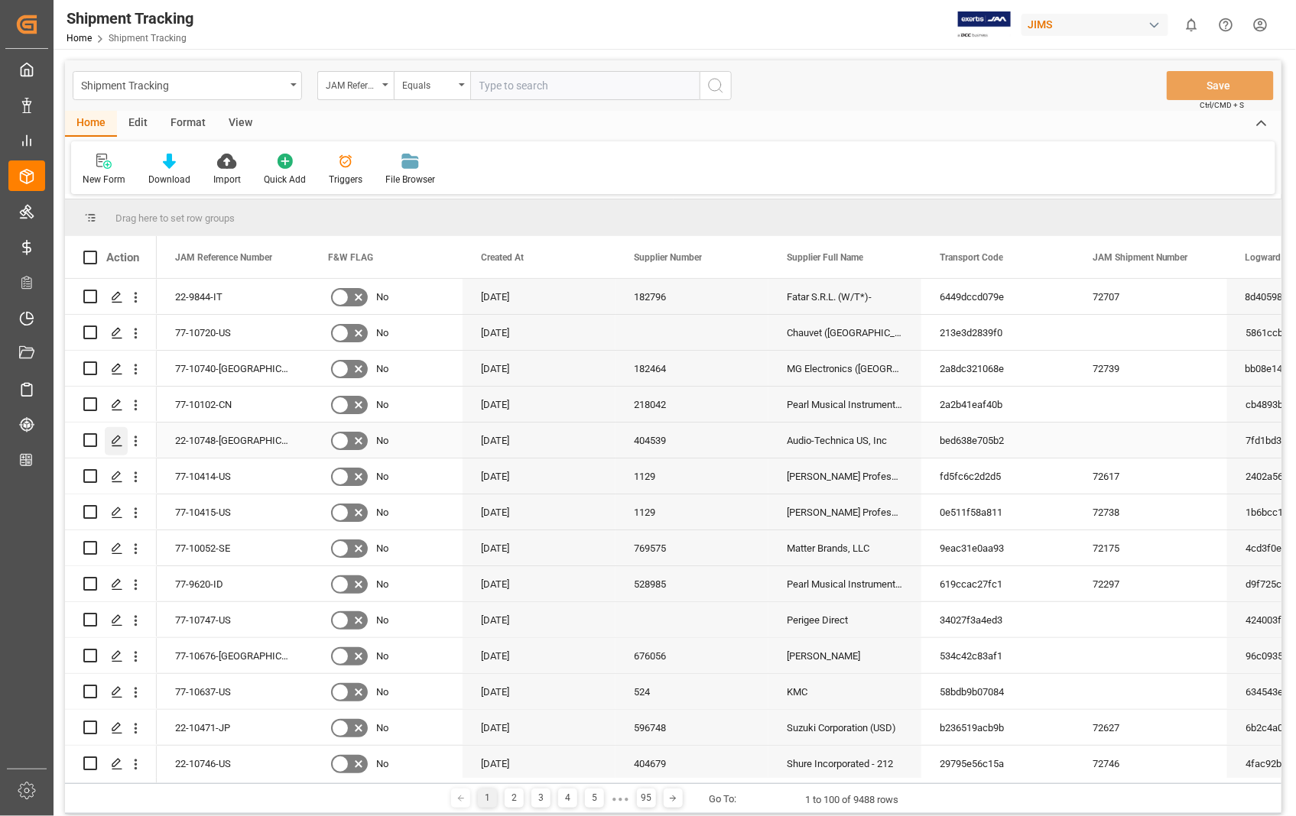
click at [118, 440] on icon "Press SPACE to select this row." at bounding box center [117, 441] width 12 height 12
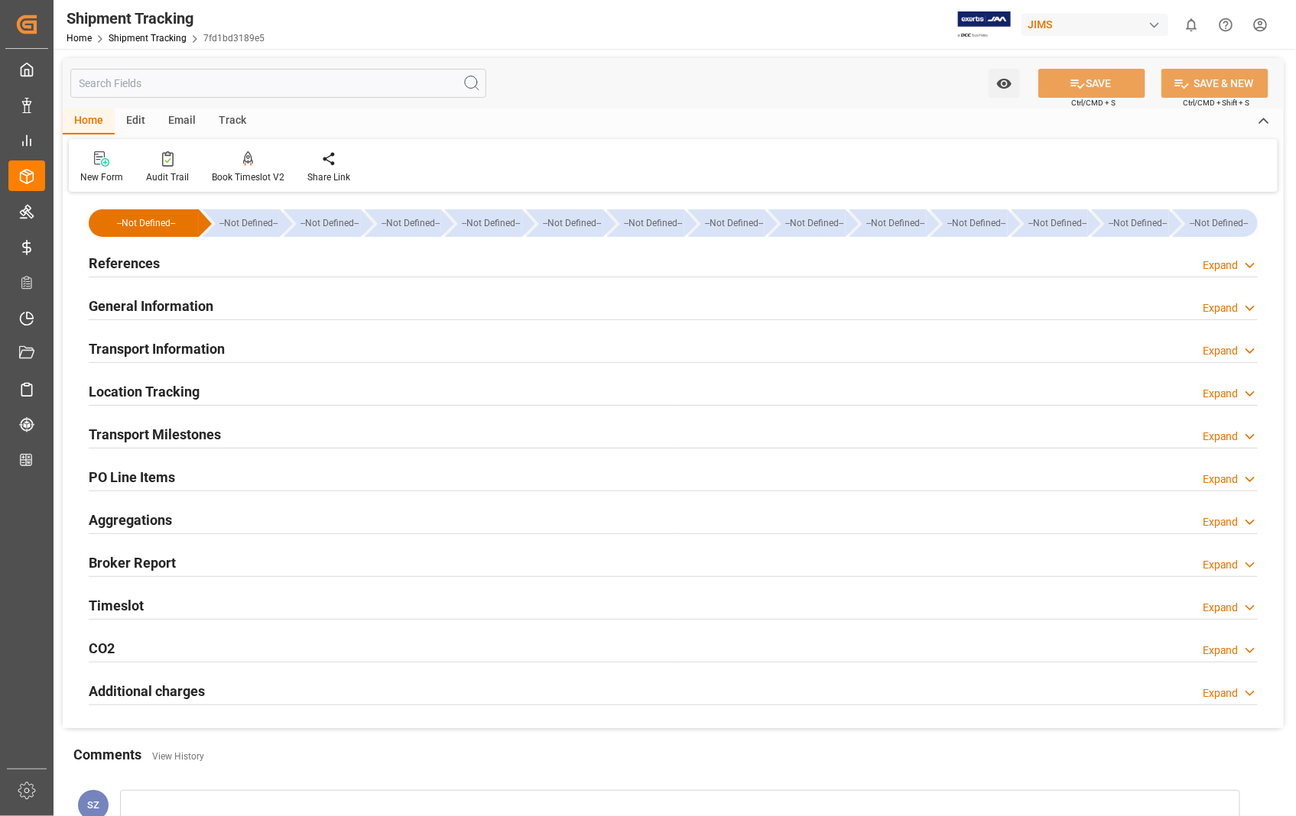
click at [176, 430] on h2 "Transport Milestones" at bounding box center [155, 434] width 132 height 21
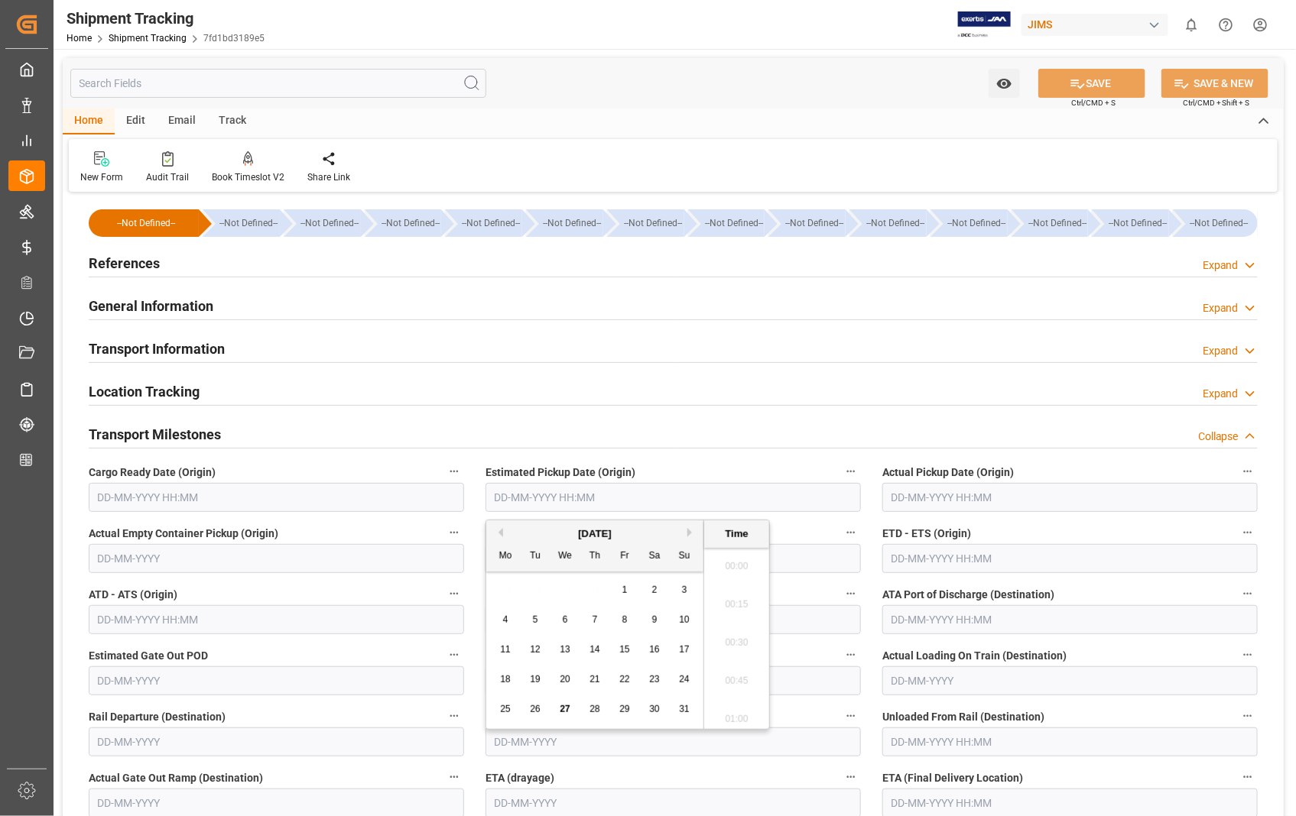
scroll to position [1342, 0]
click at [671, 498] on input "text" at bounding box center [672, 497] width 375 height 29
click at [536, 712] on span "26" at bounding box center [535, 709] width 10 height 11
type input "[DATE] 00:00"
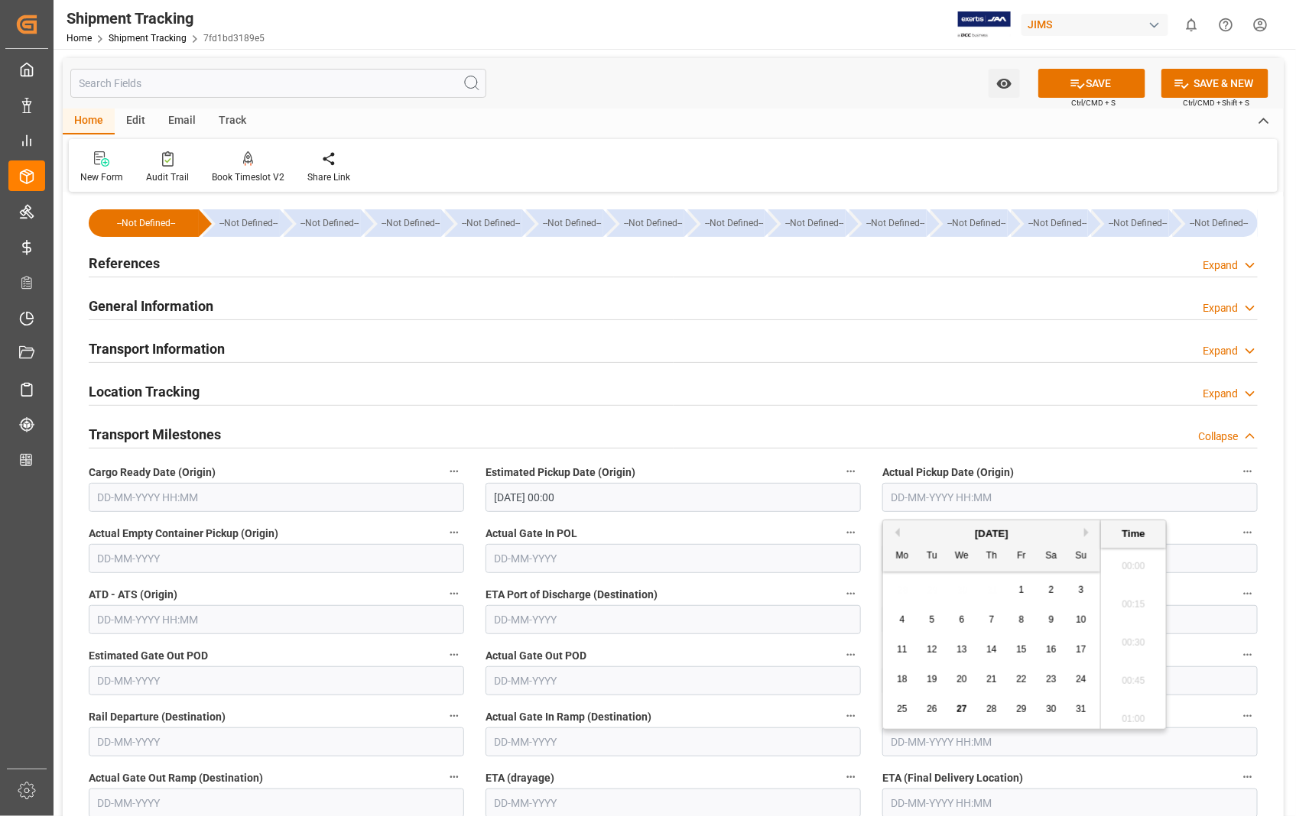
click at [1048, 507] on input "text" at bounding box center [1069, 497] width 375 height 29
click at [933, 712] on span "26" at bounding box center [931, 709] width 10 height 11
type input "[DATE] 00:00"
click at [277, 625] on input "text" at bounding box center [276, 619] width 375 height 29
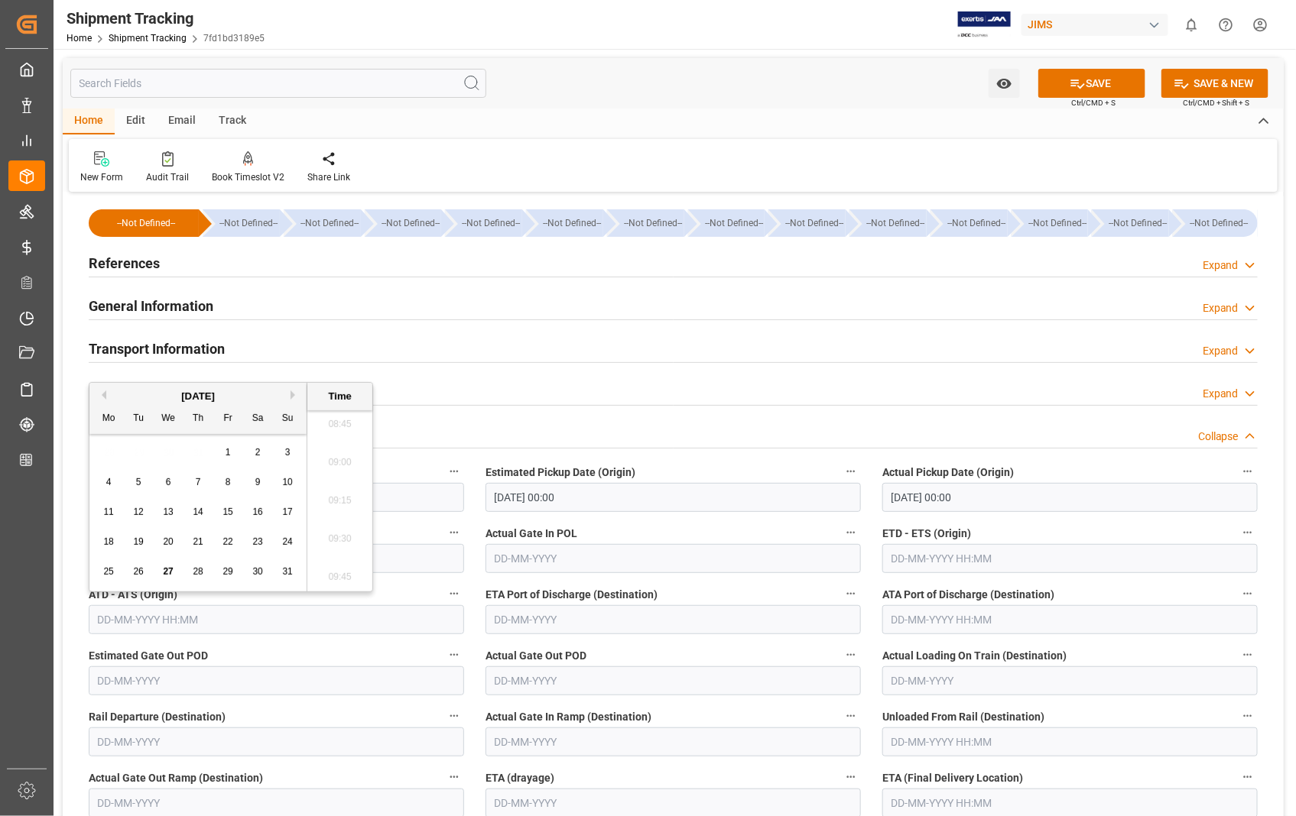
click at [138, 577] on div "26" at bounding box center [138, 572] width 19 height 18
type input "[DATE] 00:00"
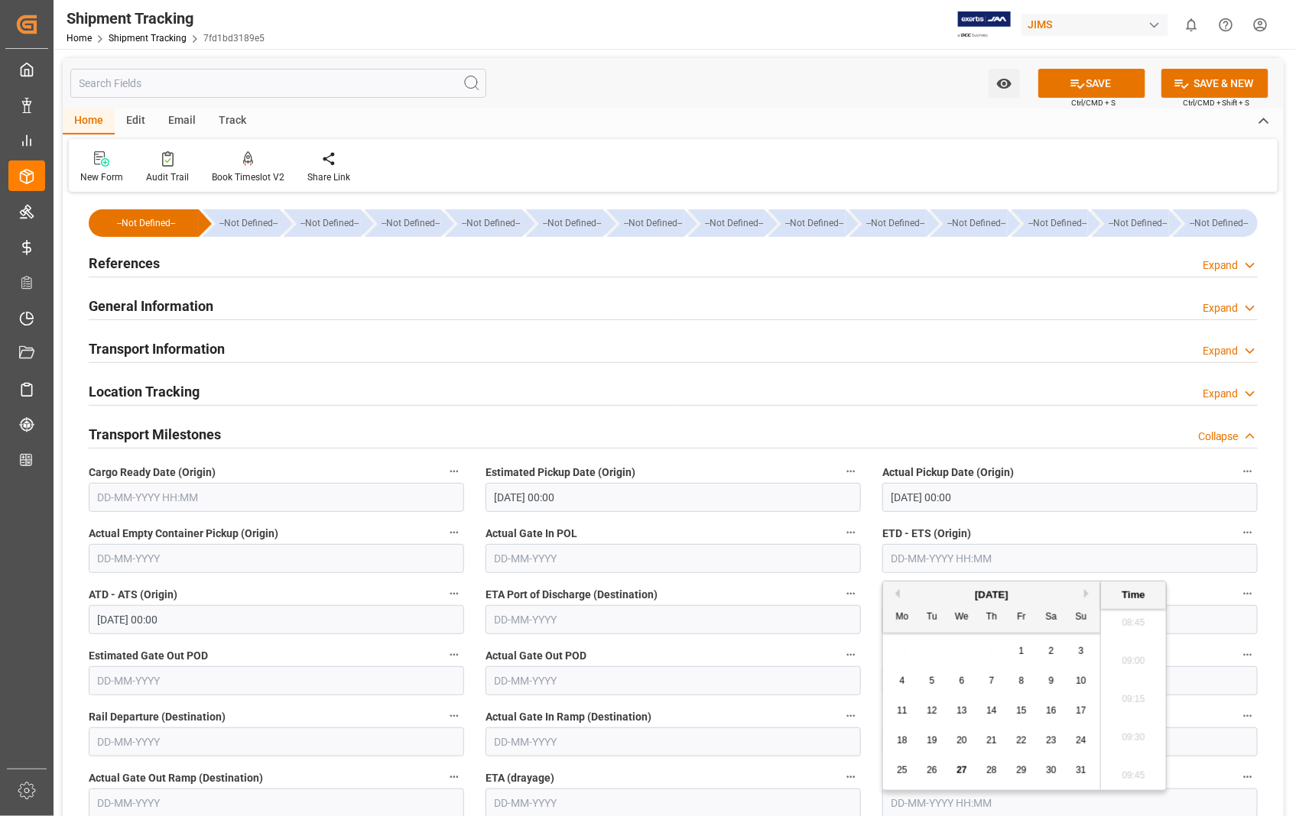
click at [1041, 564] on input "text" at bounding box center [1069, 558] width 375 height 29
click at [930, 771] on span "26" at bounding box center [931, 770] width 10 height 11
type input "[DATE] 00:00"
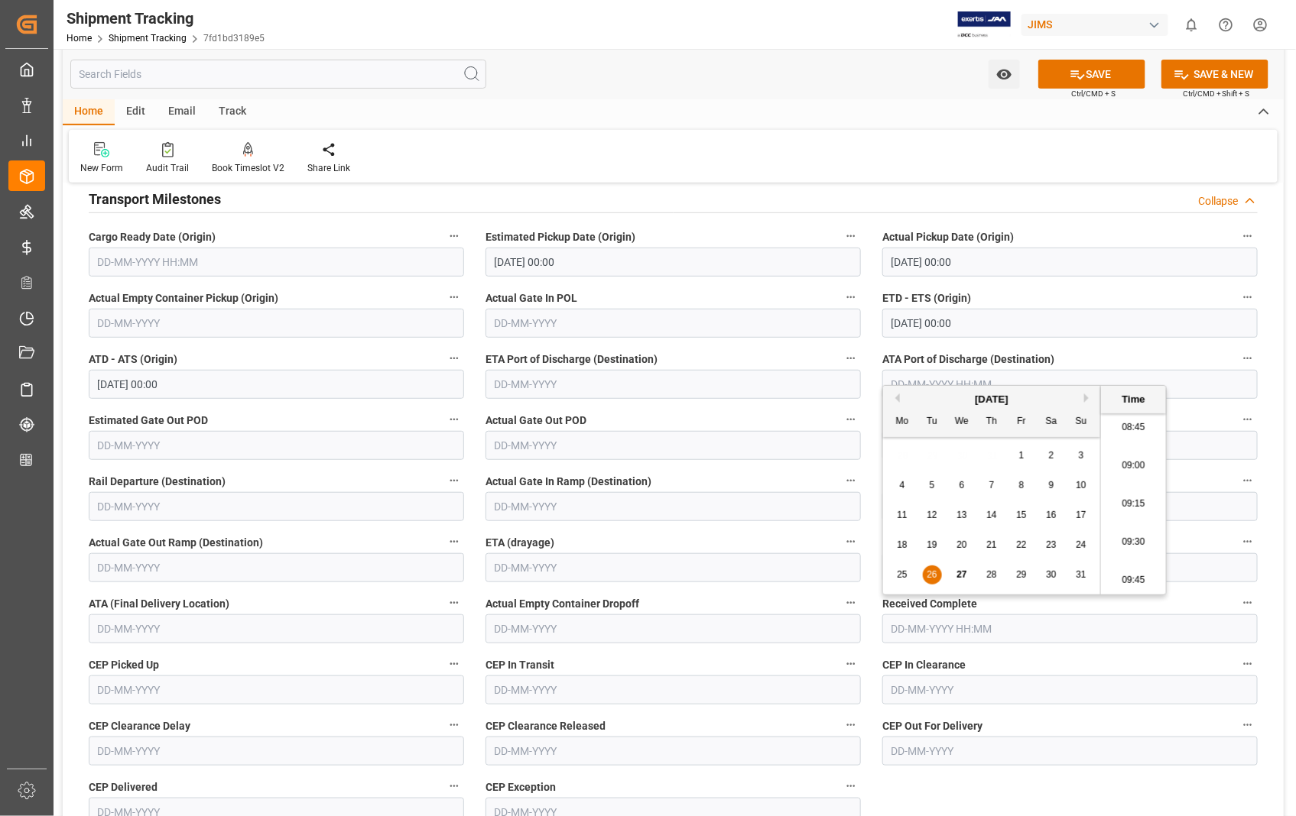
scroll to position [339, 0]
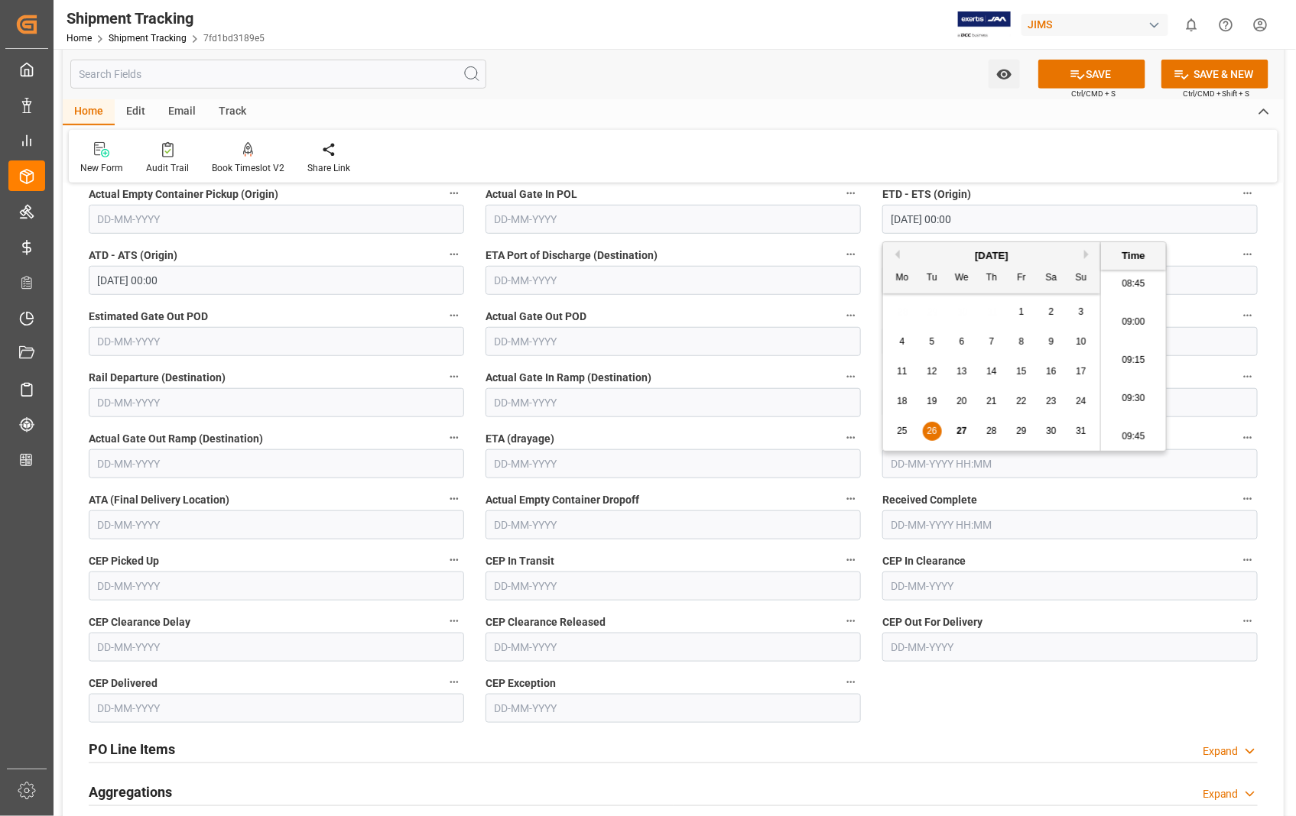
click at [215, 517] on input "text" at bounding box center [276, 525] width 375 height 29
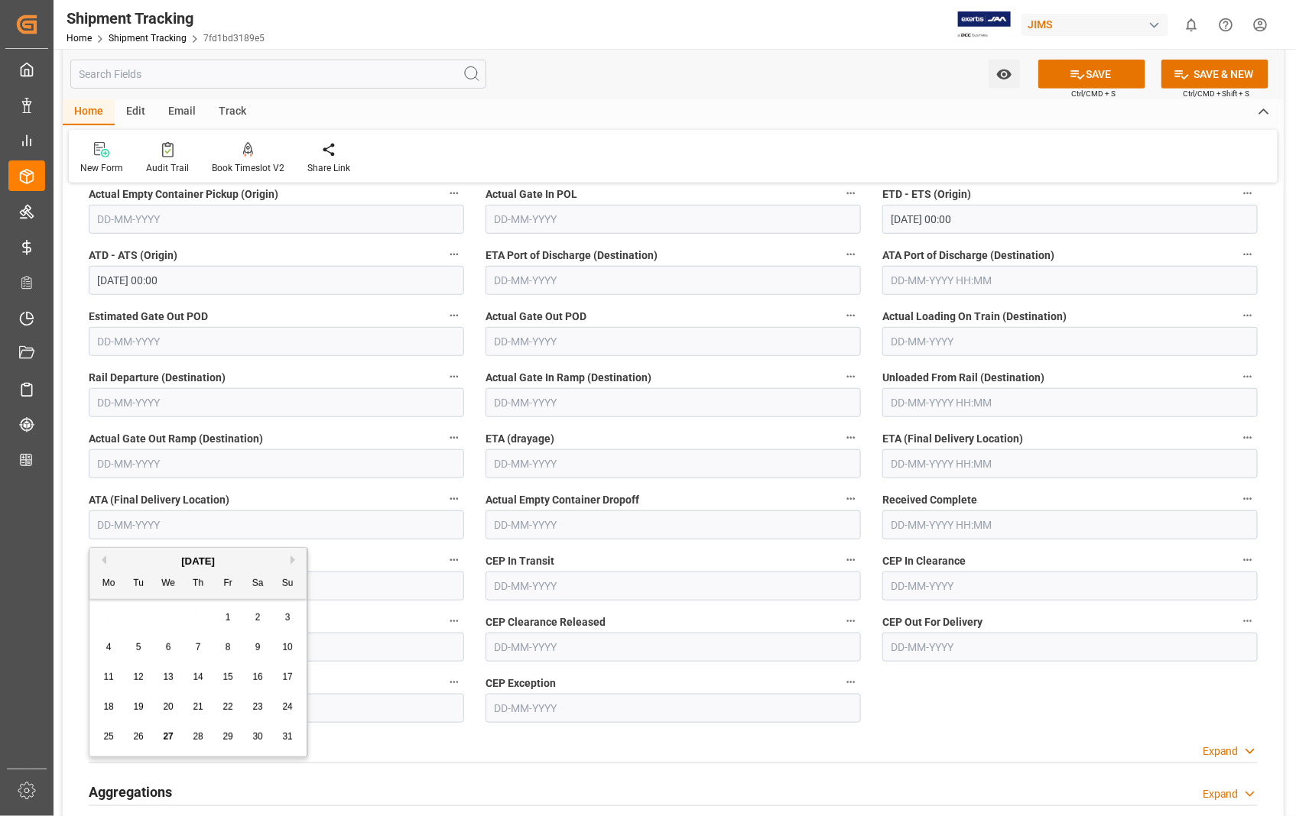
click at [193, 736] on span "28" at bounding box center [198, 737] width 10 height 11
type input "[DATE]"
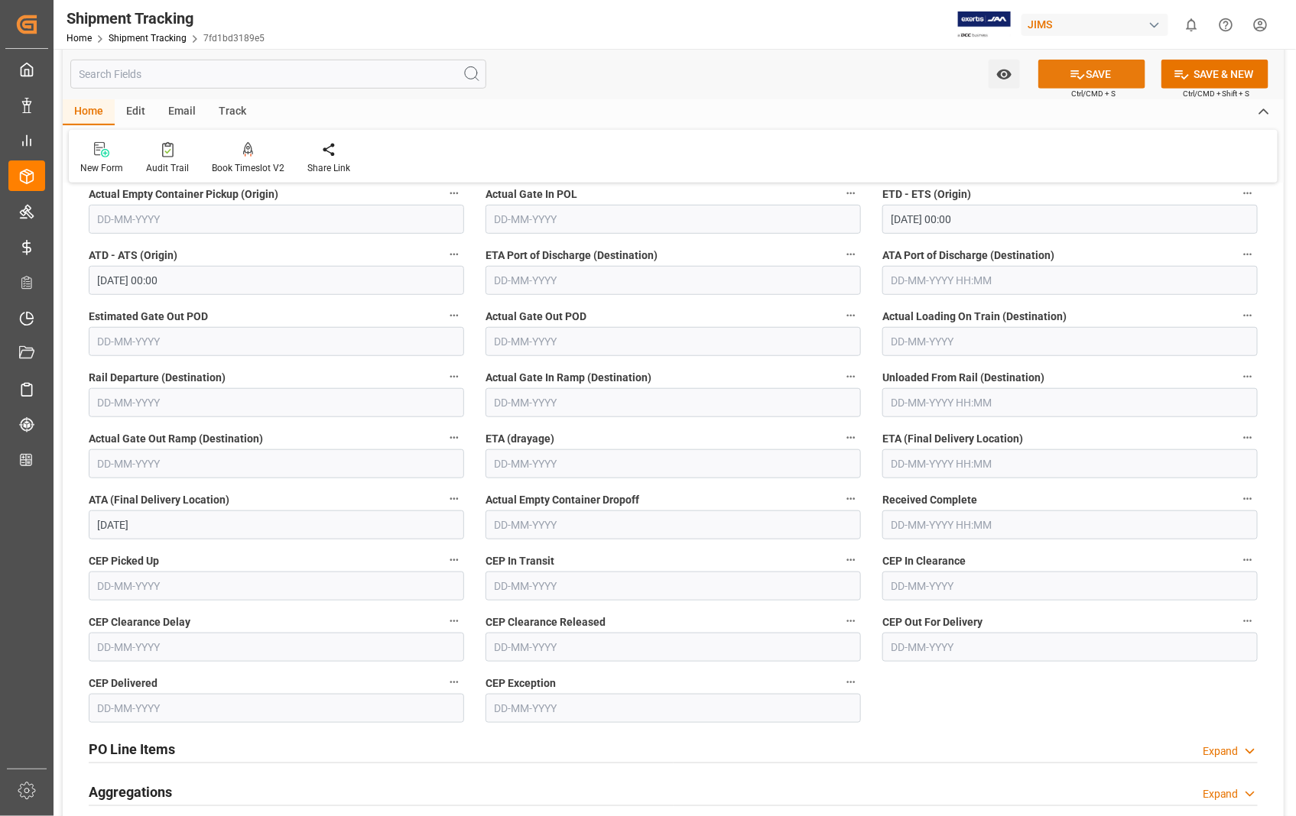
click at [1088, 67] on button "SAVE" at bounding box center [1091, 74] width 107 height 29
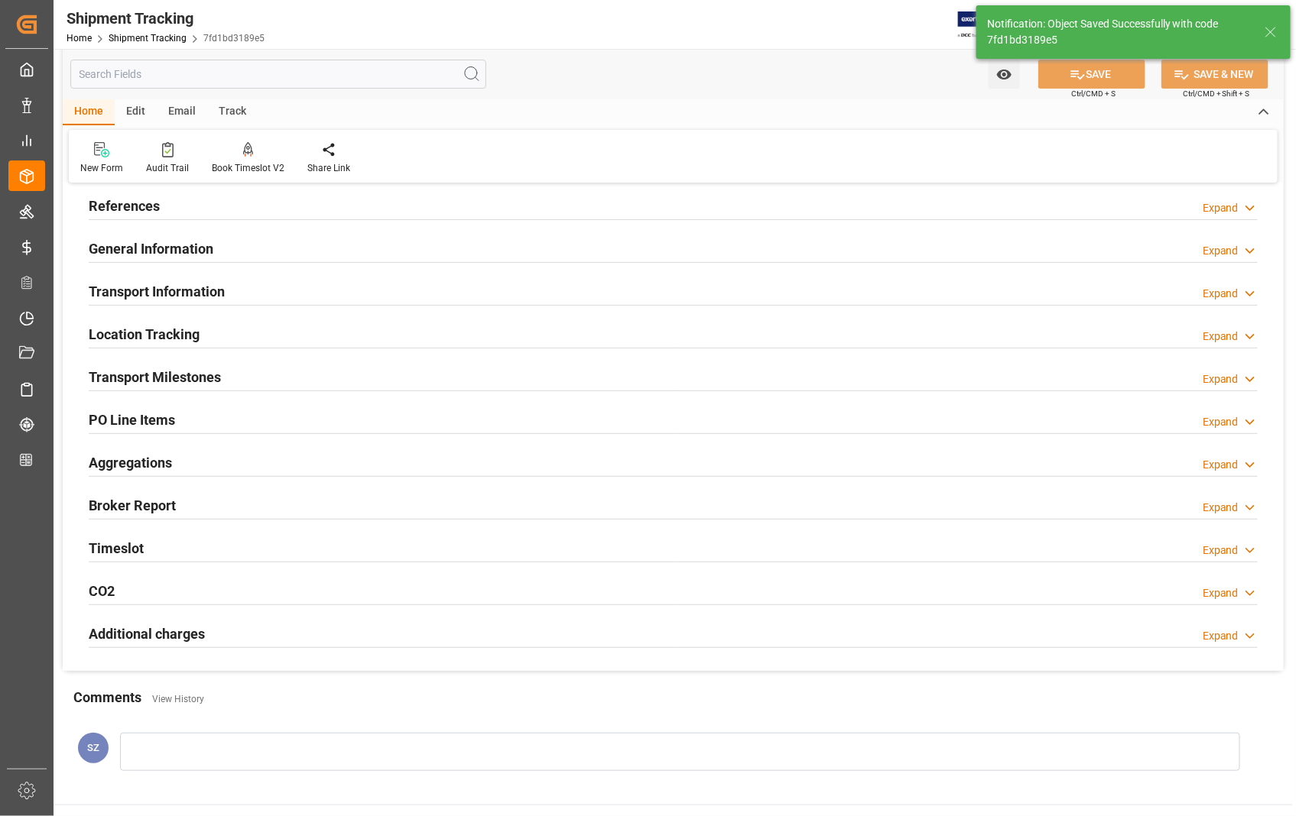
scroll to position [50, 0]
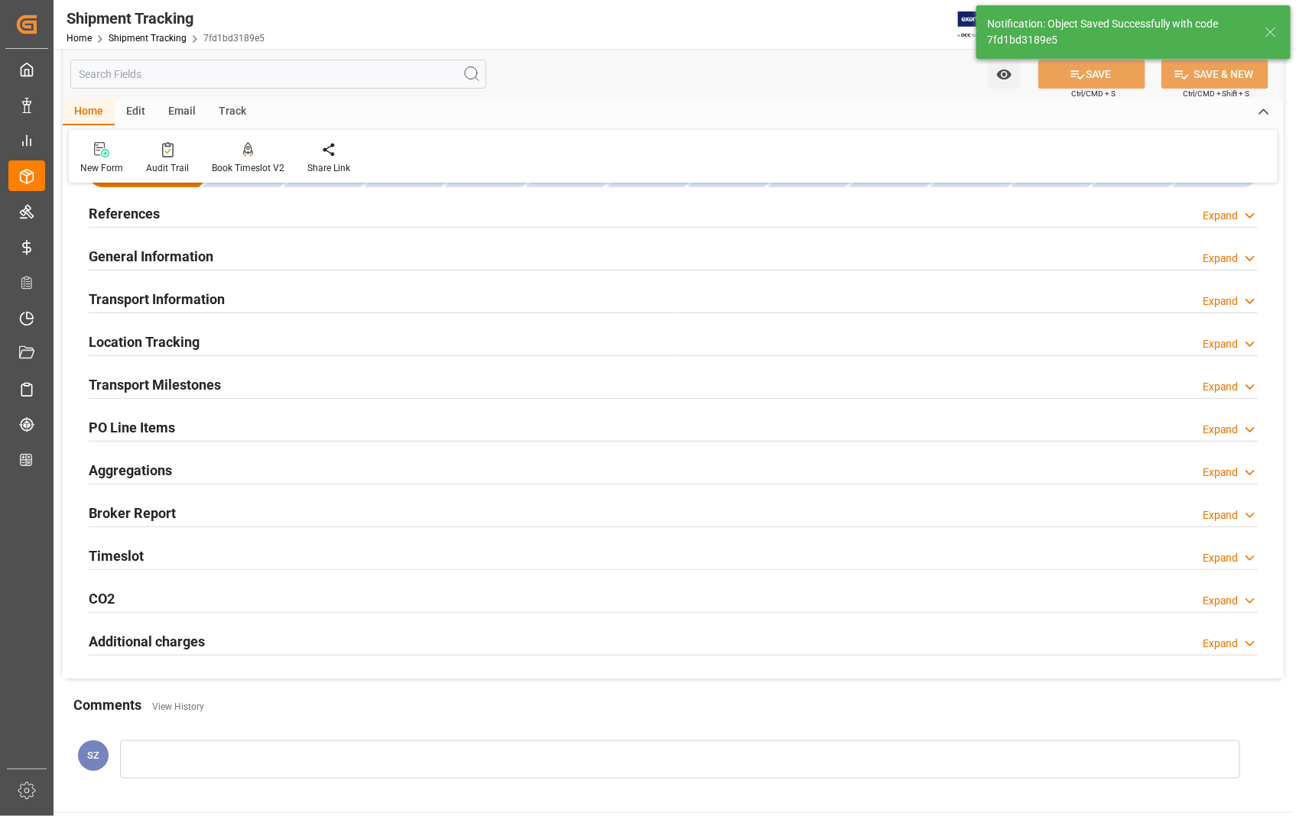
click at [206, 298] on h2 "Transport Information" at bounding box center [157, 299] width 136 height 21
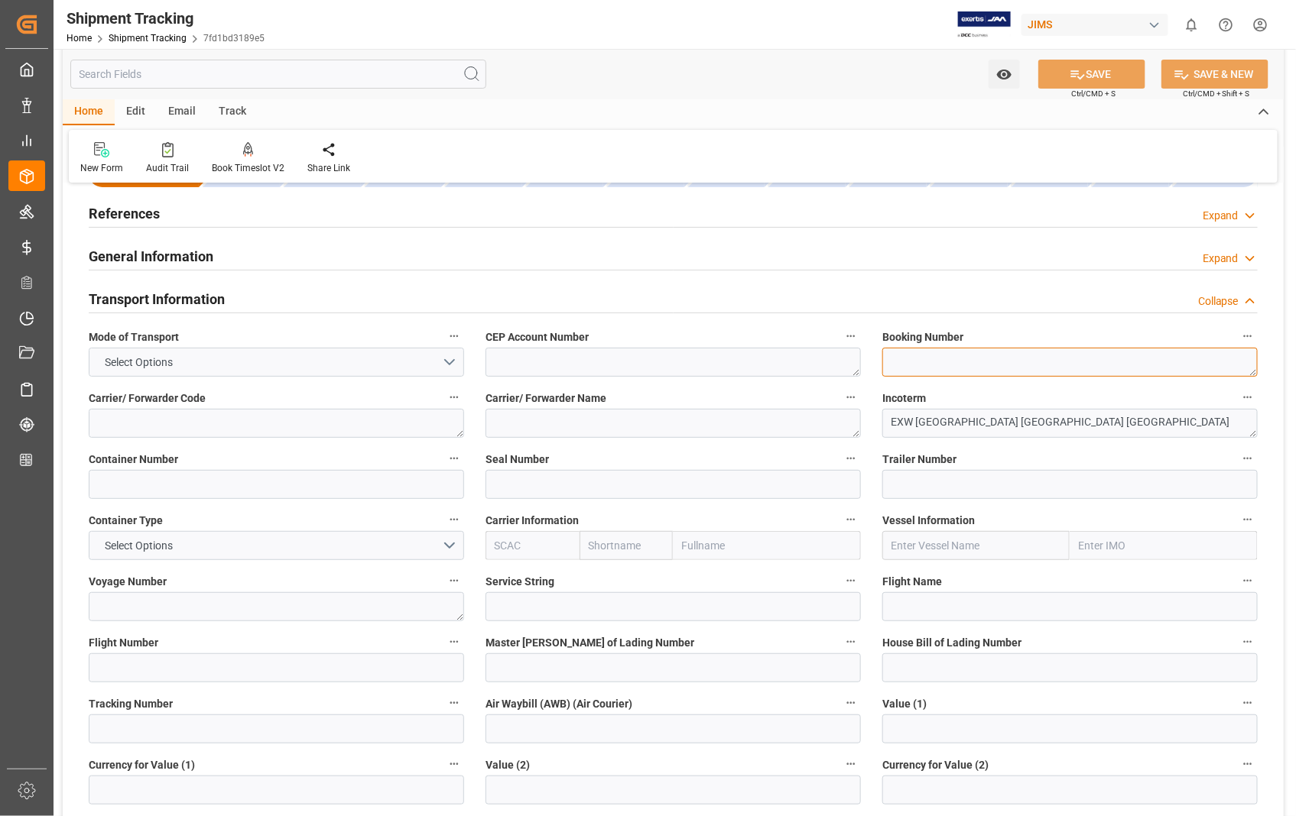
click at [1036, 369] on textarea at bounding box center [1069, 362] width 375 height 29
paste textarea "1Z6100650391717834"
type textarea "1Z6100650391717834"
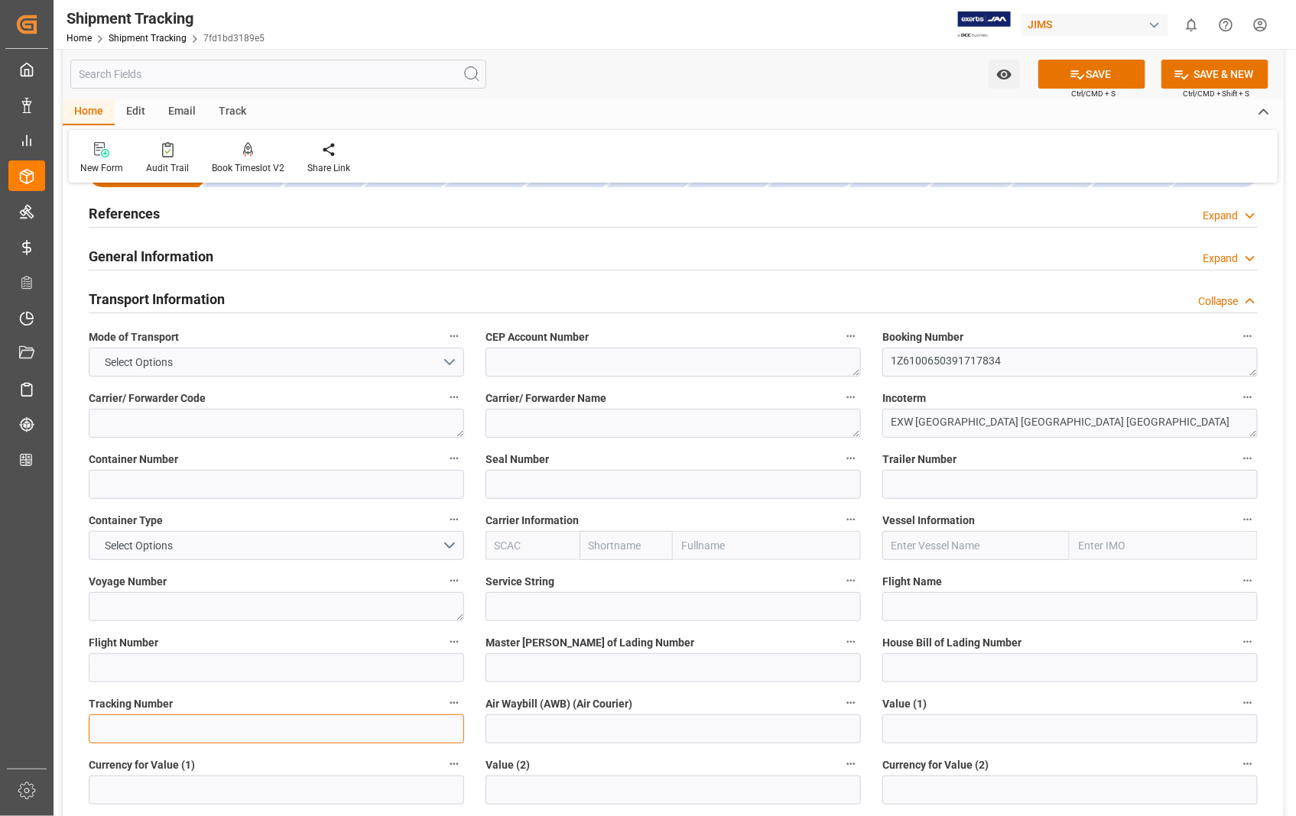
click at [193, 740] on input at bounding box center [276, 729] width 375 height 29
paste input "1Z6100650391717834"
type input "1Z6100650391717834"
click at [1098, 75] on button "SAVE" at bounding box center [1091, 74] width 107 height 29
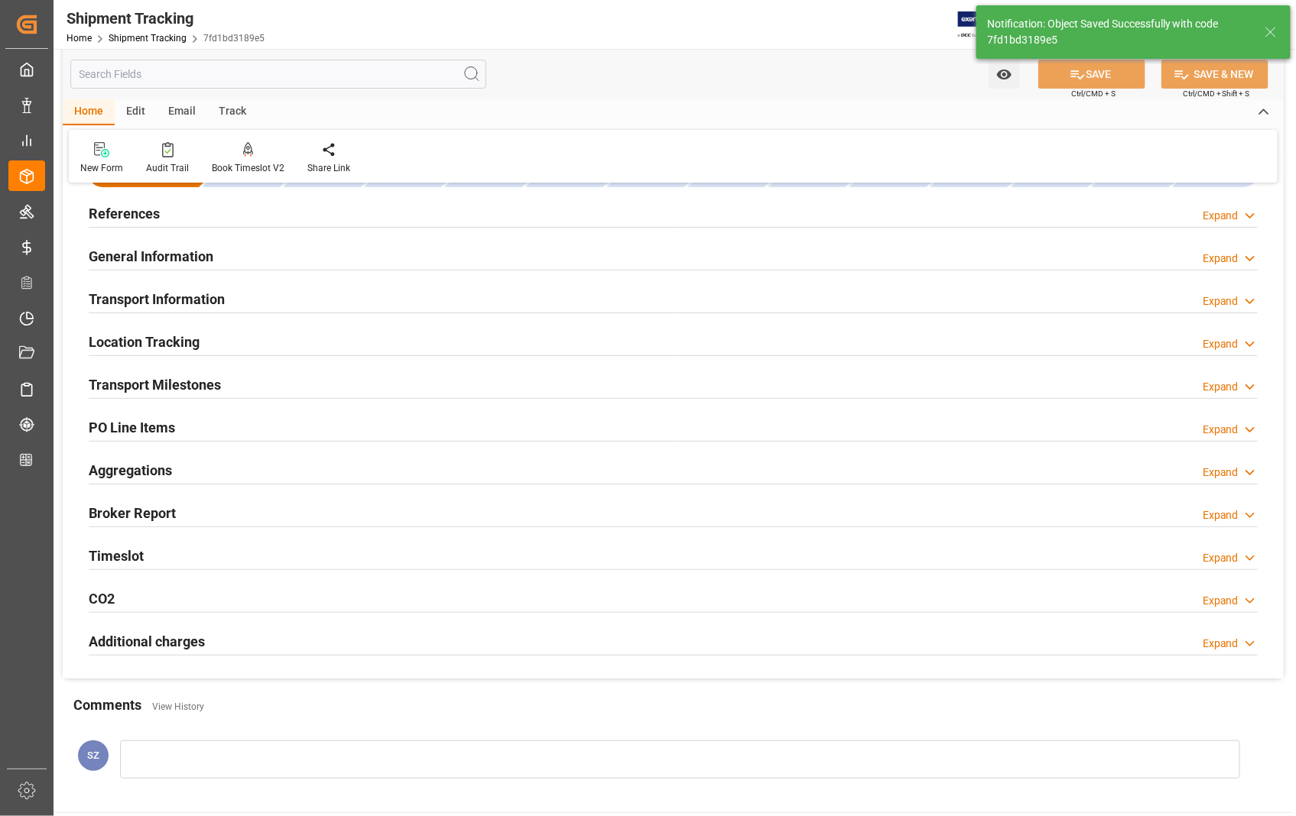
click at [185, 391] on h2 "Transport Milestones" at bounding box center [155, 385] width 132 height 21
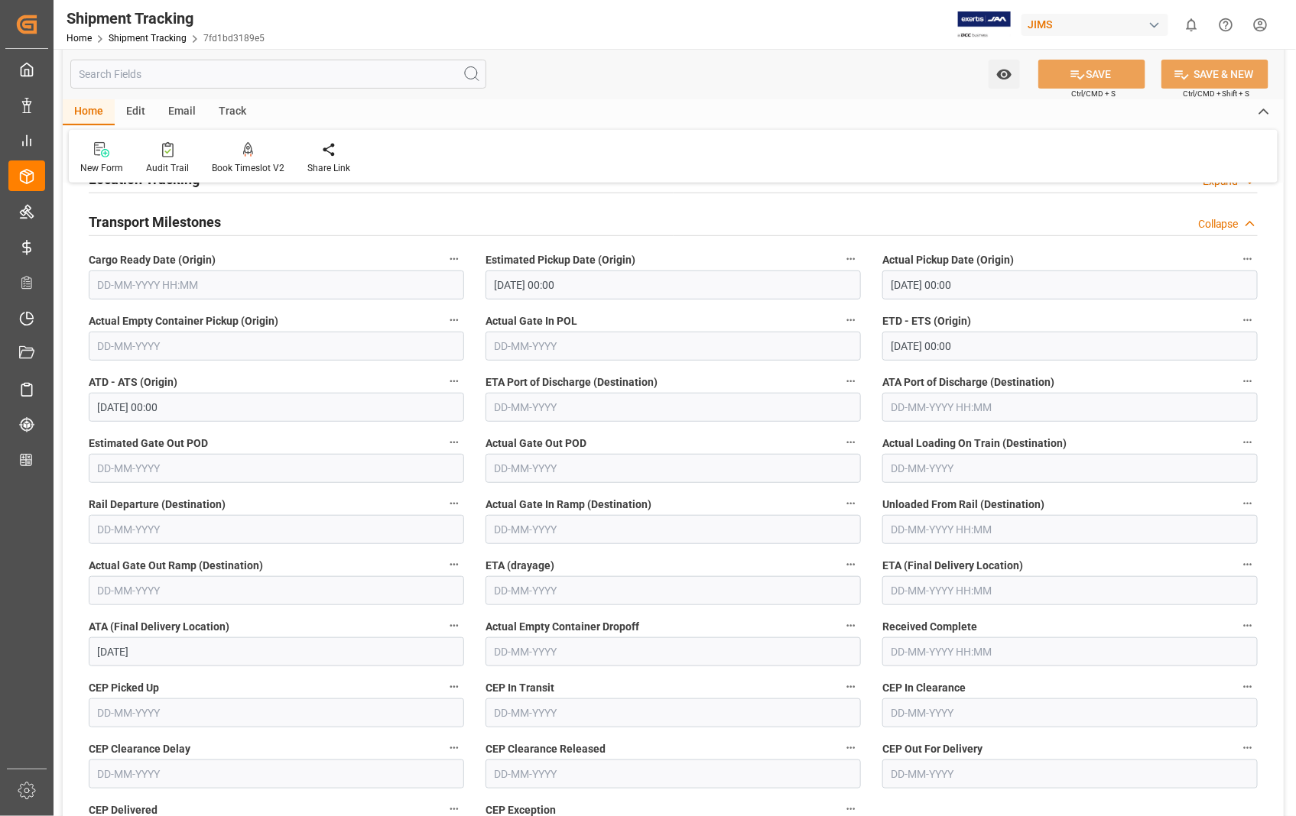
scroll to position [219, 0]
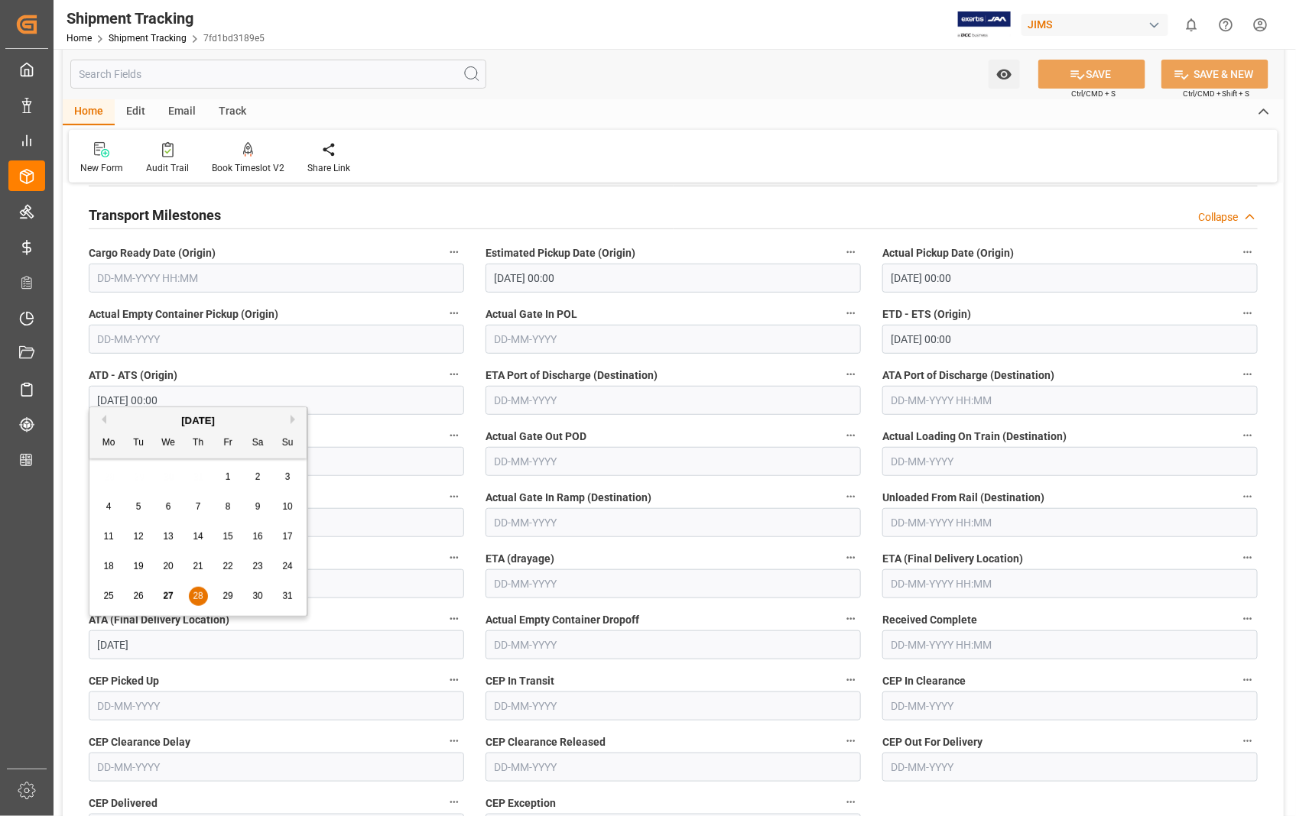
click at [234, 651] on input "[DATE]" at bounding box center [276, 645] width 375 height 29
click at [229, 592] on span "29" at bounding box center [227, 596] width 10 height 11
type input "[DATE]"
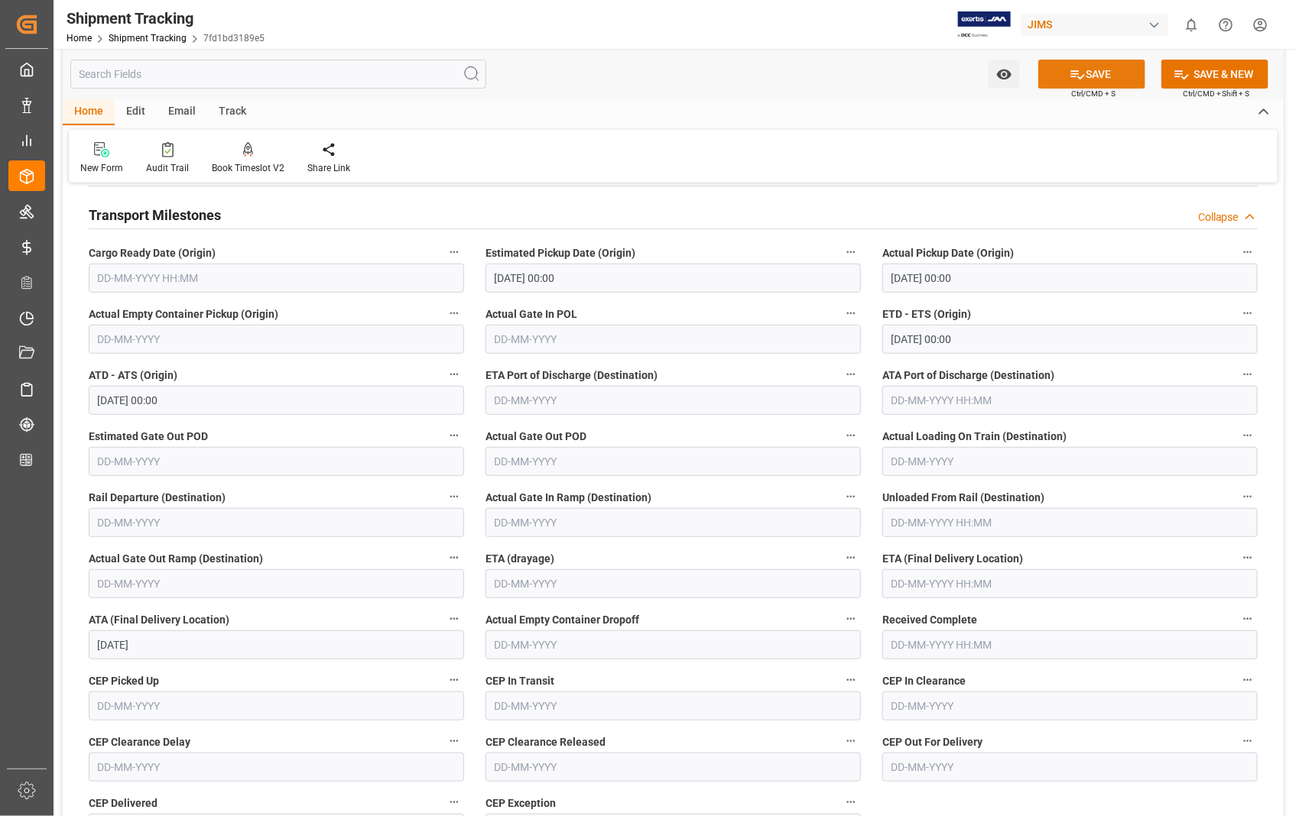
click at [1110, 73] on button "SAVE" at bounding box center [1091, 74] width 107 height 29
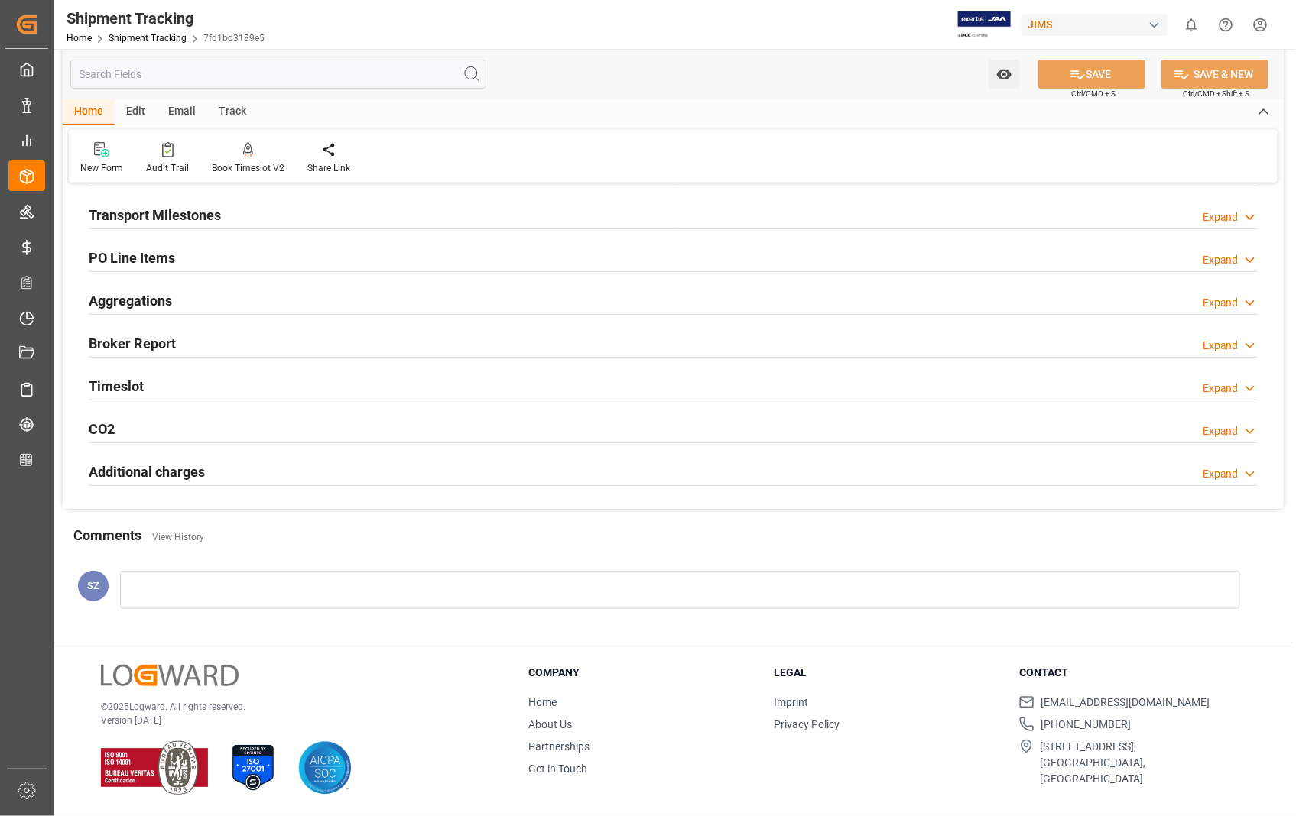
scroll to position [0, 0]
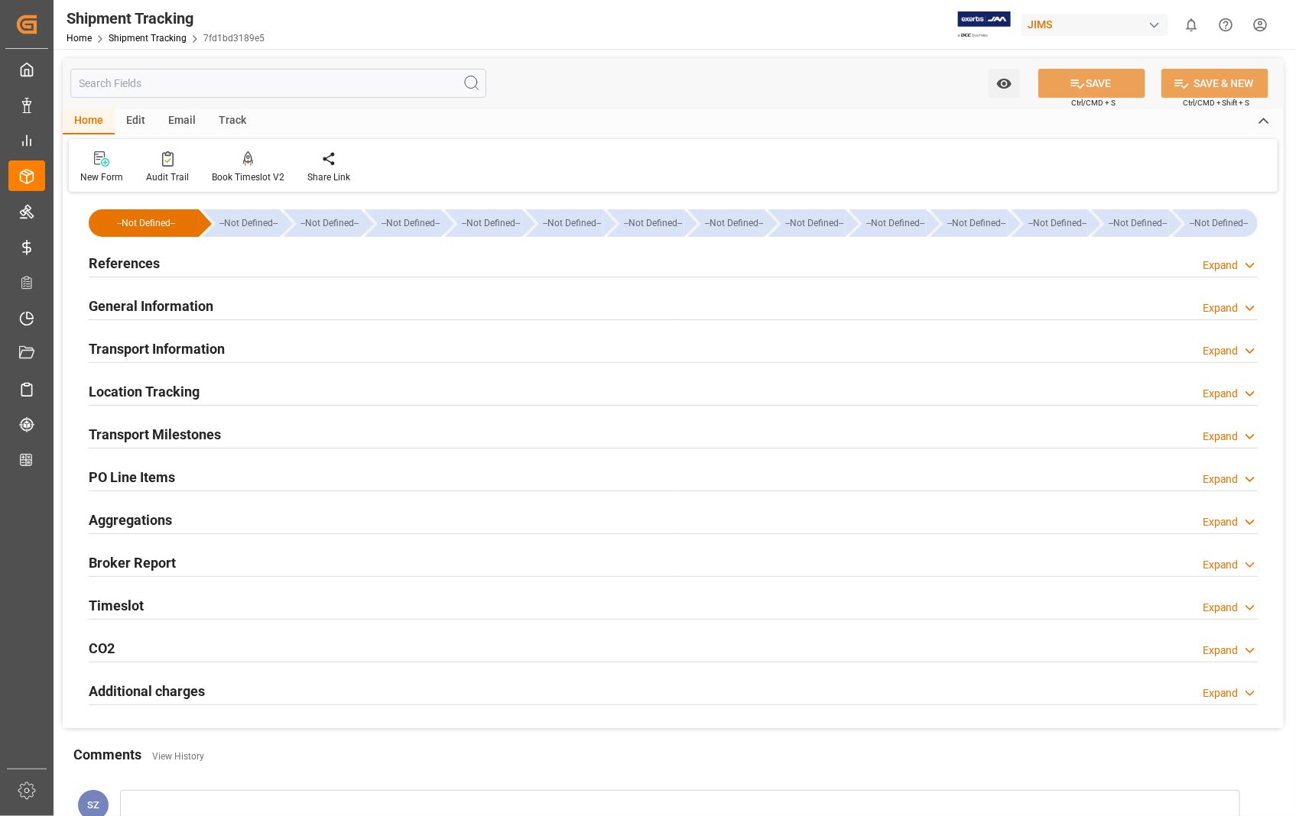
click at [135, 262] on h2 "References" at bounding box center [124, 263] width 71 height 21
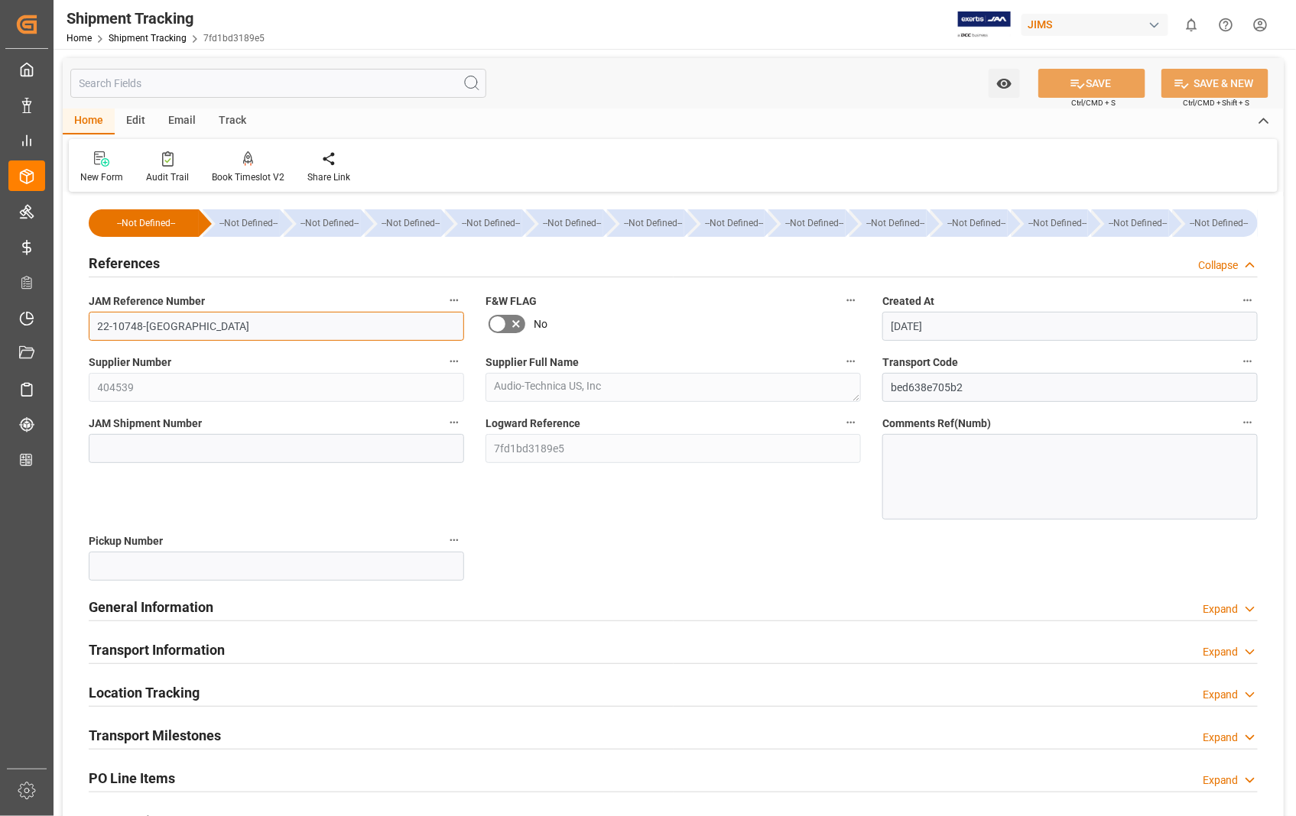
drag, startPoint x: 165, startPoint y: 326, endPoint x: 79, endPoint y: 326, distance: 86.4
click at [79, 326] on div "JAM Reference Number 22-10748-US" at bounding box center [276, 315] width 397 height 61
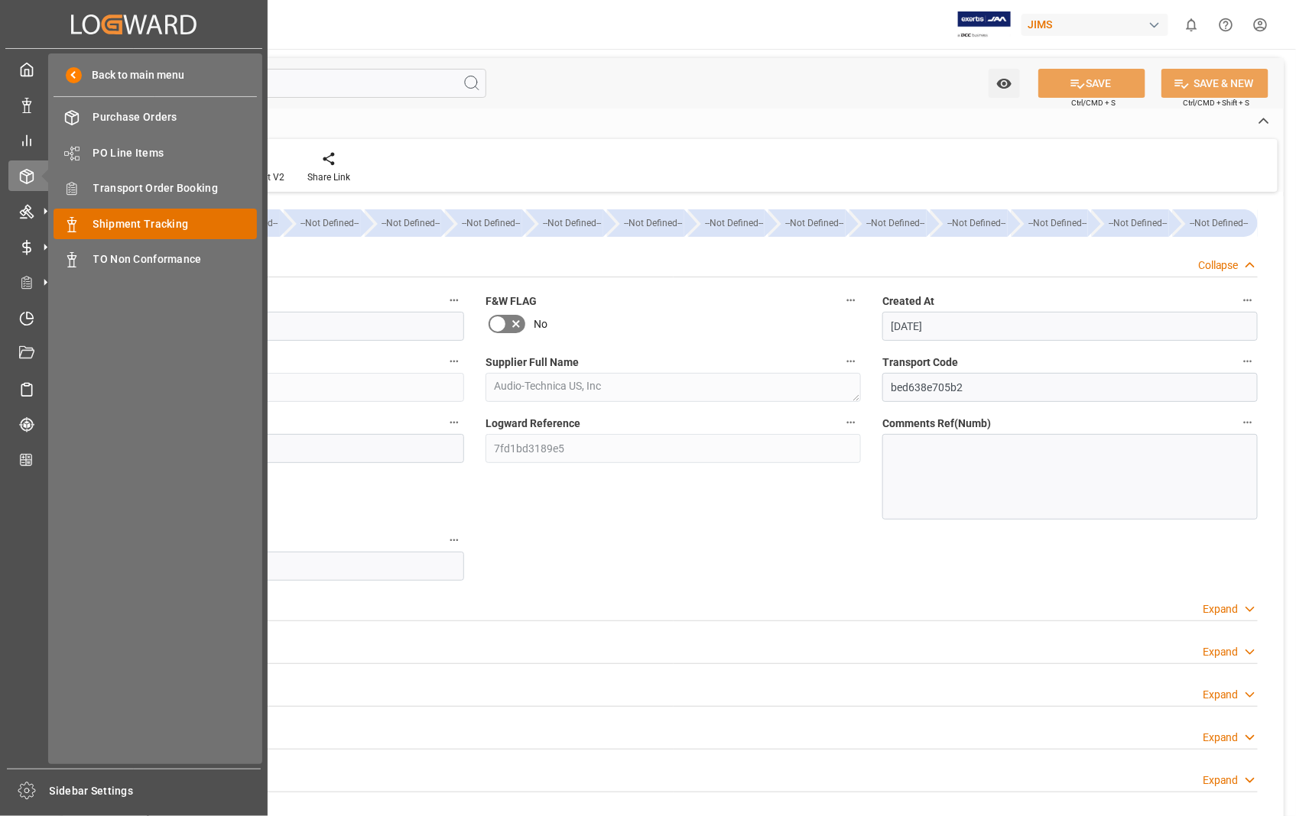
click at [178, 225] on span "Shipment Tracking" at bounding box center [175, 224] width 164 height 16
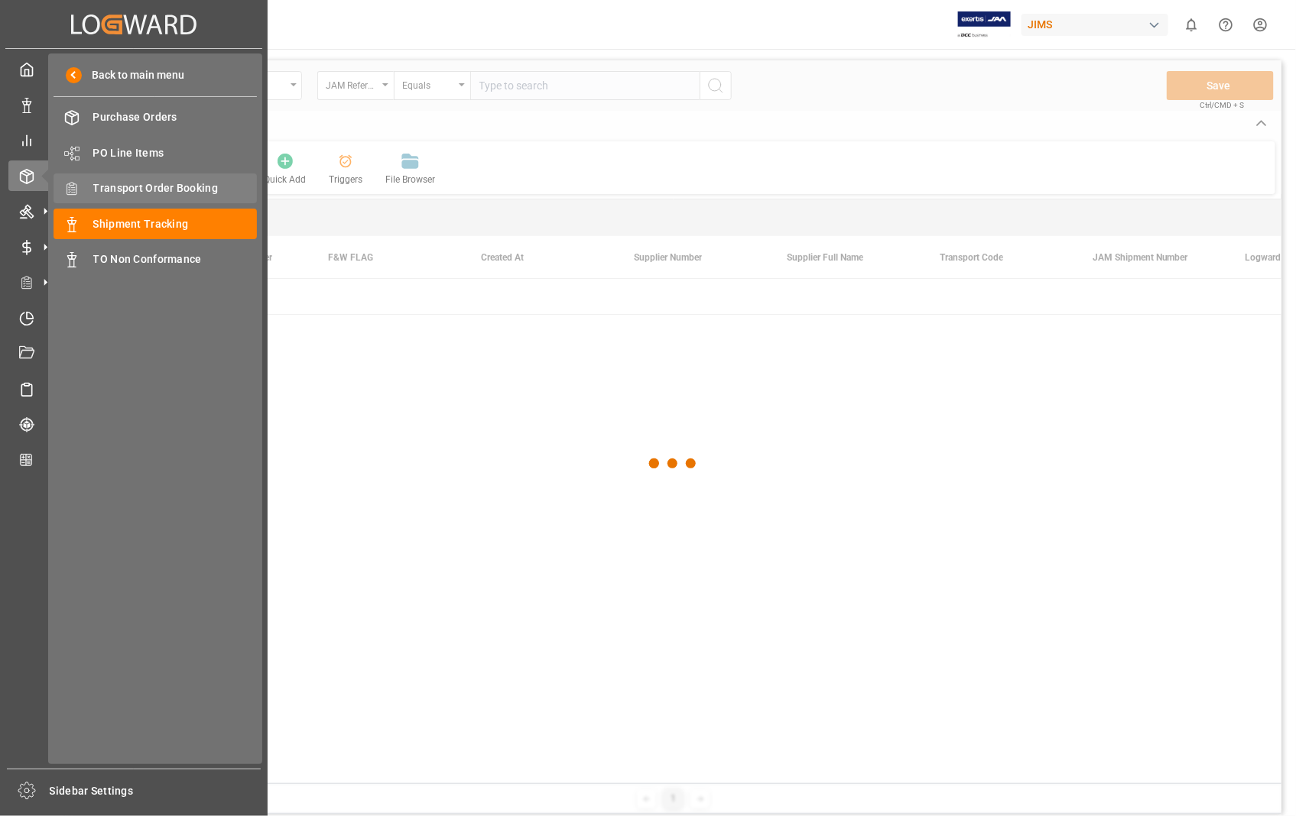
click at [187, 185] on span "Transport Order Booking" at bounding box center [175, 188] width 164 height 16
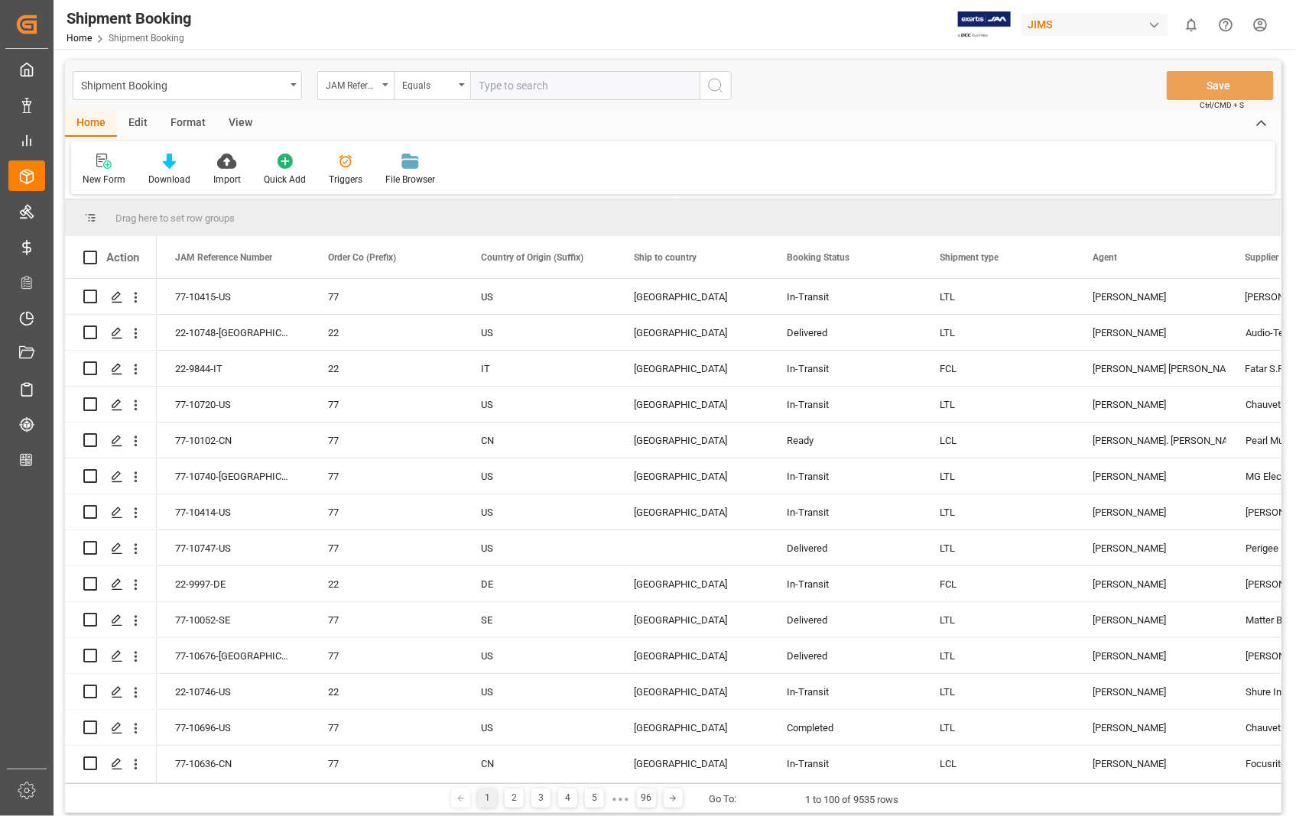
click at [585, 88] on input "text" at bounding box center [584, 85] width 229 height 29
paste input "22-10748-[GEOGRAPHIC_DATA]"
type input "22-10748-[GEOGRAPHIC_DATA]"
click at [722, 87] on icon "search button" at bounding box center [715, 85] width 18 height 18
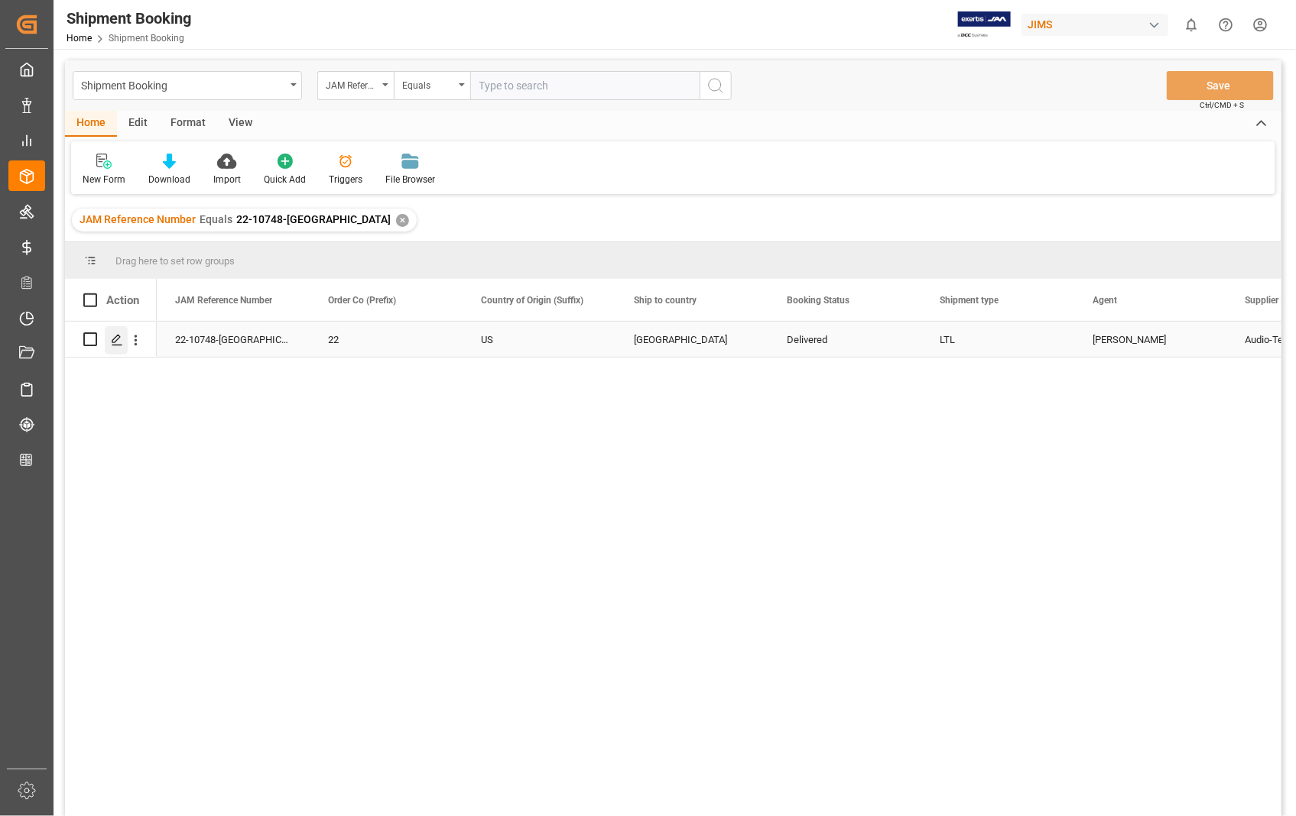
click at [120, 339] on icon "Press SPACE to select this row." at bounding box center [117, 340] width 12 height 12
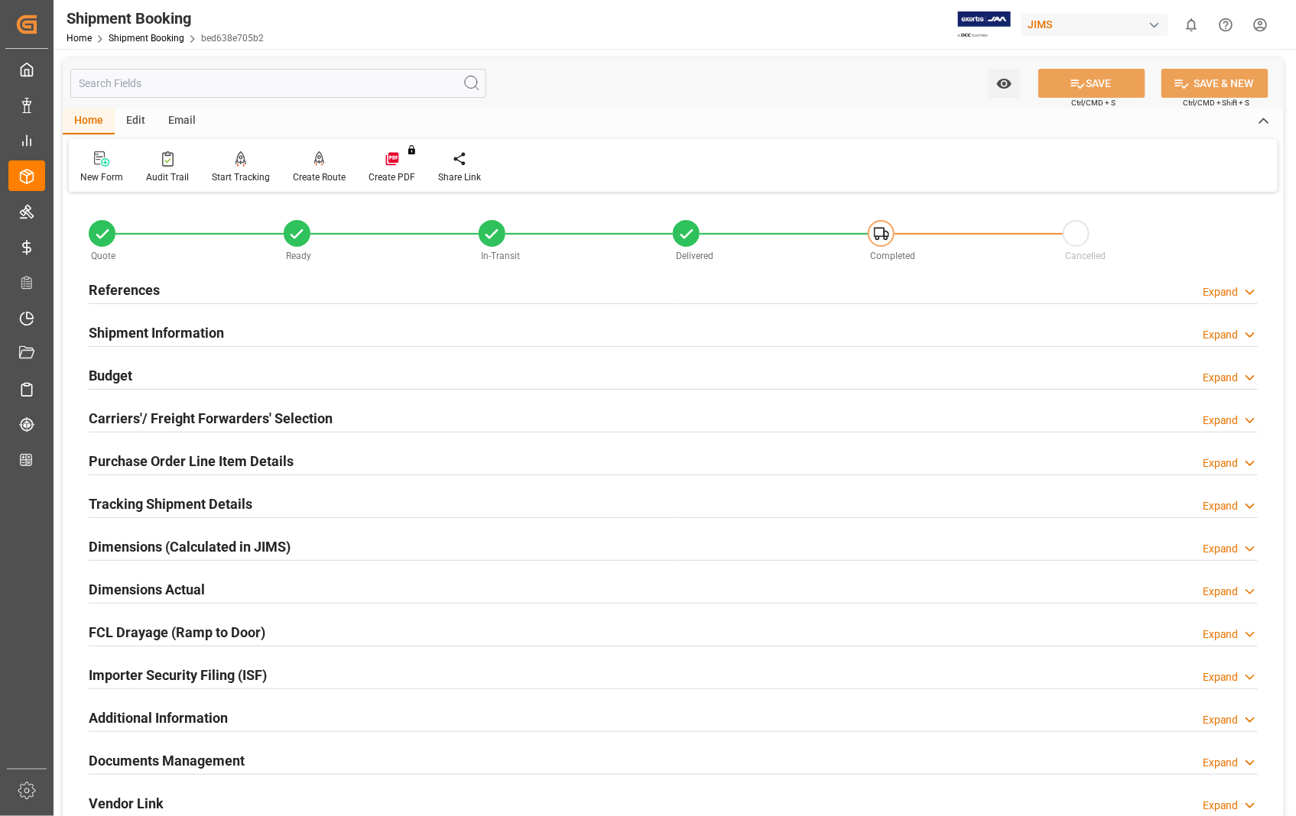
click at [123, 761] on h2 "Documents Management" at bounding box center [167, 761] width 156 height 21
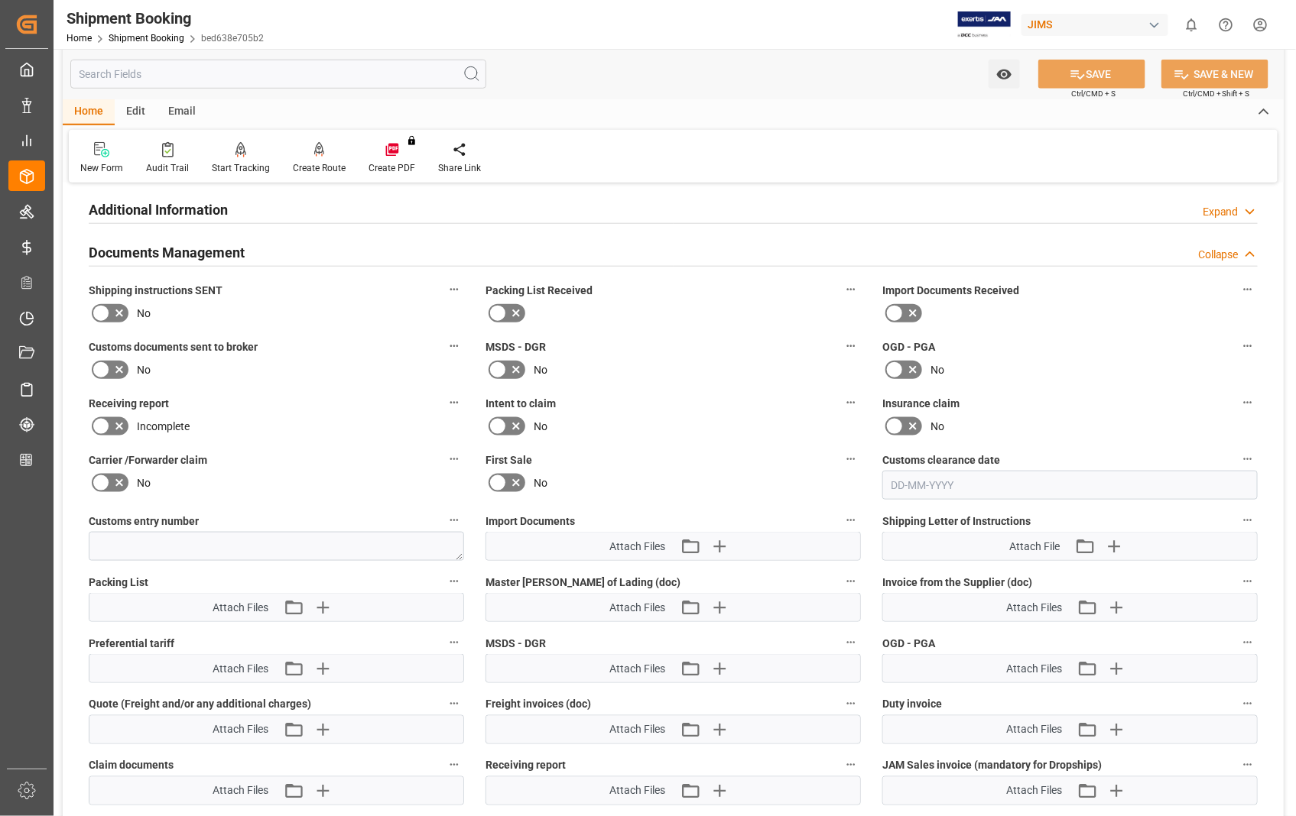
scroll to position [509, 0]
click at [1120, 606] on icon "button" at bounding box center [1116, 607] width 24 height 24
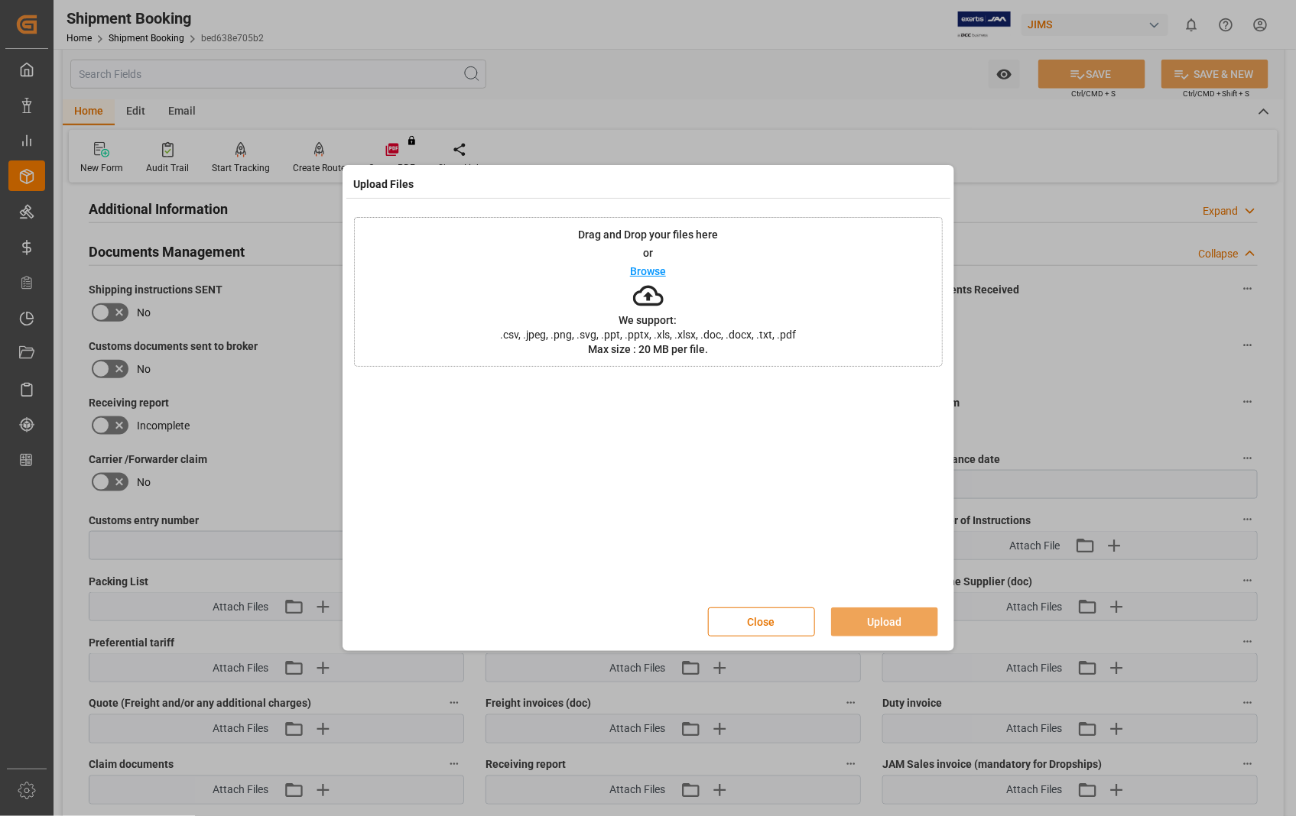
click at [648, 271] on p "Browse" at bounding box center [648, 271] width 36 height 11
click at [883, 621] on button "Upload" at bounding box center [884, 622] width 107 height 29
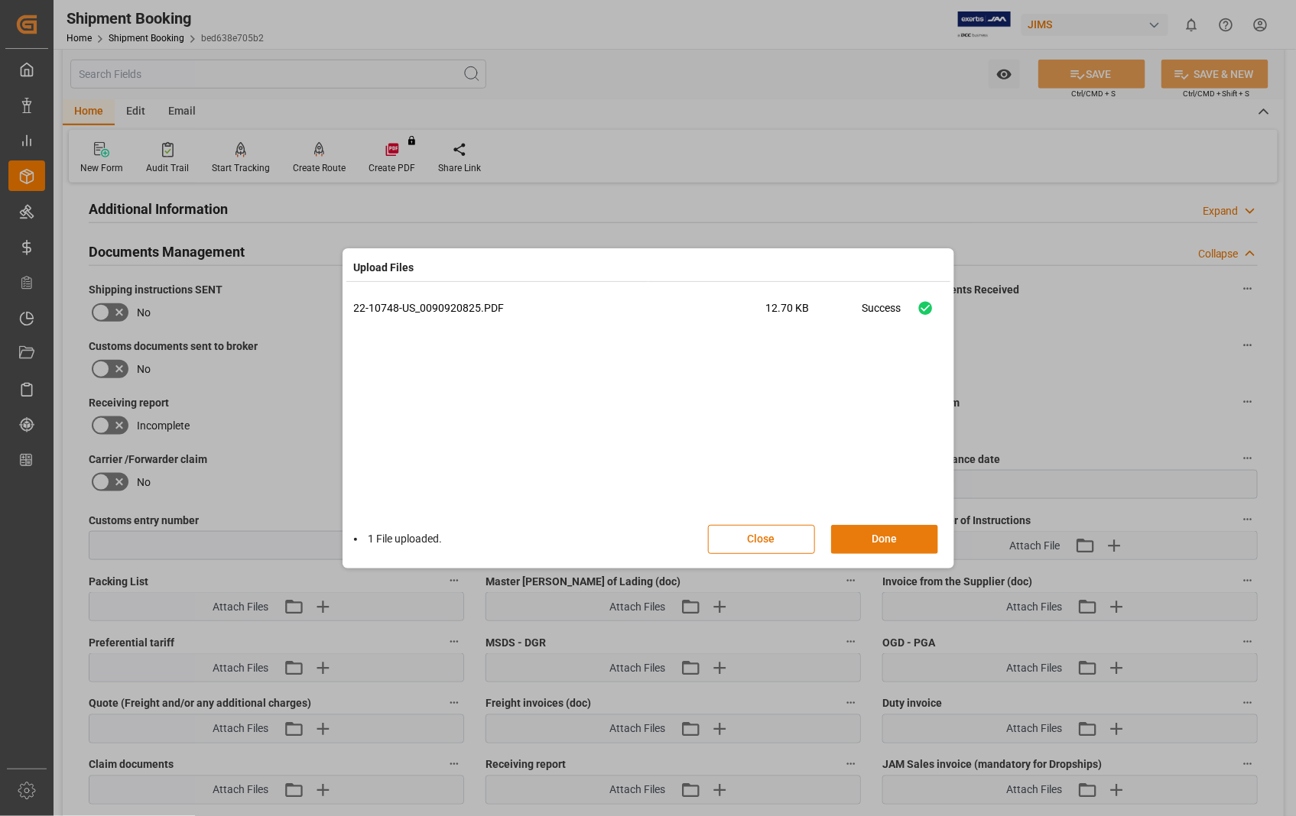
click at [877, 539] on button "Done" at bounding box center [884, 539] width 107 height 29
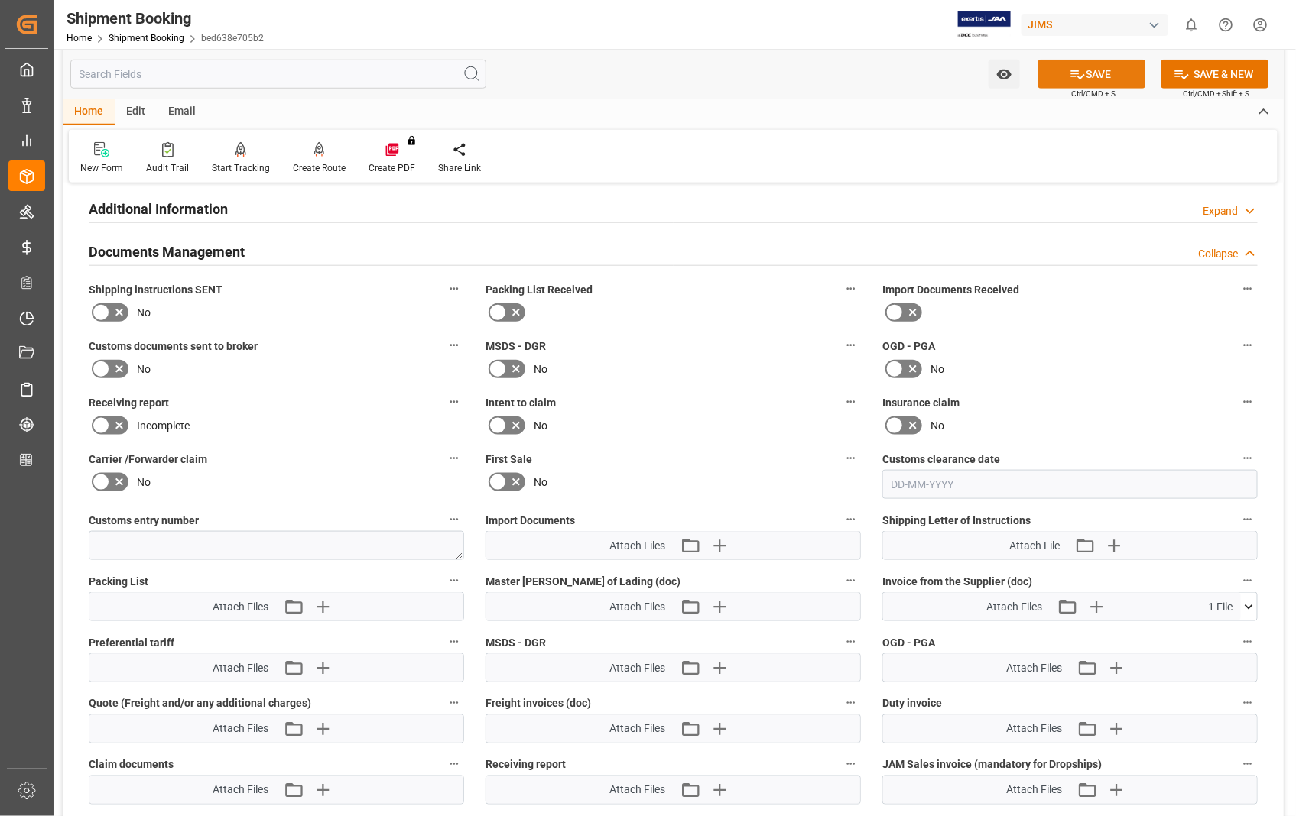
click at [1094, 74] on button "SAVE" at bounding box center [1091, 74] width 107 height 29
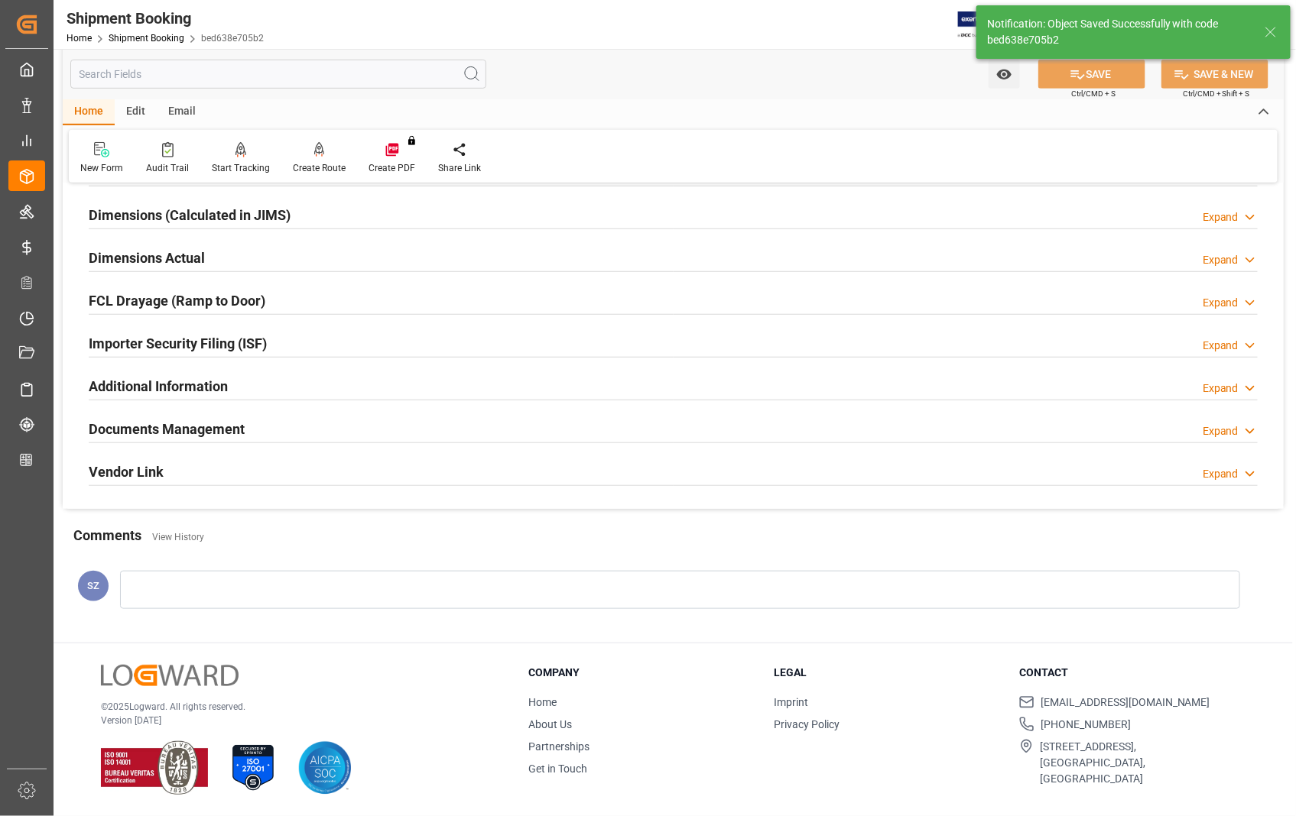
scroll to position [332, 0]
click at [161, 258] on h2 "Dimensions Actual" at bounding box center [147, 258] width 116 height 21
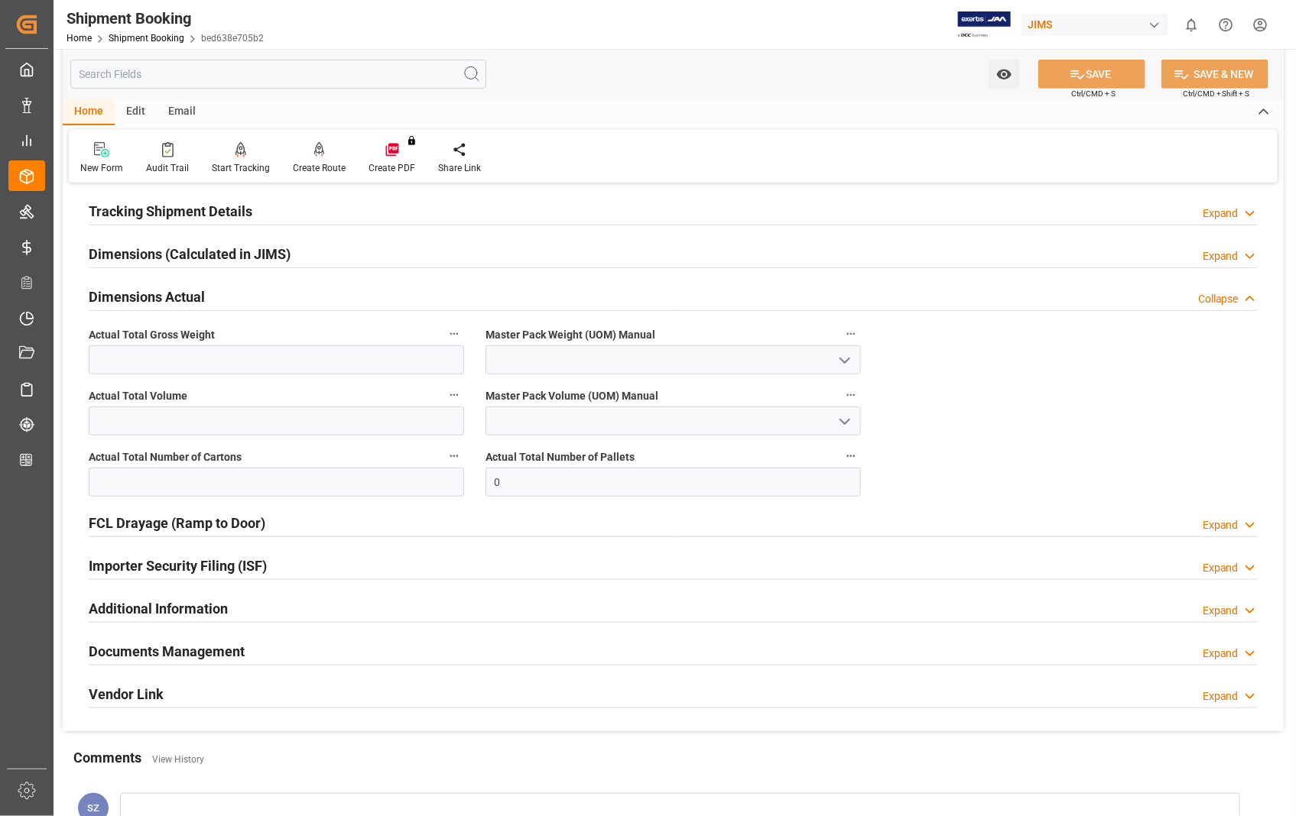
scroll to position [255, 0]
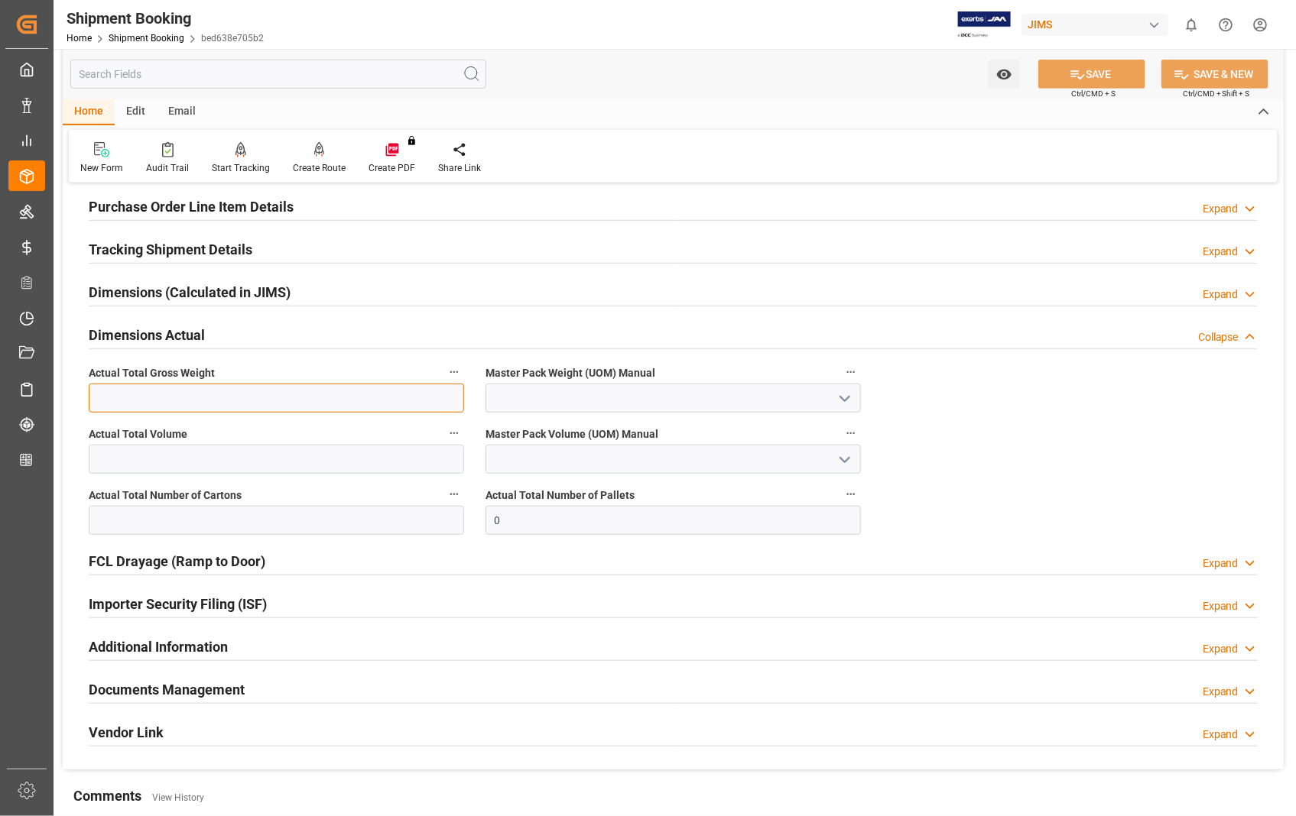
click at [150, 403] on input "text" at bounding box center [276, 398] width 375 height 29
type input "2.2"
click at [846, 394] on icon "open menu" at bounding box center [844, 399] width 18 height 18
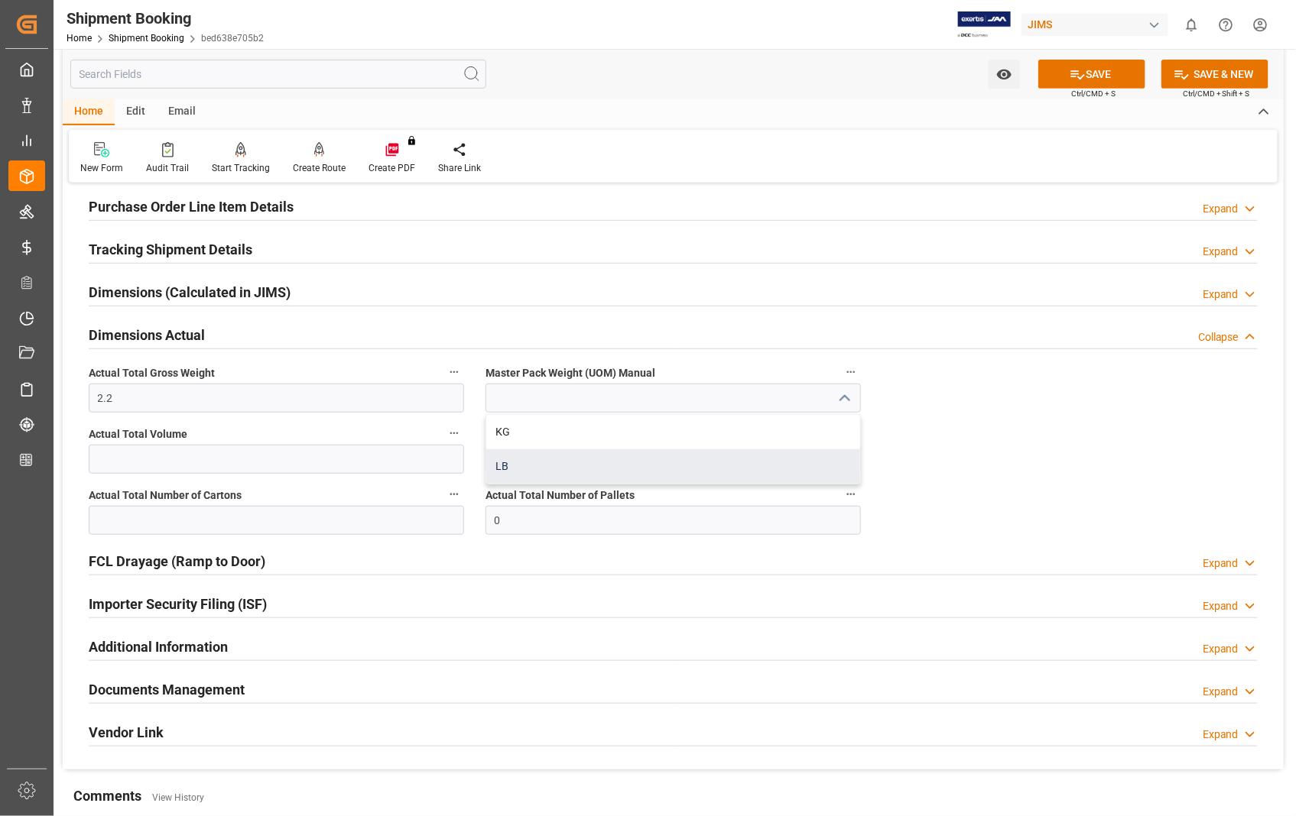
click at [497, 467] on div "LB" at bounding box center [673, 466] width 374 height 34
type input "LB"
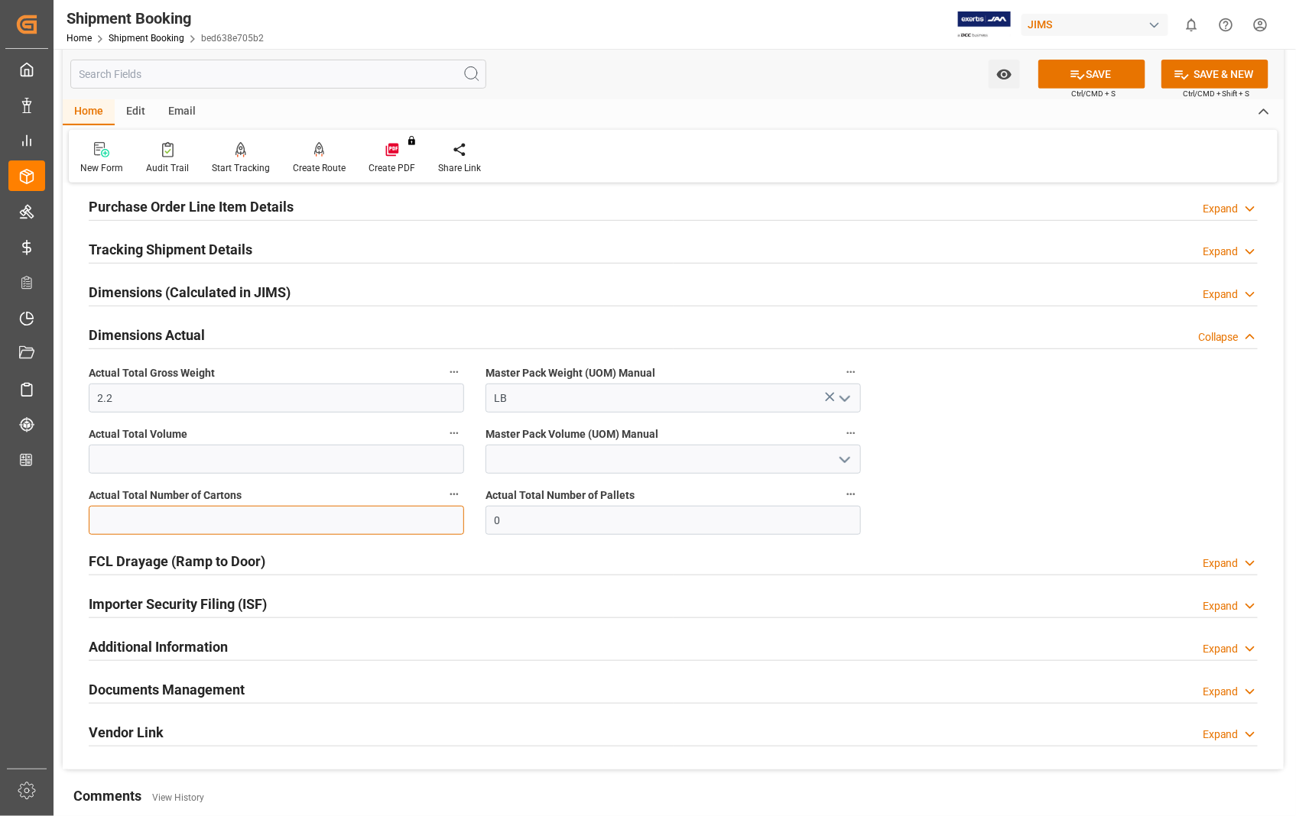
click at [363, 508] on input "text" at bounding box center [276, 520] width 375 height 29
type input "1"
click at [1090, 78] on button "SAVE" at bounding box center [1091, 74] width 107 height 29
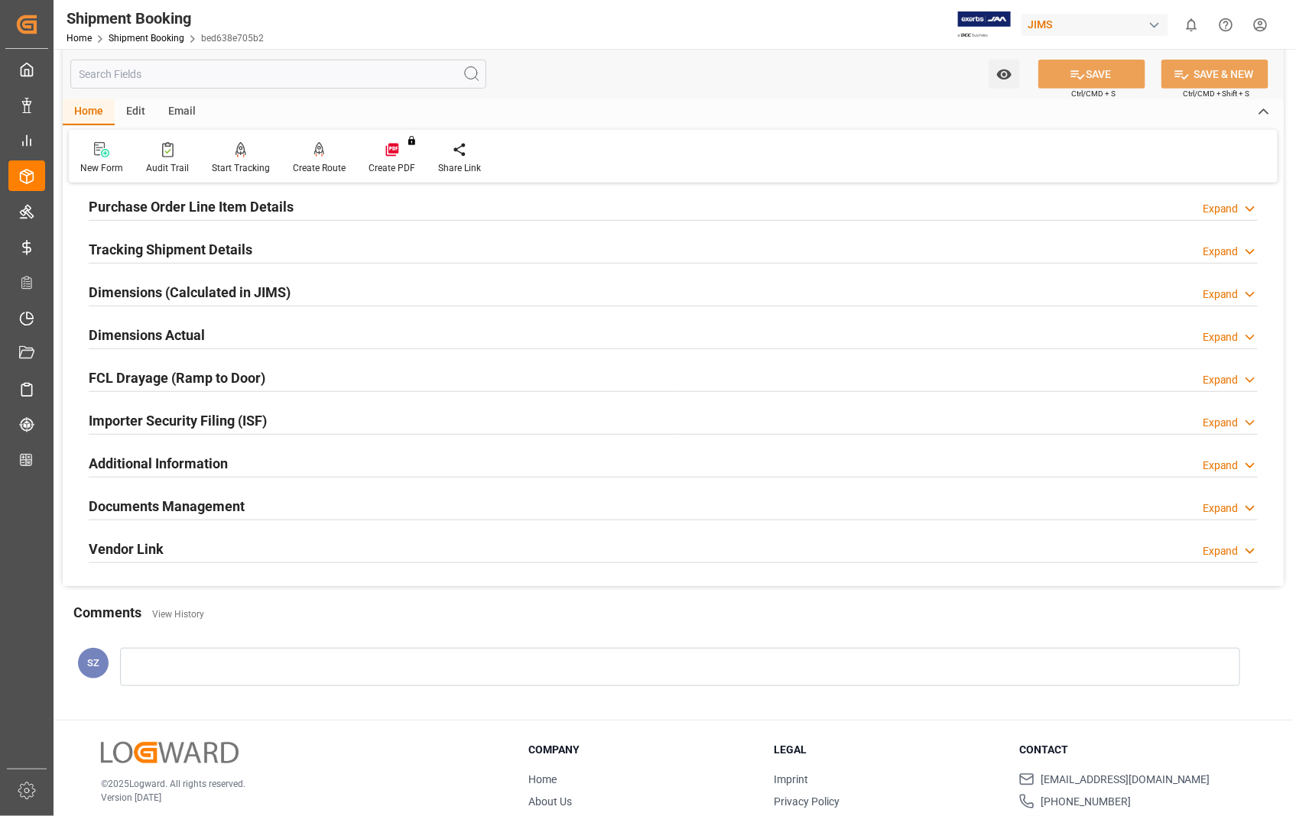
scroll to position [0, 0]
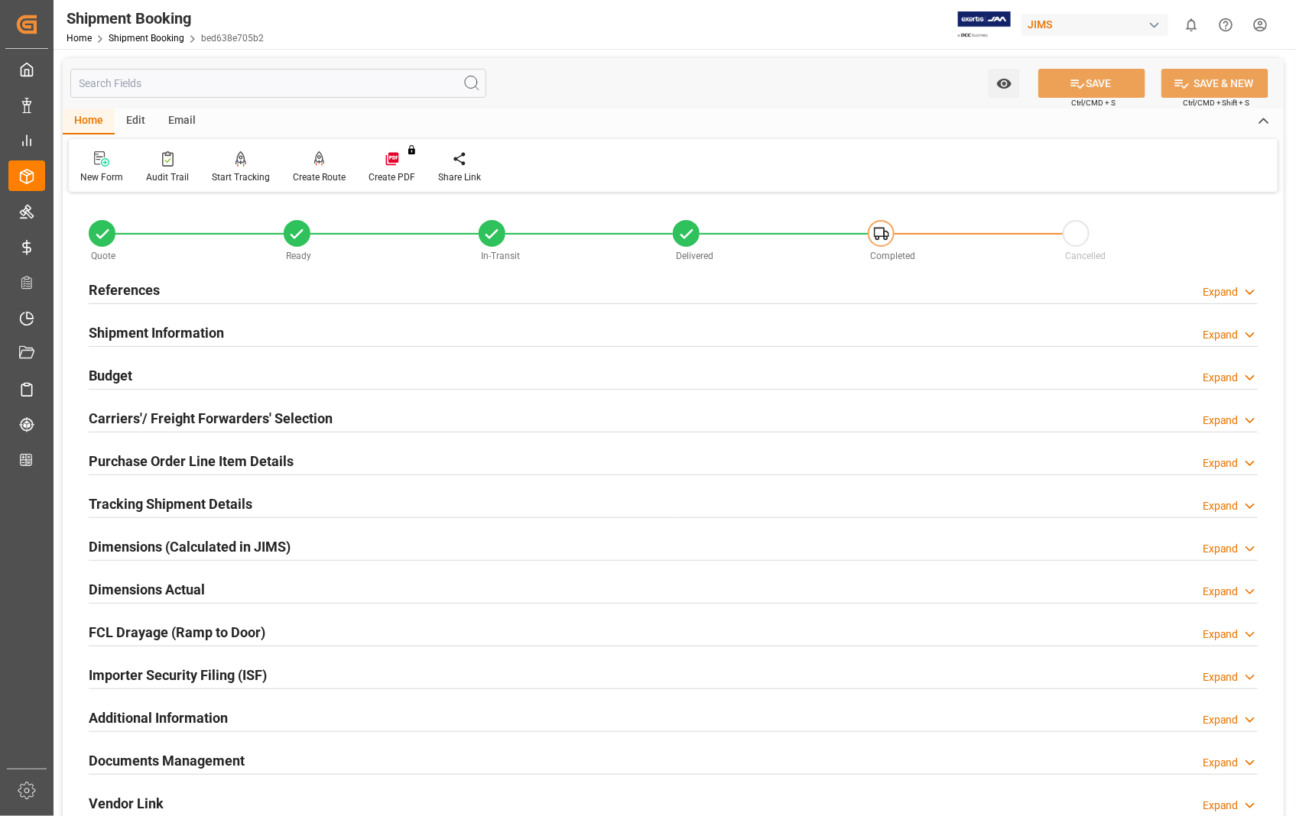
click at [143, 289] on h2 "References" at bounding box center [124, 290] width 71 height 21
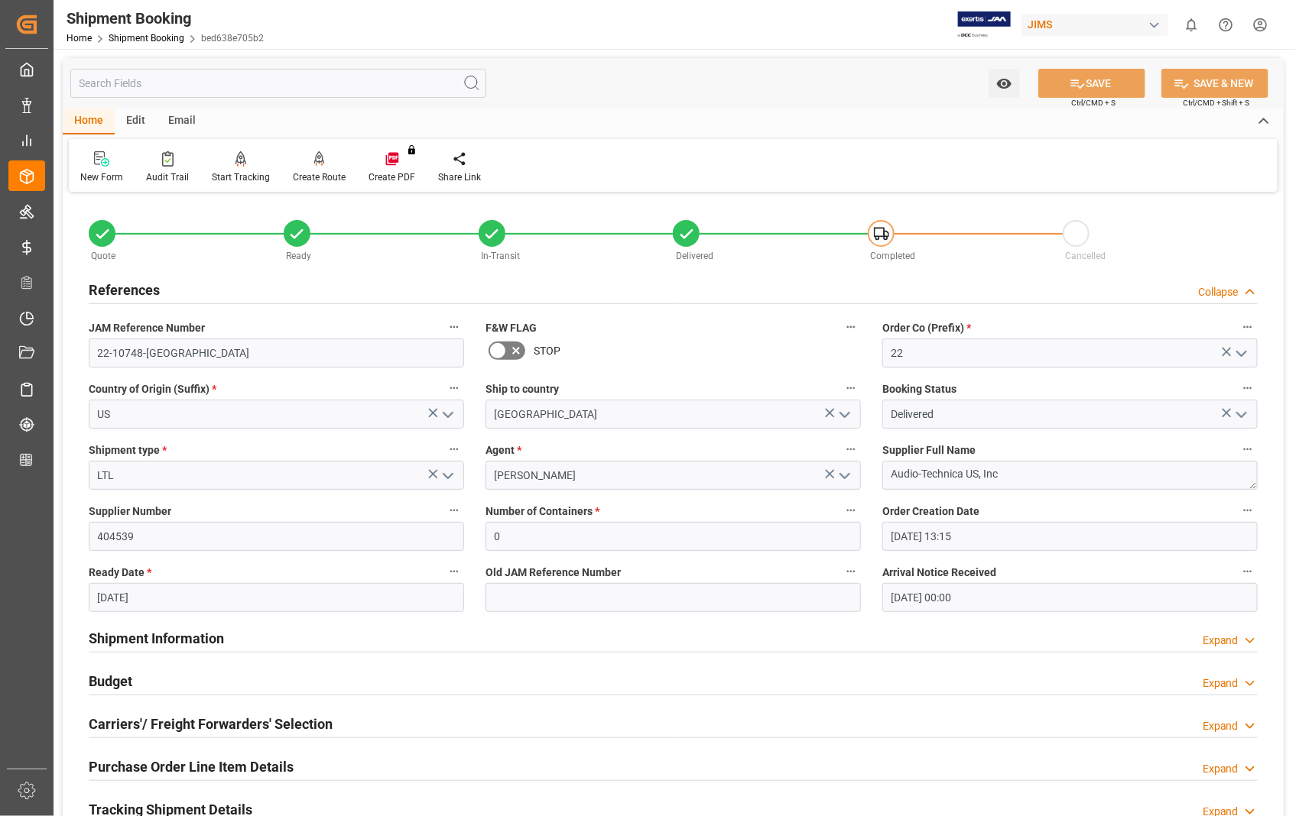
click at [143, 289] on h2 "References" at bounding box center [124, 290] width 71 height 21
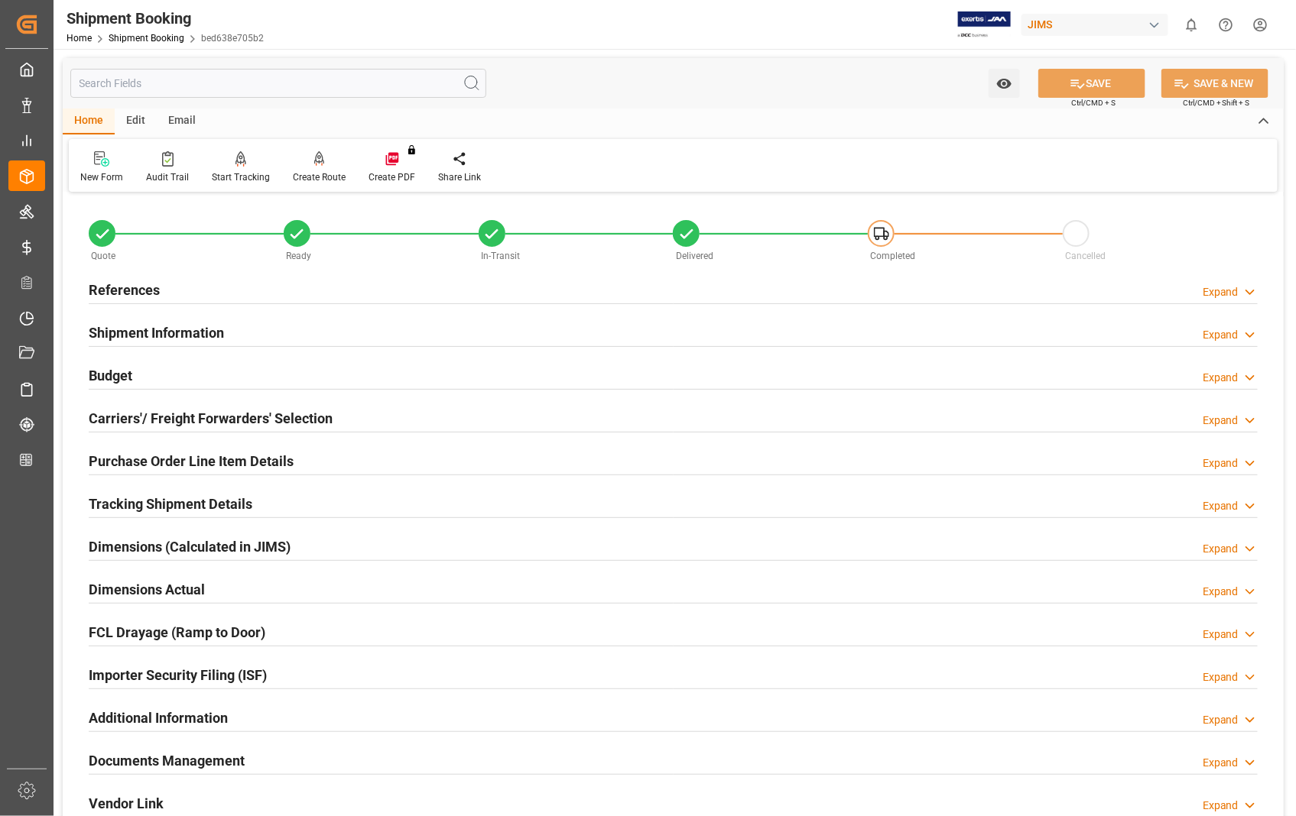
click at [153, 284] on h2 "References" at bounding box center [124, 290] width 71 height 21
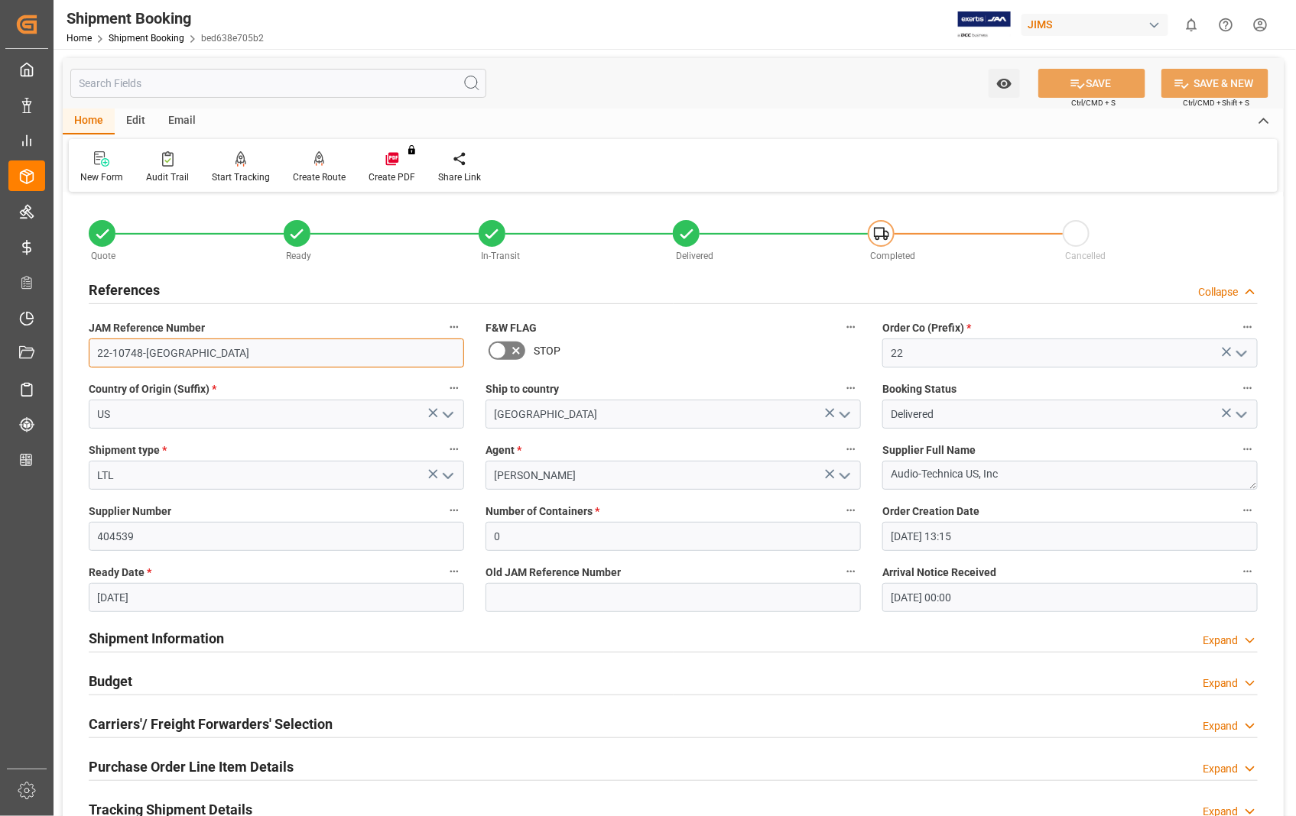
drag, startPoint x: 180, startPoint y: 349, endPoint x: 93, endPoint y: 348, distance: 86.4
click at [93, 348] on input "22-10748-[GEOGRAPHIC_DATA]" at bounding box center [276, 353] width 375 height 29
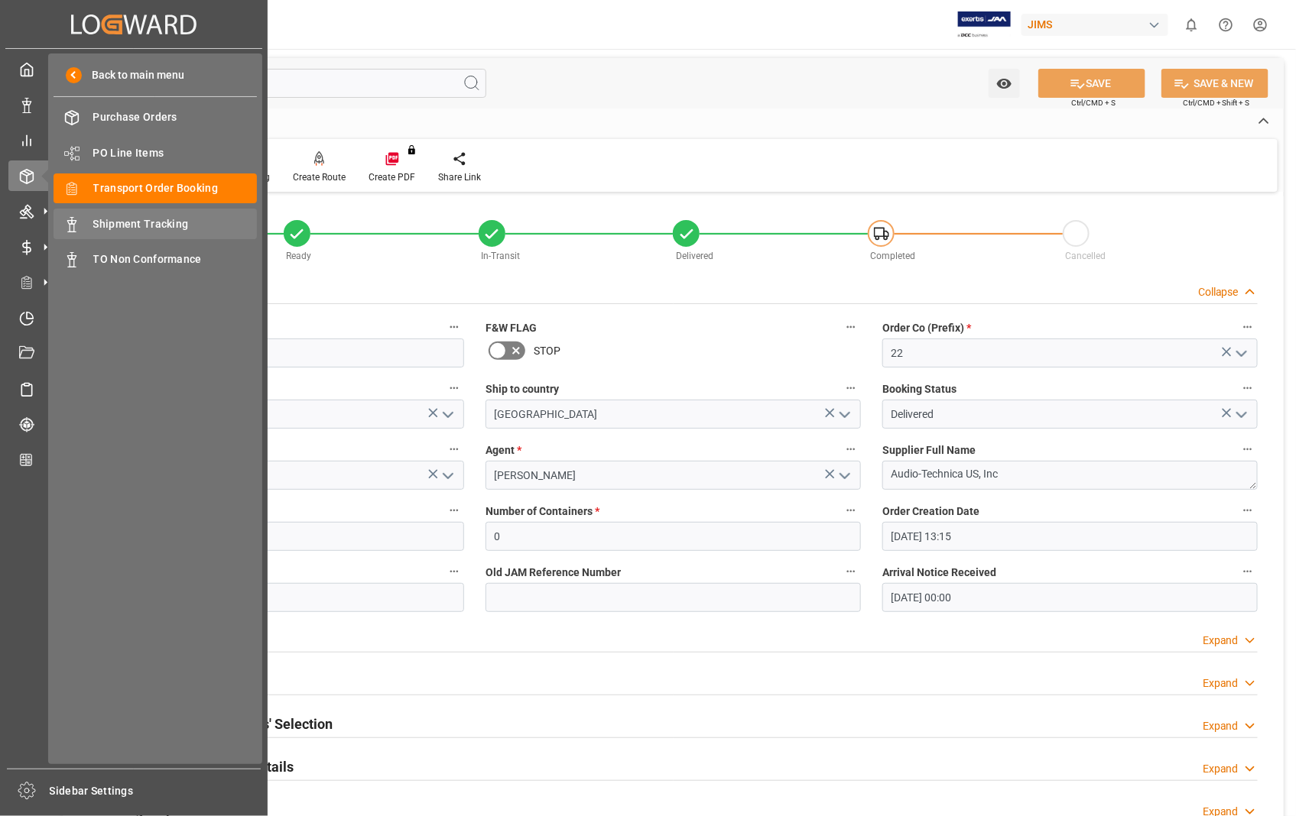
click at [142, 226] on span "Shipment Tracking" at bounding box center [175, 224] width 164 height 16
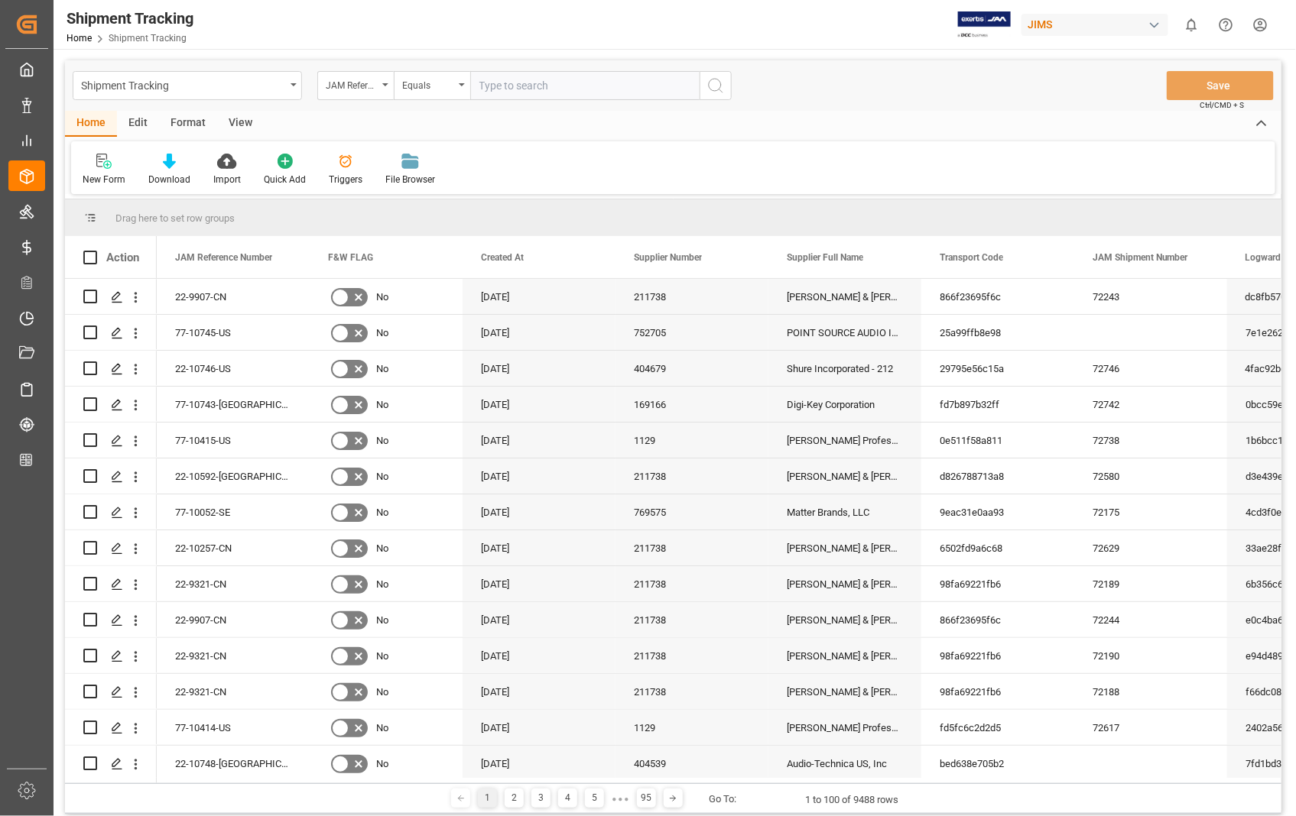
click at [563, 81] on input "text" at bounding box center [584, 85] width 229 height 29
type input "22-10748-[GEOGRAPHIC_DATA]"
click at [717, 86] on icon "search button" at bounding box center [715, 85] width 18 height 18
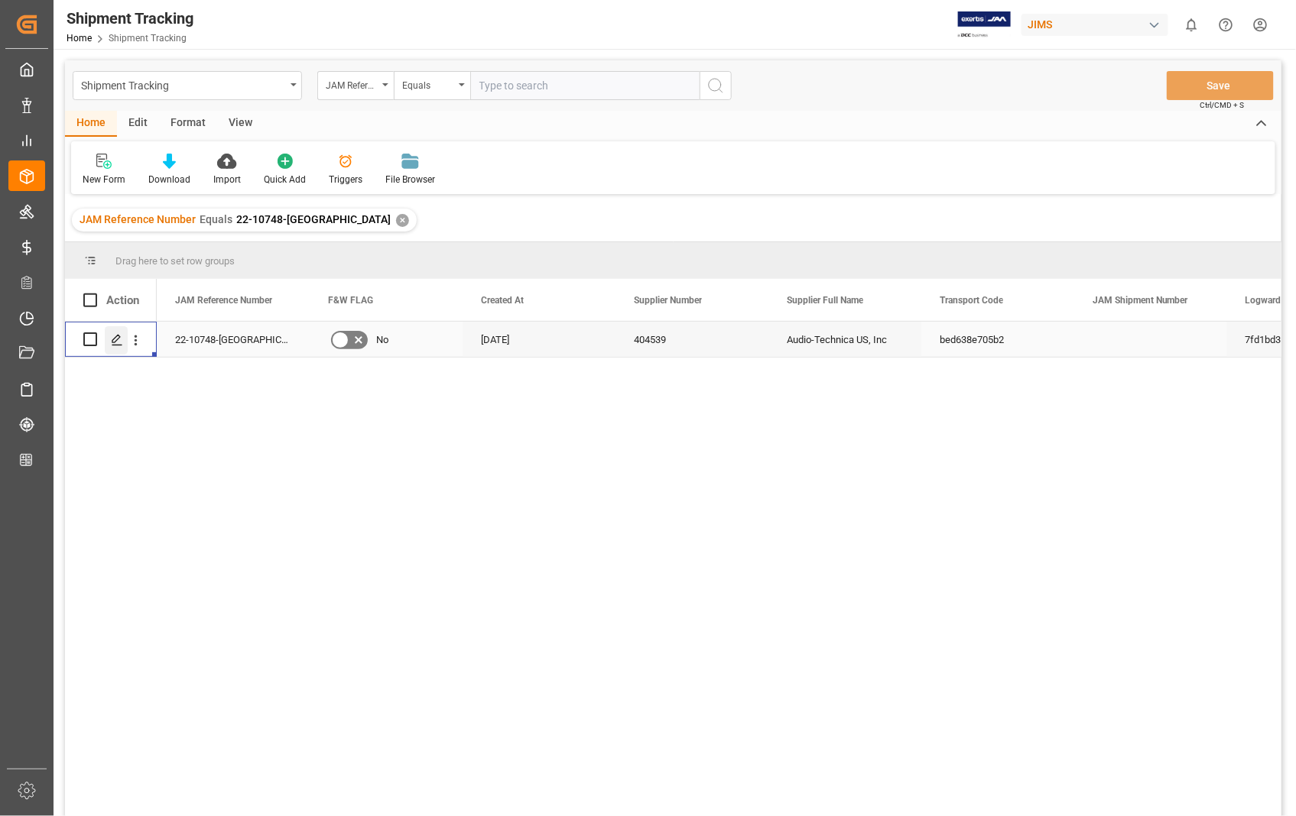
click at [120, 342] on icon "Press SPACE to select this row." at bounding box center [117, 340] width 12 height 12
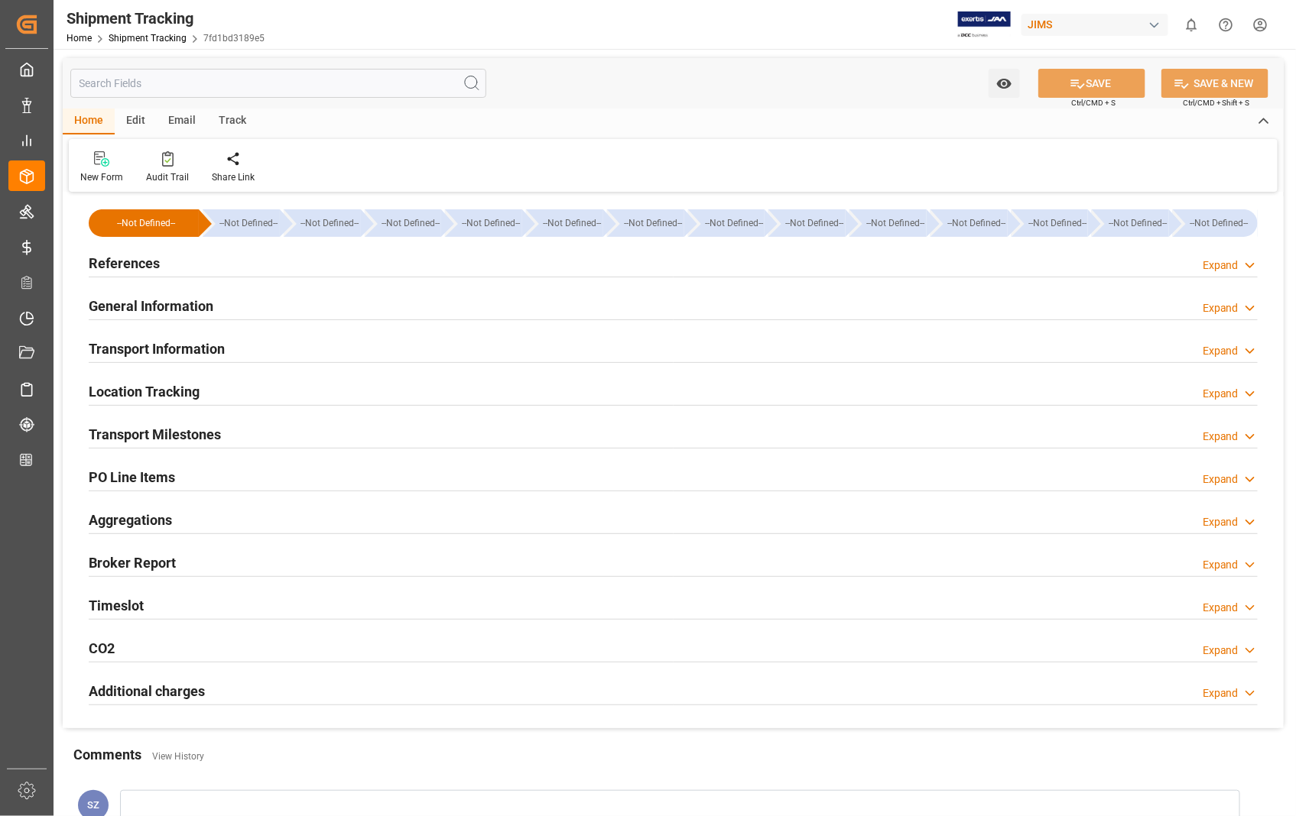
type input "[DATE]"
click at [121, 261] on h2 "References" at bounding box center [124, 263] width 71 height 21
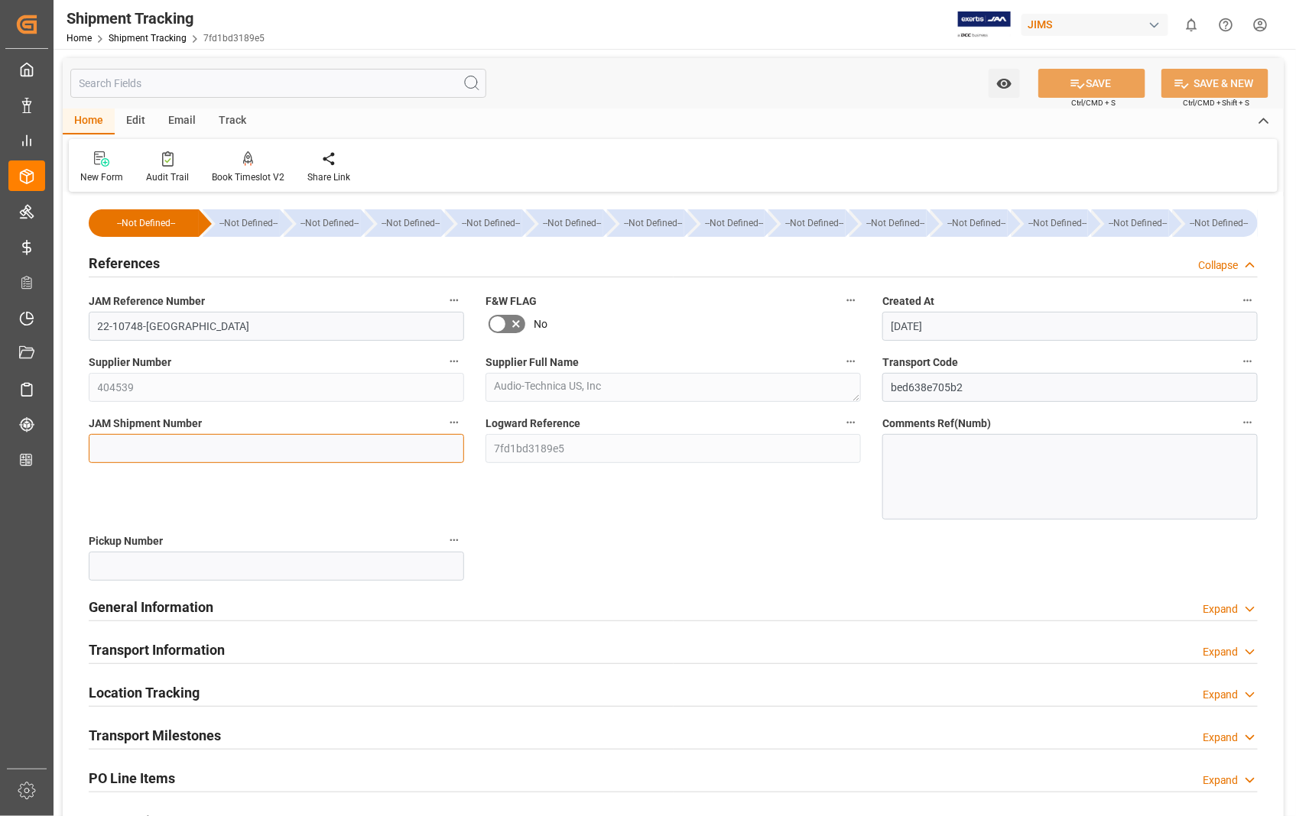
click at [224, 447] on input at bounding box center [276, 448] width 375 height 29
paste input "72747"
type input "72747"
click at [1095, 79] on button "SAVE" at bounding box center [1091, 83] width 107 height 29
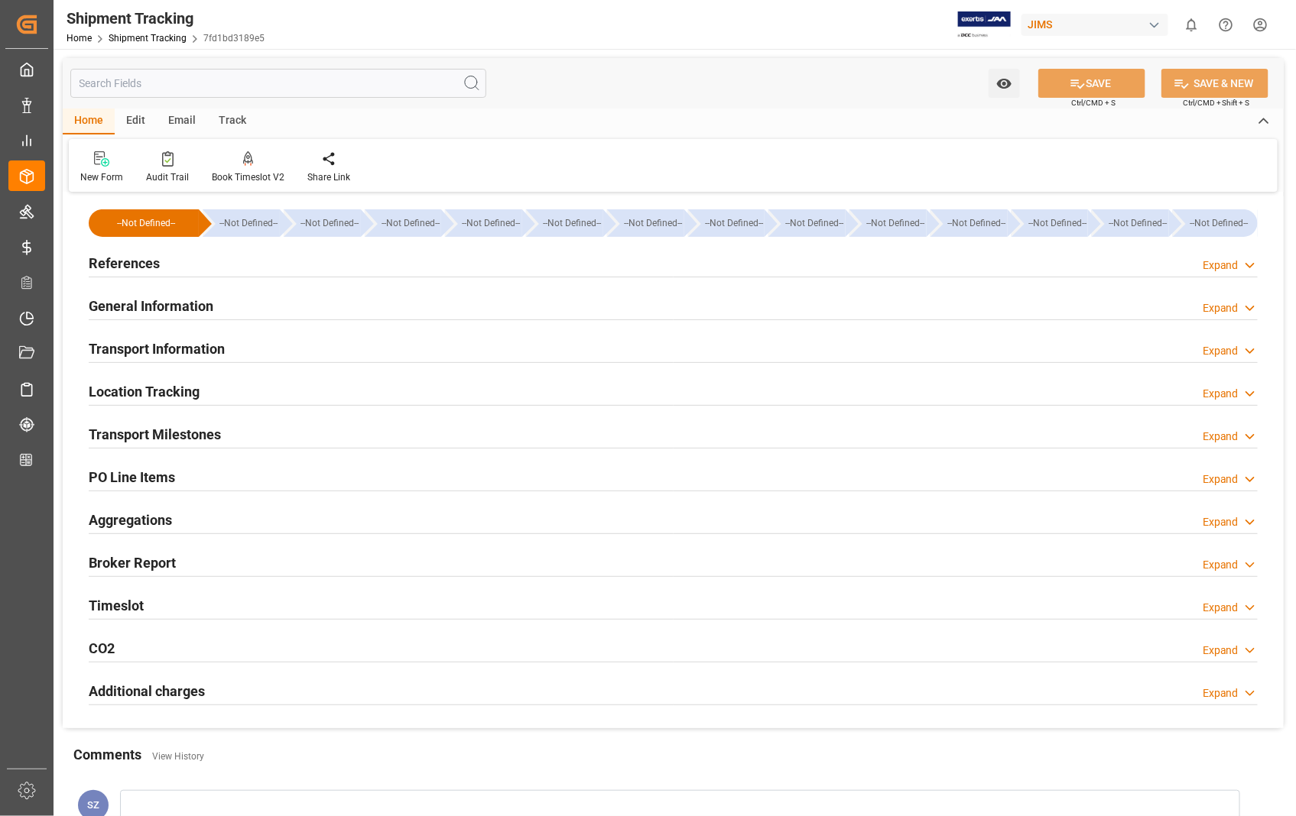
click at [158, 432] on h2 "Transport Milestones" at bounding box center [155, 434] width 132 height 21
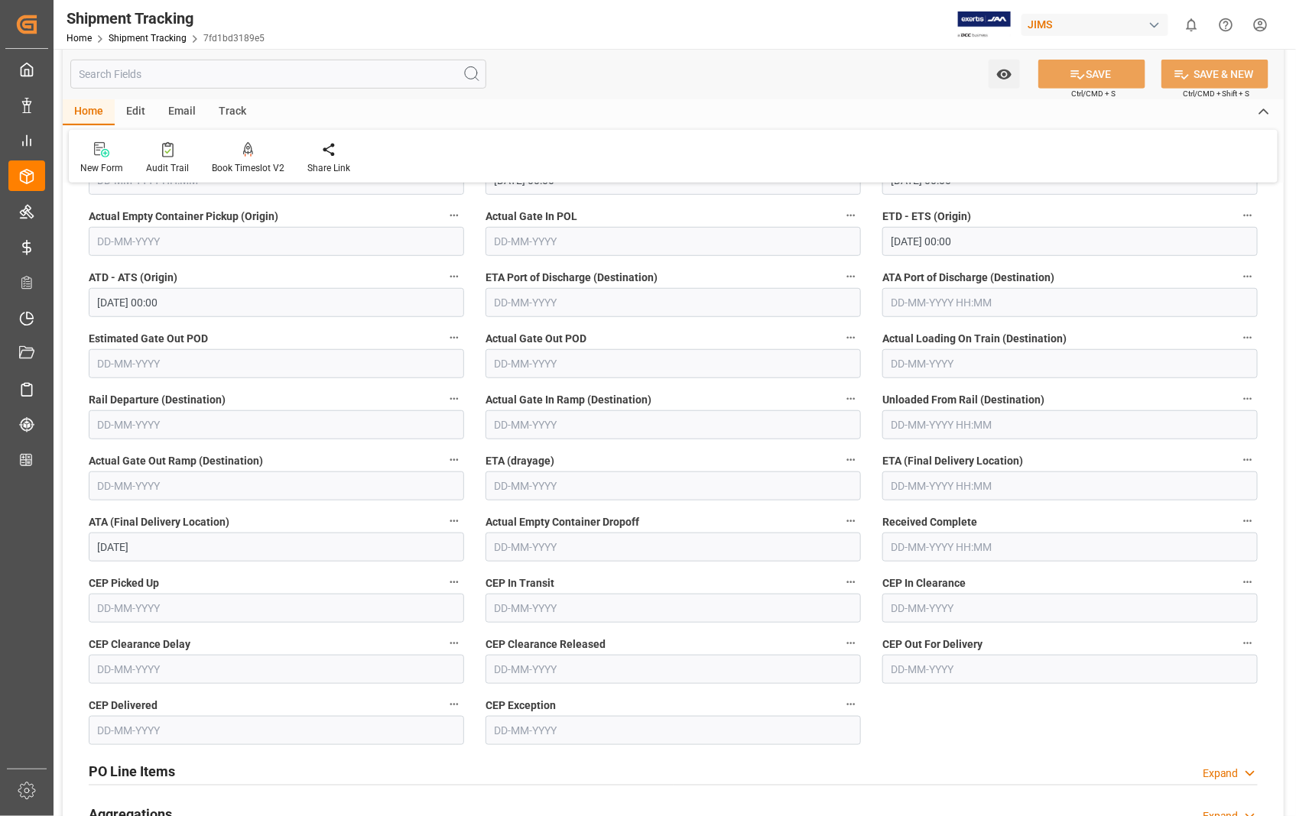
scroll to position [339, 0]
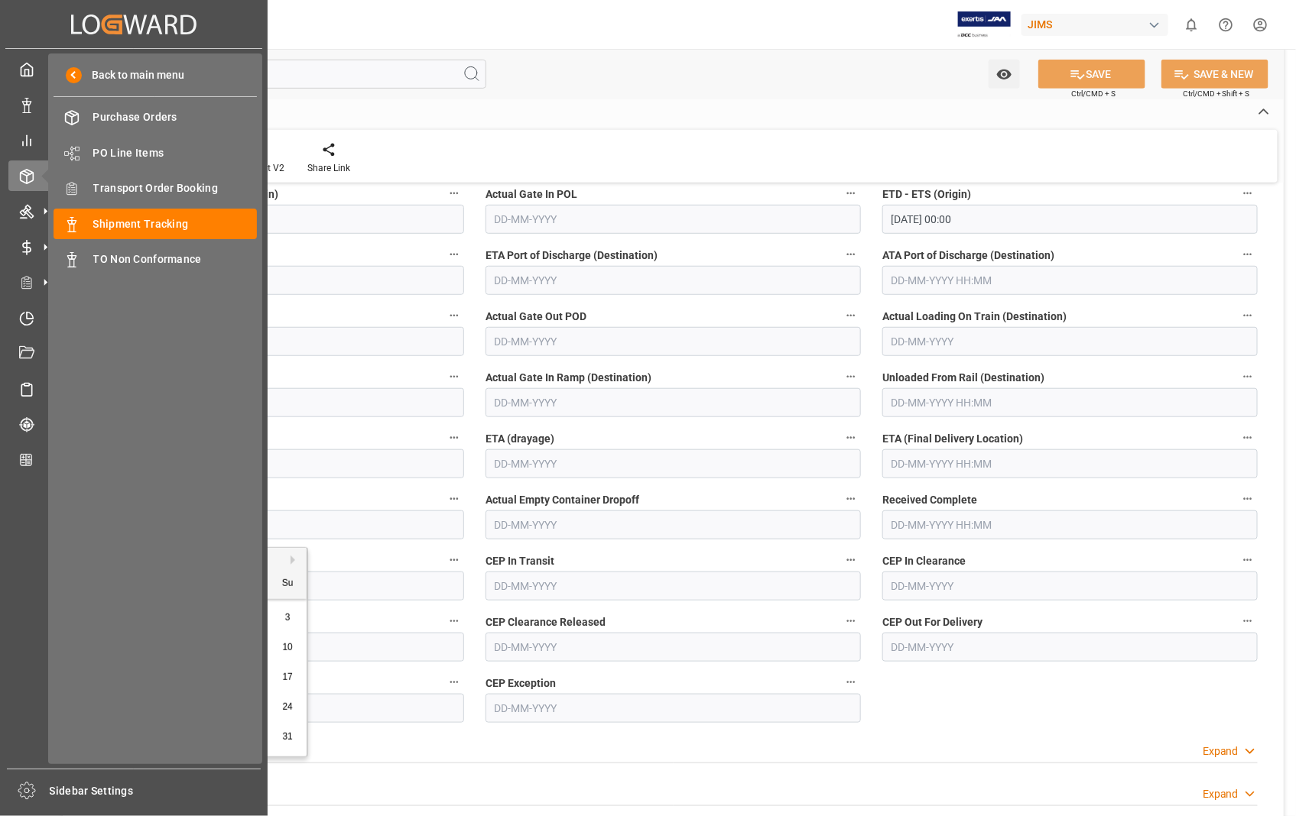
drag, startPoint x: 258, startPoint y: 512, endPoint x: 52, endPoint y: 520, distance: 206.5
click at [52, 520] on div "Created by potrace 1.15, written by [PERSON_NAME] [DATE]-[DATE] Created by potr…" at bounding box center [648, 408] width 1296 height 816
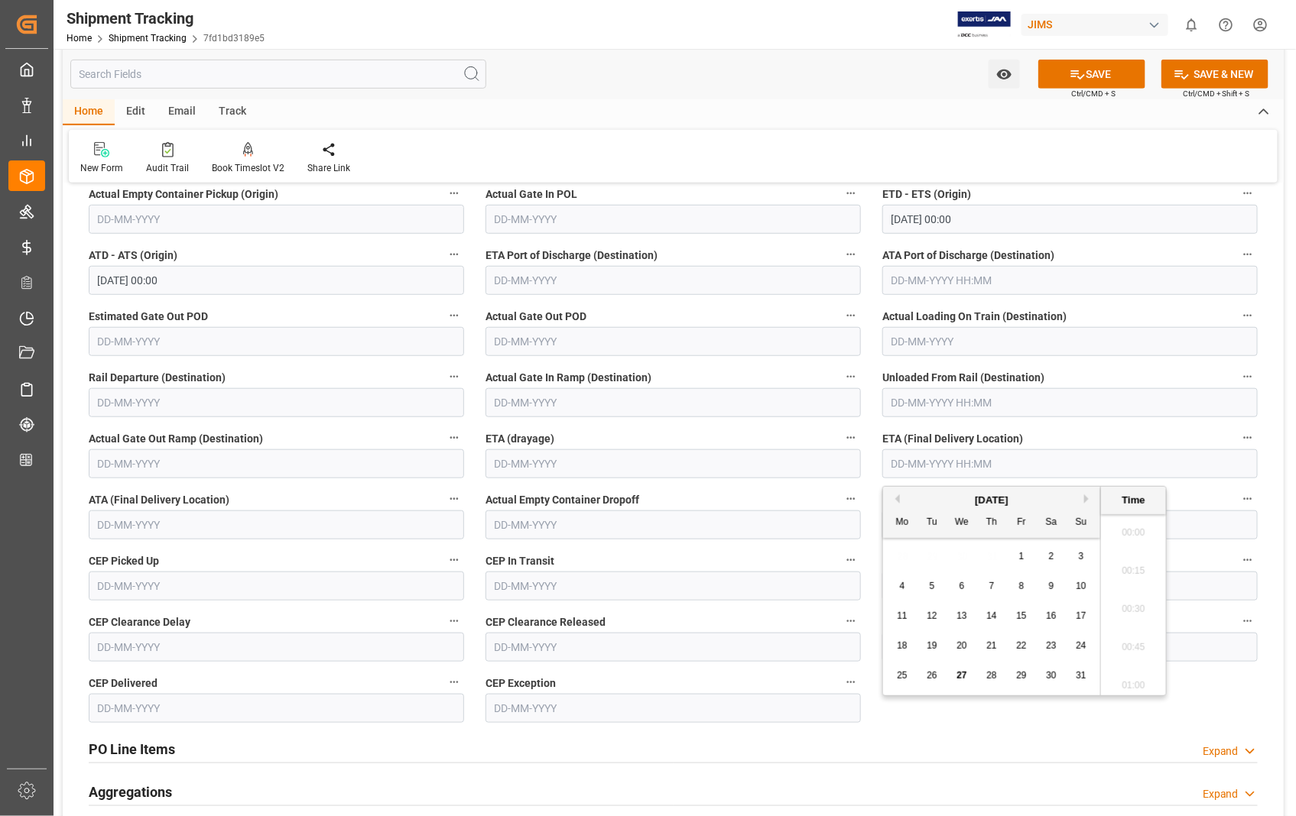
click at [1020, 466] on input "text" at bounding box center [1069, 463] width 375 height 29
click at [1026, 673] on span "29" at bounding box center [1021, 675] width 10 height 11
type input "[DATE] 00:00"
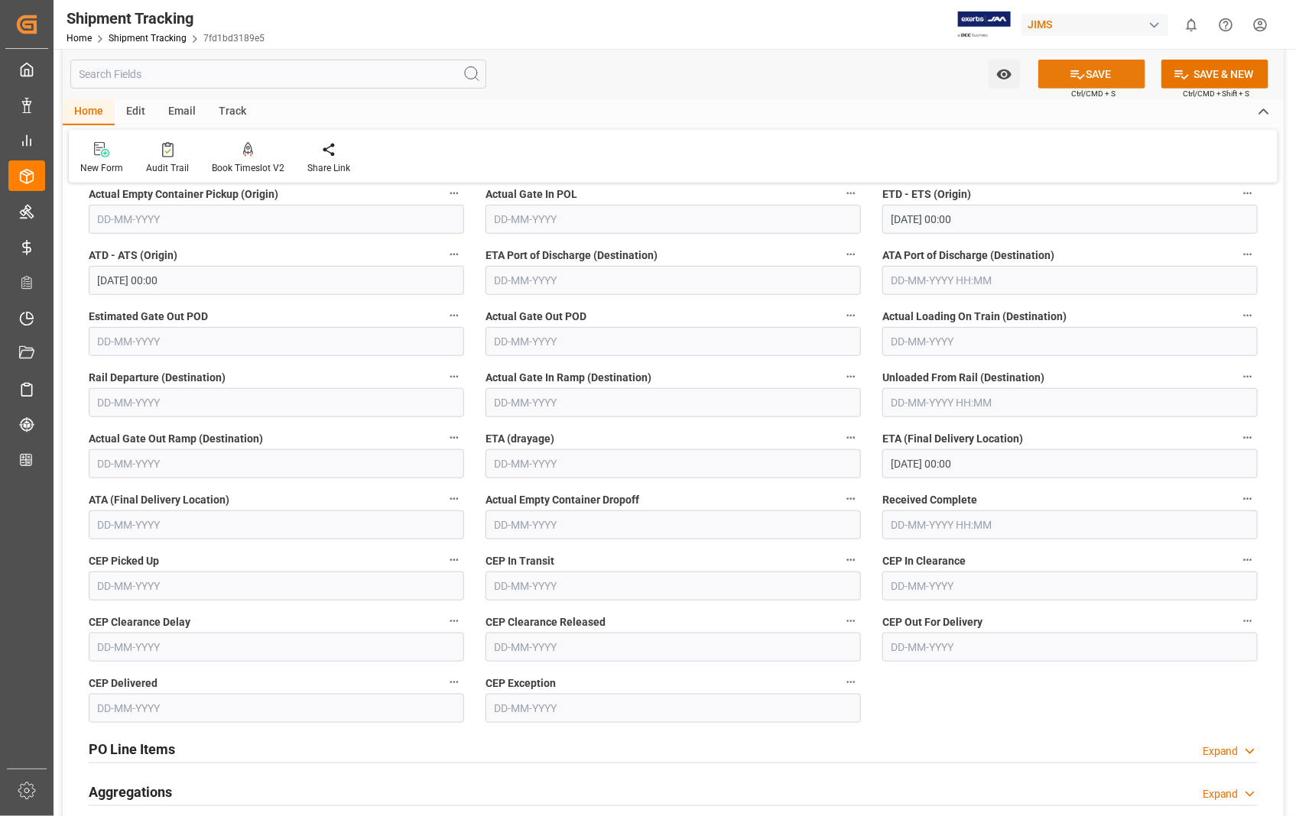
click at [1102, 86] on button "SAVE" at bounding box center [1091, 74] width 107 height 29
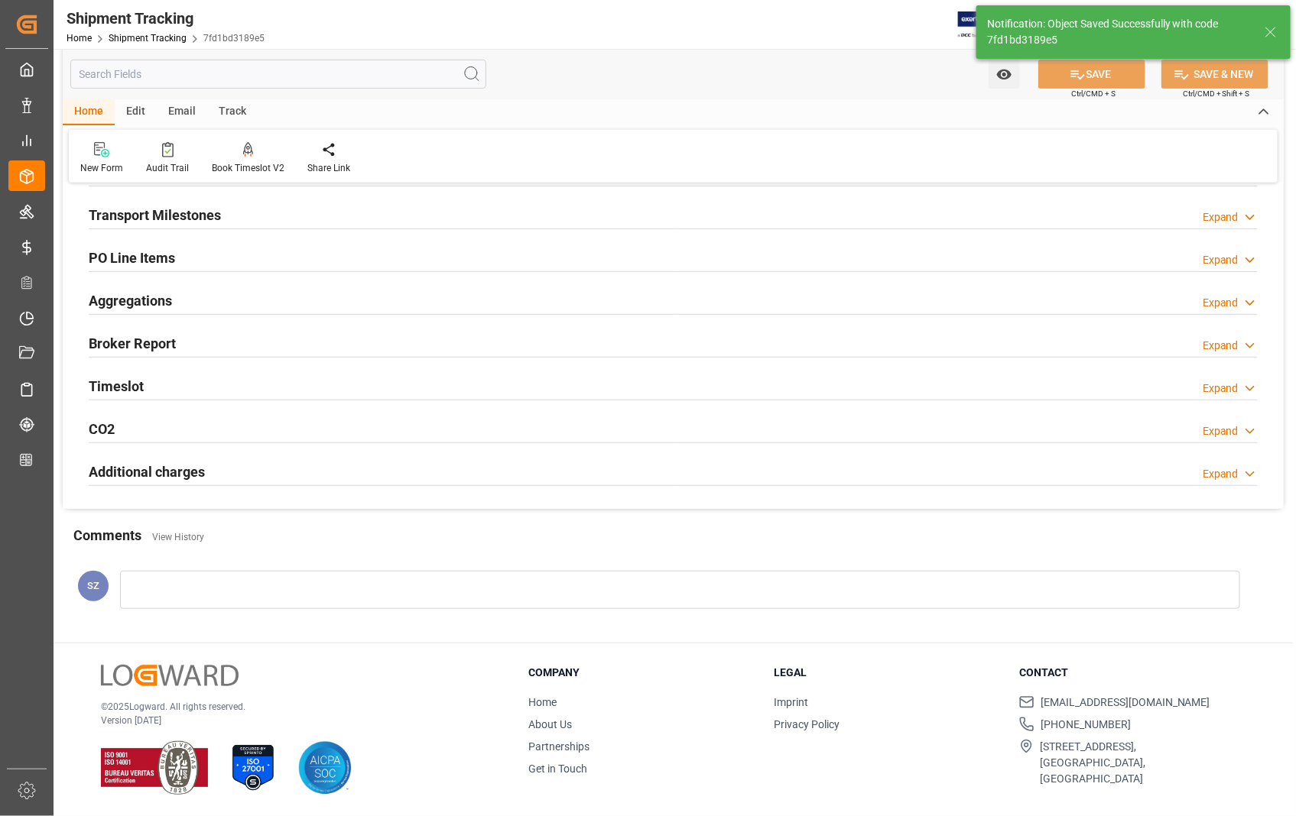
scroll to position [219, 0]
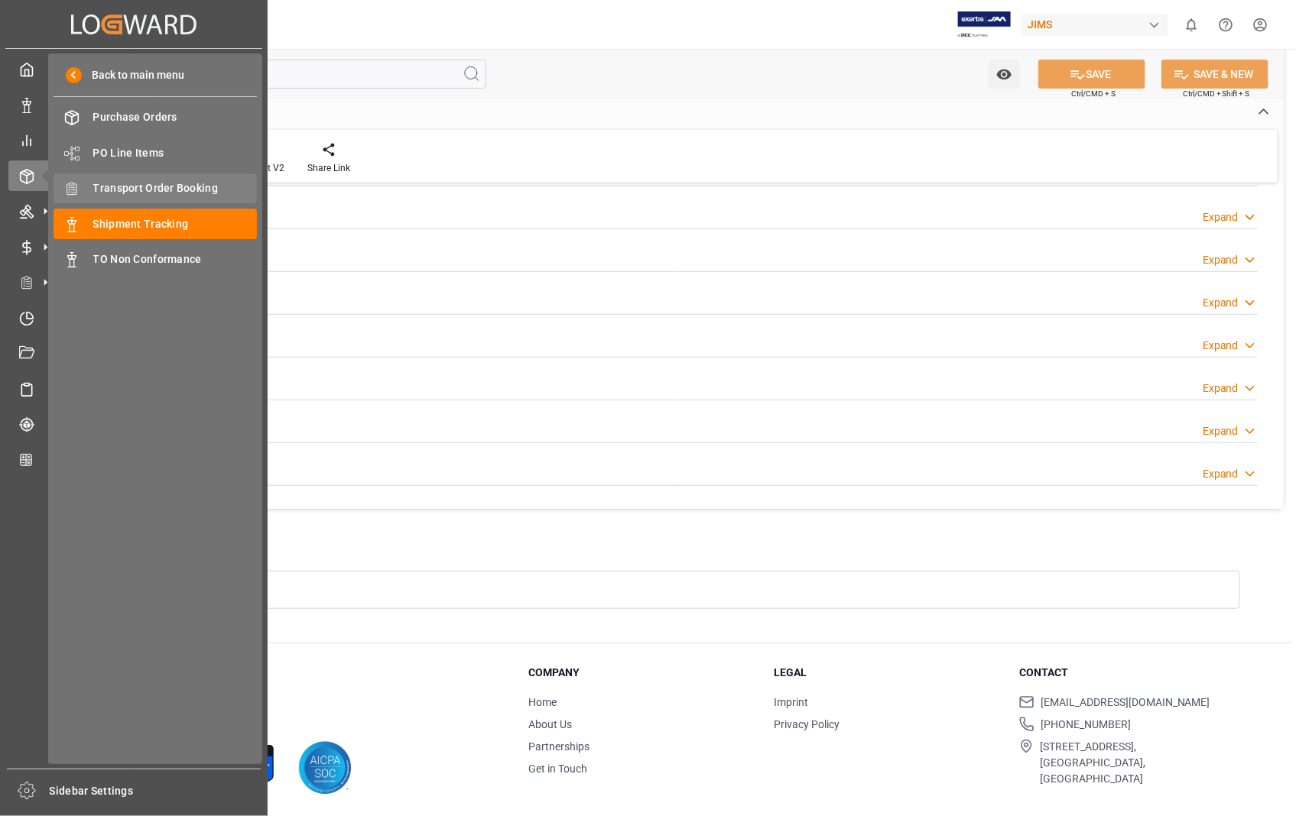
click at [163, 186] on span "Transport Order Booking" at bounding box center [175, 188] width 164 height 16
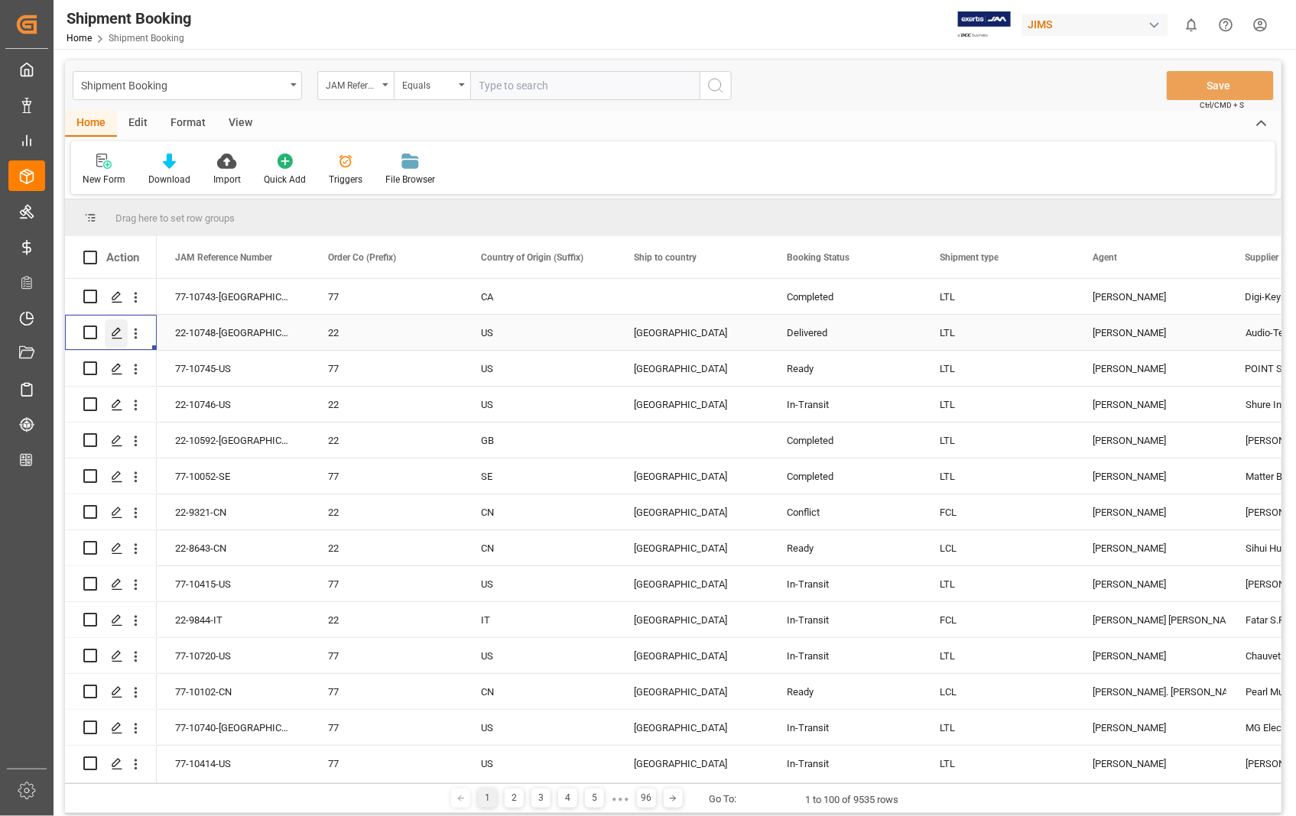
click at [117, 334] on icon "Press SPACE to select this row." at bounding box center [117, 333] width 12 height 12
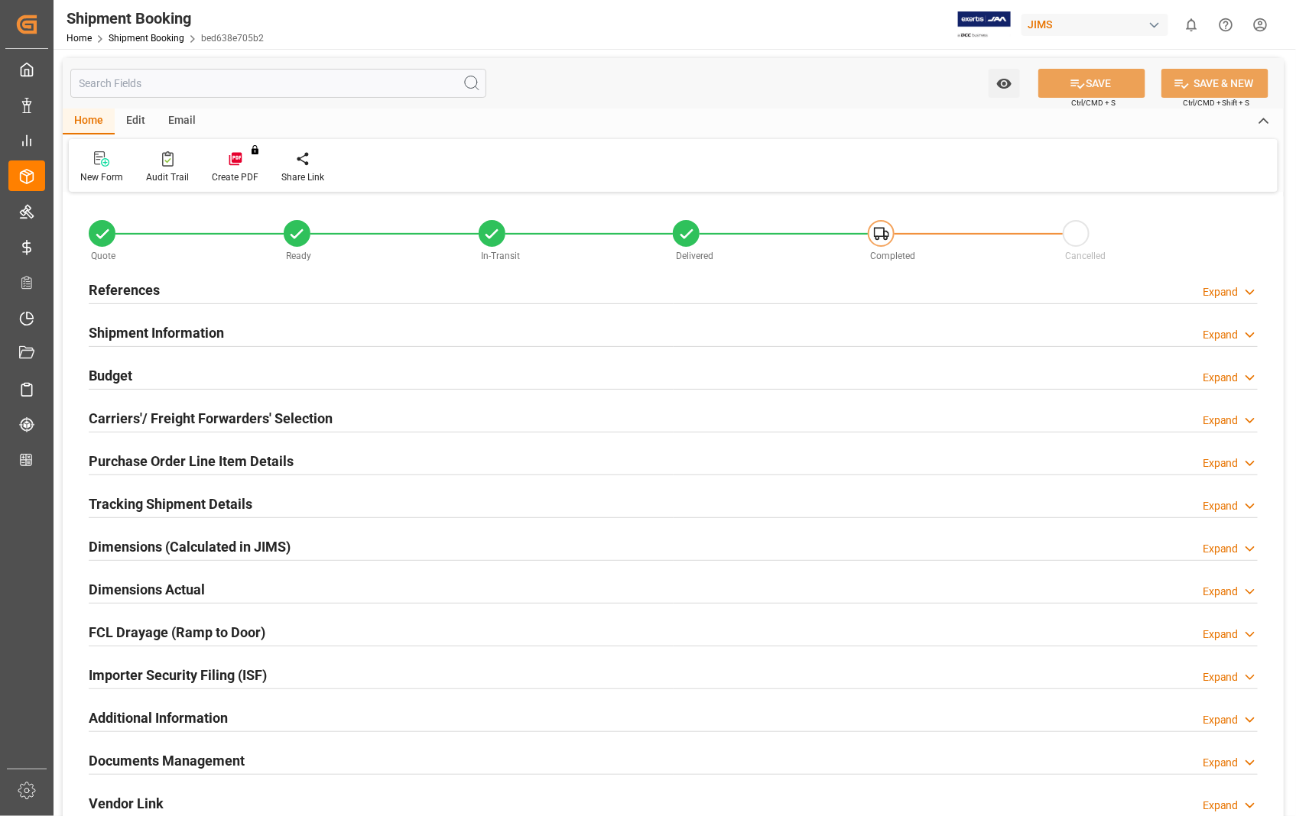
type input "0"
type input "[DATE] 13:15"
type input "[DATE]"
click at [118, 292] on h2 "References" at bounding box center [124, 290] width 71 height 21
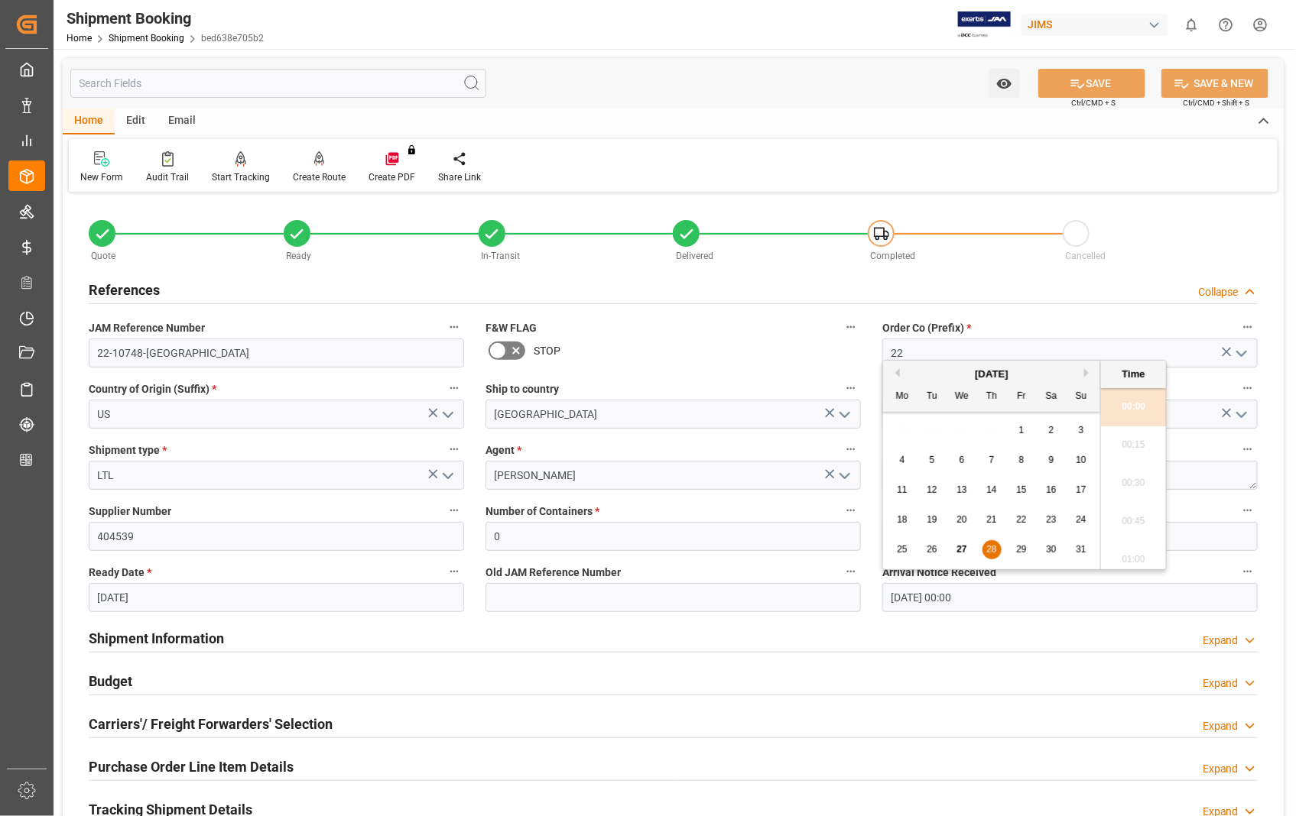
click at [1021, 599] on input "[DATE] 00:00" at bounding box center [1069, 597] width 375 height 29
click at [1020, 547] on span "29" at bounding box center [1021, 549] width 10 height 11
type input "[DATE] 00:00"
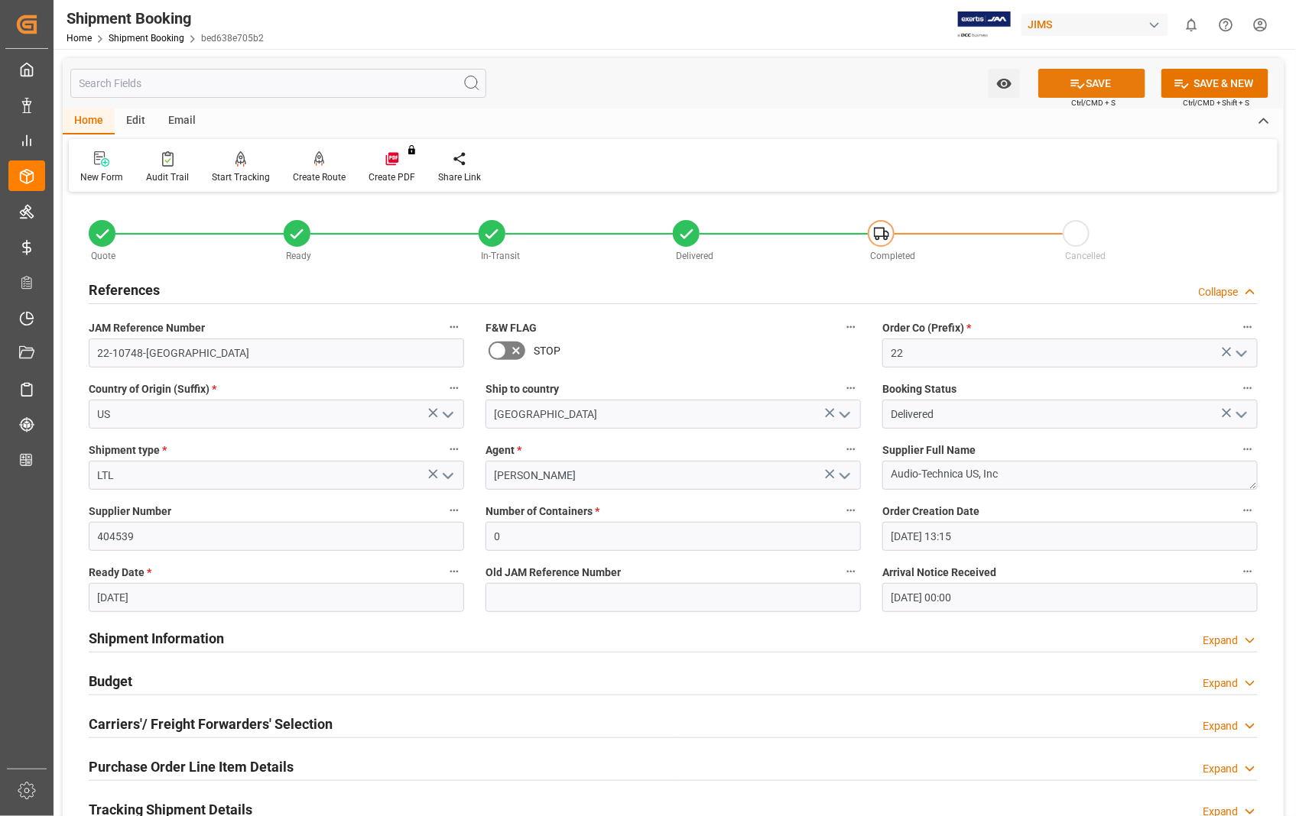
click at [1108, 86] on button "SAVE" at bounding box center [1091, 83] width 107 height 29
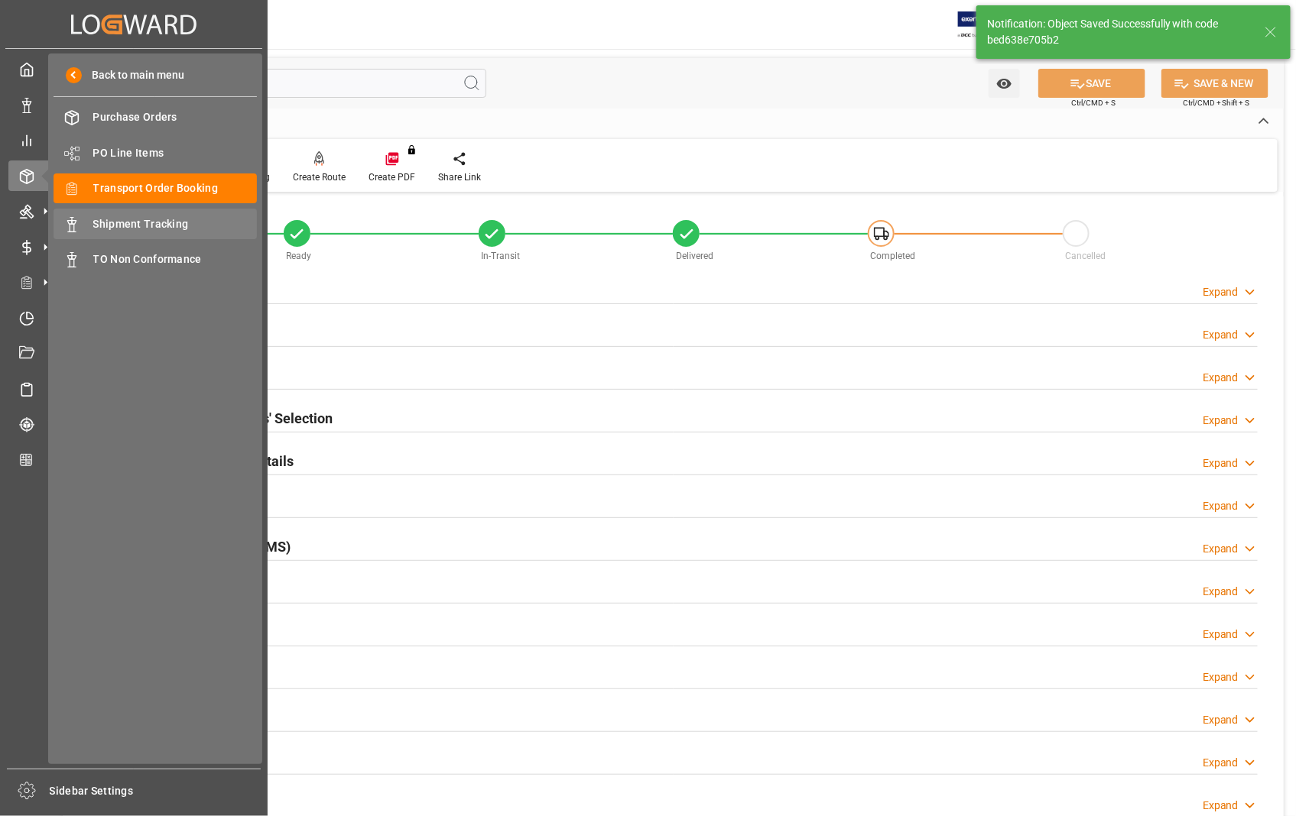
click at [131, 222] on span "Shipment Tracking" at bounding box center [175, 224] width 164 height 16
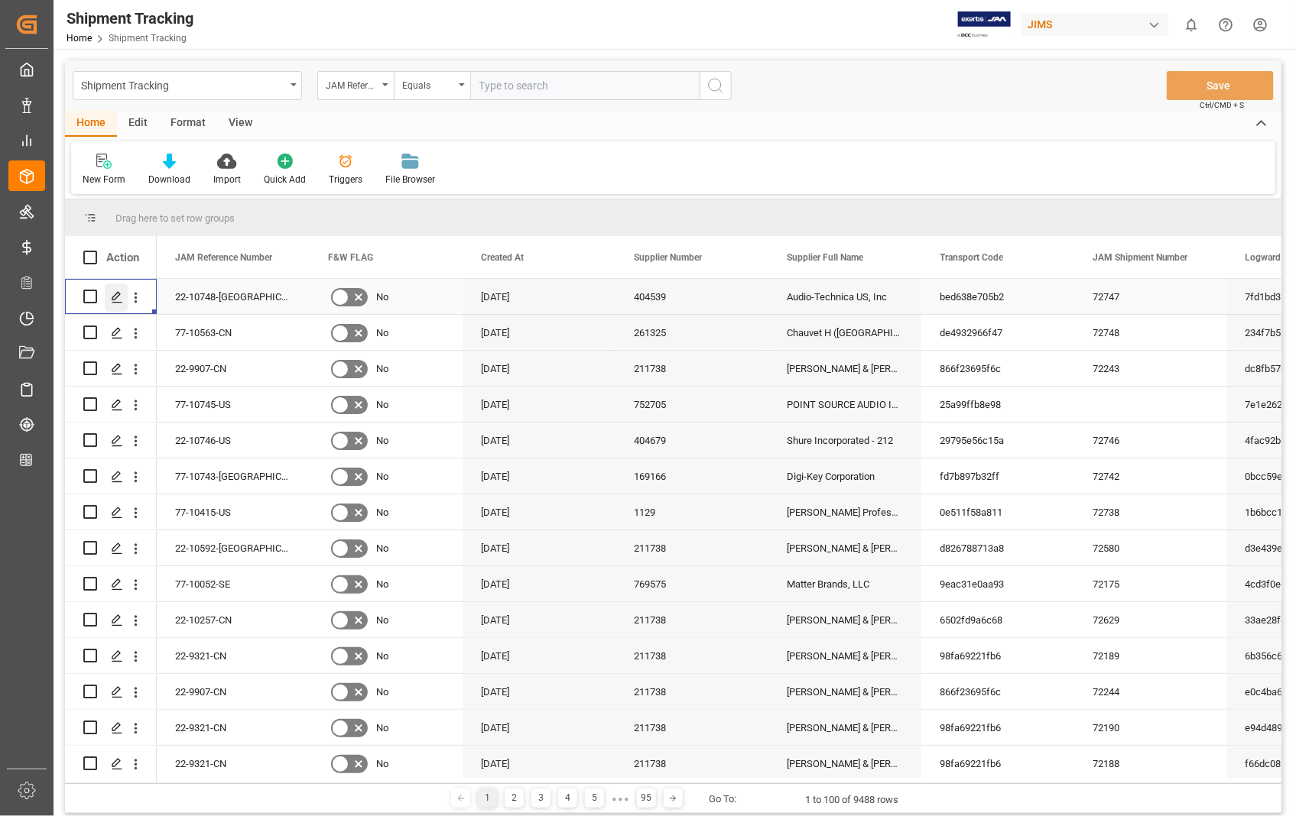
click at [115, 293] on icon "Press SPACE to select this row." at bounding box center [117, 297] width 12 height 12
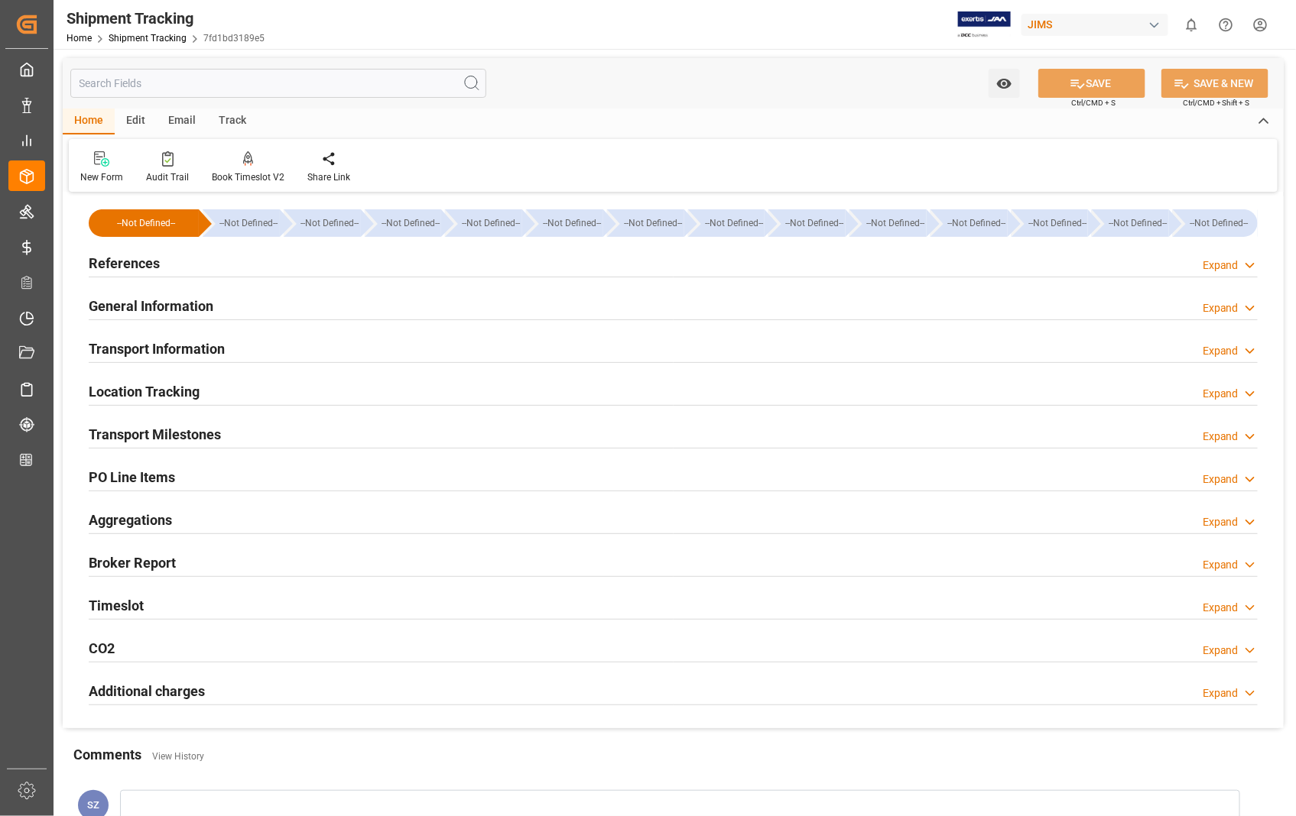
type input "[DATE] 00:00"
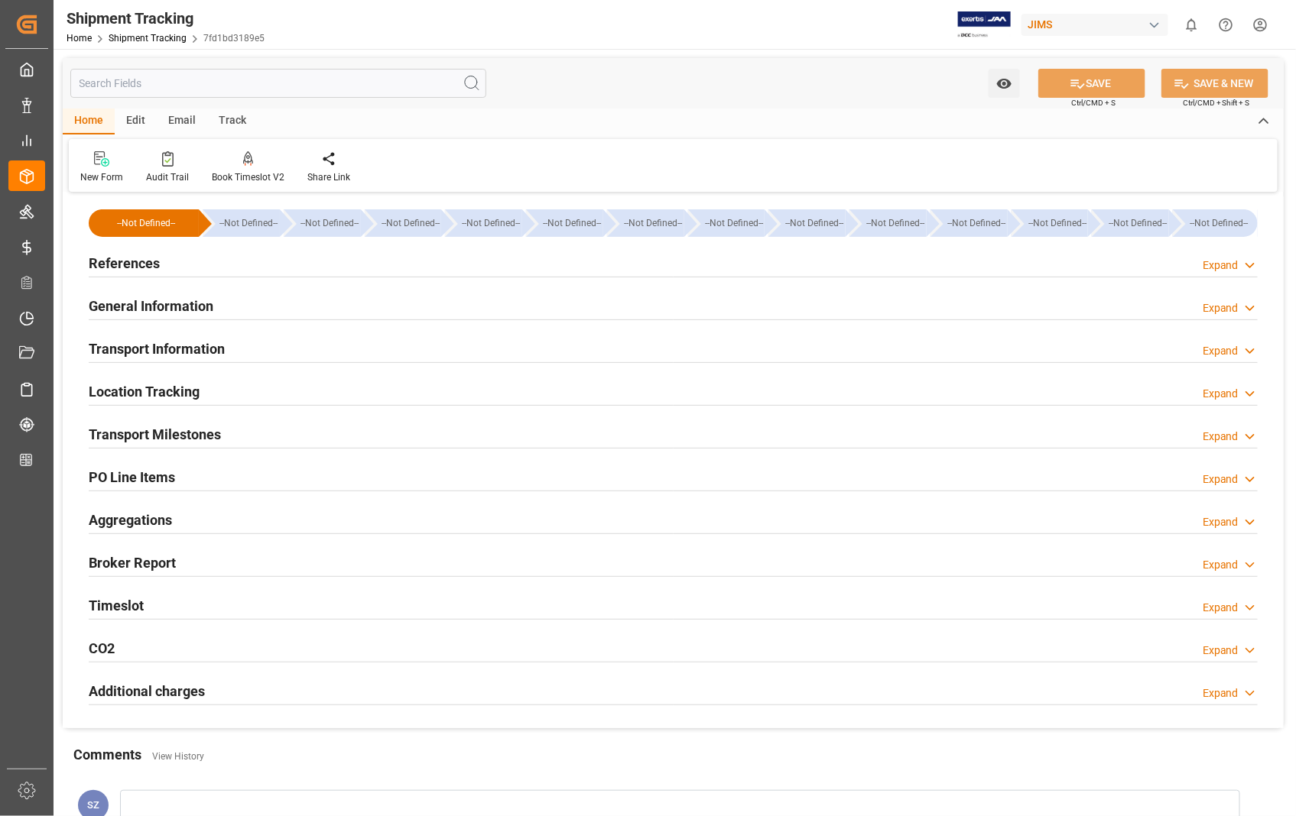
click at [190, 349] on h2 "Transport Information" at bounding box center [157, 349] width 136 height 21
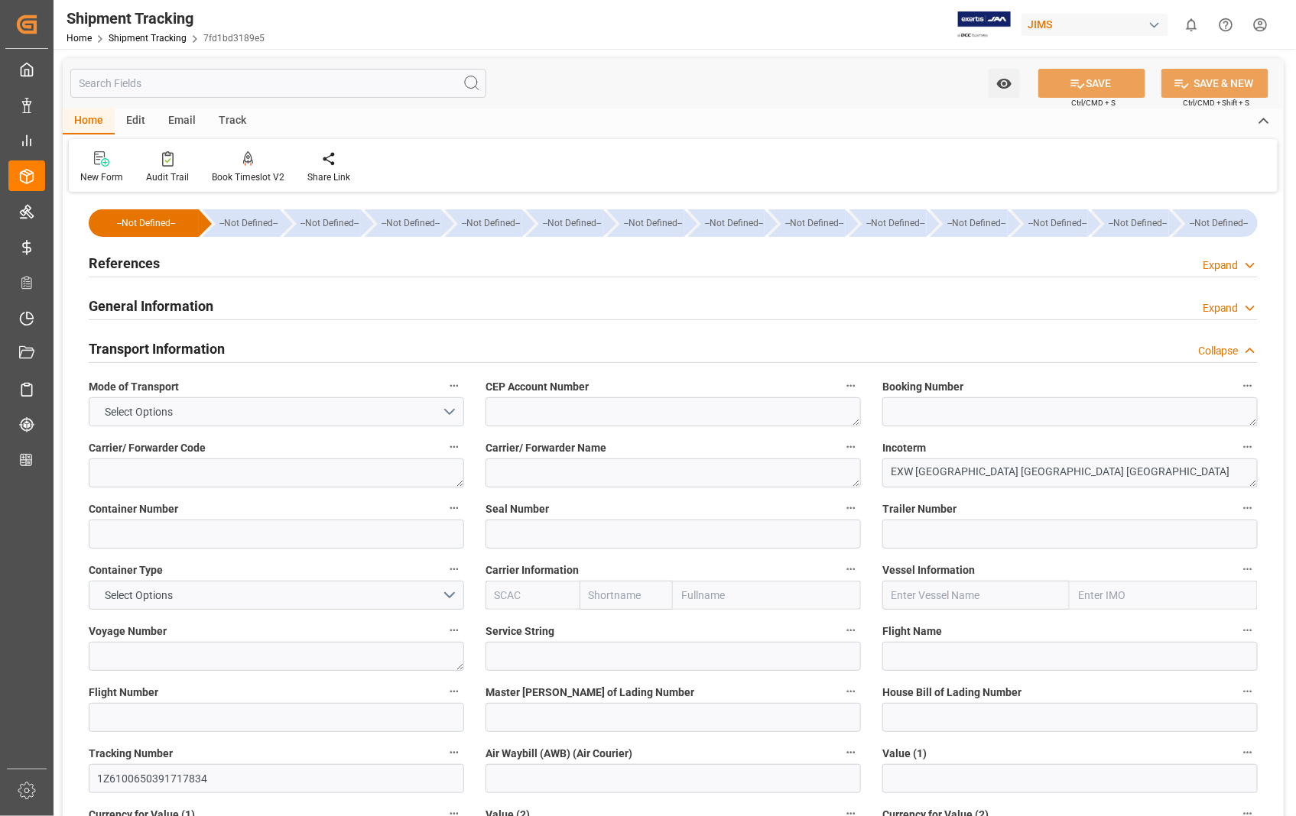
click at [158, 349] on h2 "Transport Information" at bounding box center [157, 349] width 136 height 21
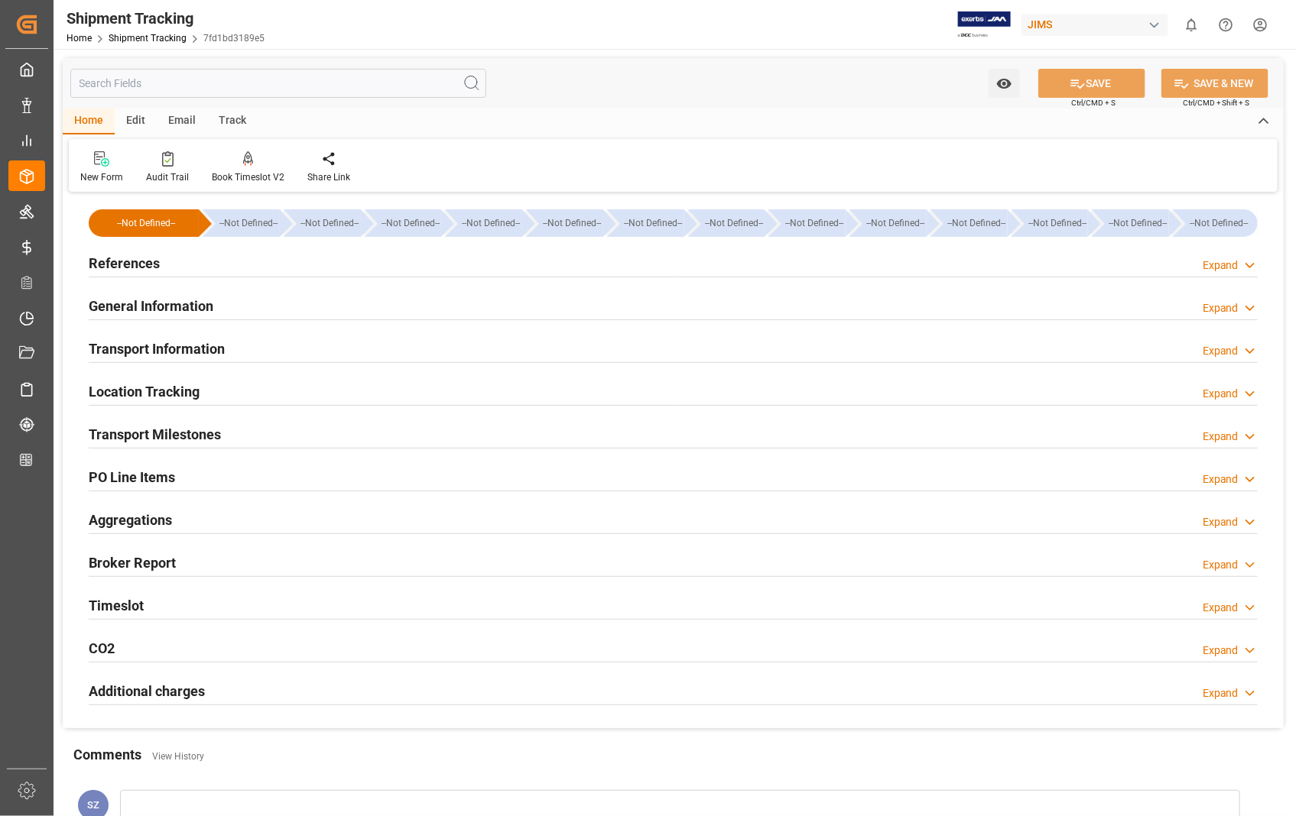
click at [167, 433] on h2 "Transport Milestones" at bounding box center [155, 434] width 132 height 21
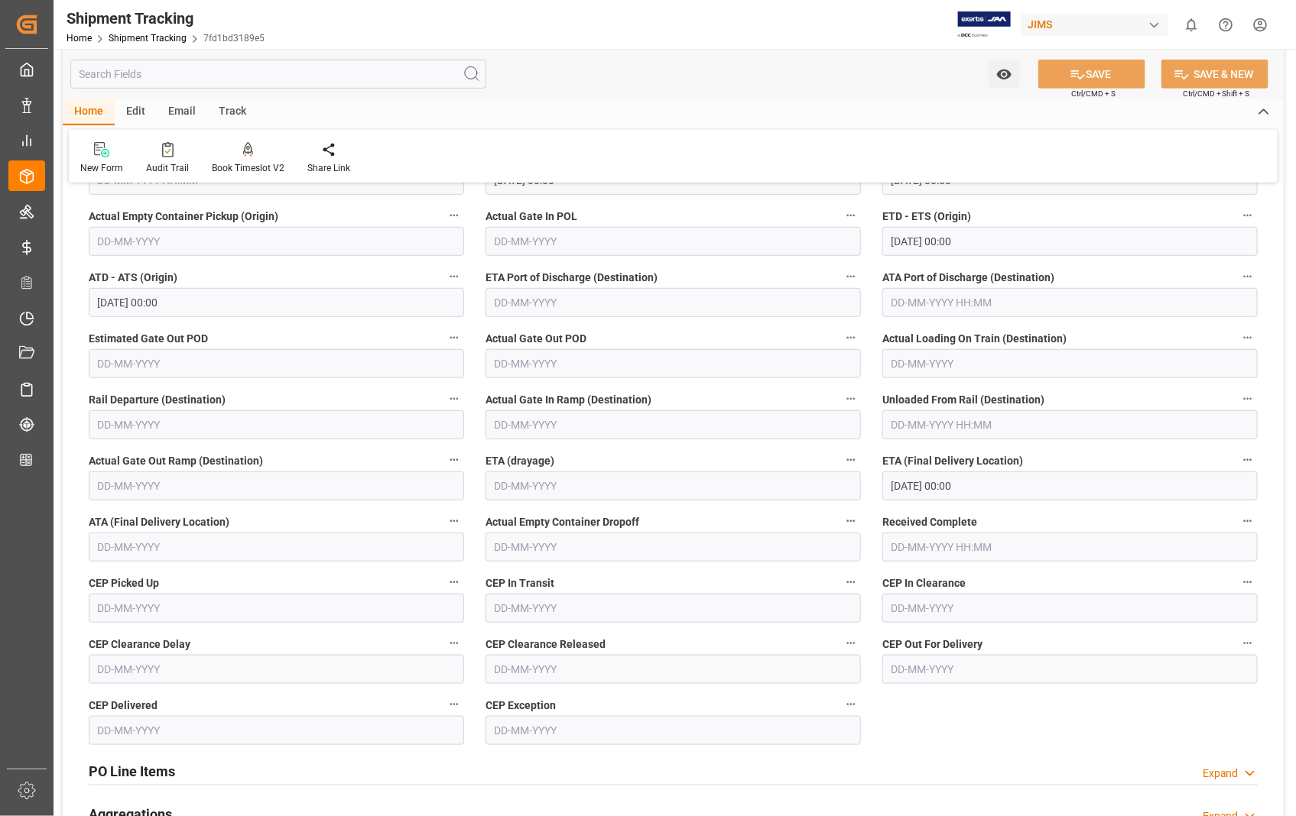
scroll to position [339, 0]
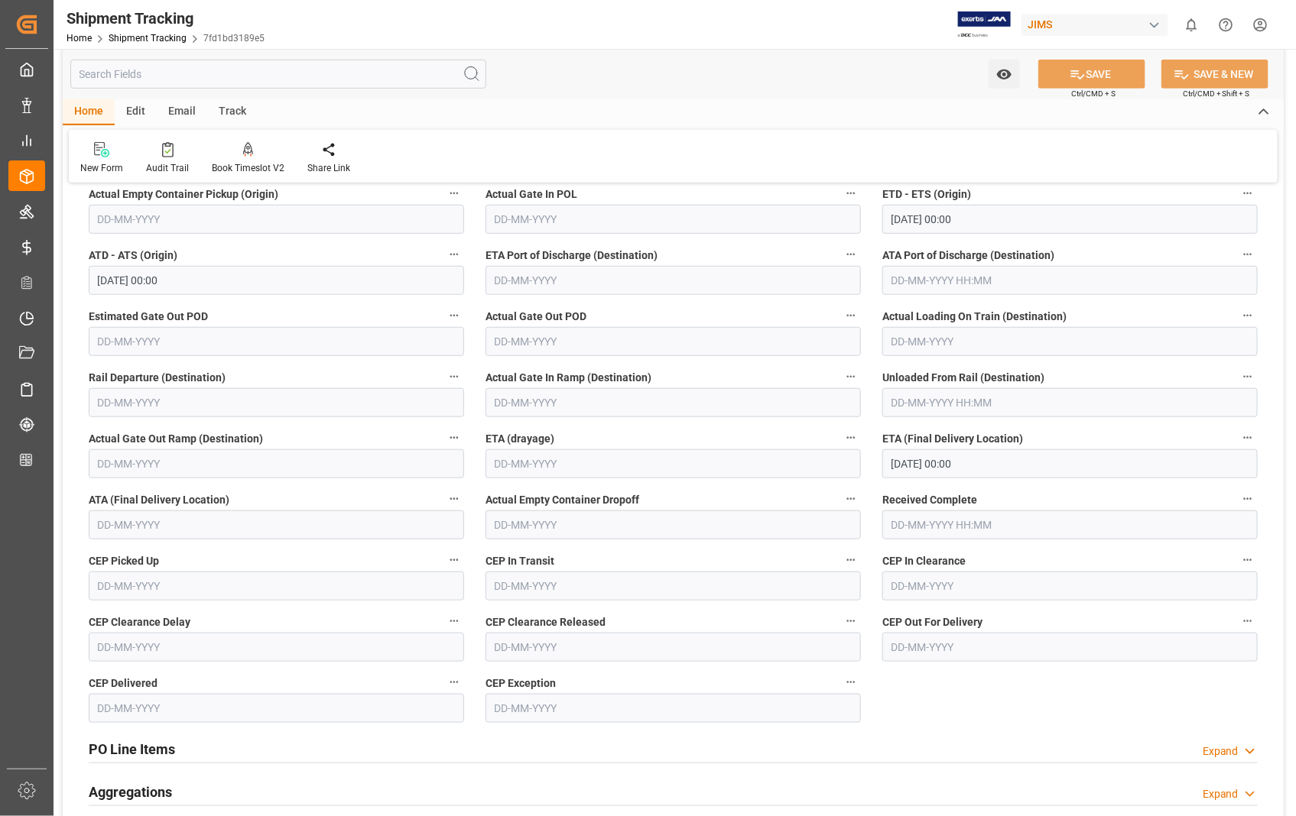
click at [667, 159] on div "New Form Audit Trail Book Timeslot V2 Book a Timeslot for the shipment Share Li…" at bounding box center [673, 156] width 1209 height 53
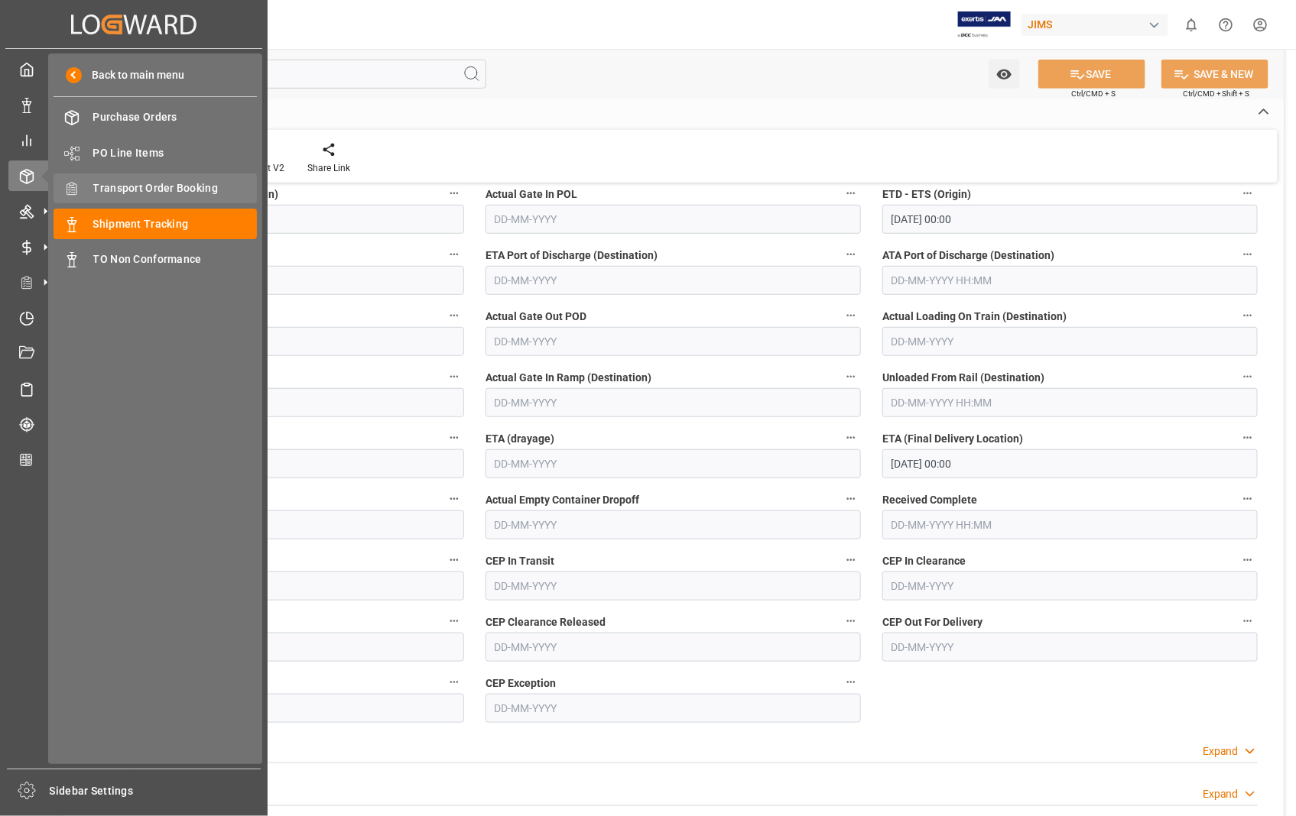
click at [145, 189] on span "Transport Order Booking" at bounding box center [175, 188] width 164 height 16
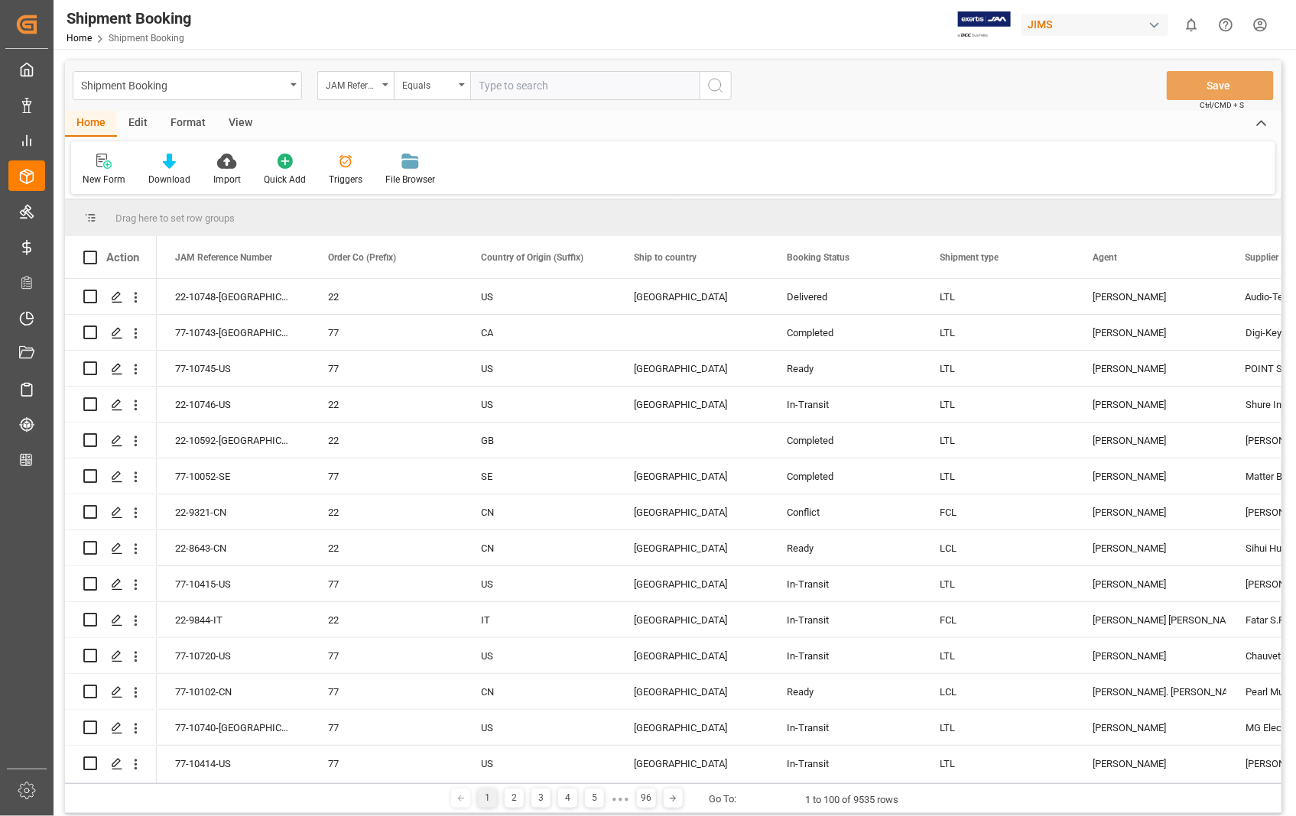
click at [574, 87] on input "text" at bounding box center [584, 85] width 229 height 29
paste input "22-10625-US"
type input "22-10625-US"
click at [712, 80] on icon "search button" at bounding box center [715, 85] width 18 height 18
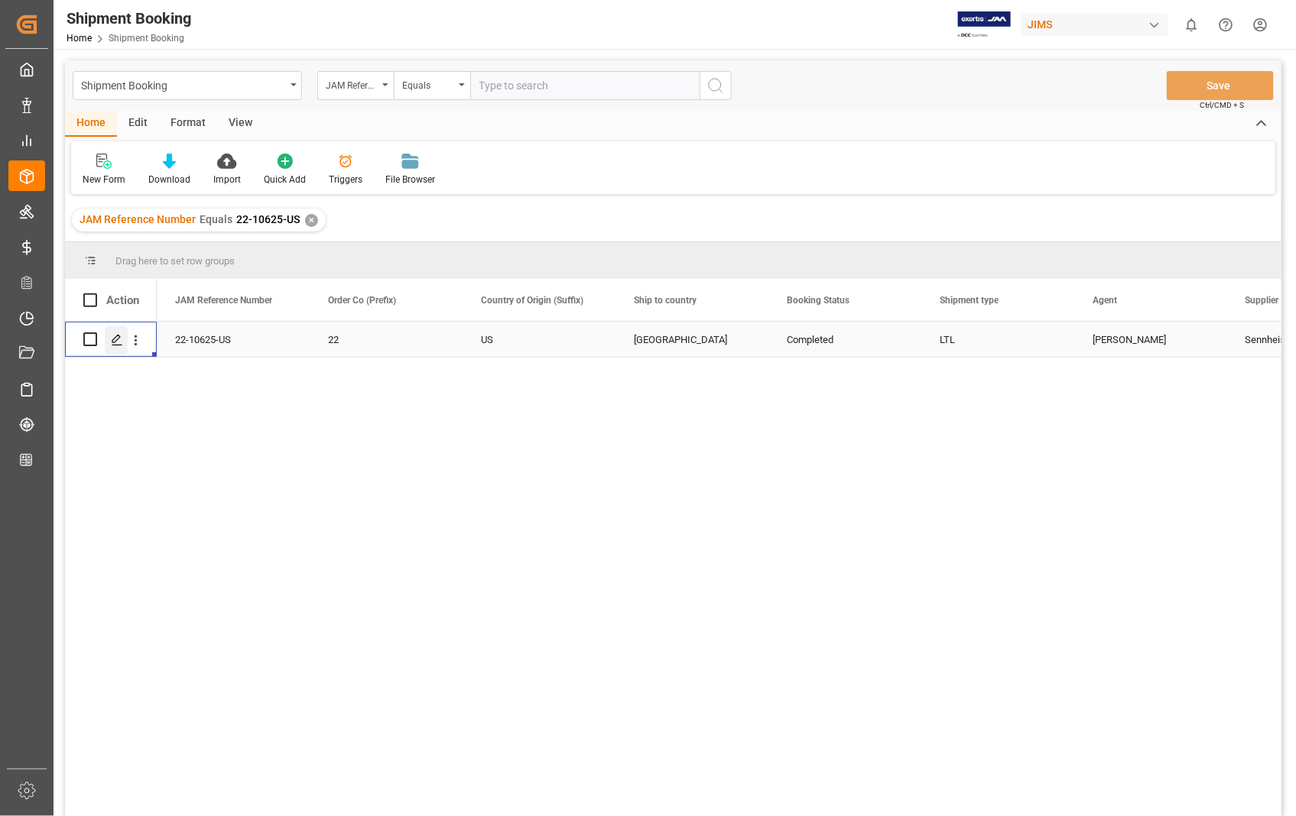
click at [118, 338] on polygon "Press SPACE to select this row." at bounding box center [116, 339] width 8 height 8
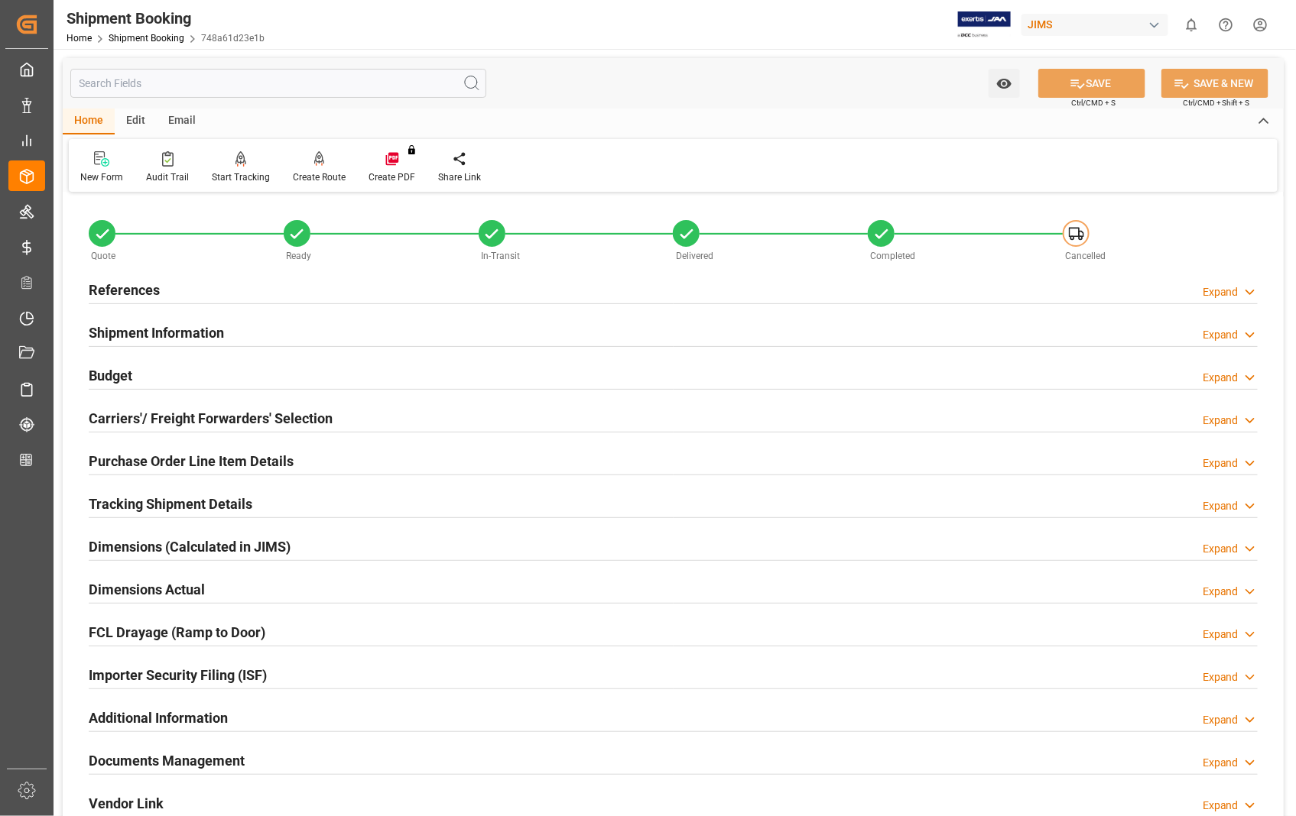
click at [195, 767] on h2 "Documents Management" at bounding box center [167, 761] width 156 height 21
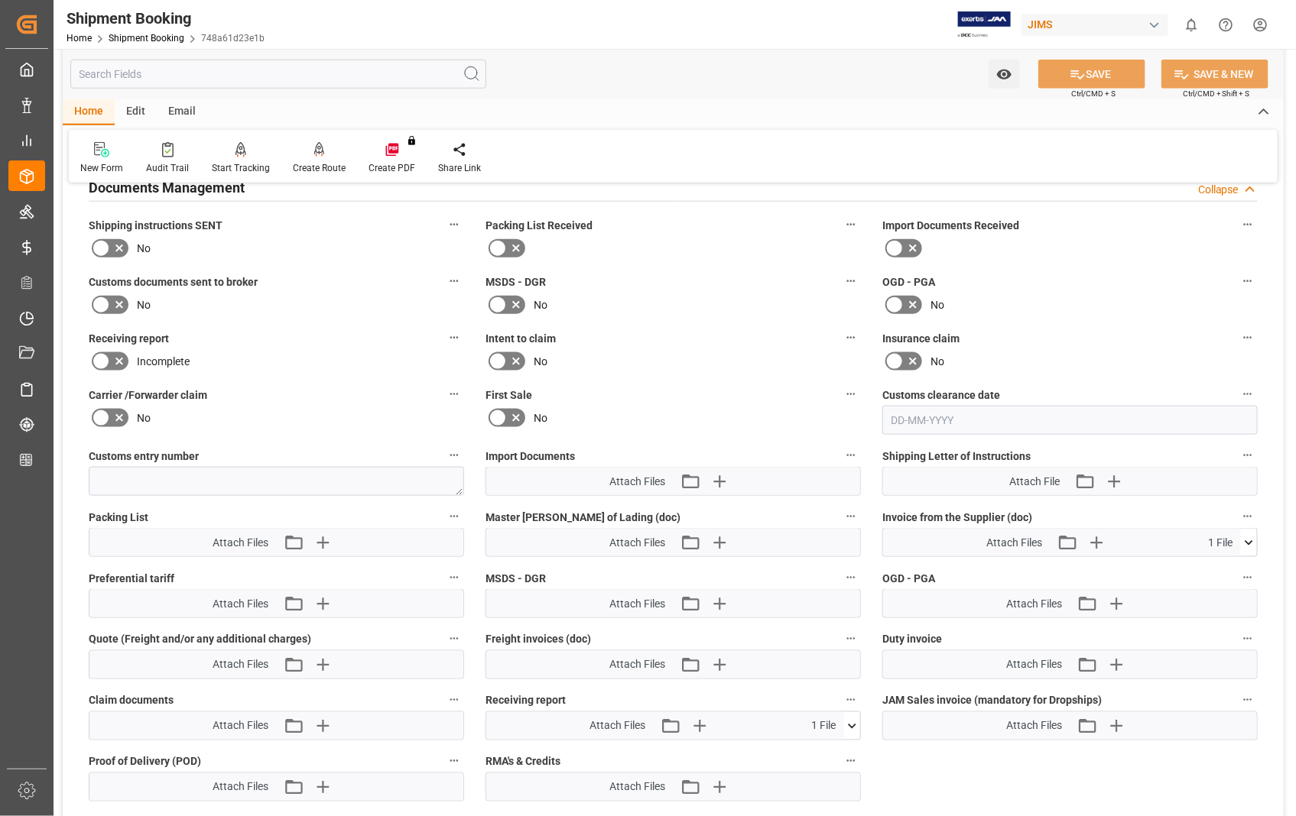
scroll to position [594, 0]
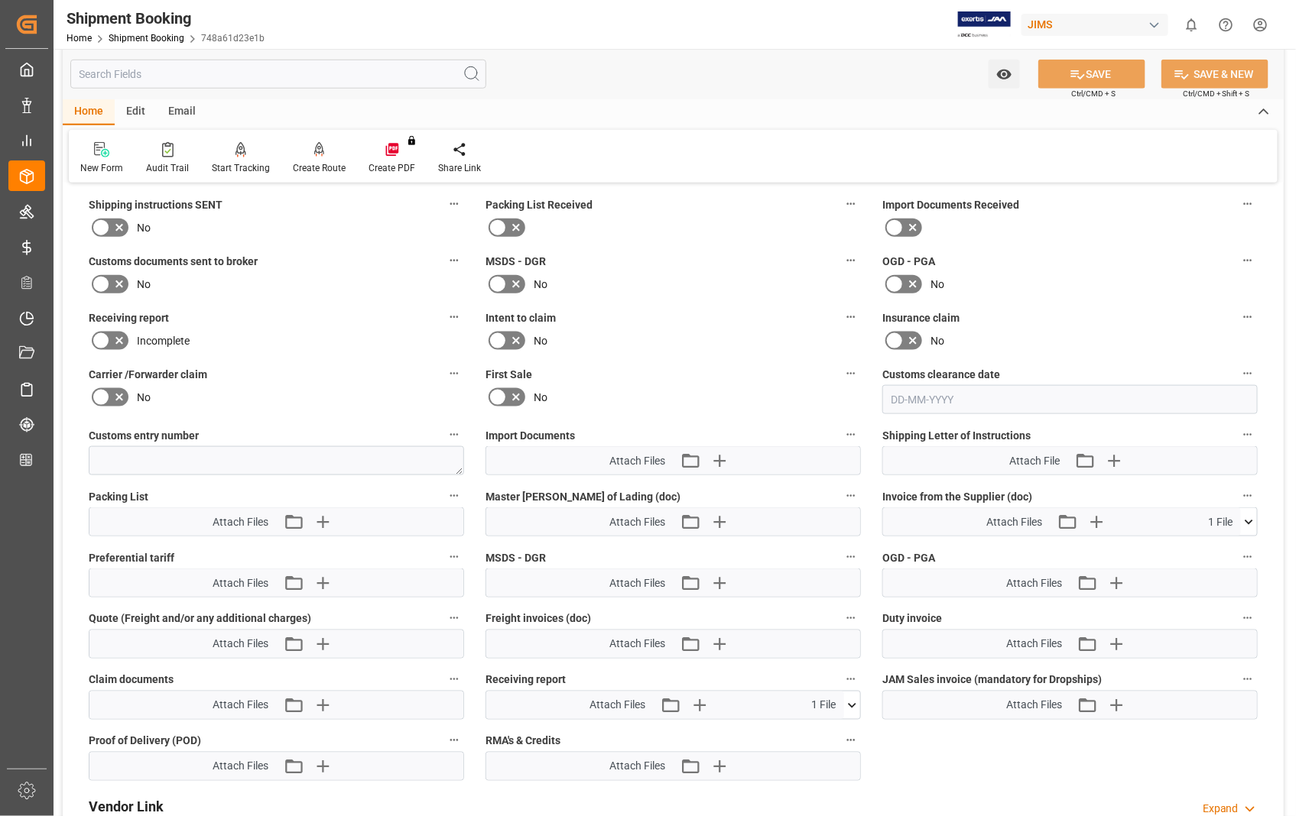
click at [1248, 520] on icon at bounding box center [1248, 522] width 8 height 5
click at [1237, 546] on icon at bounding box center [1240, 551] width 16 height 16
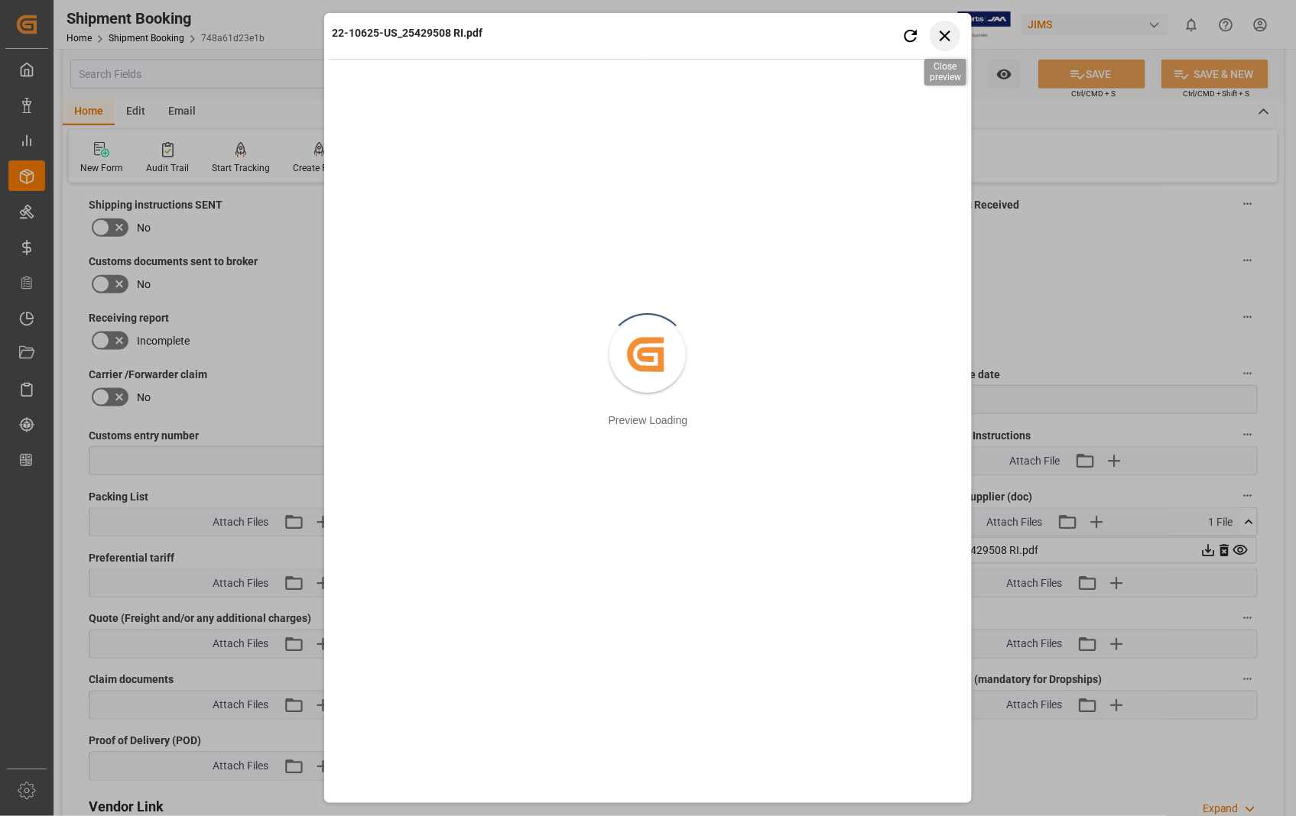
click at [950, 31] on icon "button" at bounding box center [945, 35] width 19 height 19
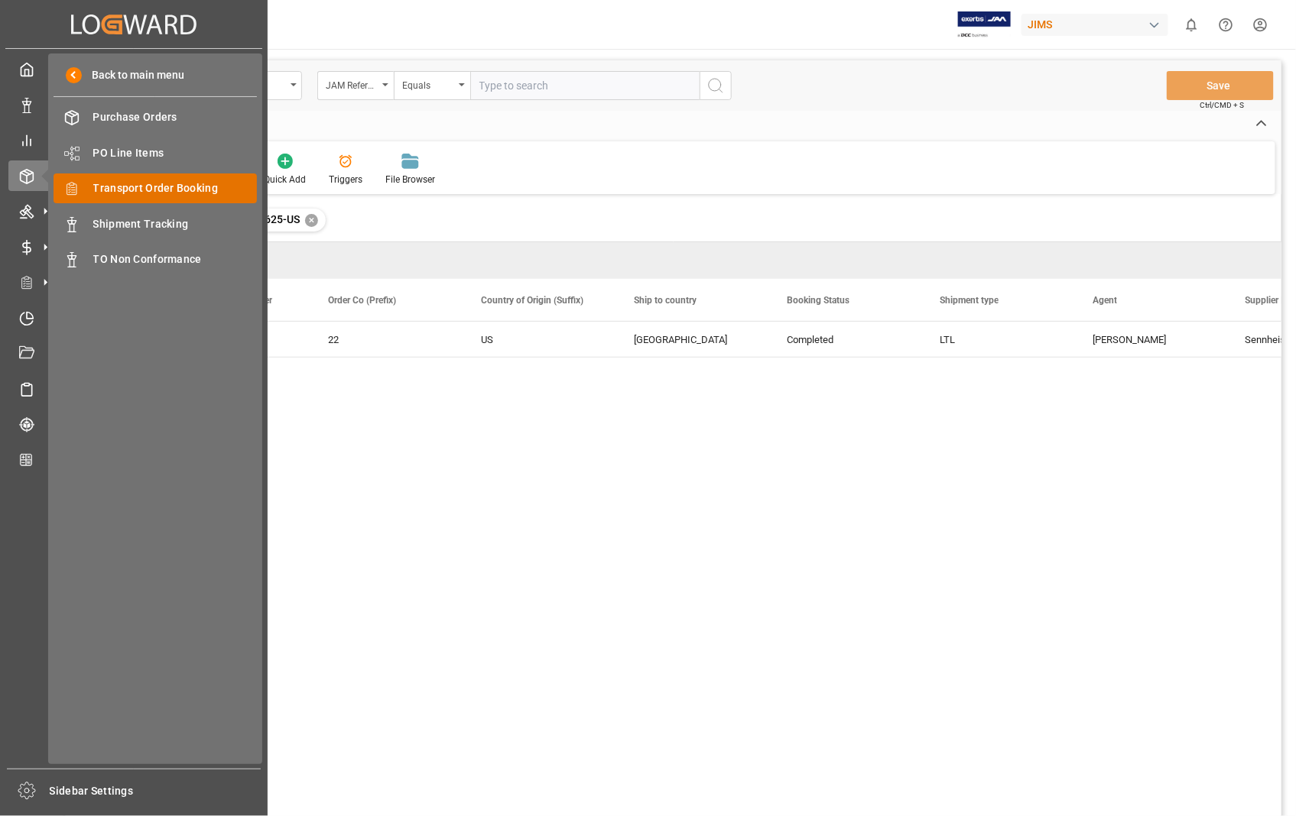
click at [167, 187] on span "Transport Order Booking" at bounding box center [175, 188] width 164 height 16
